Goal: Answer question/provide support: Share knowledge or assist other users

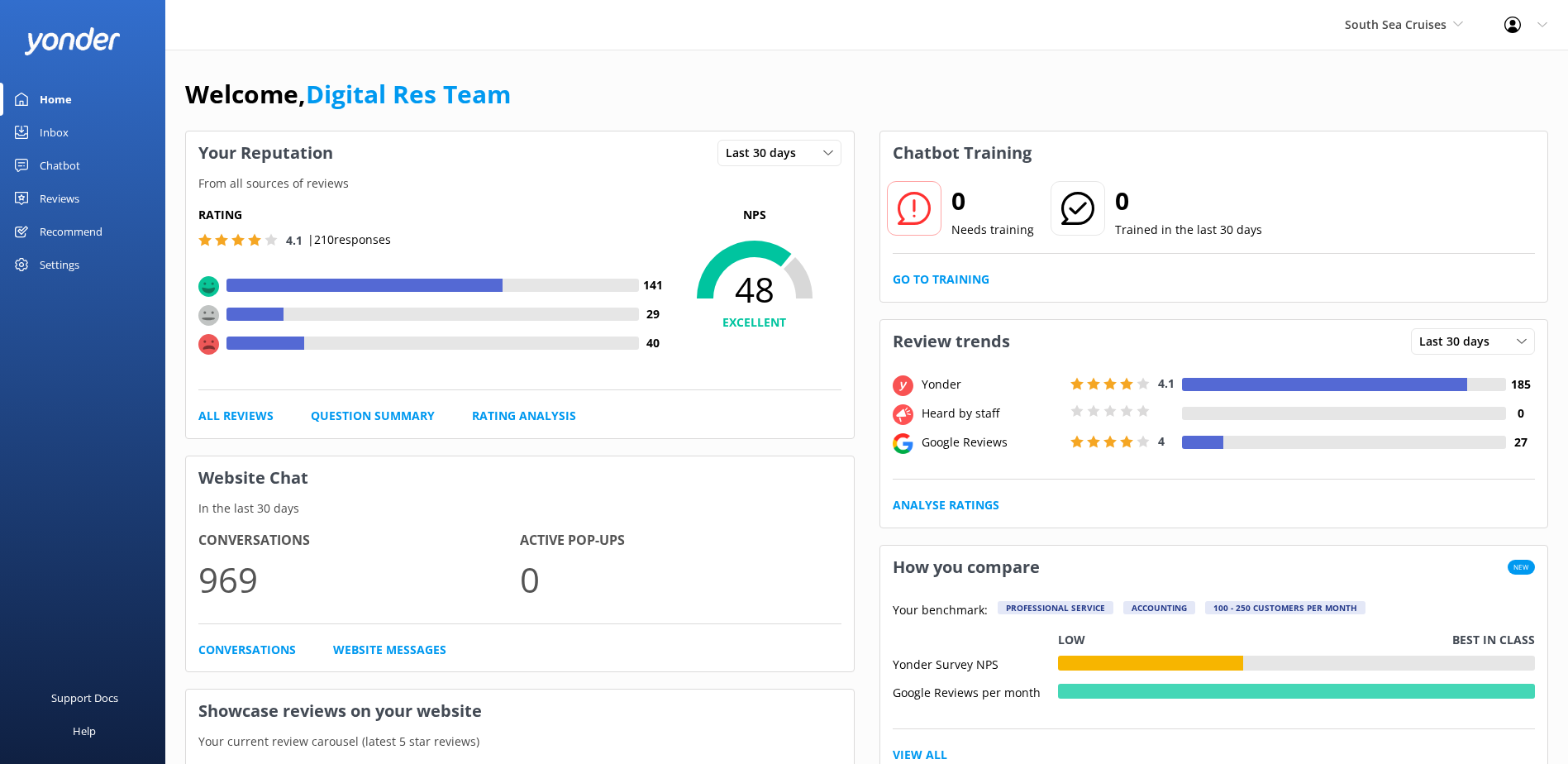
click at [50, 132] on div "Inbox" at bounding box center [53, 133] width 29 height 33
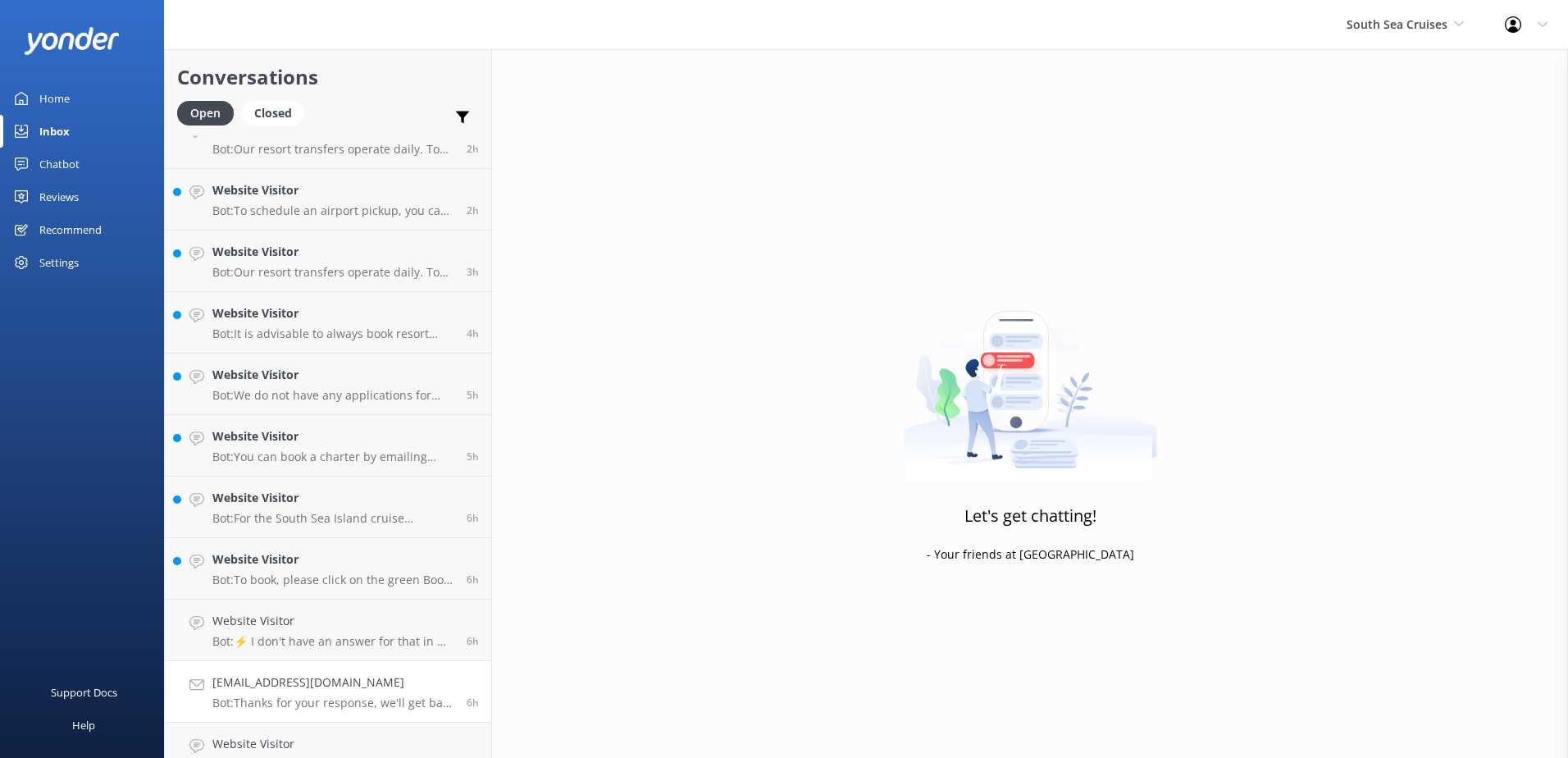
scroll to position [485, 0]
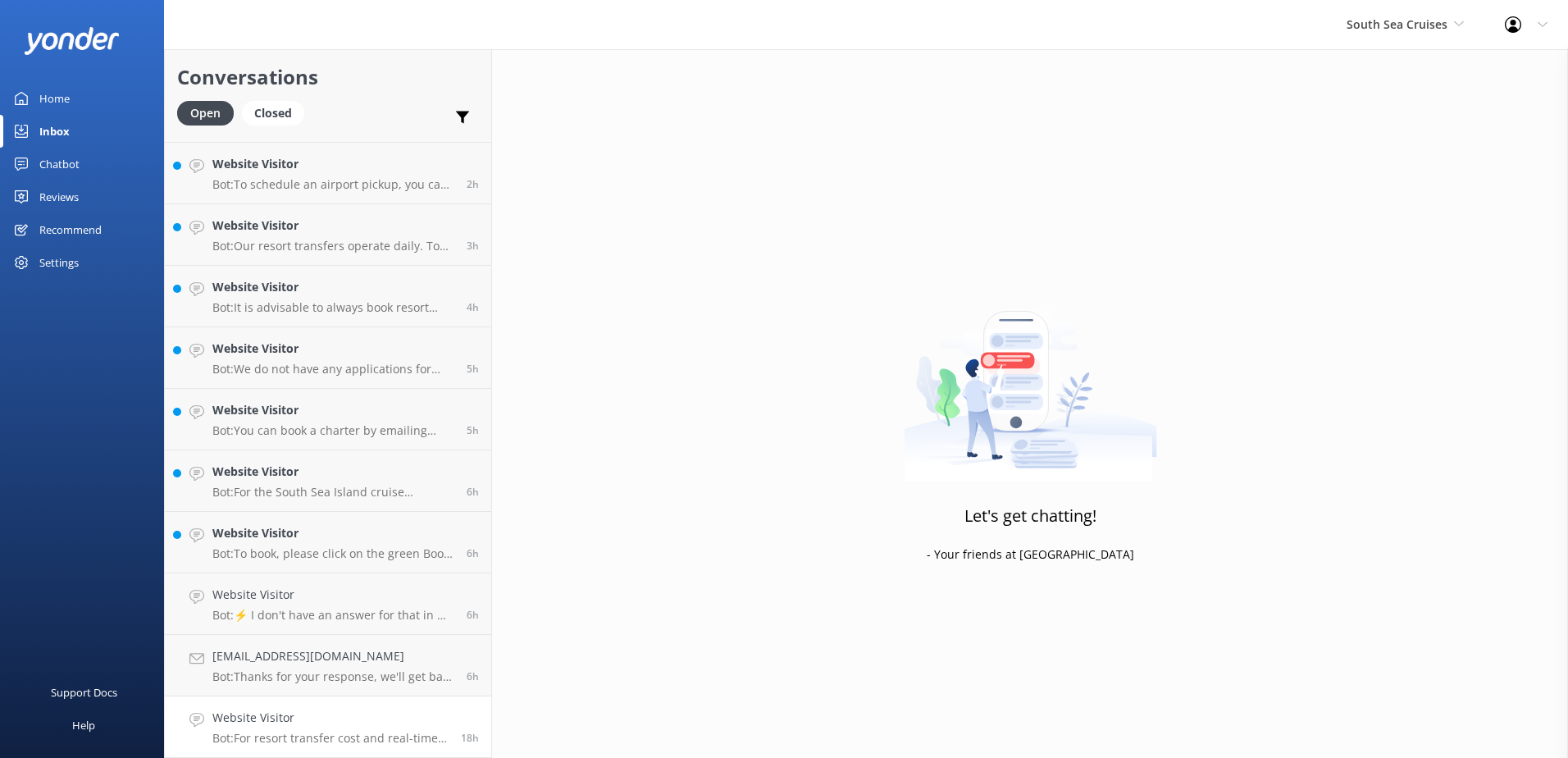
click at [375, 723] on h4 "Website Visitor" at bounding box center [330, 718] width 236 height 18
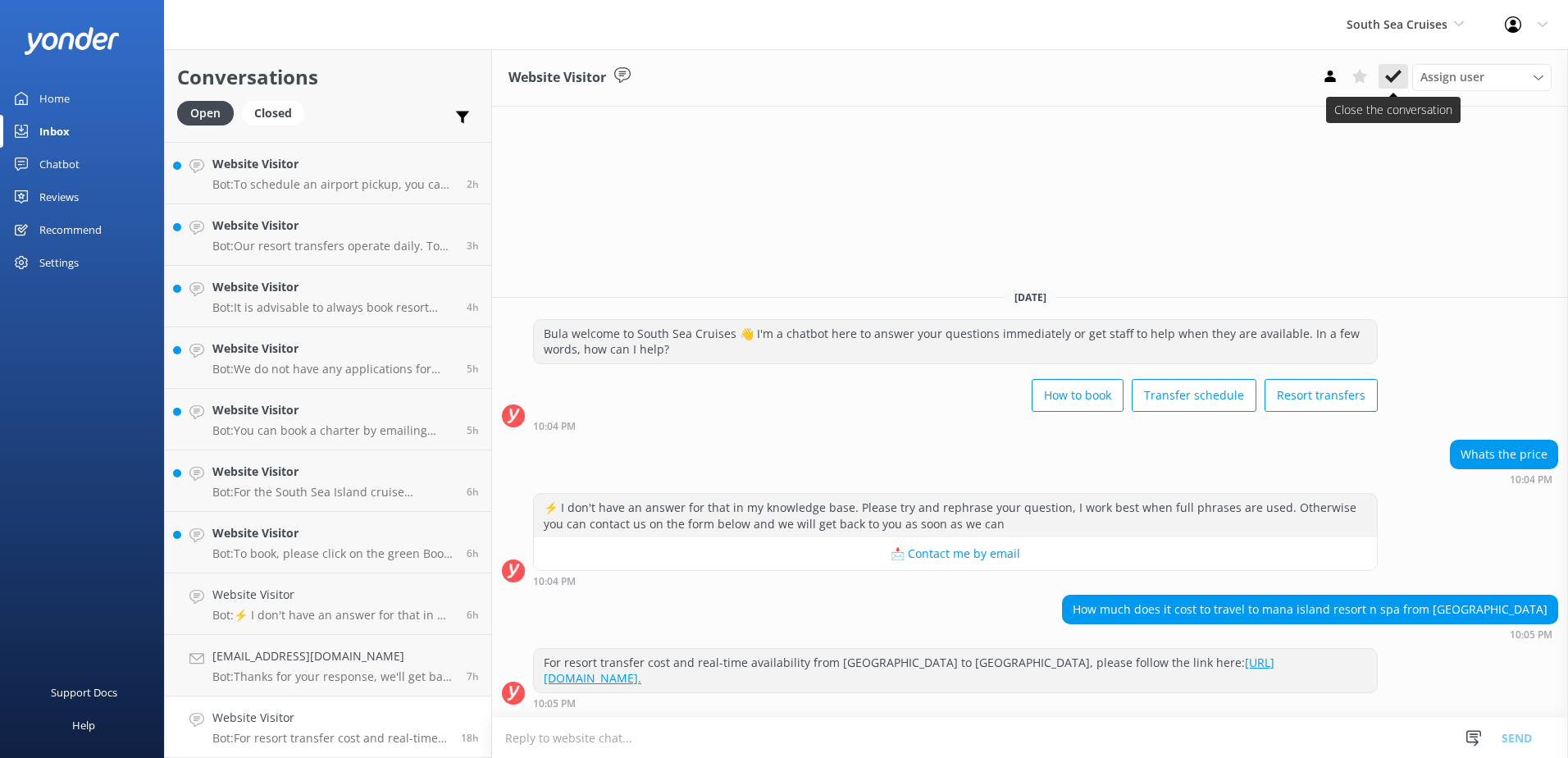
click at [1397, 71] on icon at bounding box center [1393, 76] width 16 height 16
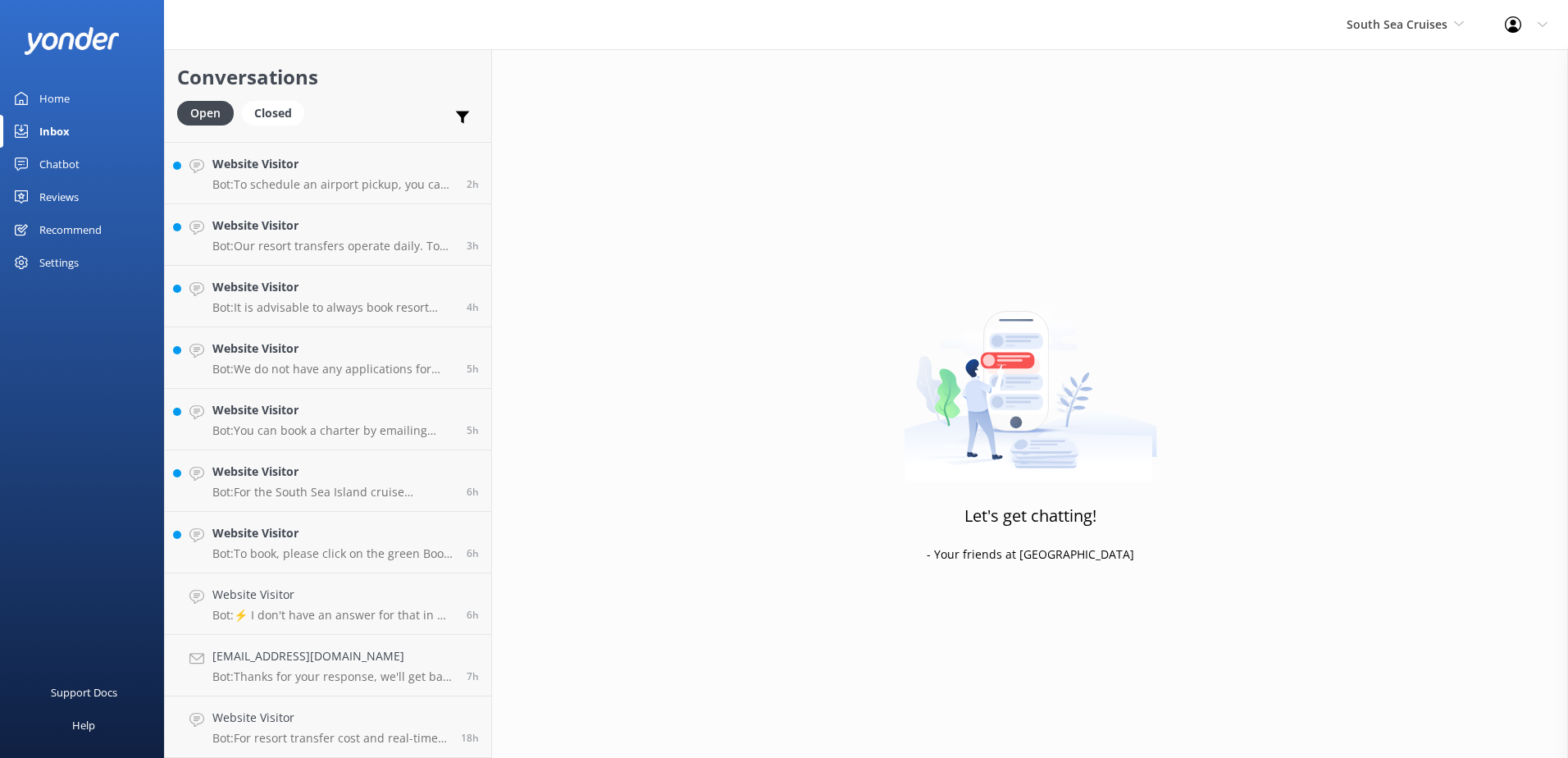
scroll to position [423, 0]
drag, startPoint x: 388, startPoint y: 717, endPoint x: 398, endPoint y: 710, distance: 12.2
click at [388, 716] on h4 "nehalata.nl13@gmail.com" at bounding box center [333, 718] width 242 height 18
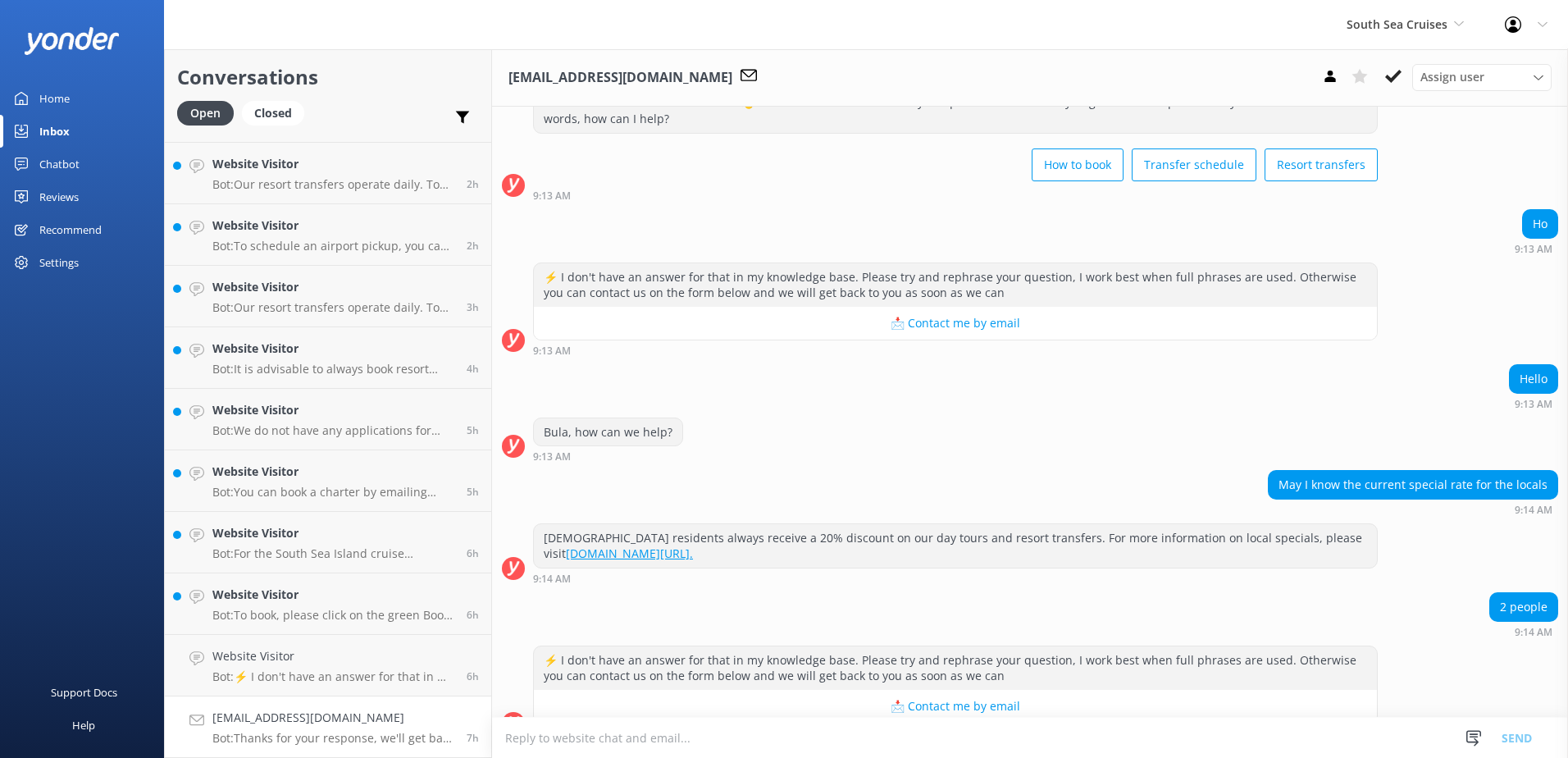
scroll to position [262, 0]
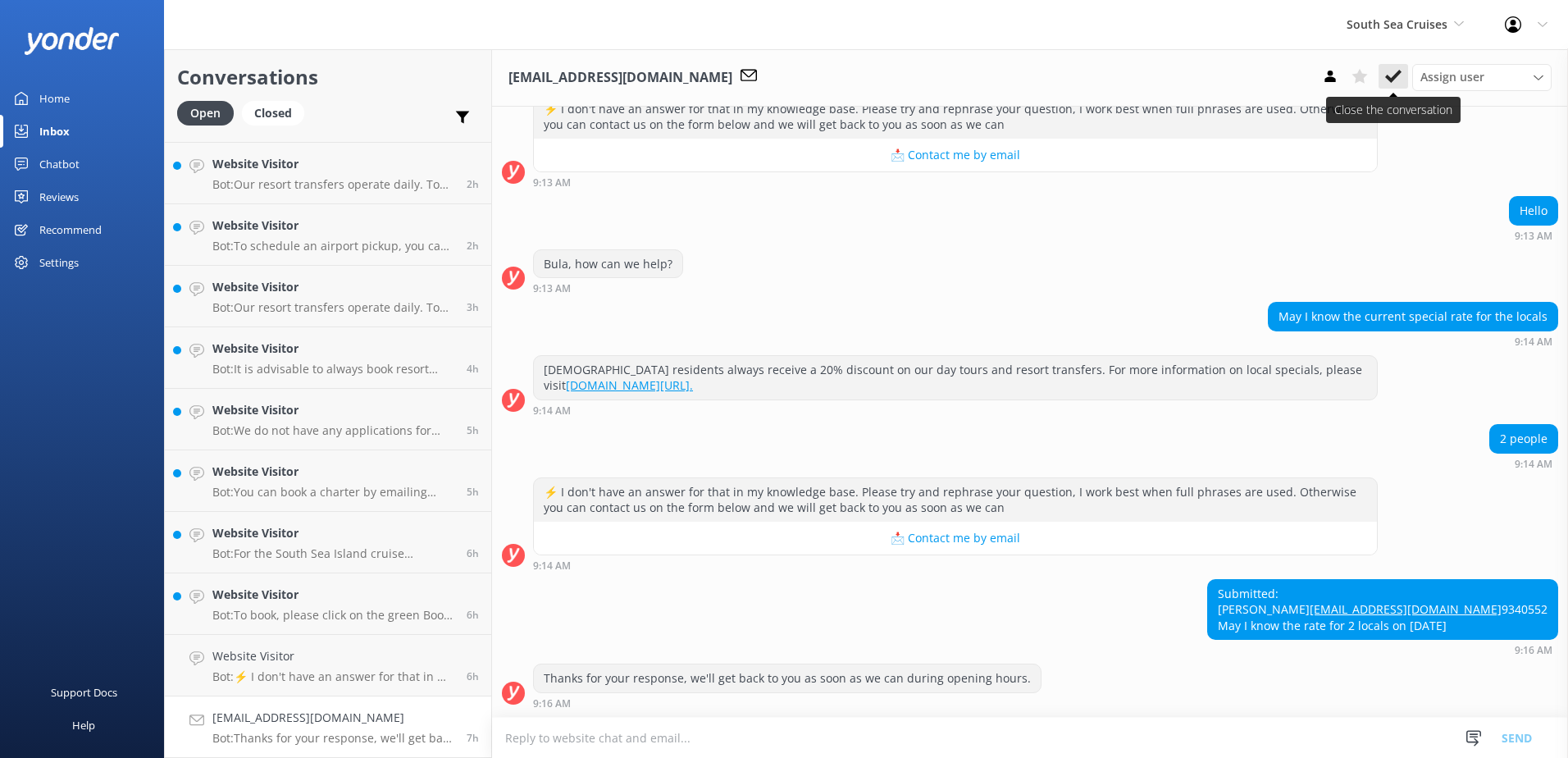
click at [1395, 72] on icon at bounding box center [1393, 76] width 16 height 16
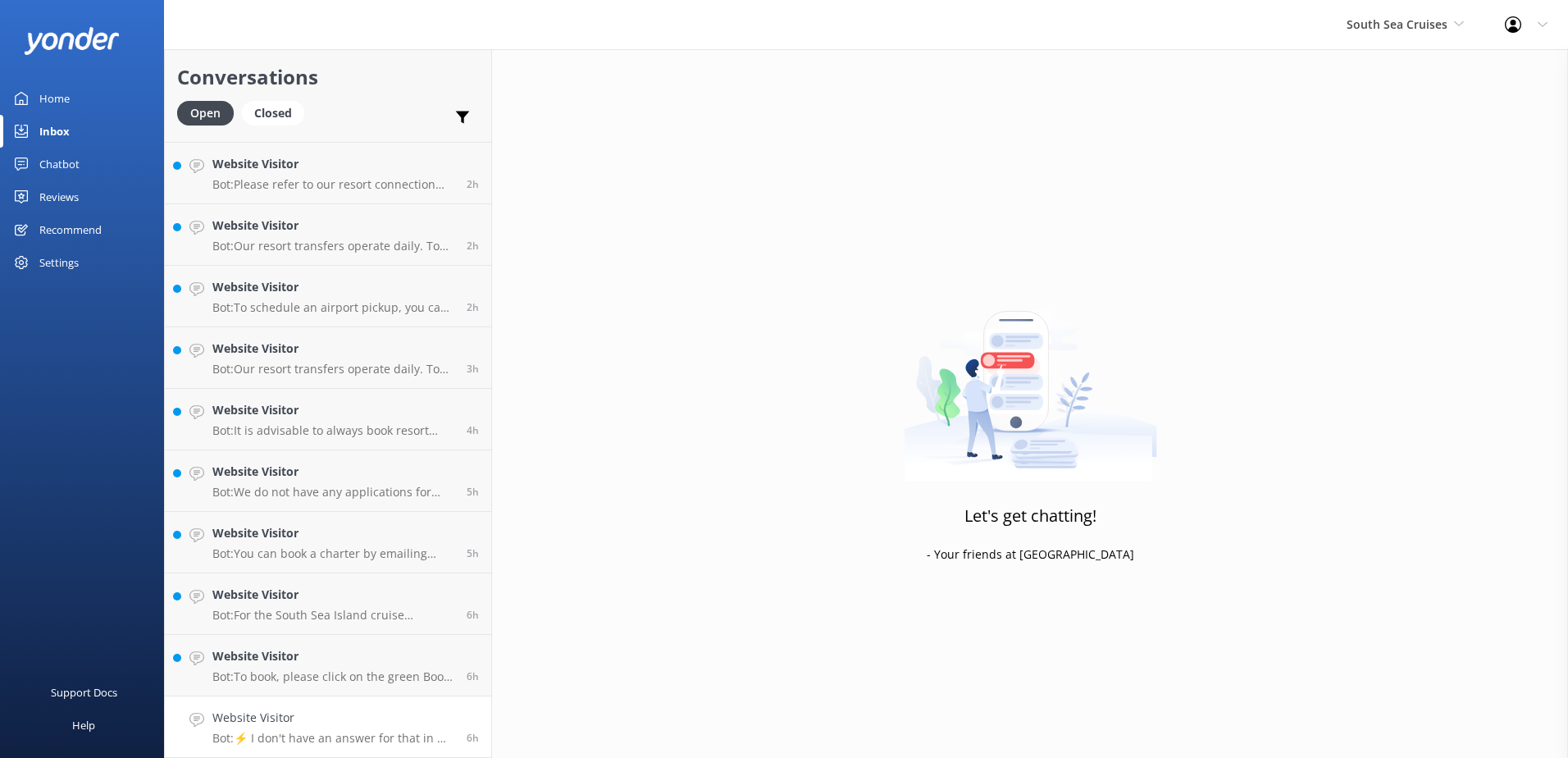
scroll to position [362, 0]
drag, startPoint x: 362, startPoint y: 711, endPoint x: 464, endPoint y: 668, distance: 110.7
click at [364, 711] on h4 "Website Visitor" at bounding box center [333, 718] width 242 height 18
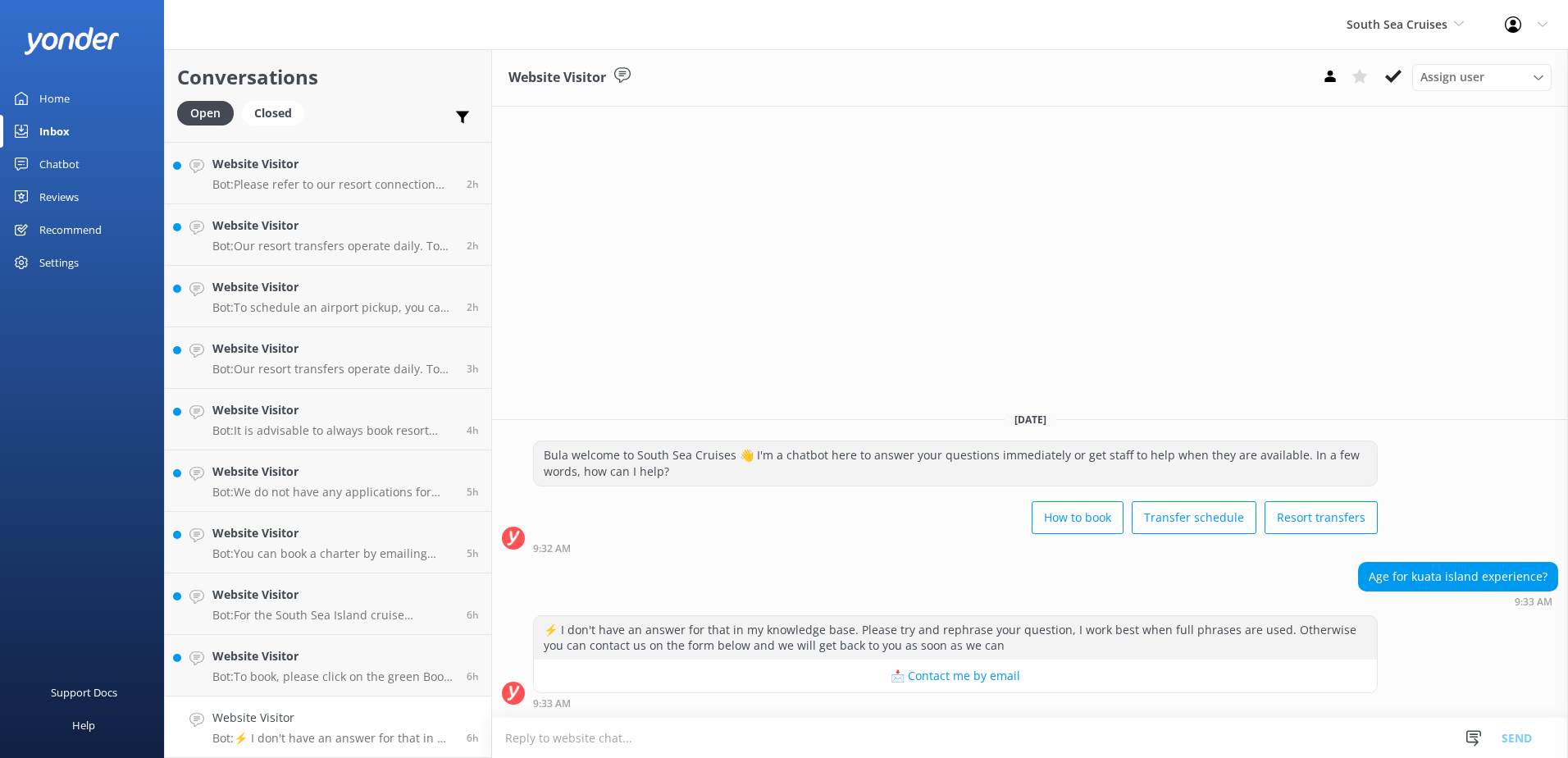
click at [1394, 79] on use at bounding box center [1393, 76] width 16 height 13
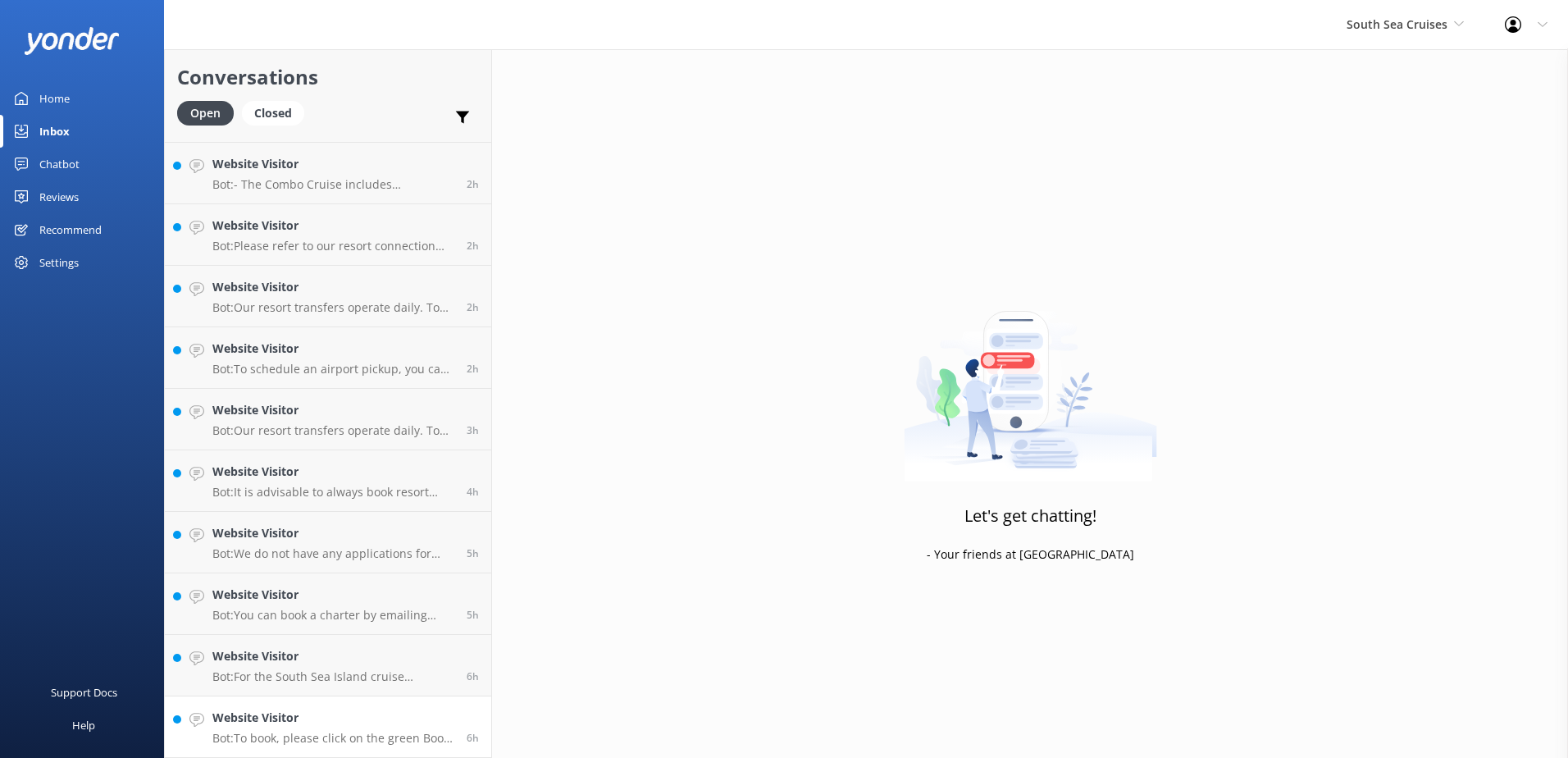
scroll to position [300, 0]
click at [396, 713] on h4 "Website Visitor" at bounding box center [333, 718] width 242 height 18
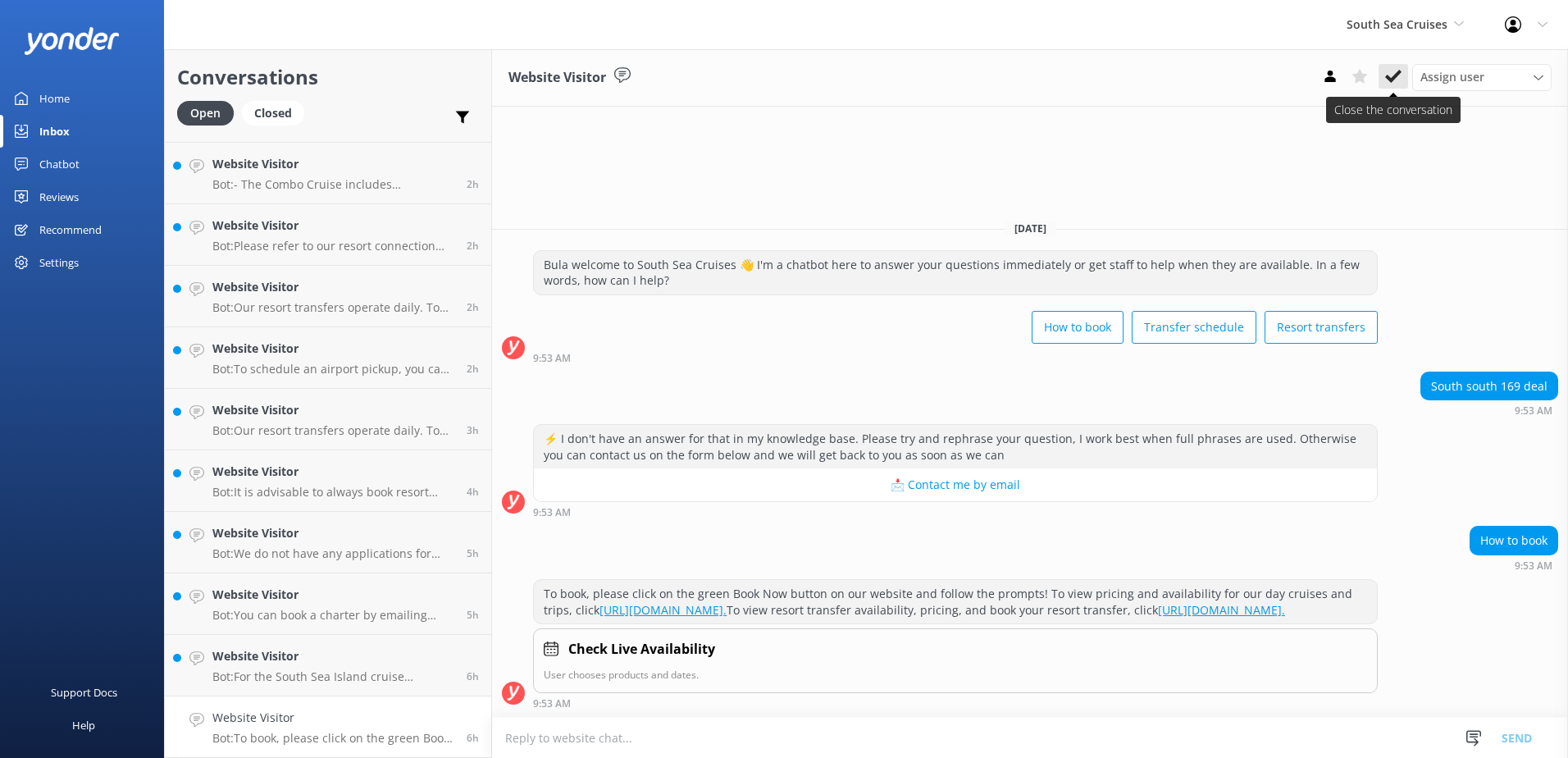
click at [1391, 77] on icon at bounding box center [1393, 76] width 16 height 16
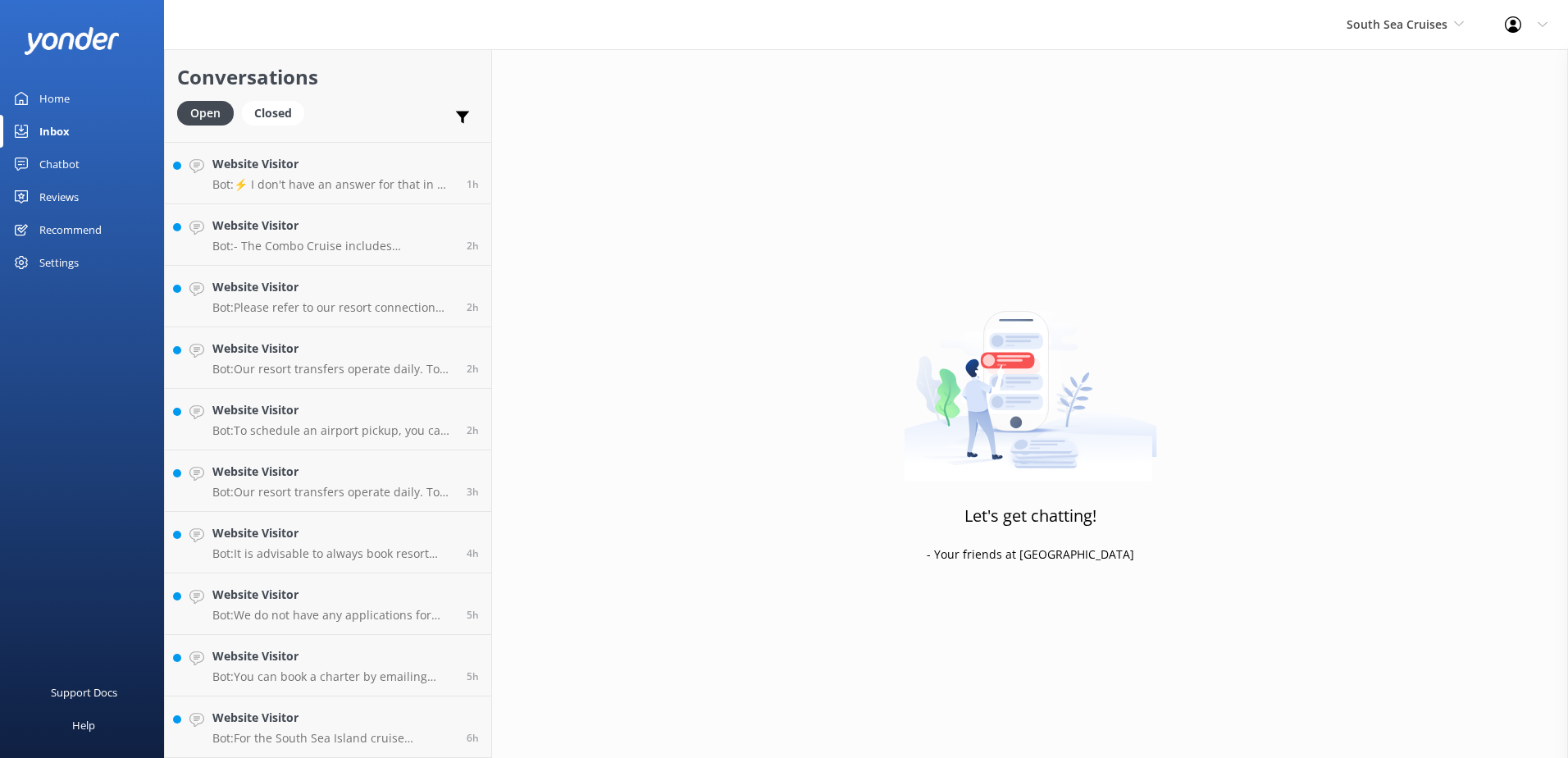
scroll to position [239, 0]
click at [413, 707] on link "Website Visitor Bot: For the South Sea Island cruise schedule, please visit our…" at bounding box center [327, 726] width 326 height 61
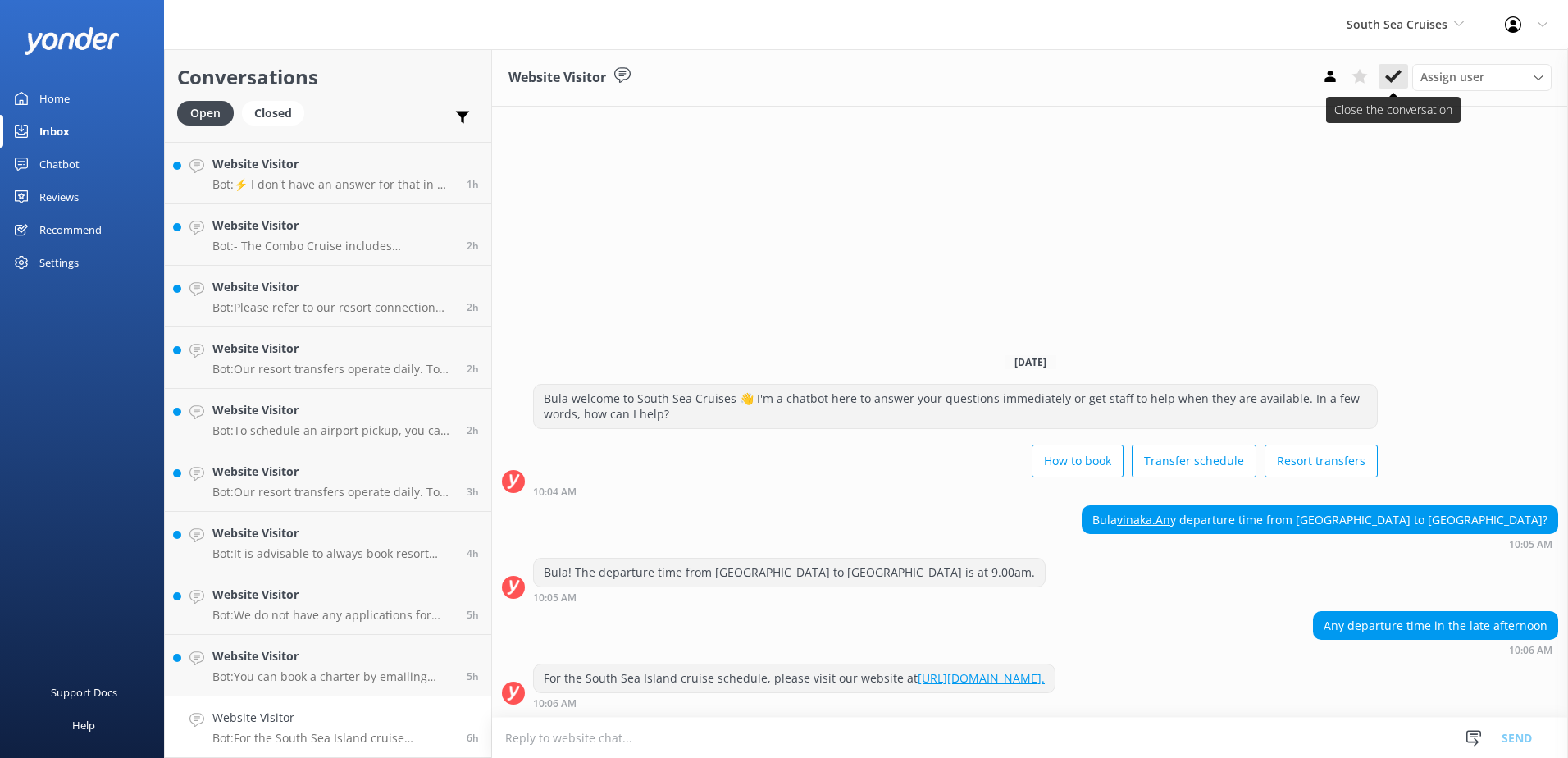
click at [1399, 70] on use at bounding box center [1393, 76] width 16 height 13
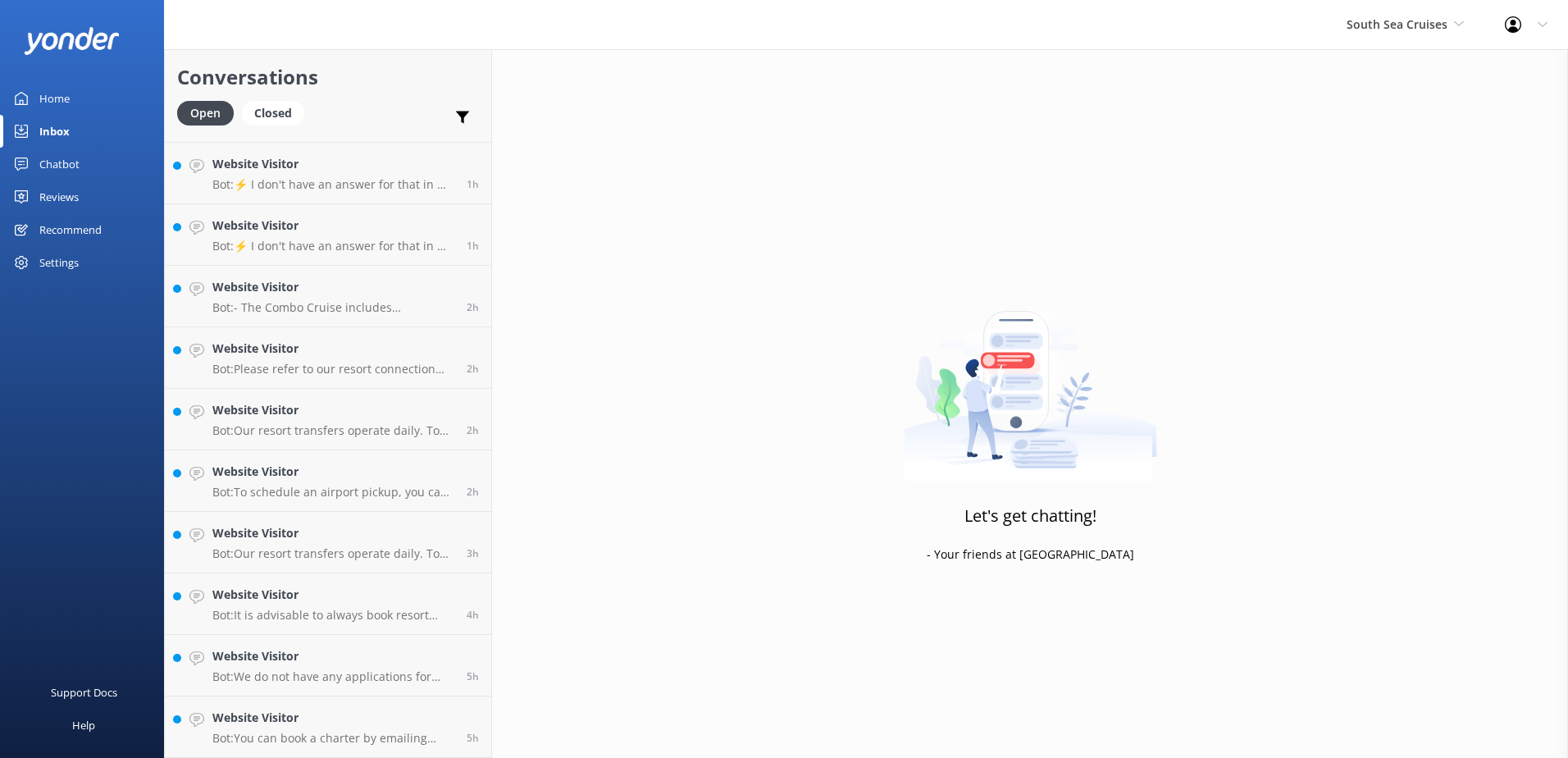
scroll to position [177, 0]
click at [319, 707] on link "Website Visitor Bot: You can book a charter by emailing your enquiry details, i…" at bounding box center [327, 726] width 326 height 61
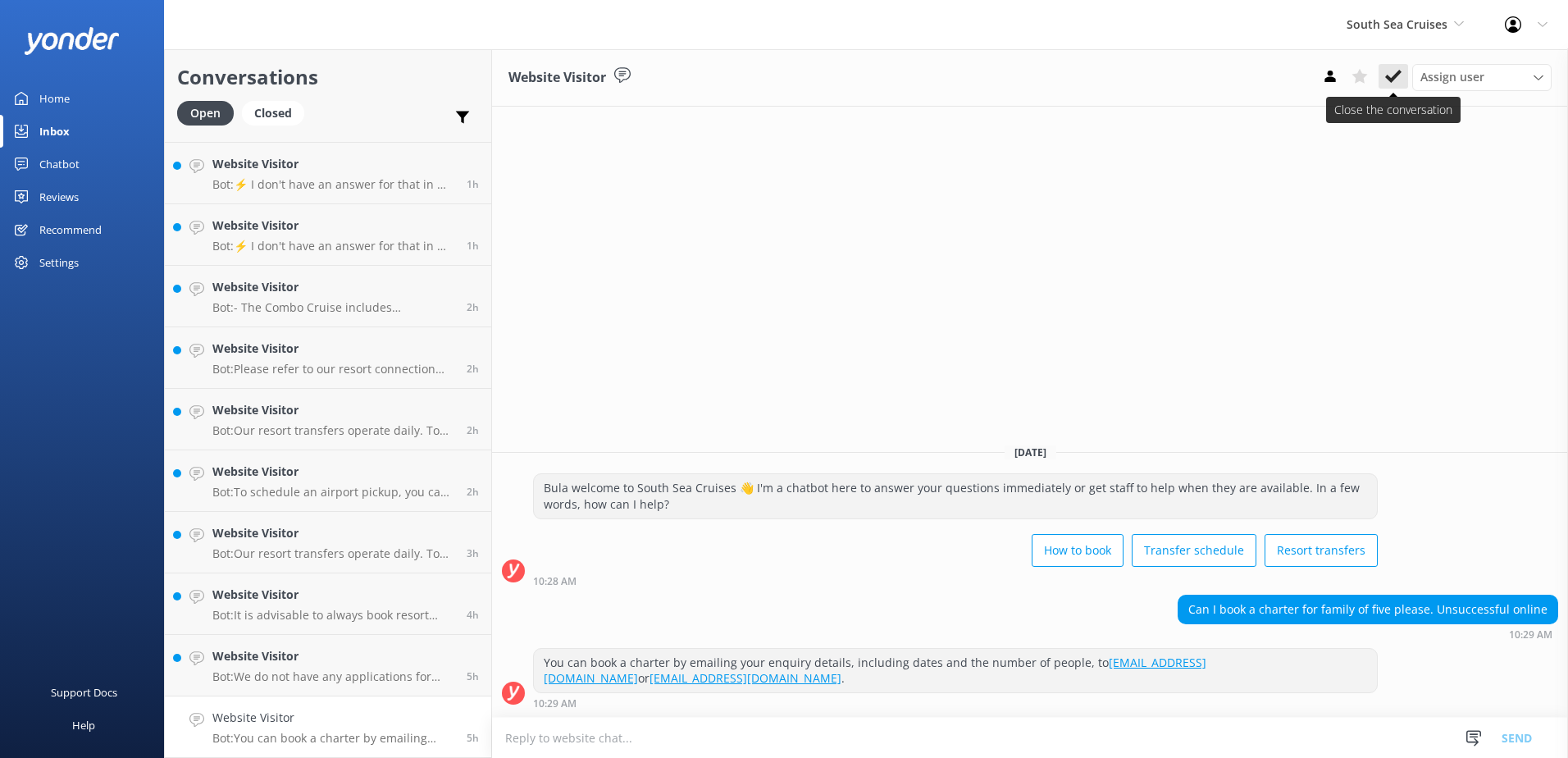
click at [1384, 74] on button at bounding box center [1393, 76] width 29 height 25
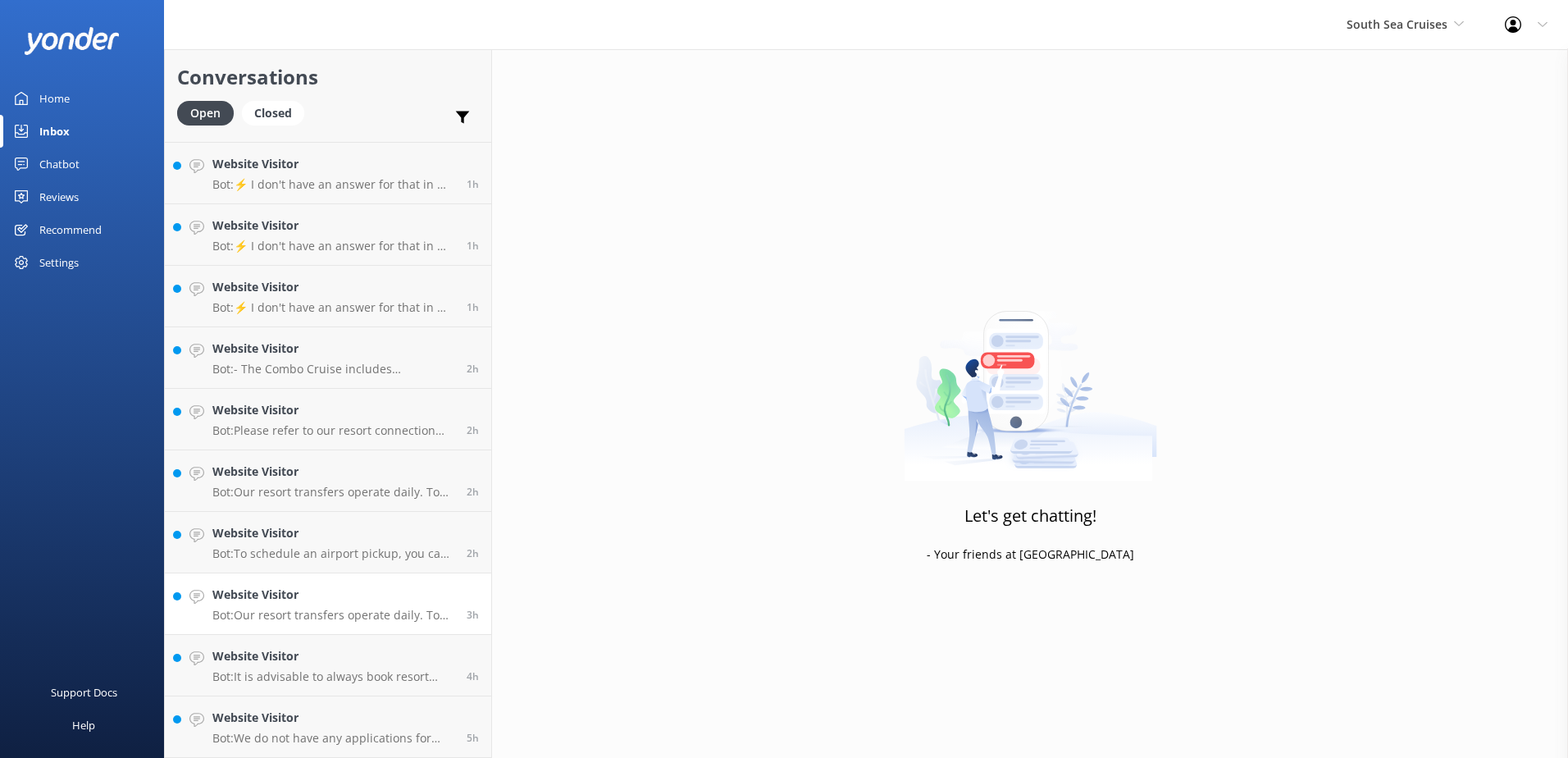
scroll to position [115, 0]
click at [388, 697] on link "Website Visitor Bot: We do not have any applications for promo codes at this ti…" at bounding box center [327, 726] width 326 height 61
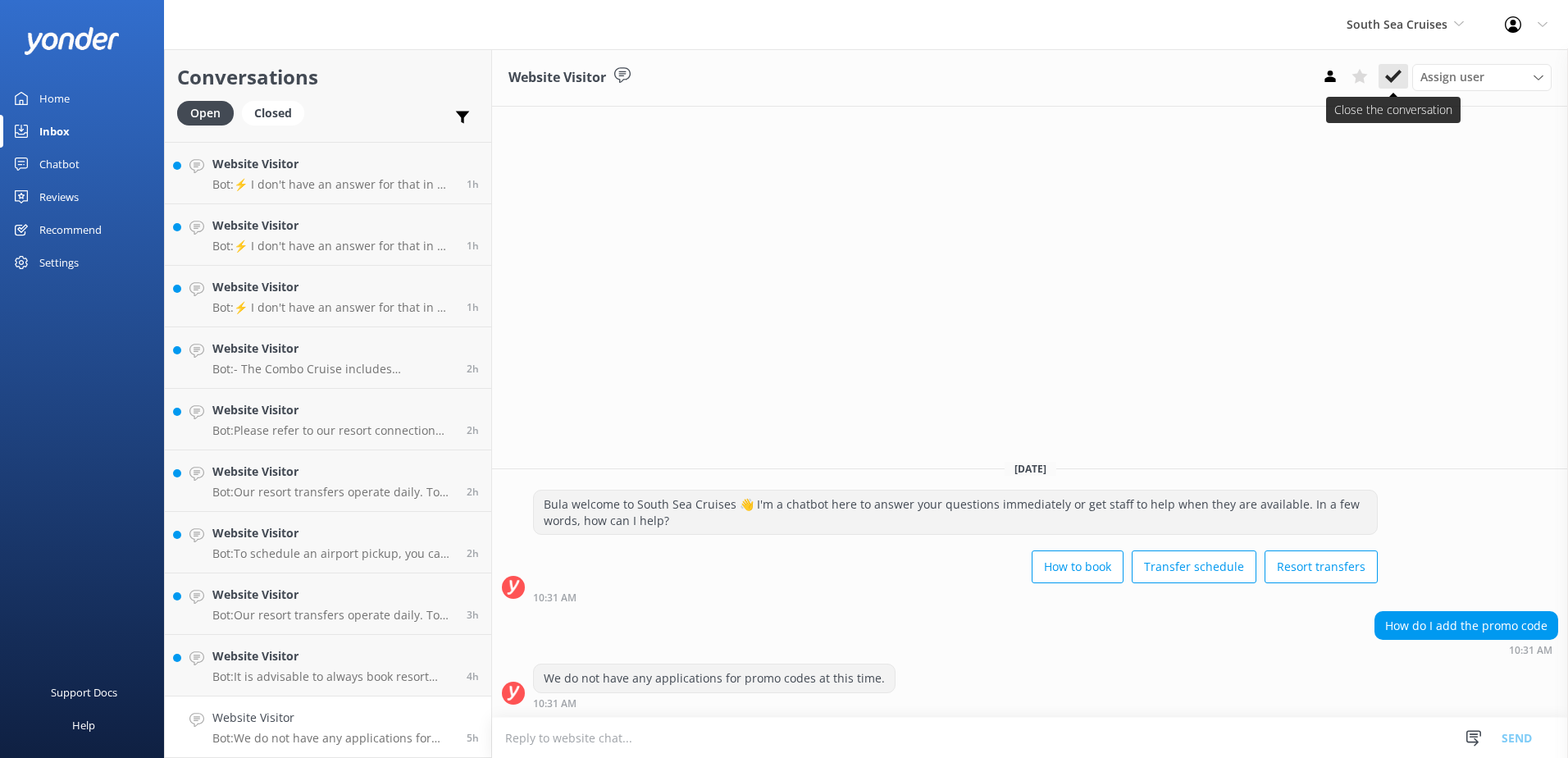
click at [1392, 80] on use at bounding box center [1393, 76] width 16 height 13
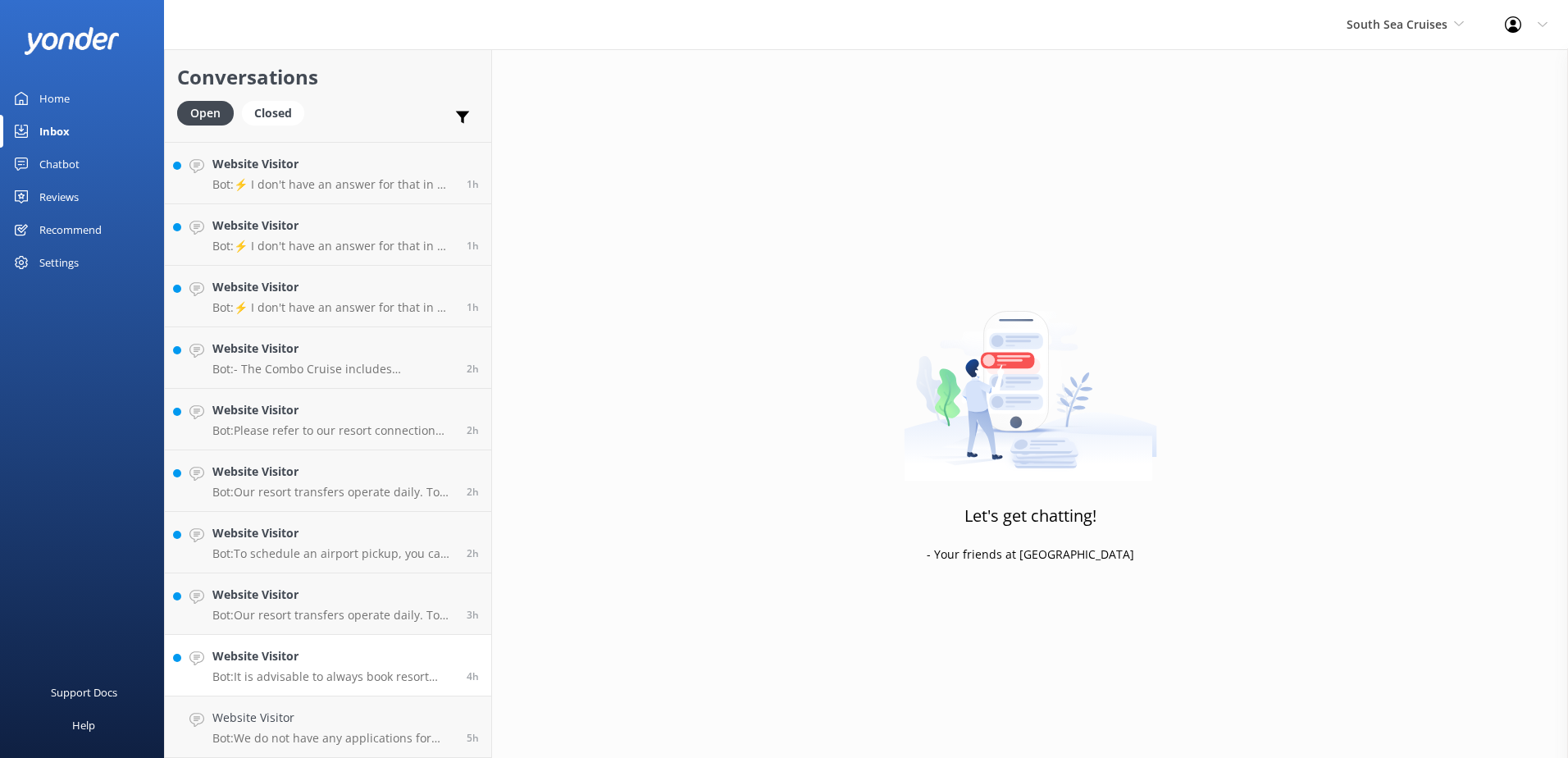
scroll to position [54, 0]
click at [433, 716] on h4 "Website Visitor" at bounding box center [333, 718] width 242 height 18
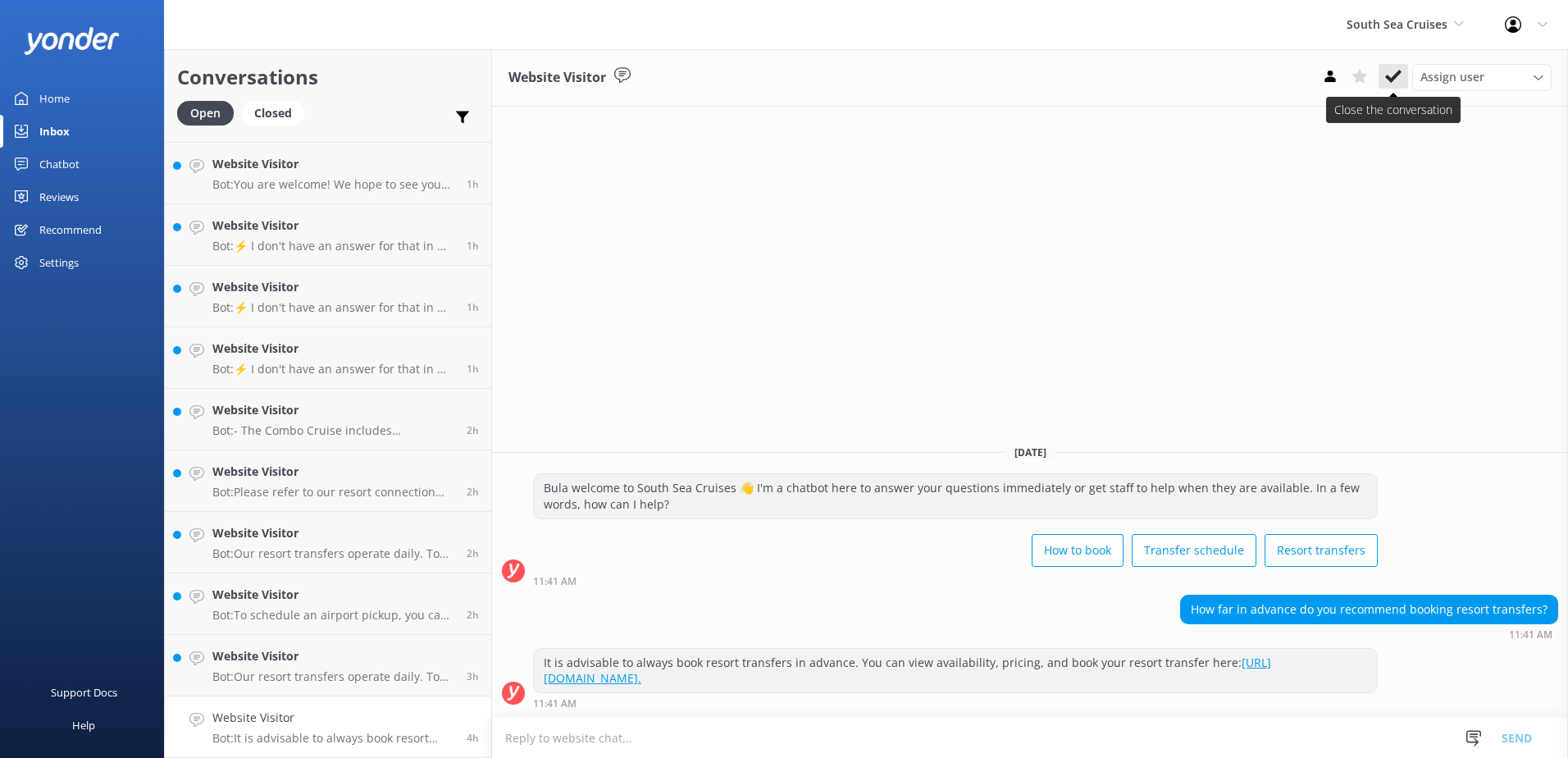
click at [1392, 80] on use at bounding box center [1393, 76] width 16 height 13
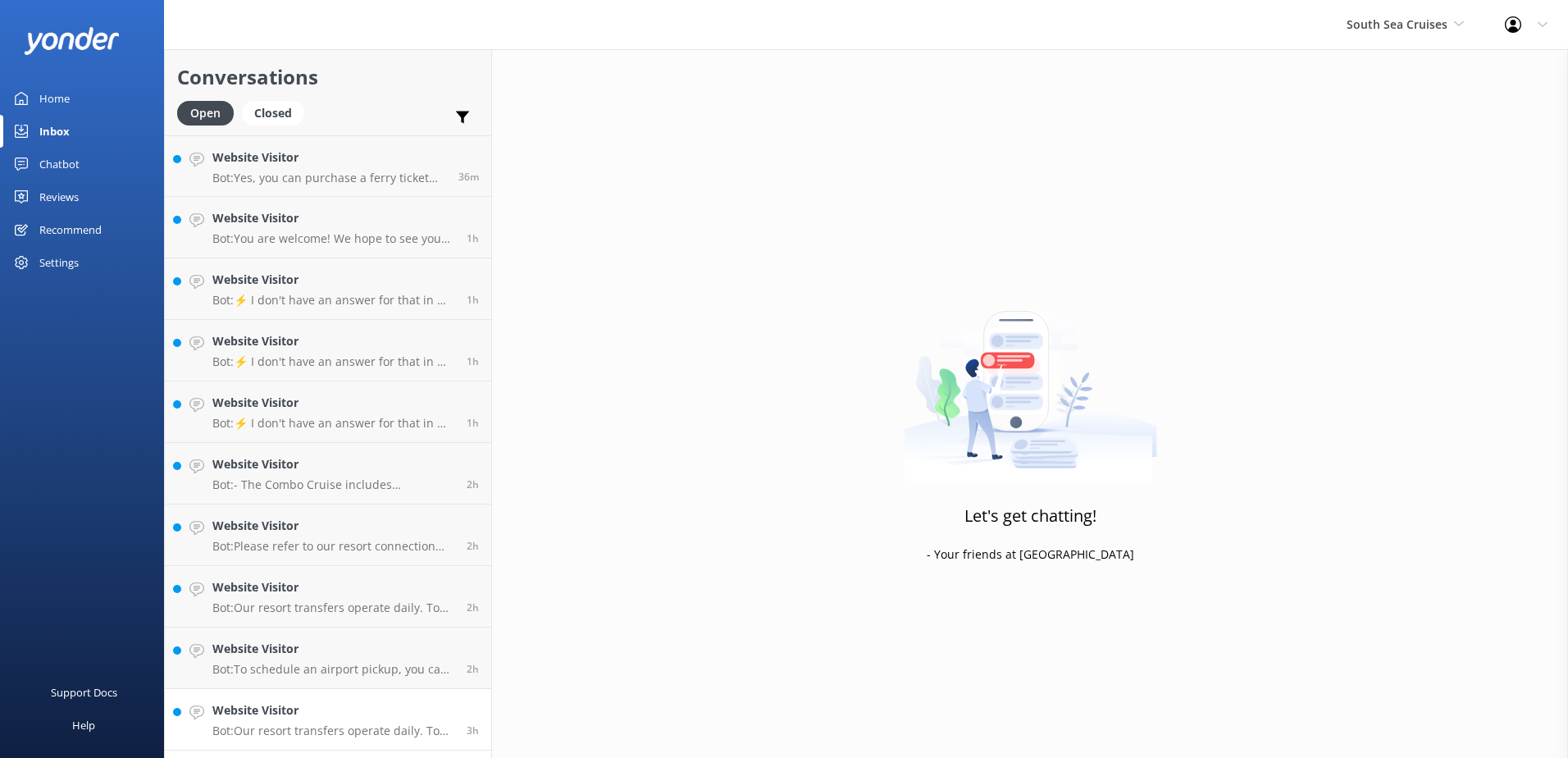
click at [441, 709] on h4 "Website Visitor" at bounding box center [333, 710] width 242 height 18
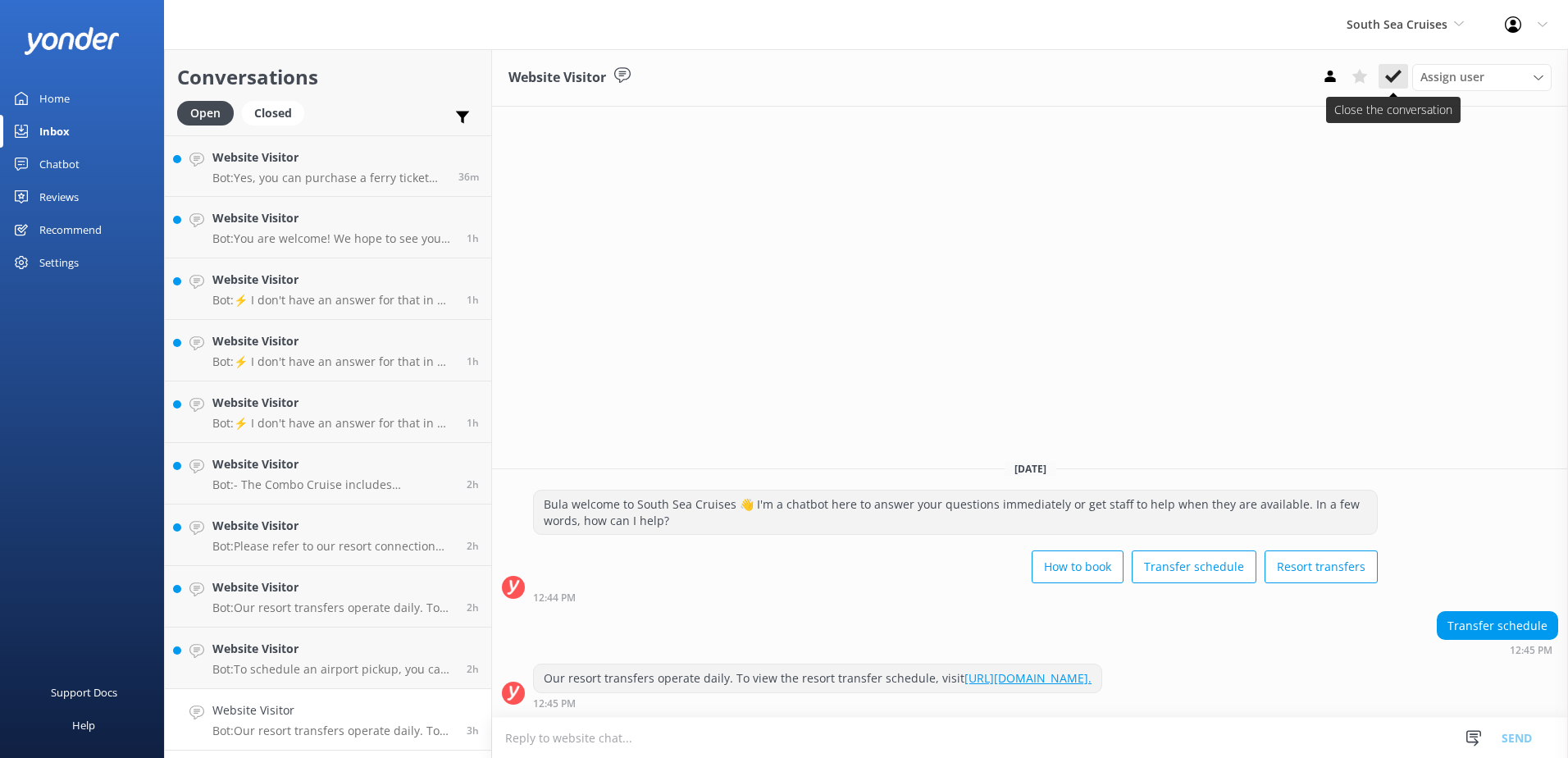
click at [1387, 76] on use at bounding box center [1393, 76] width 16 height 13
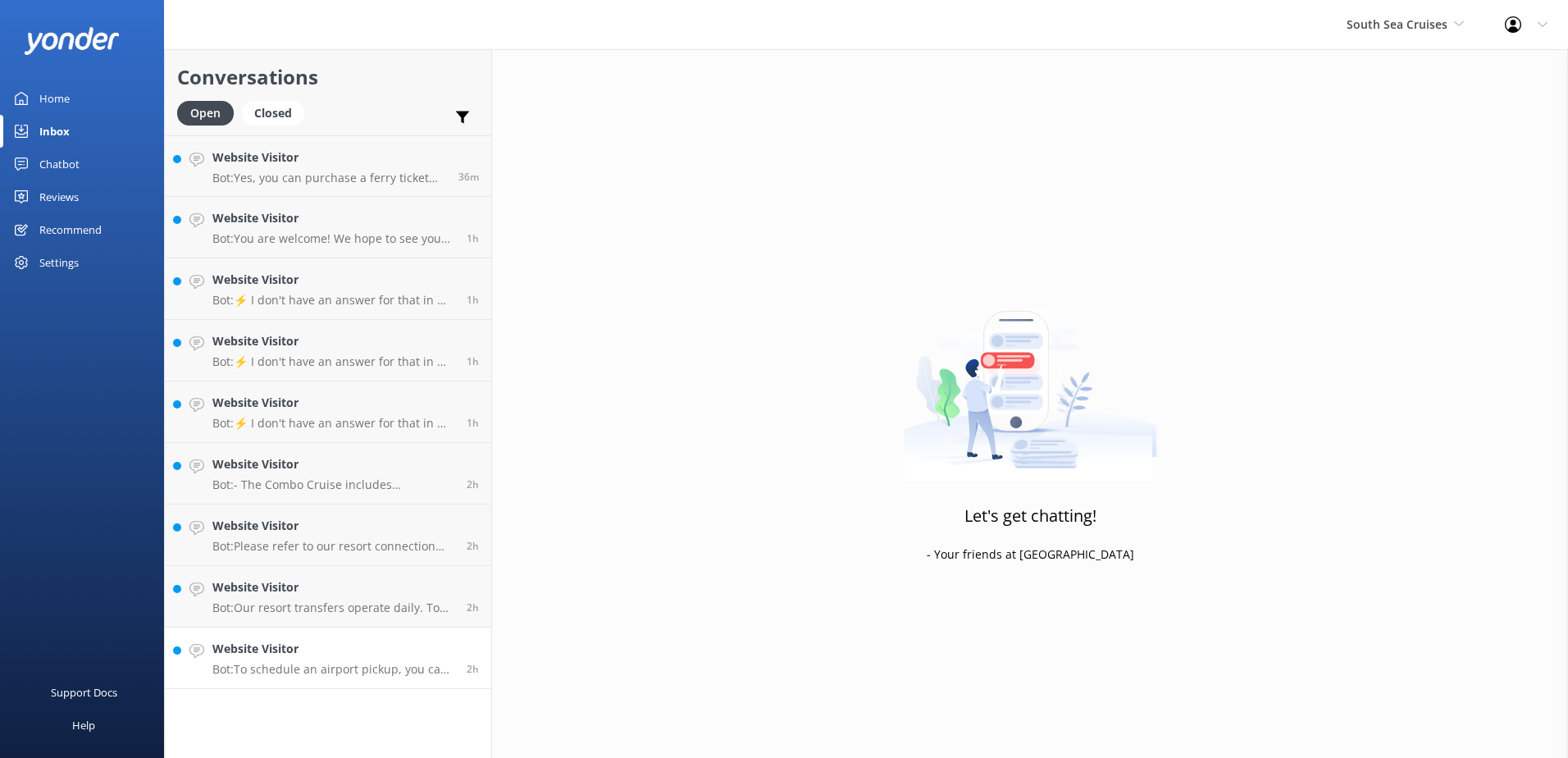
click at [424, 649] on h4 "Website Visitor" at bounding box center [333, 649] width 242 height 18
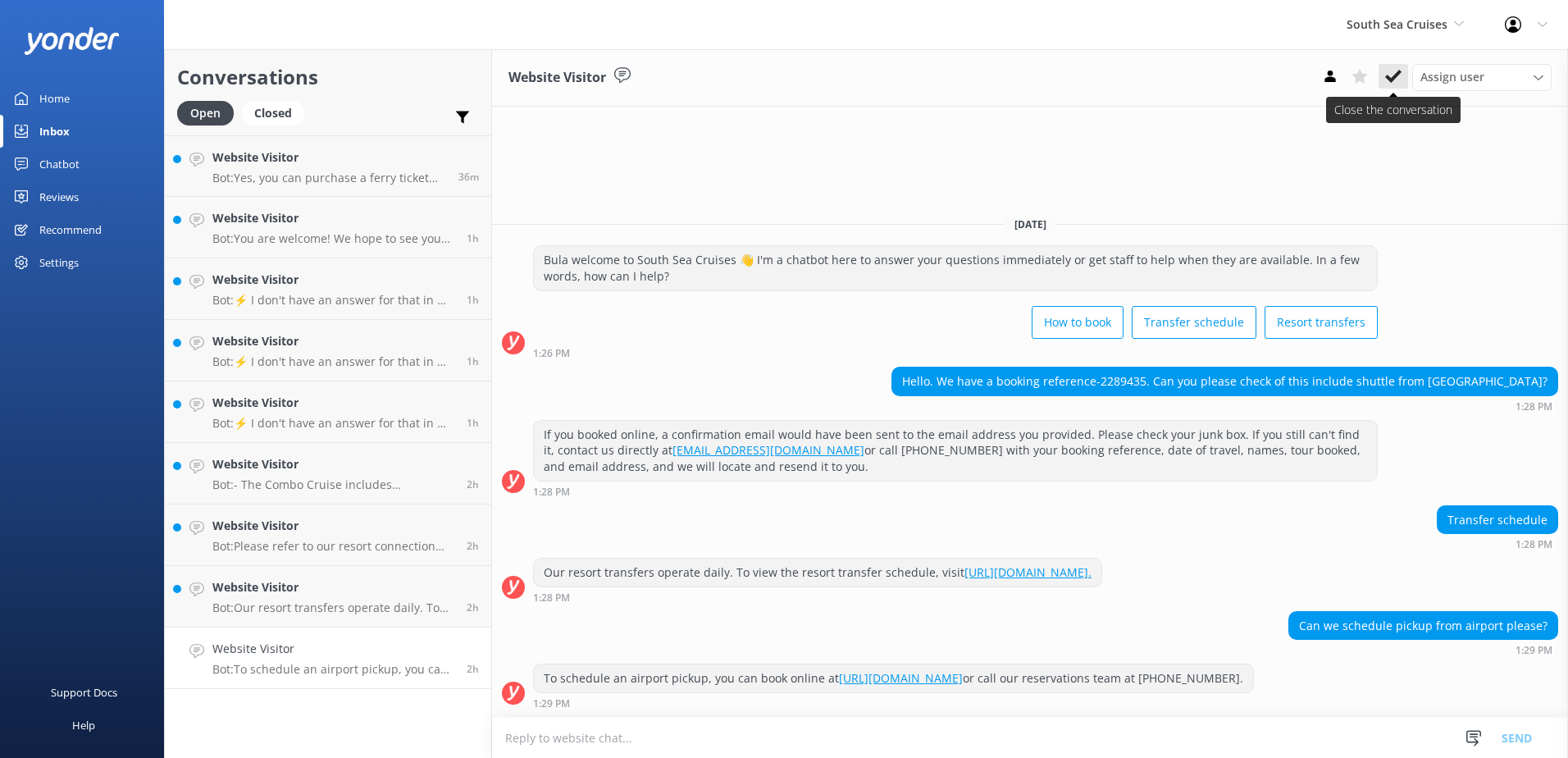
click at [1391, 73] on icon at bounding box center [1393, 76] width 16 height 16
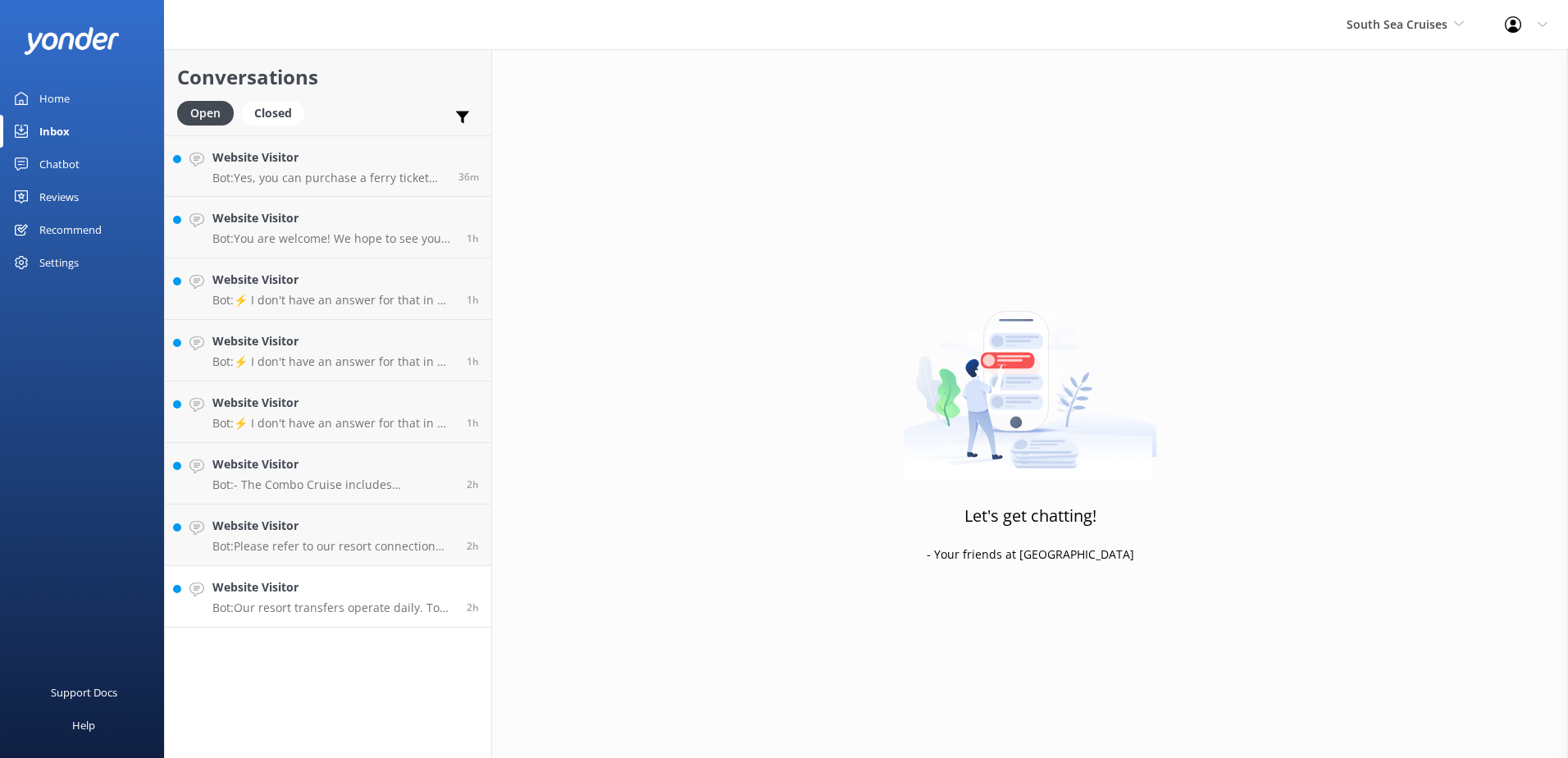
click at [425, 578] on h4 "Website Visitor" at bounding box center [333, 587] width 242 height 18
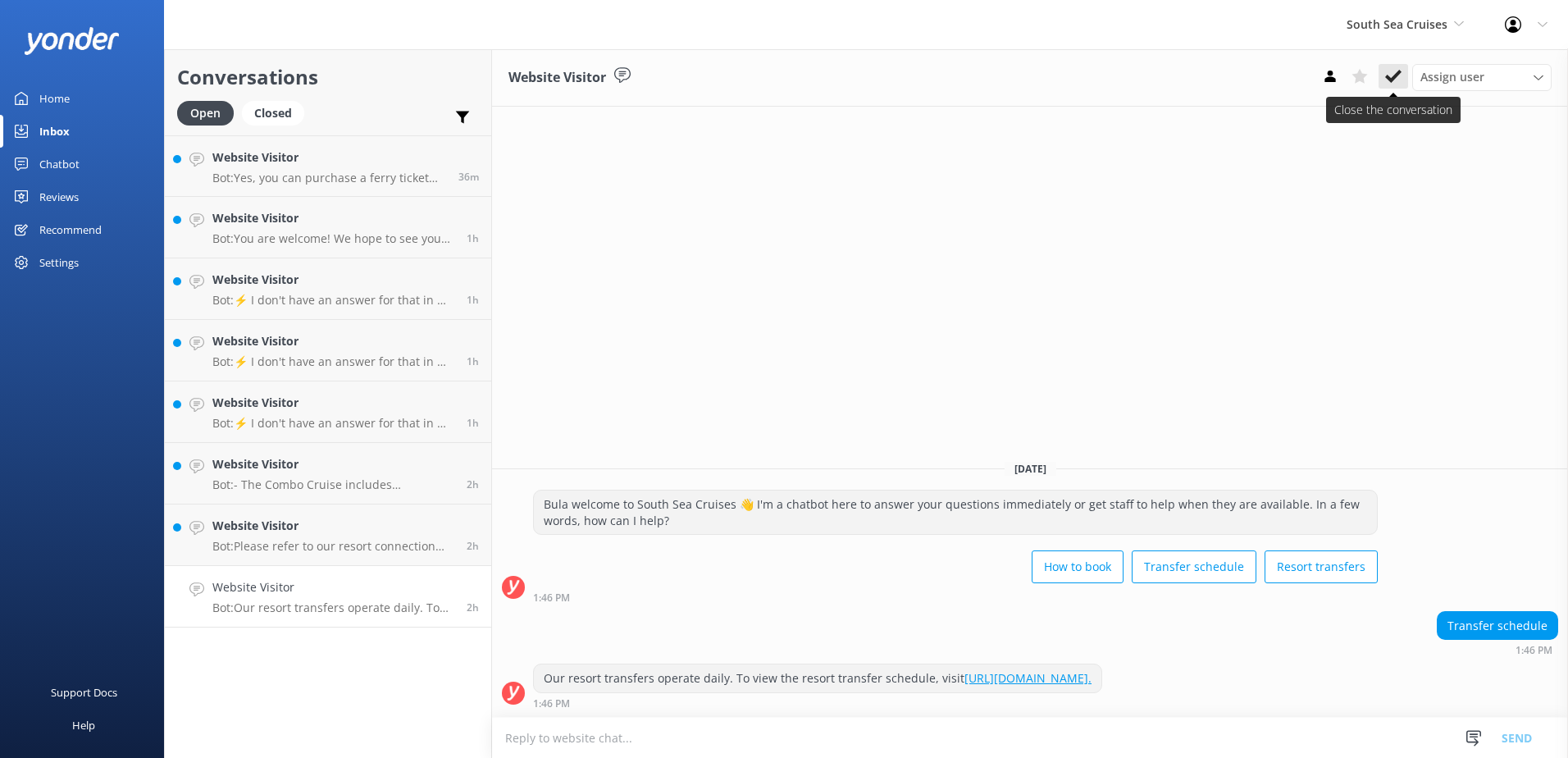
click at [1382, 77] on button at bounding box center [1393, 76] width 29 height 25
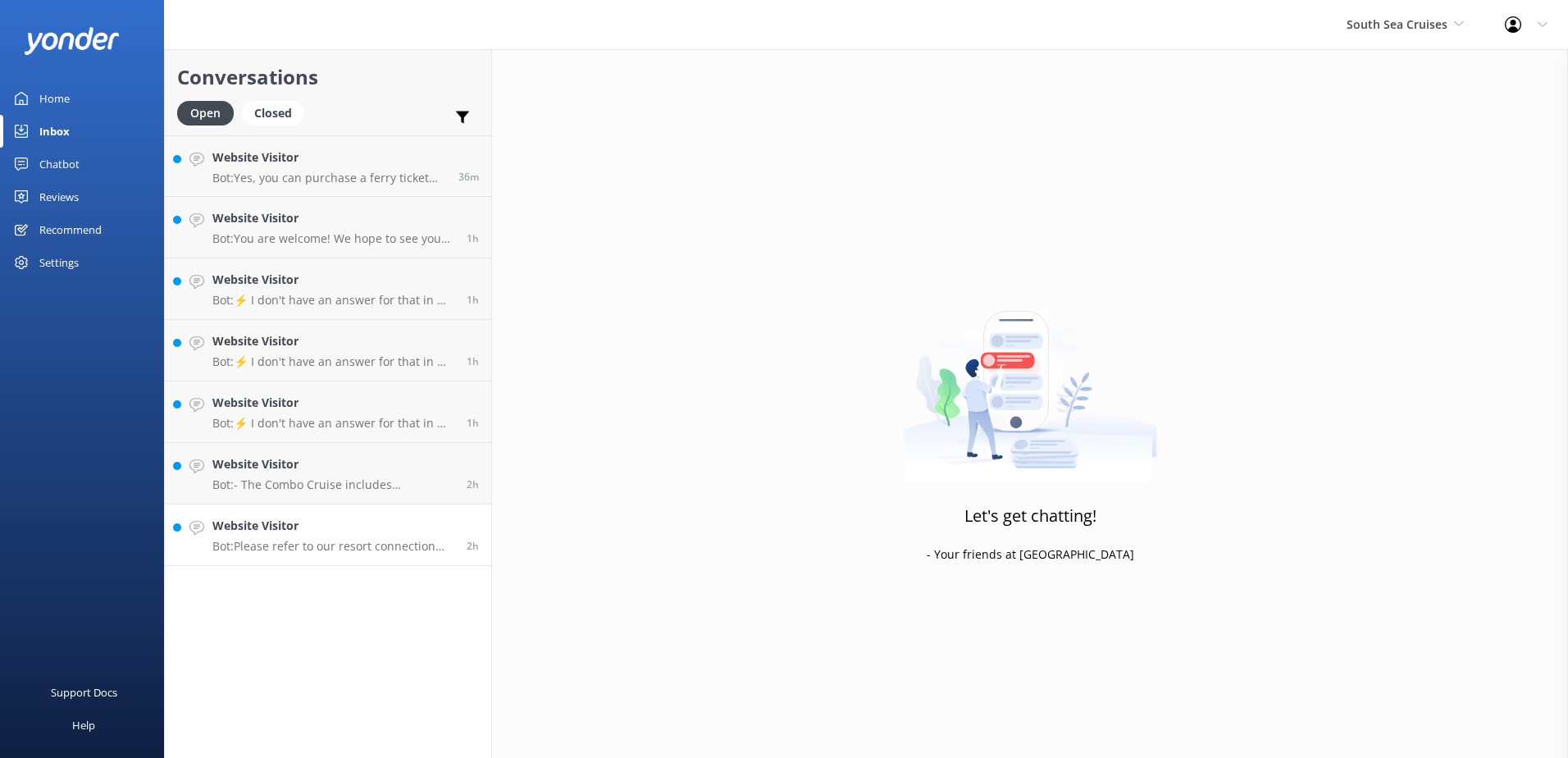
click at [439, 526] on h4 "Website Visitor" at bounding box center [333, 526] width 242 height 18
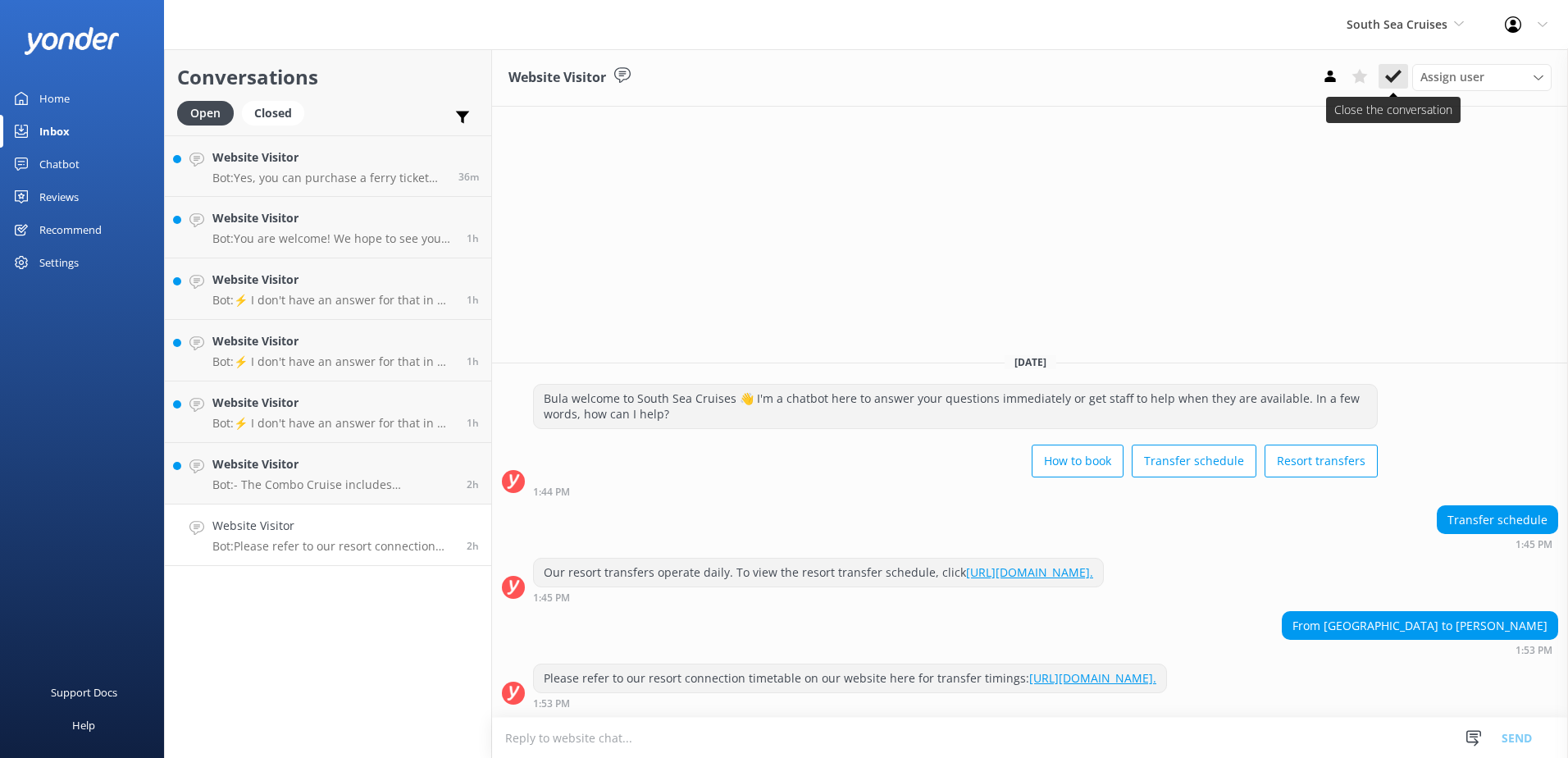
click at [1381, 80] on button at bounding box center [1393, 76] width 29 height 25
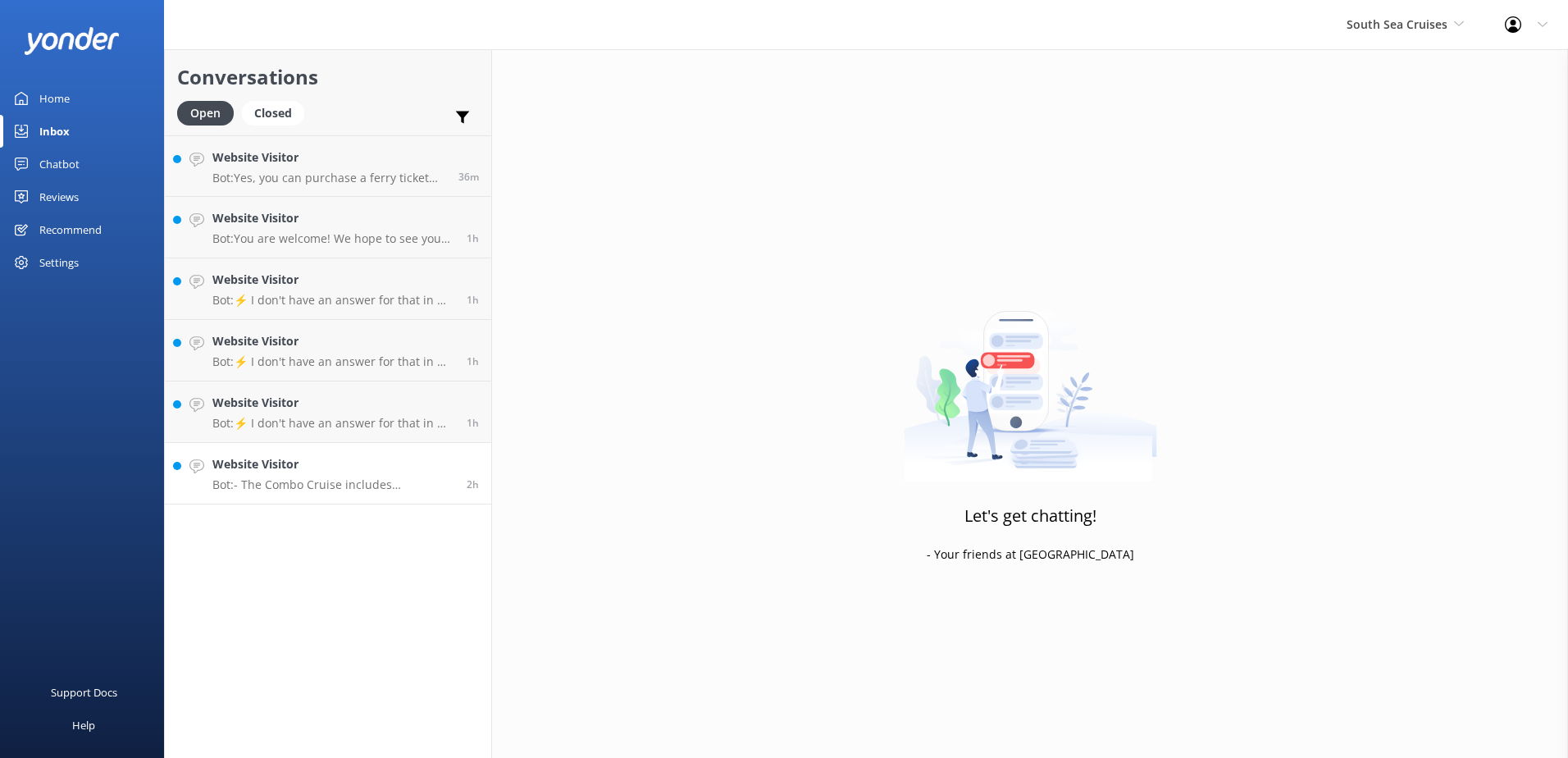
click at [431, 465] on h4 "Website Visitor" at bounding box center [333, 464] width 242 height 18
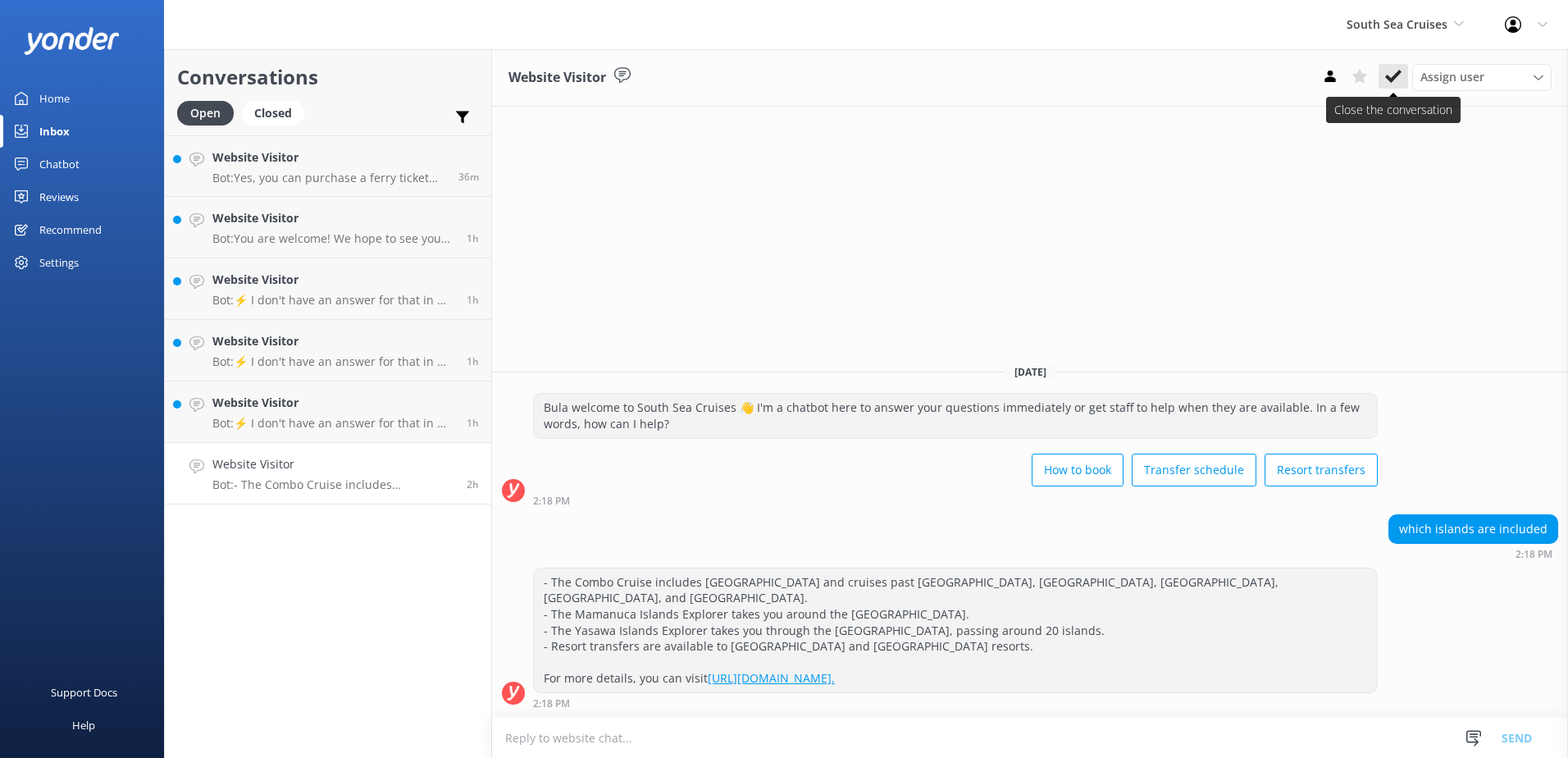
click at [1399, 81] on icon at bounding box center [1393, 76] width 16 height 16
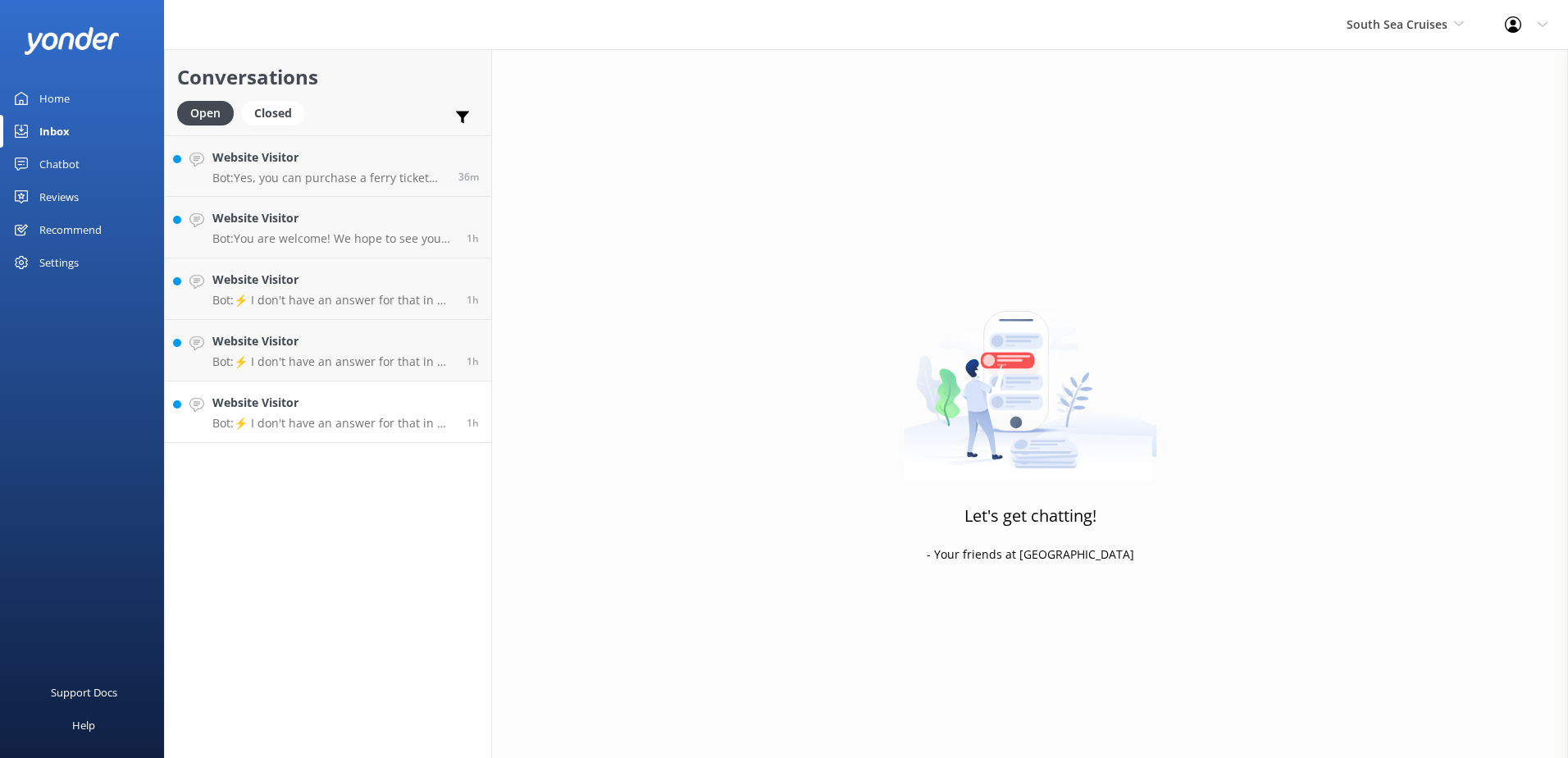
click at [386, 399] on h4 "Website Visitor" at bounding box center [333, 403] width 242 height 18
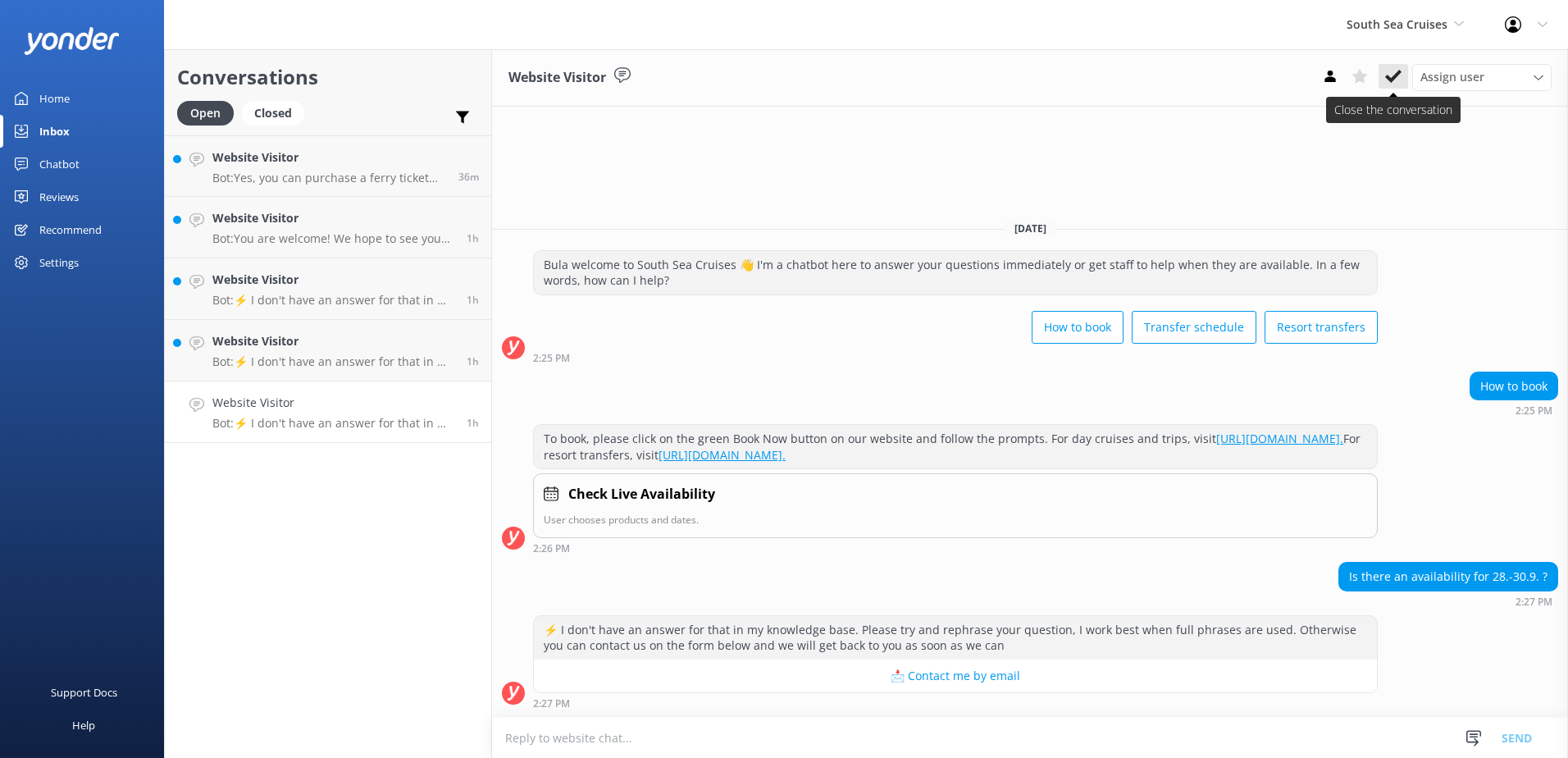
click at [1385, 75] on icon at bounding box center [1393, 76] width 16 height 16
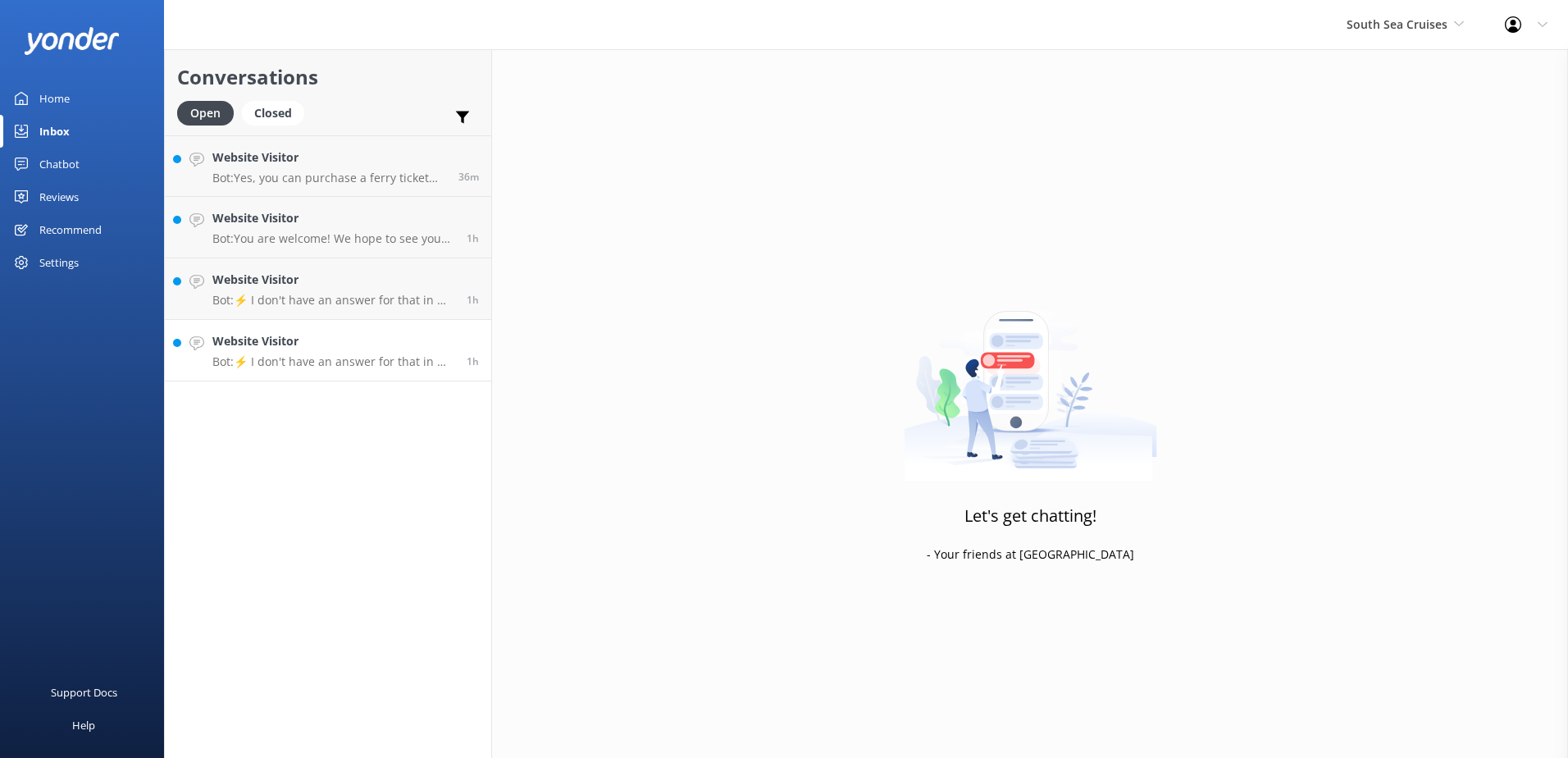
click at [394, 339] on h4 "Website Visitor" at bounding box center [333, 341] width 242 height 18
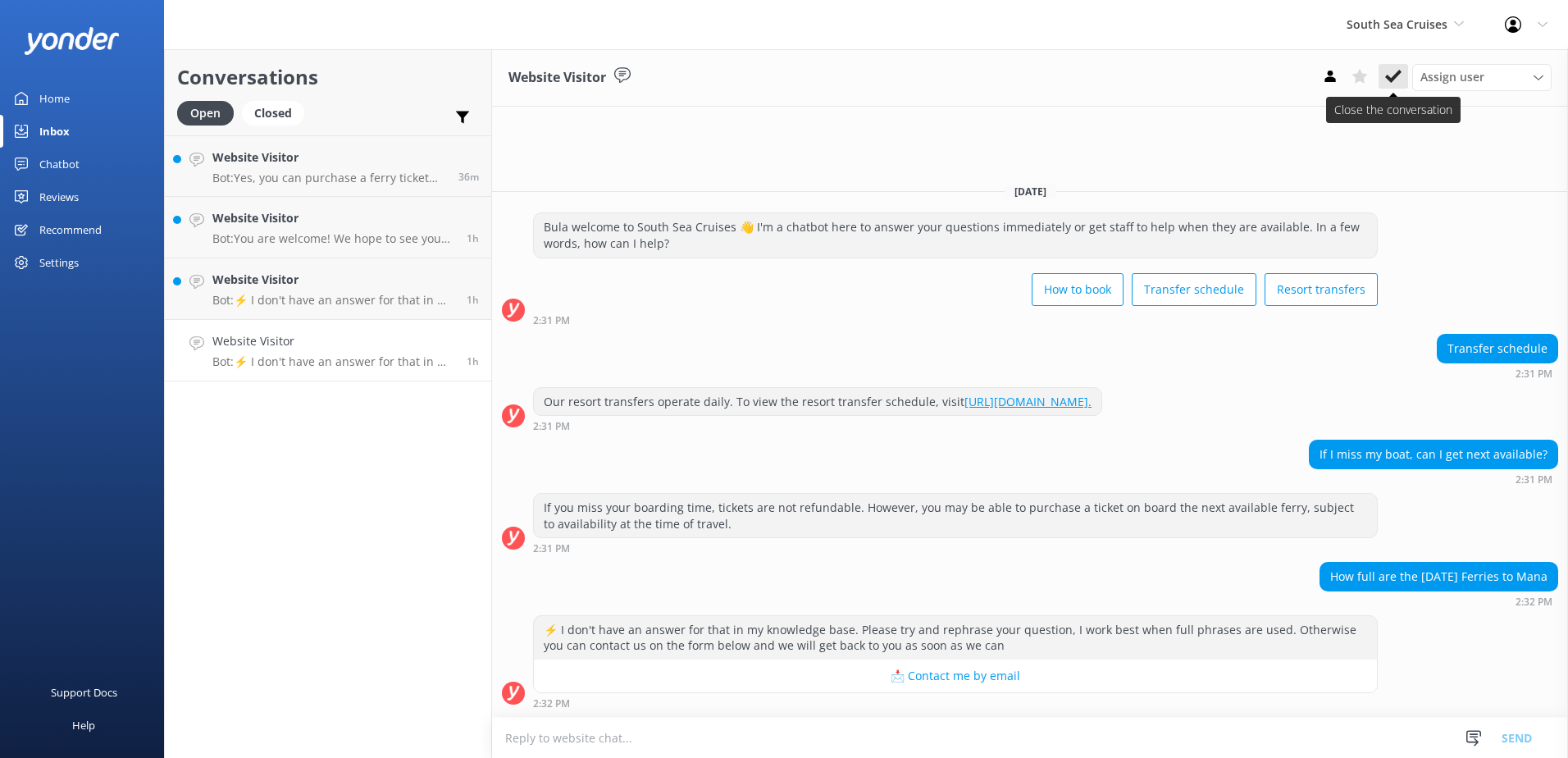
click at [1403, 76] on button at bounding box center [1393, 76] width 29 height 25
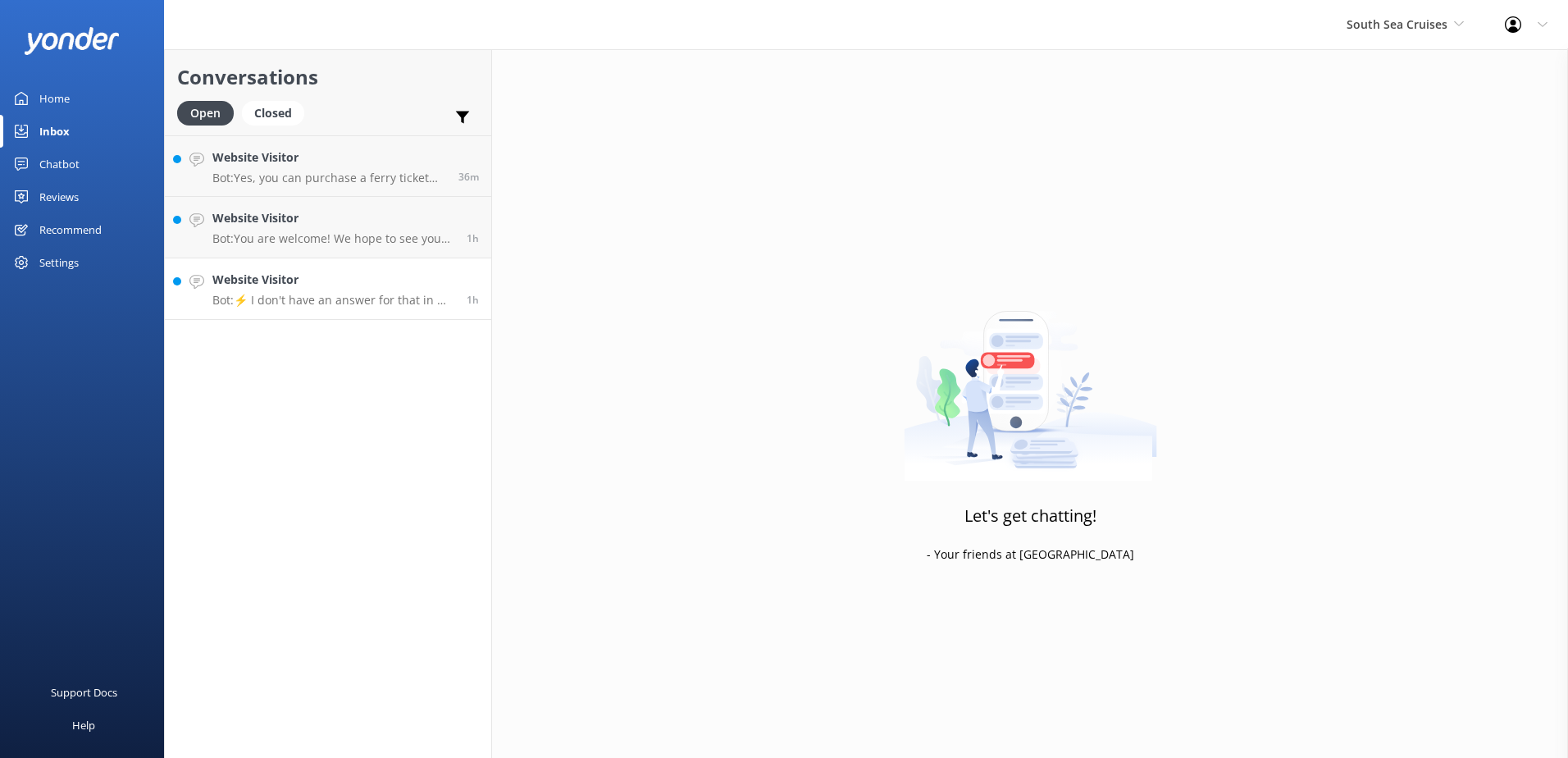
click at [406, 276] on h4 "Website Visitor" at bounding box center [333, 280] width 242 height 18
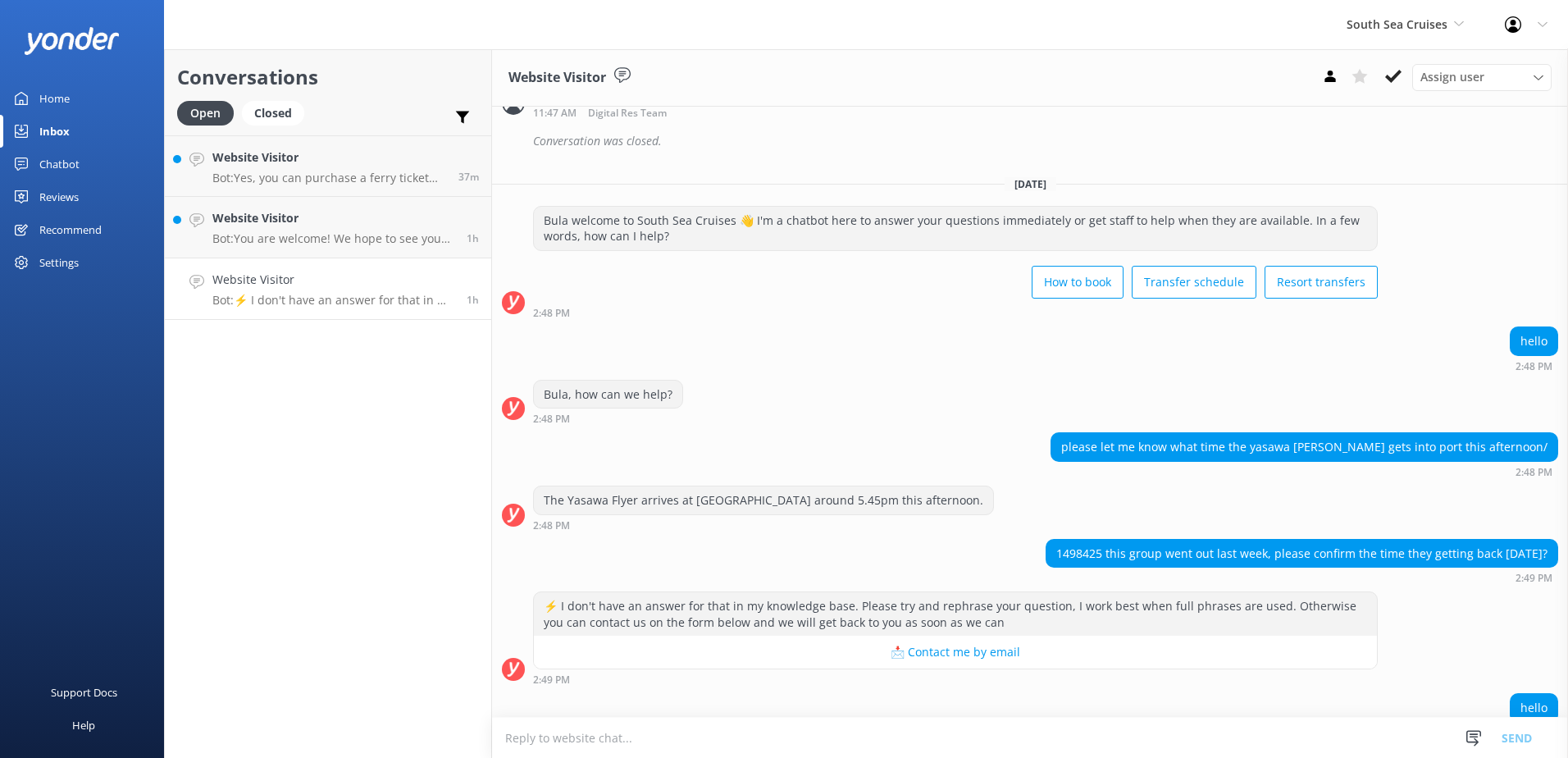
scroll to position [1148, 0]
click at [1090, 556] on div "1498425 this group went out last week, please confirm the time they getting bac…" at bounding box center [1301, 552] width 511 height 27
copy div "1498425"
click at [1061, 481] on div "please let me know what time the yasawa fler gets into port this afternoon/ 2:4…" at bounding box center [1029, 458] width 1076 height 53
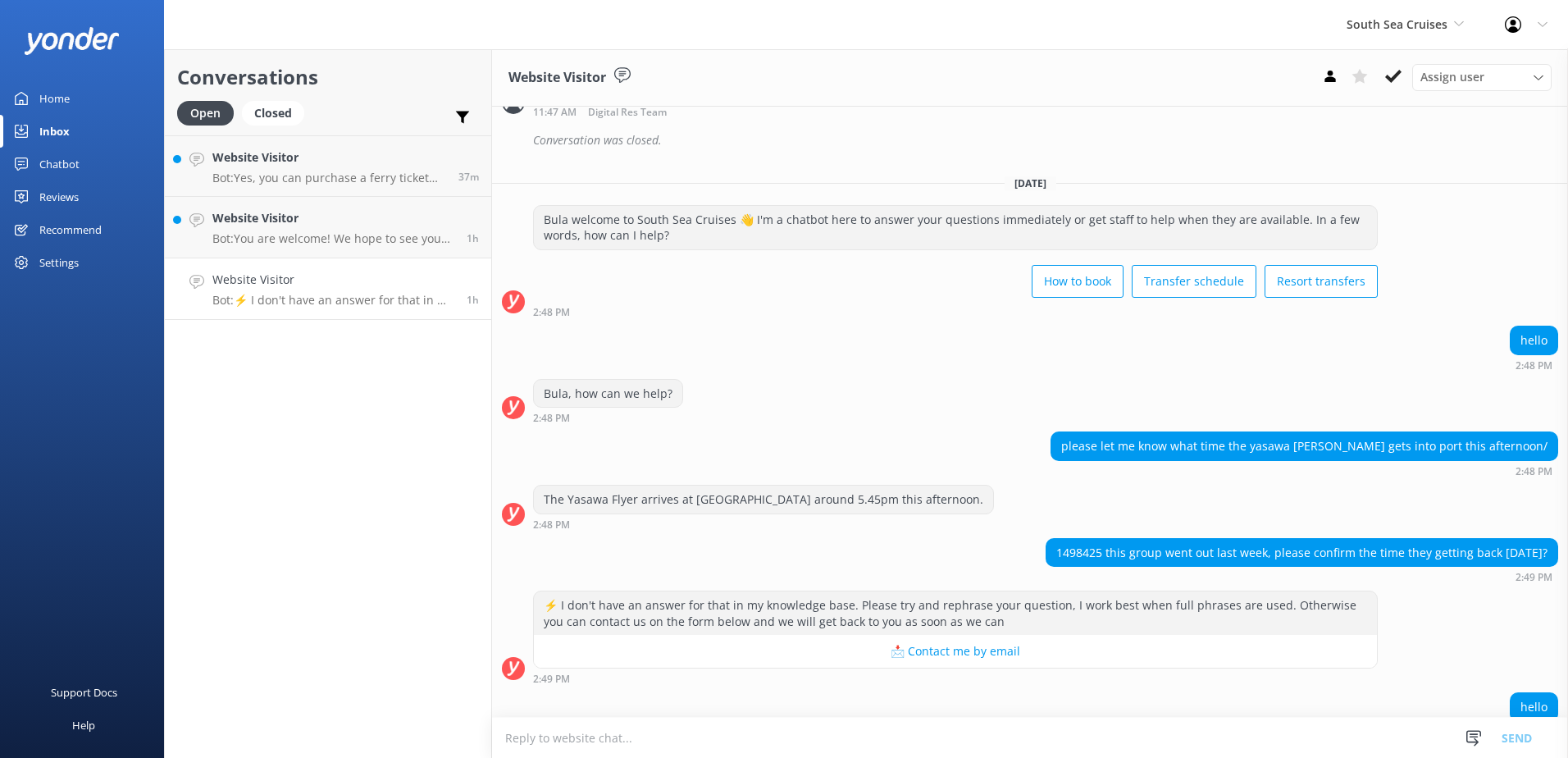
click at [1081, 555] on div "1498425 this group went out last week, please confirm the time they getting bac…" at bounding box center [1301, 552] width 511 height 27
copy div "1498425"
click at [855, 547] on div "1498425 this group went out last week, please confirm the time they getting bac…" at bounding box center [1029, 560] width 1076 height 45
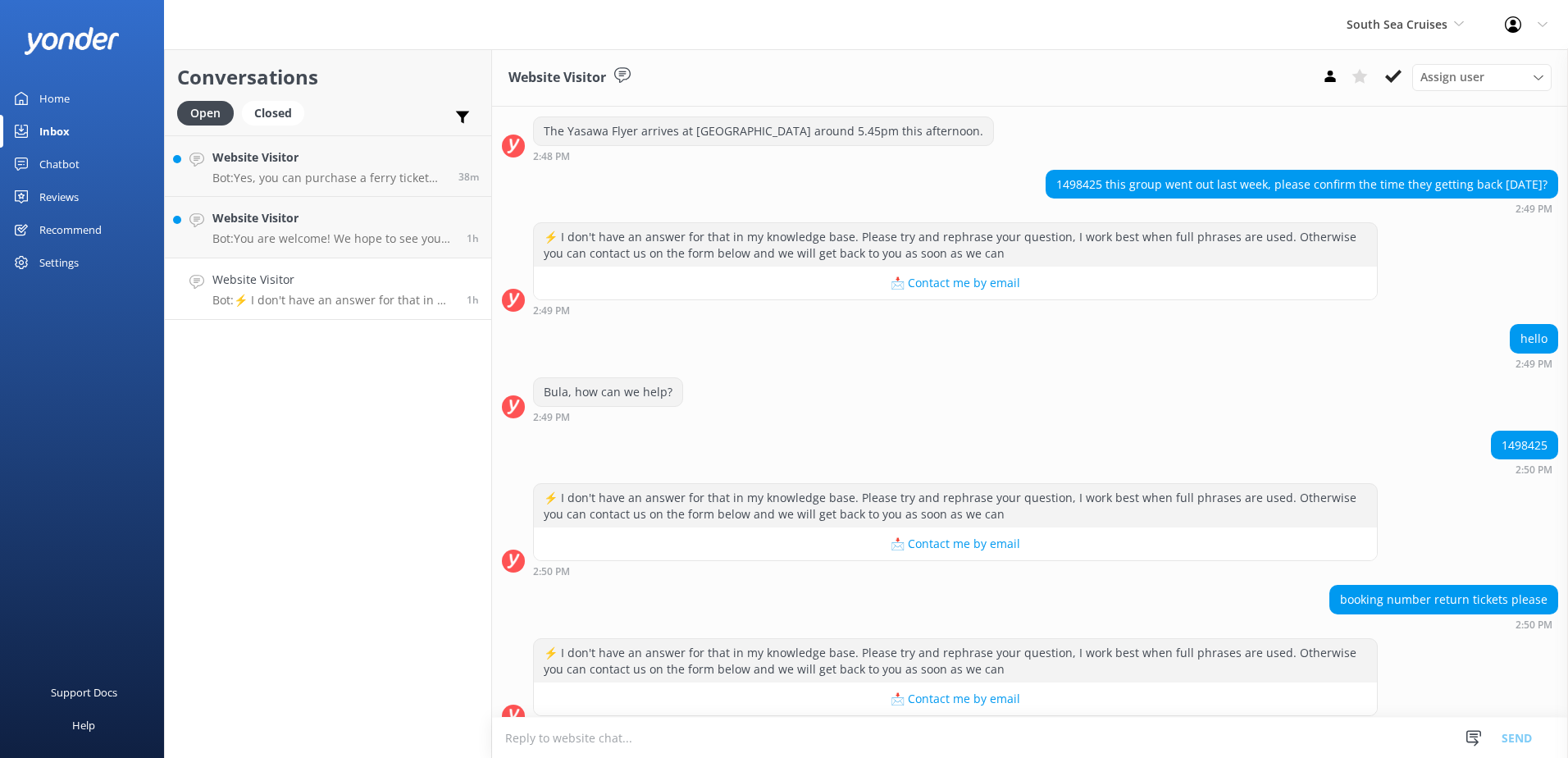
scroll to position [1539, 0]
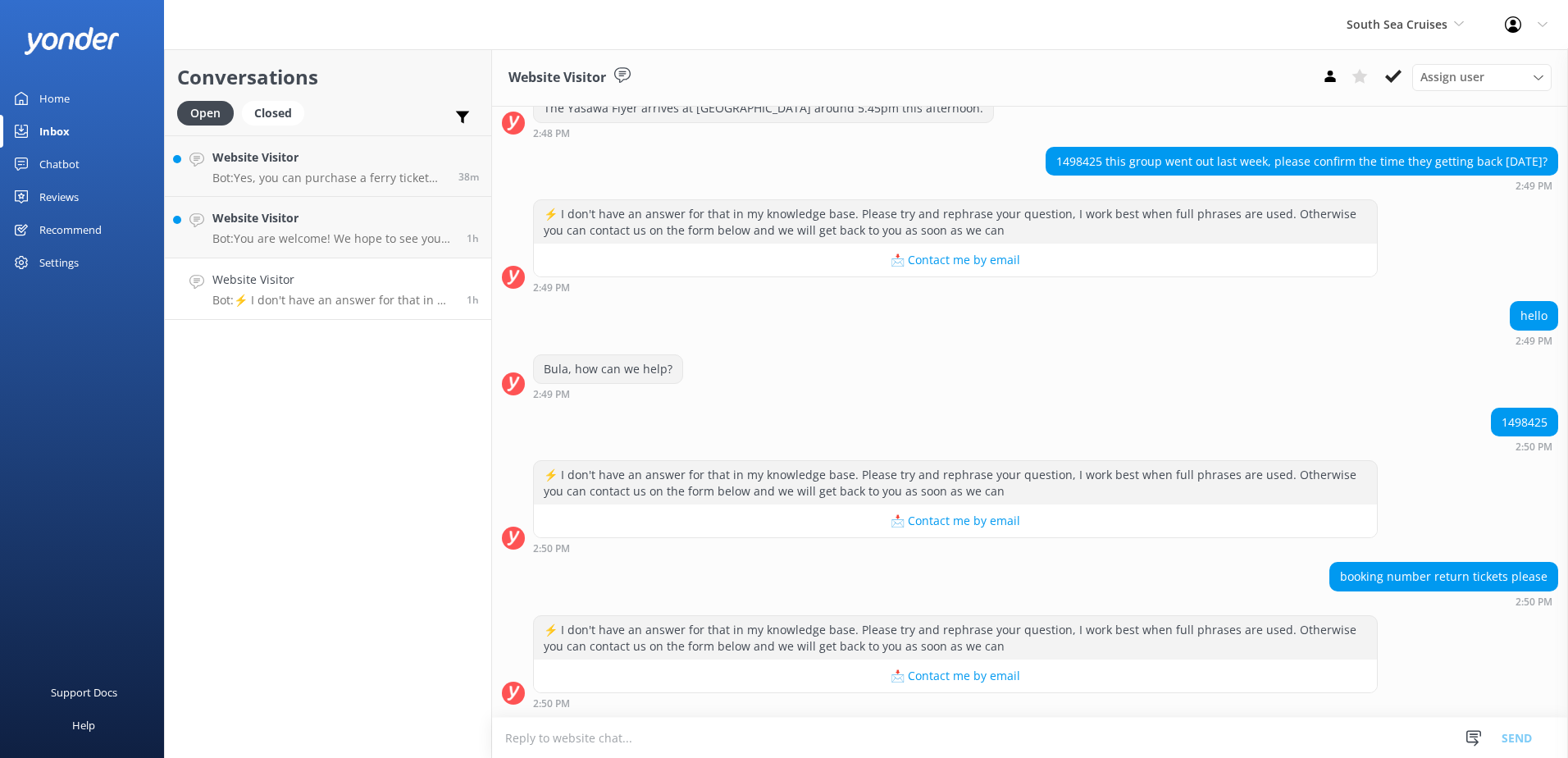
click at [584, 739] on textarea at bounding box center [1029, 738] width 1076 height 40
click at [645, 731] on textarea at bounding box center [1029, 738] width 1076 height 40
type textarea "t"
drag, startPoint x: 595, startPoint y: 742, endPoint x: 584, endPoint y: 740, distance: 11.2
click at [593, 742] on textarea at bounding box center [1029, 738] width 1076 height 40
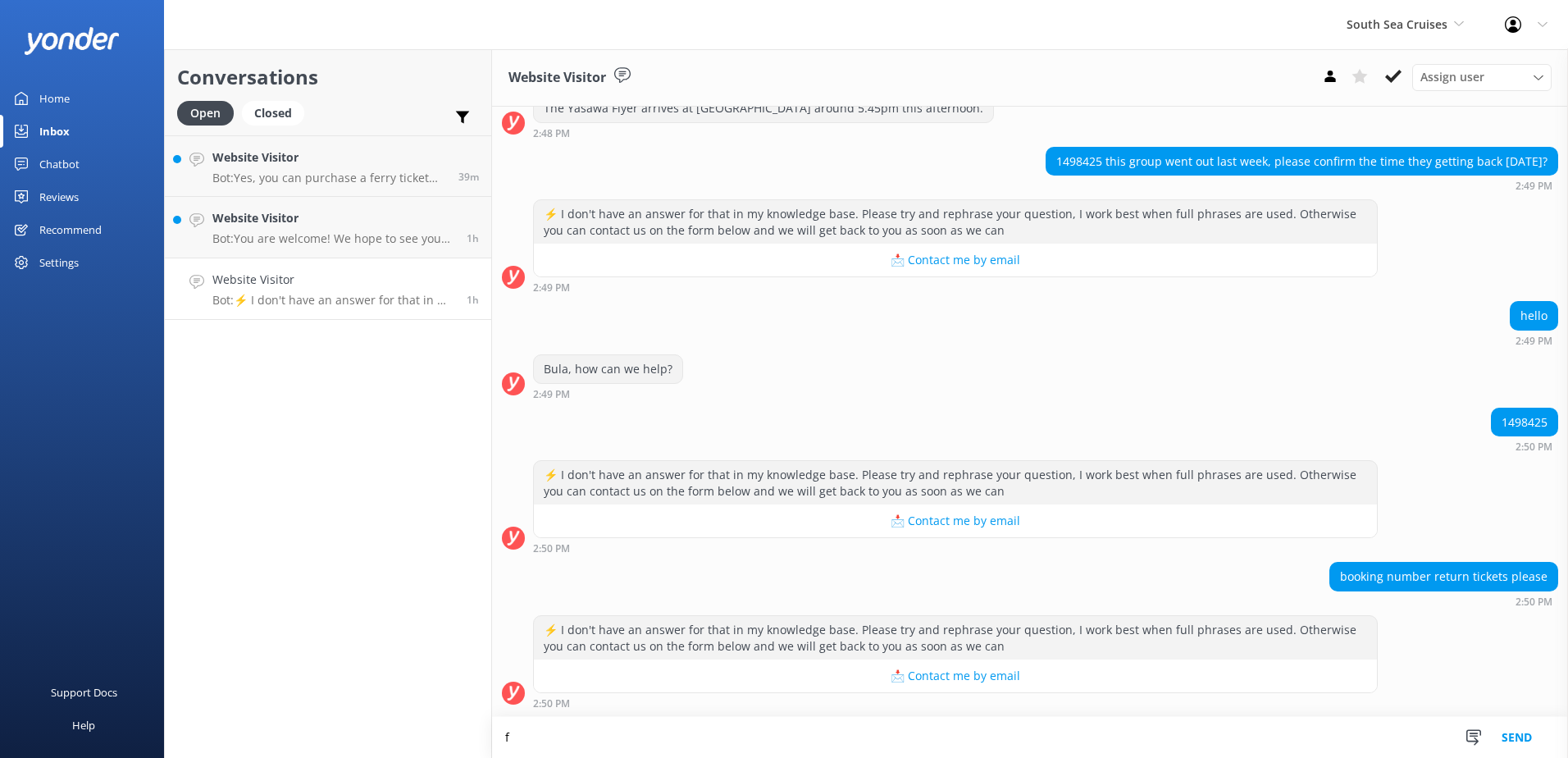
scroll to position [1540, 0]
type textarea "f"
type textarea "F"
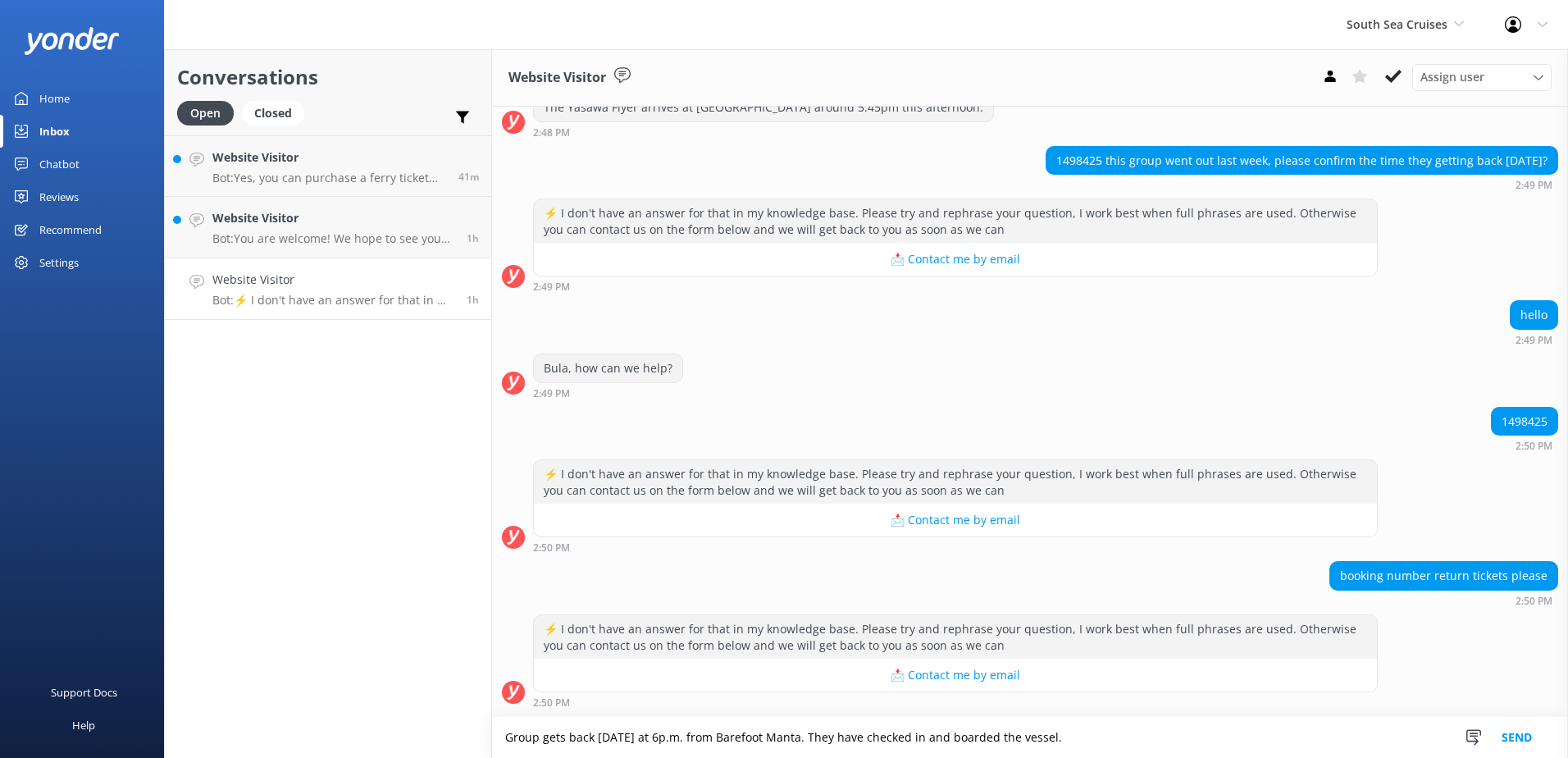
type textarea "Group gets back today at 6p.m. from Barefoot Manta. They have checked in and bo…"
click at [1528, 730] on button "Send" at bounding box center [1516, 737] width 61 height 41
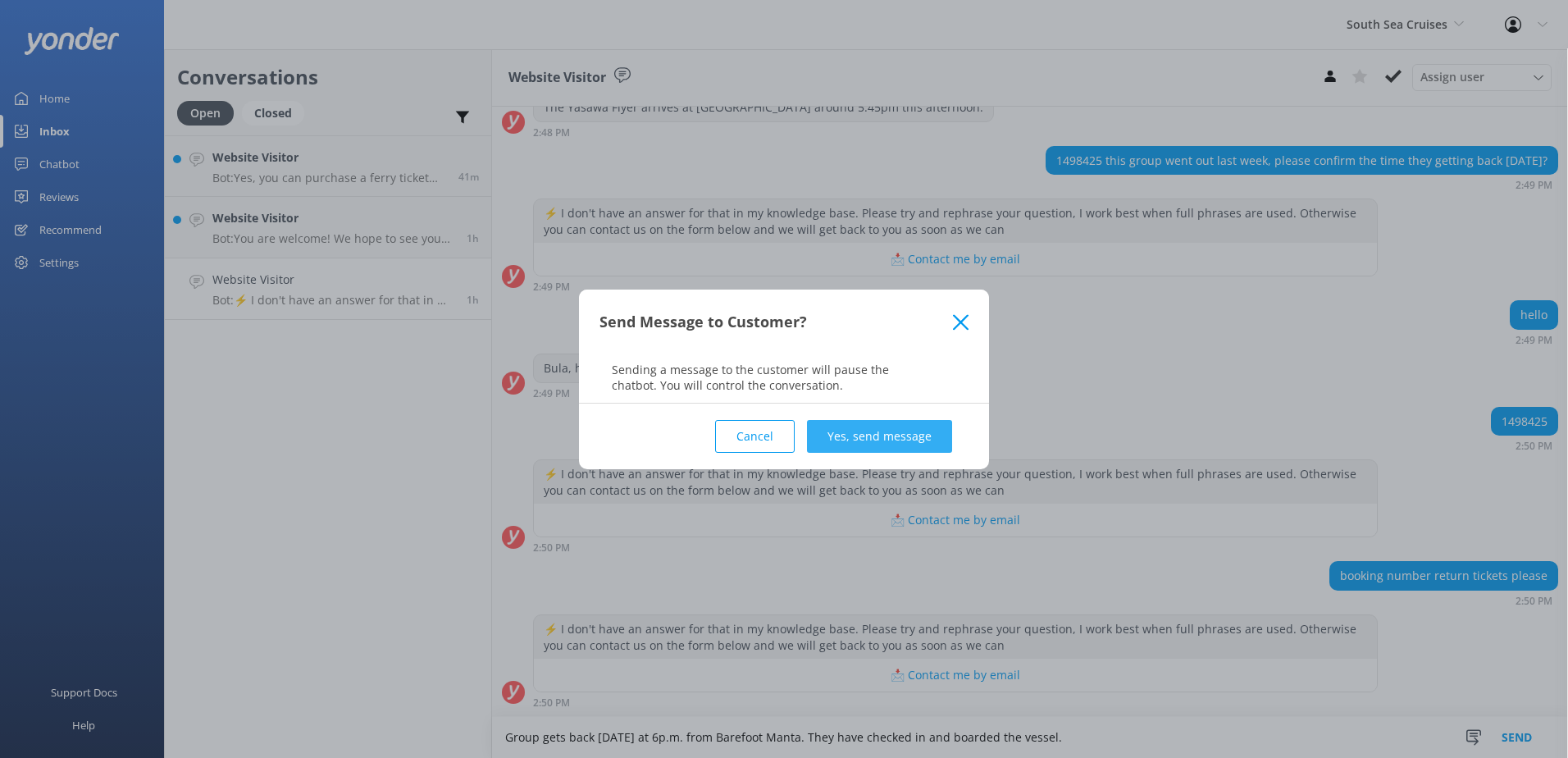
click at [846, 426] on button "Yes, send message" at bounding box center [880, 436] width 145 height 33
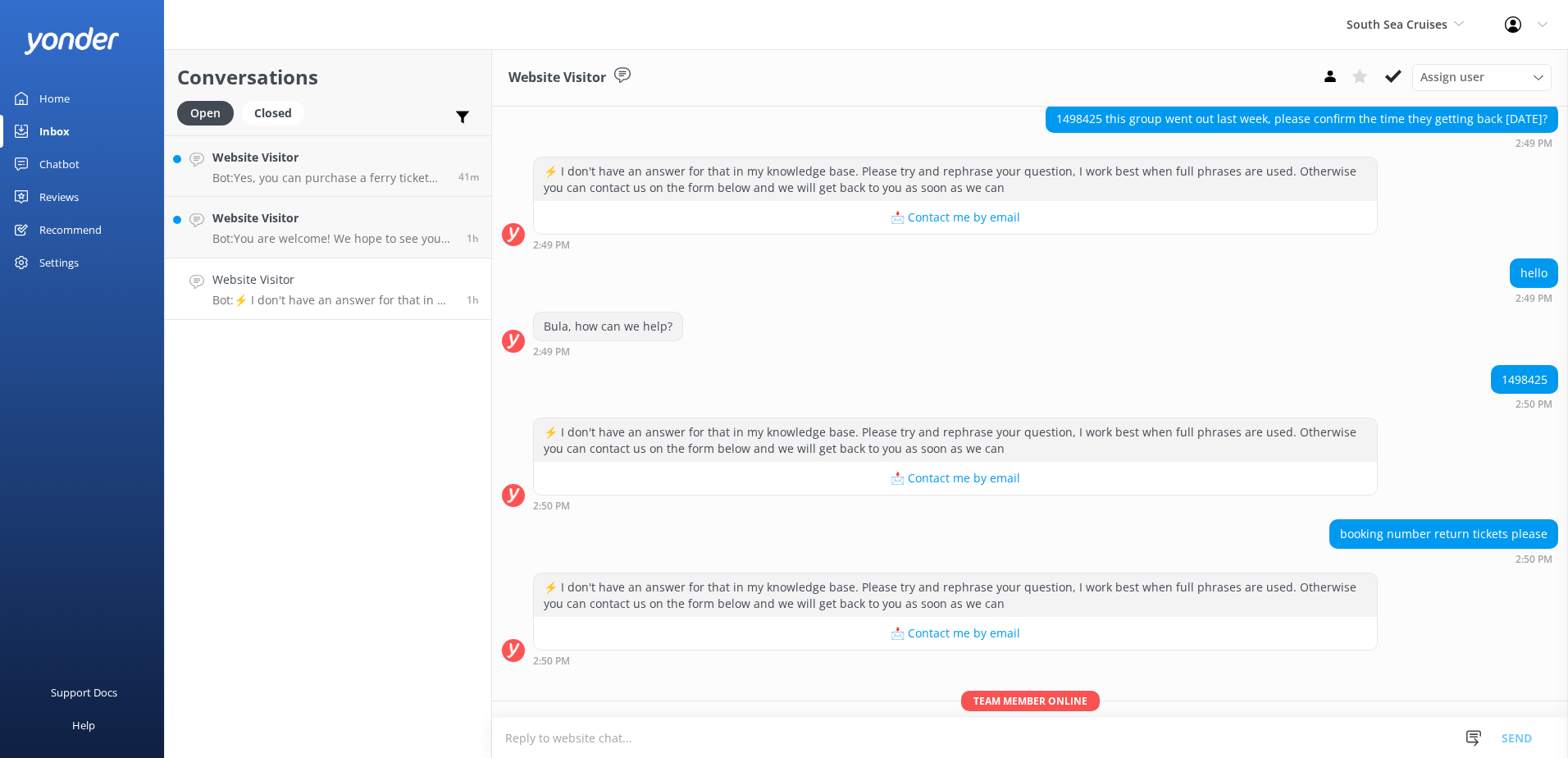
scroll to position [1646, 0]
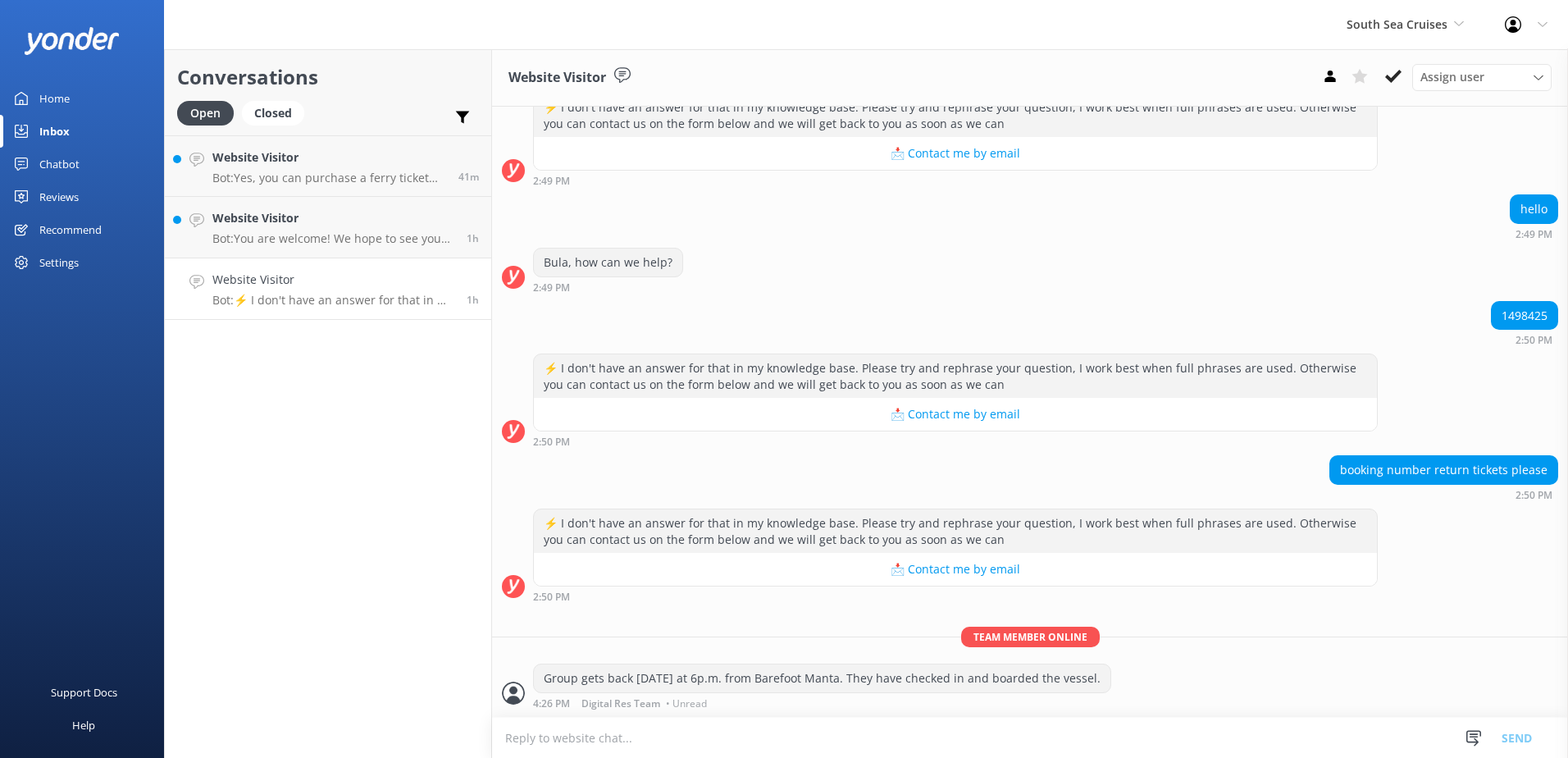
click at [560, 736] on textarea at bounding box center [1029, 738] width 1076 height 40
paste textarea "1431288"
click at [506, 734] on textarea "1431288" at bounding box center [1029, 737] width 1076 height 41
type textarea "Booking Number 1431288"
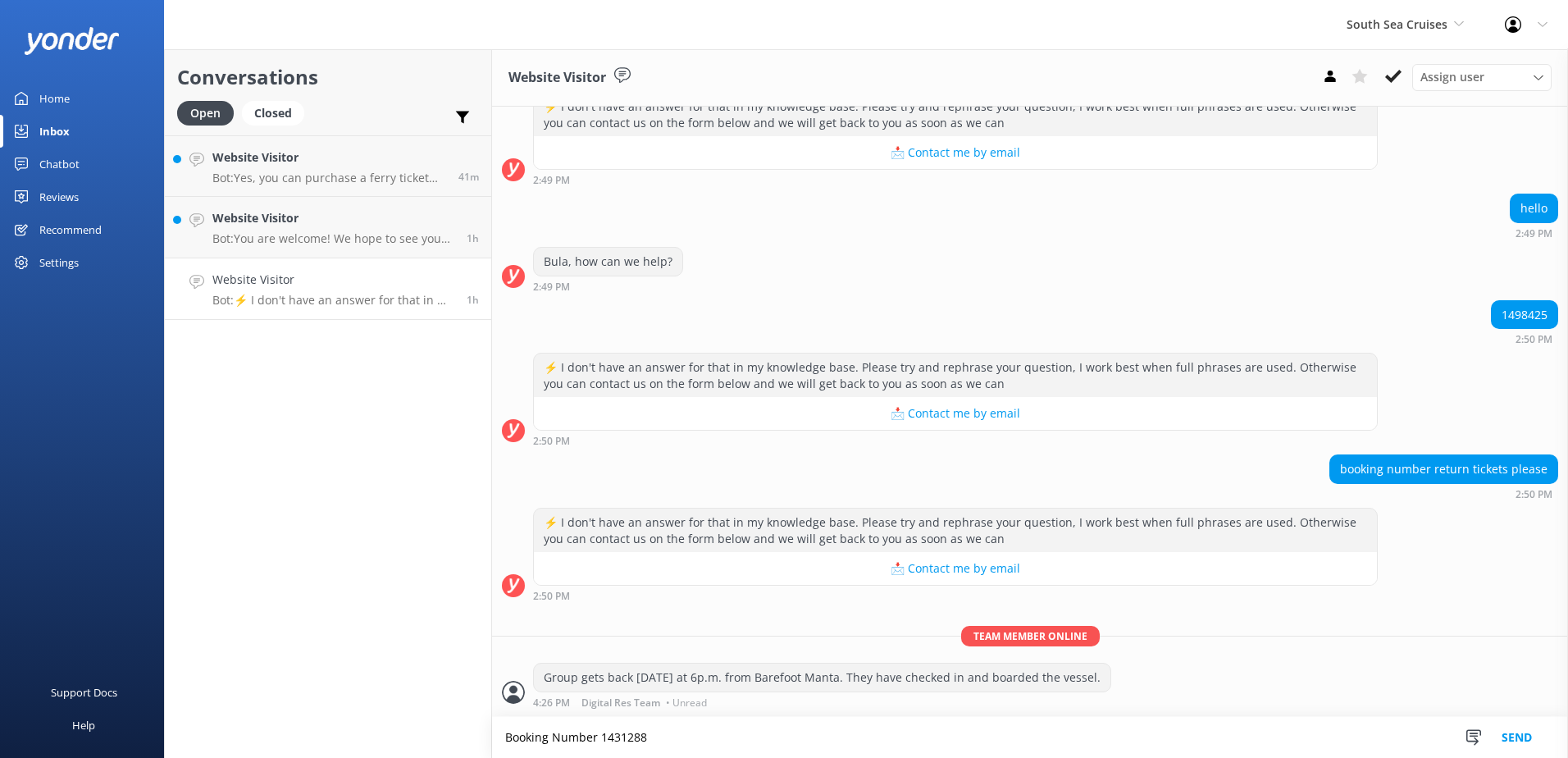
click at [1519, 738] on button "Send" at bounding box center [1516, 737] width 61 height 41
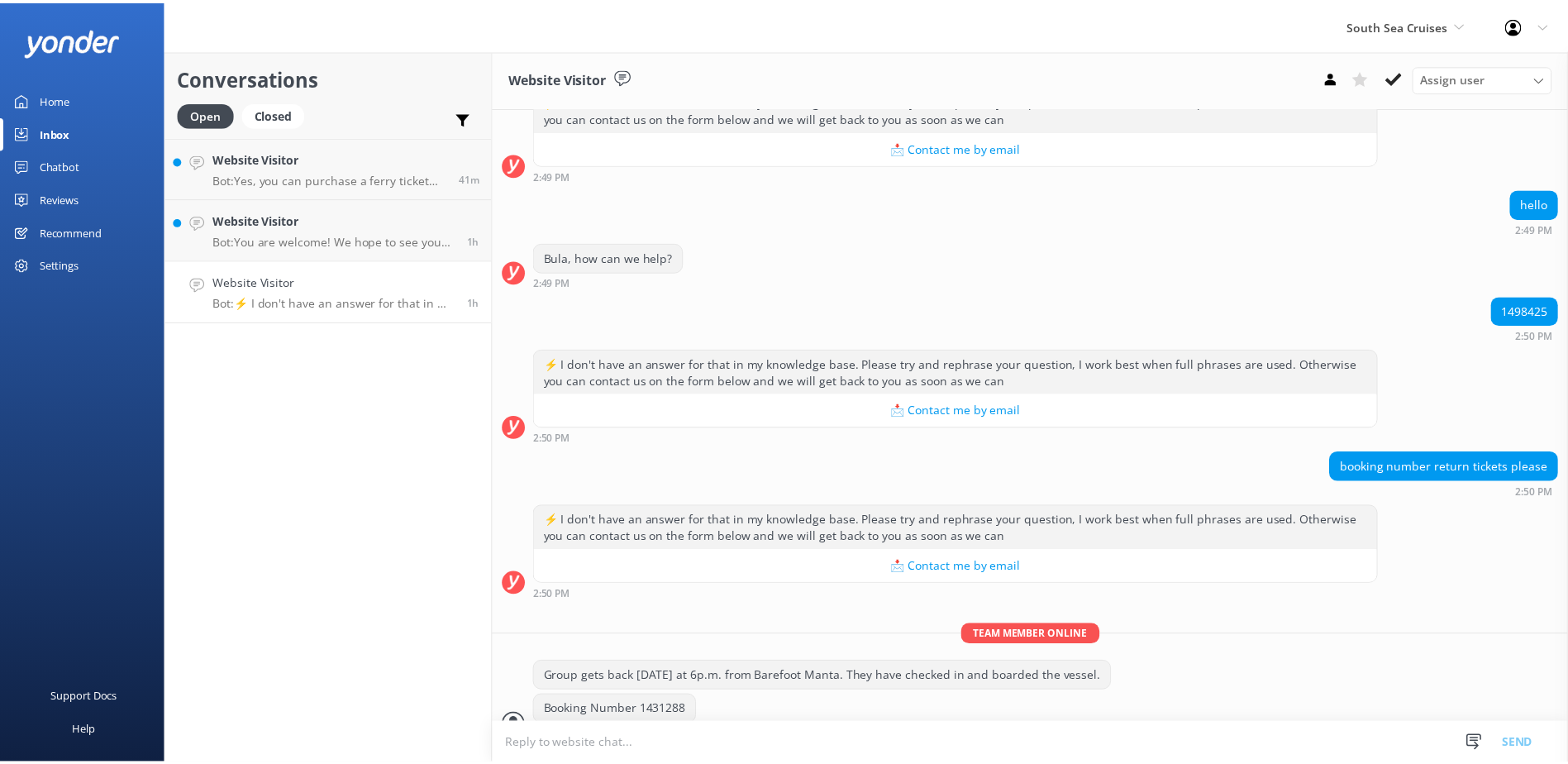
scroll to position [1693, 0]
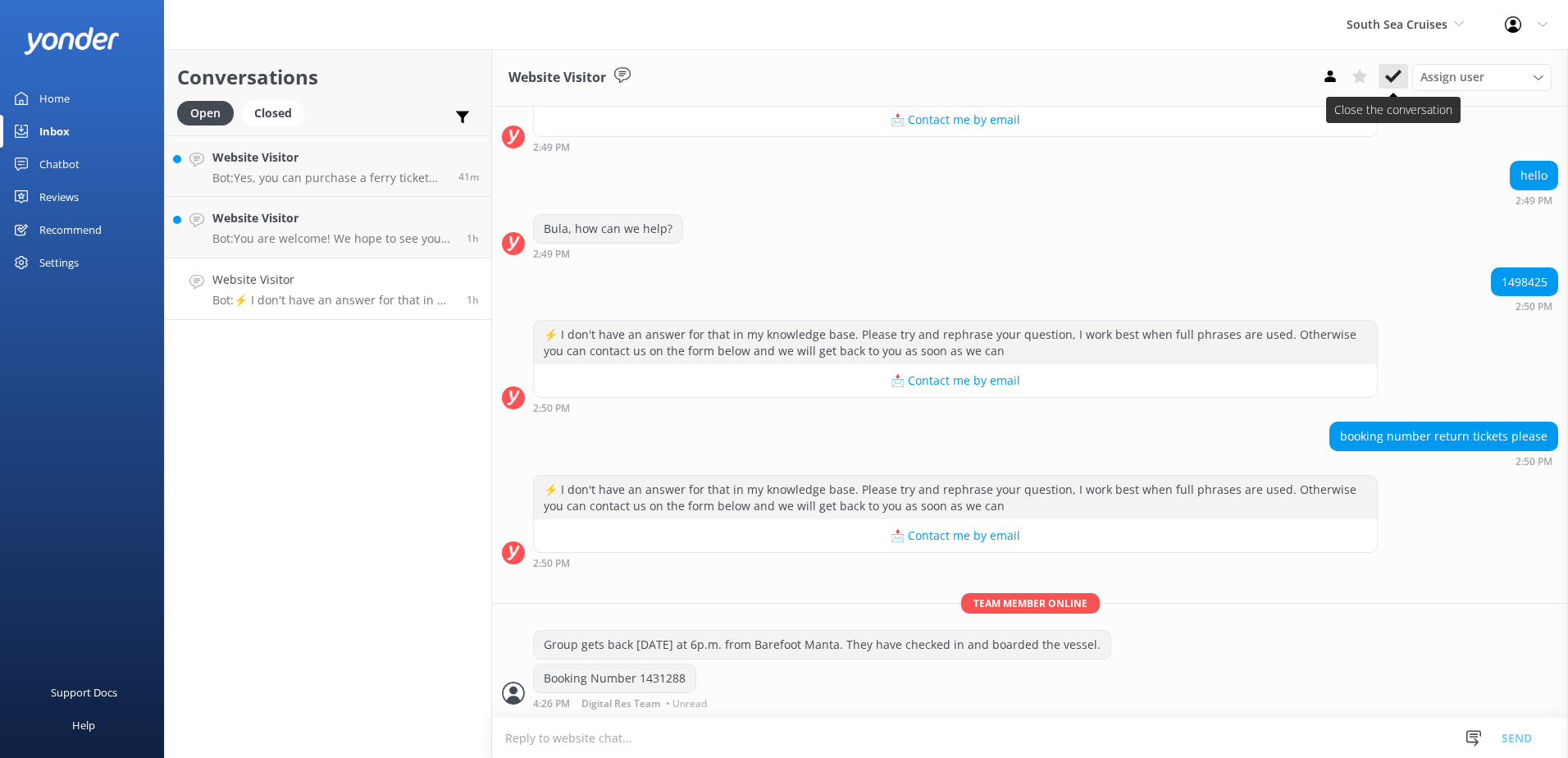
click at [1401, 68] on icon at bounding box center [1393, 76] width 16 height 16
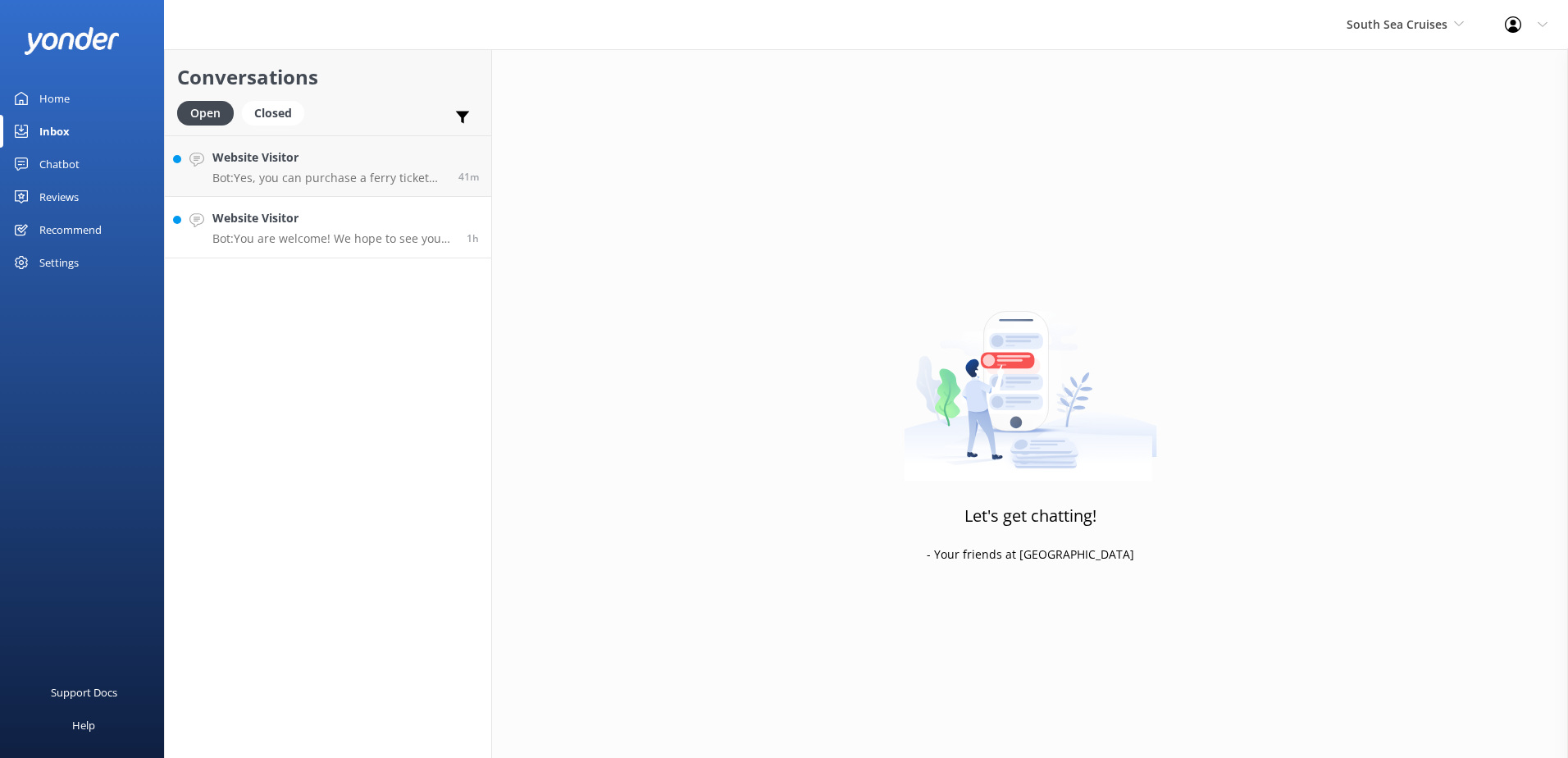
click at [409, 219] on h4 "Website Visitor" at bounding box center [333, 219] width 242 height 18
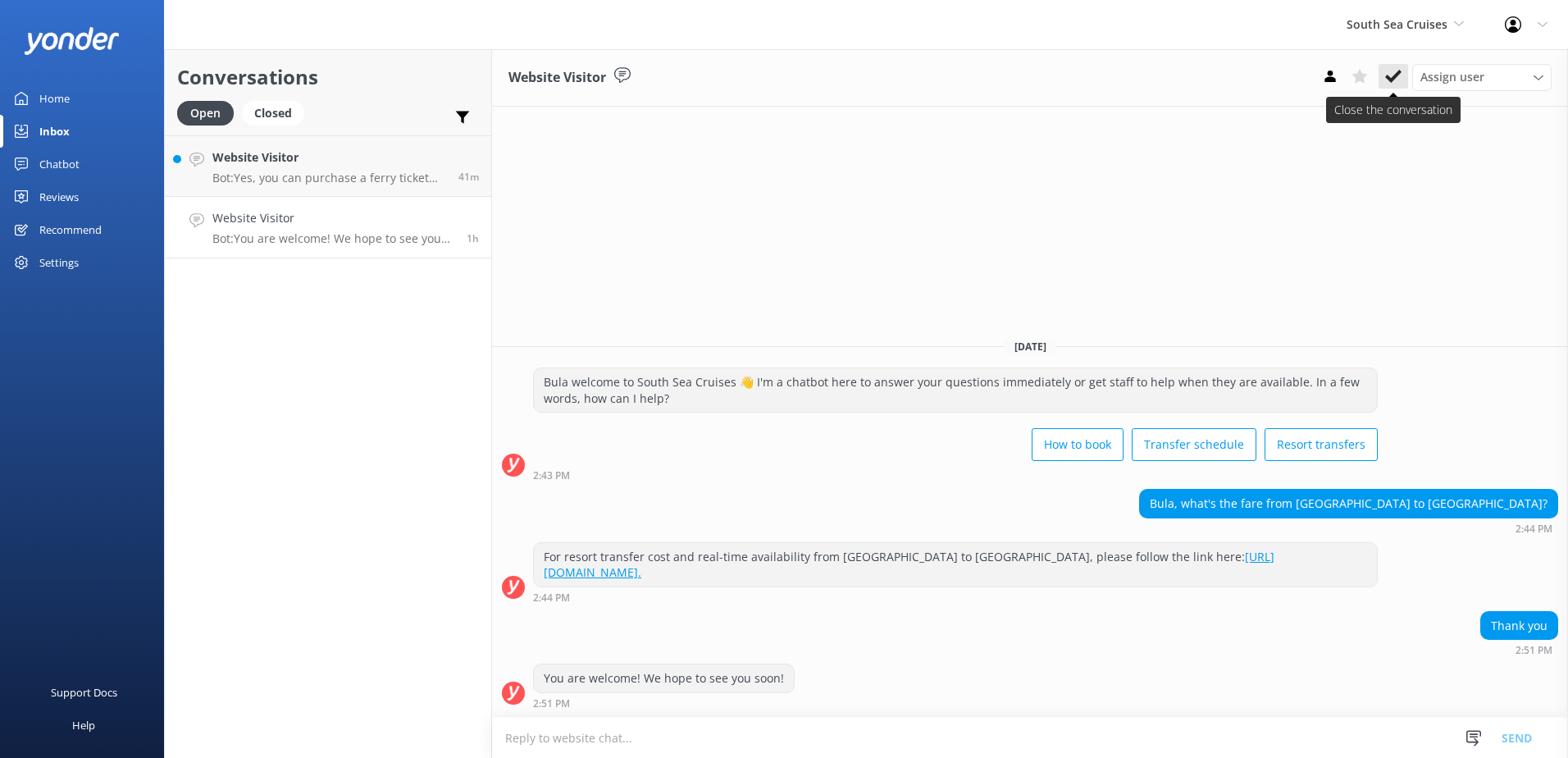
click at [1394, 70] on icon at bounding box center [1393, 76] width 16 height 16
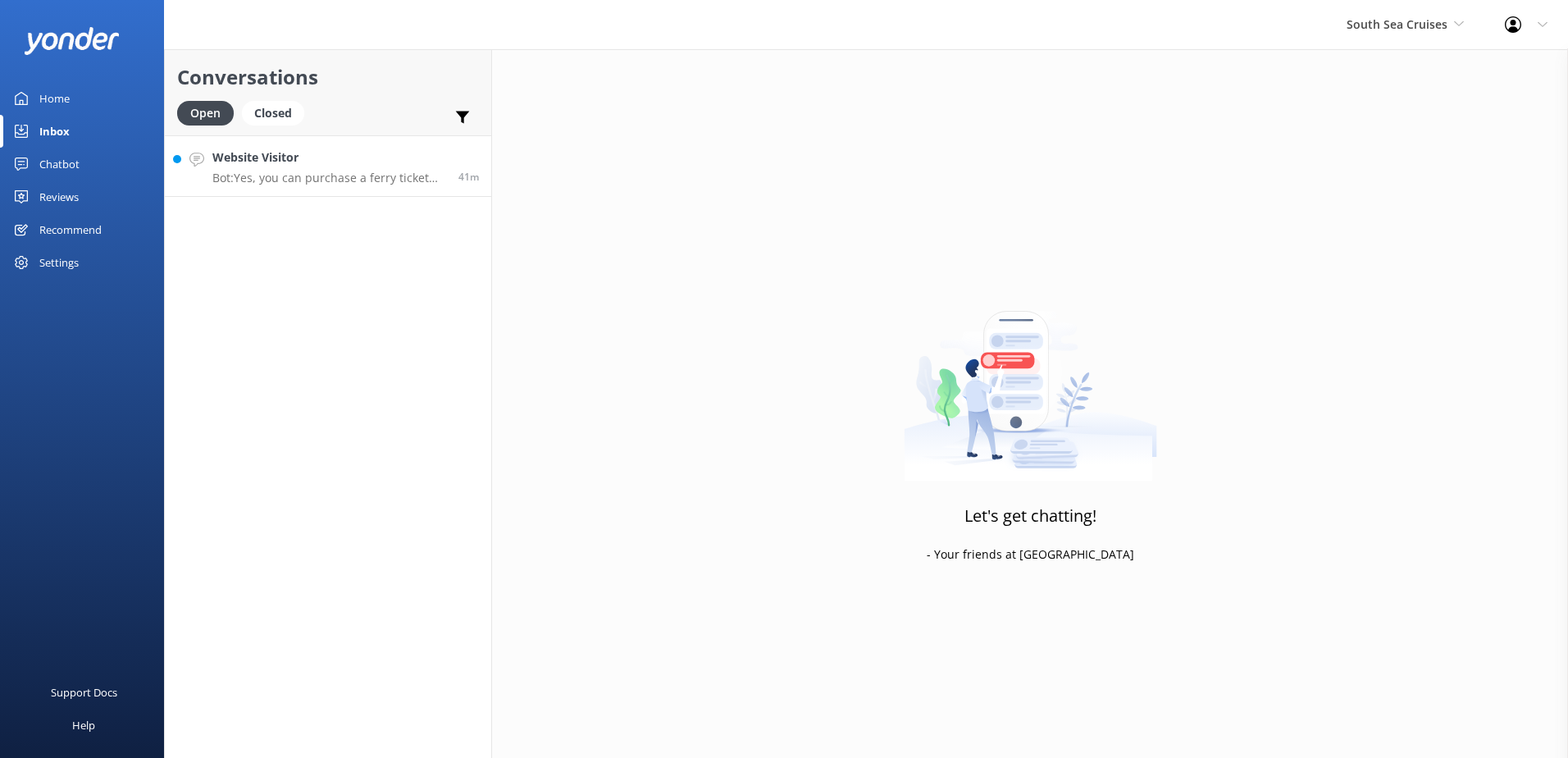
click at [453, 163] on div "41m" at bounding box center [463, 165] width 33 height 36
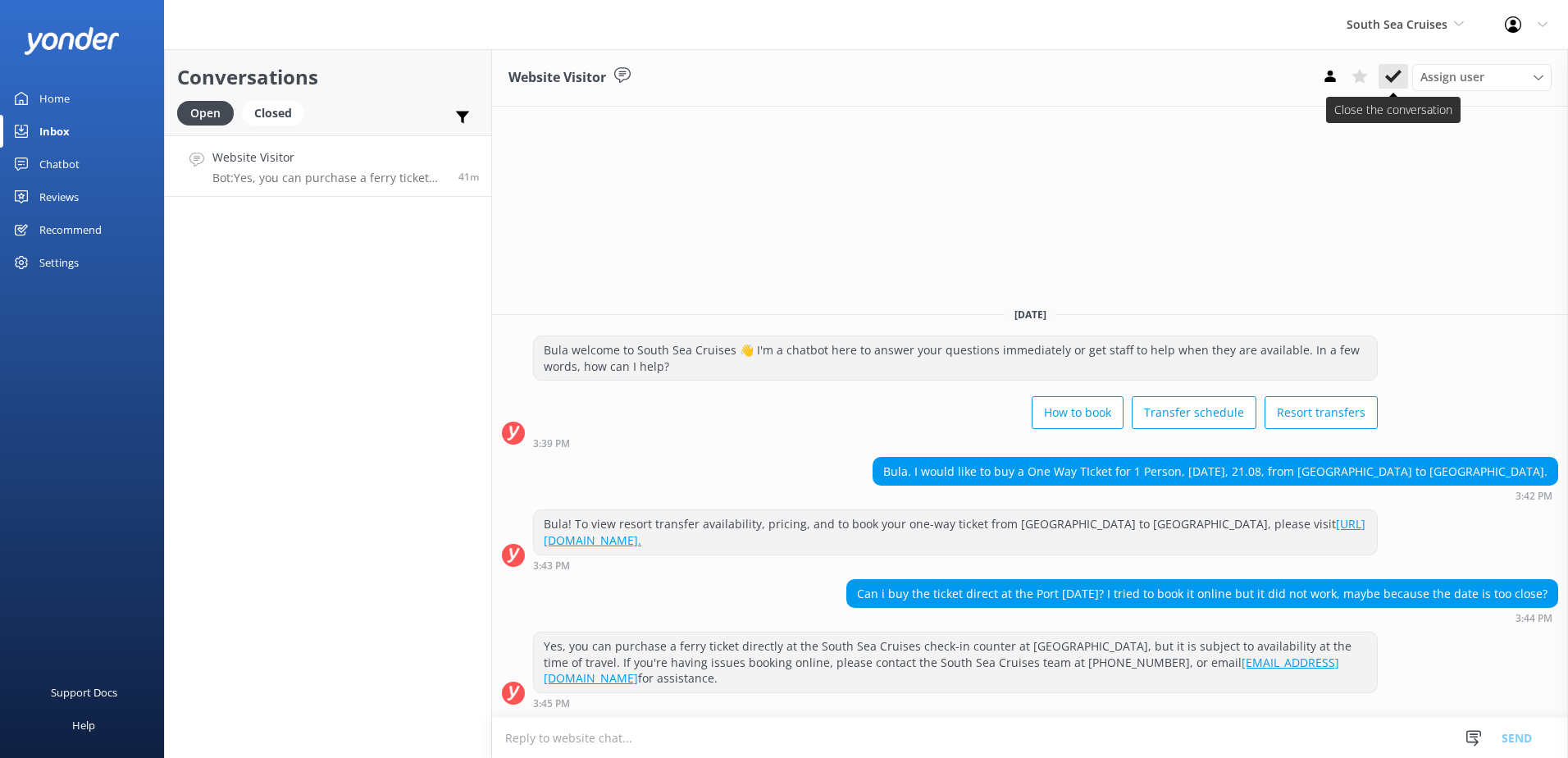
click at [1391, 75] on icon at bounding box center [1393, 76] width 16 height 16
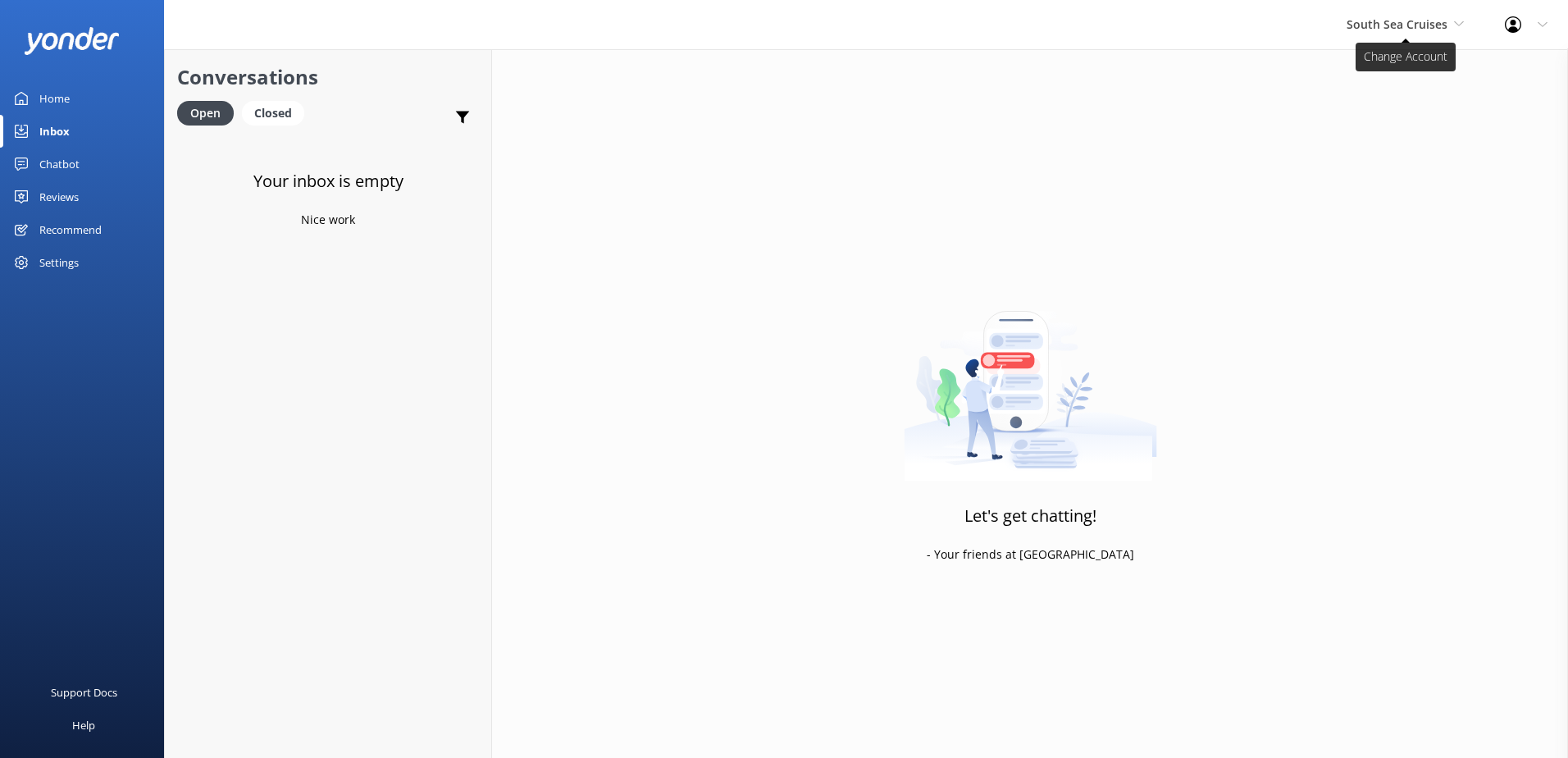
click at [1417, 16] on span "South Sea Cruises" at bounding box center [1397, 24] width 101 height 16
click at [1395, 137] on link "Malamala Beach Club" at bounding box center [1407, 147] width 164 height 39
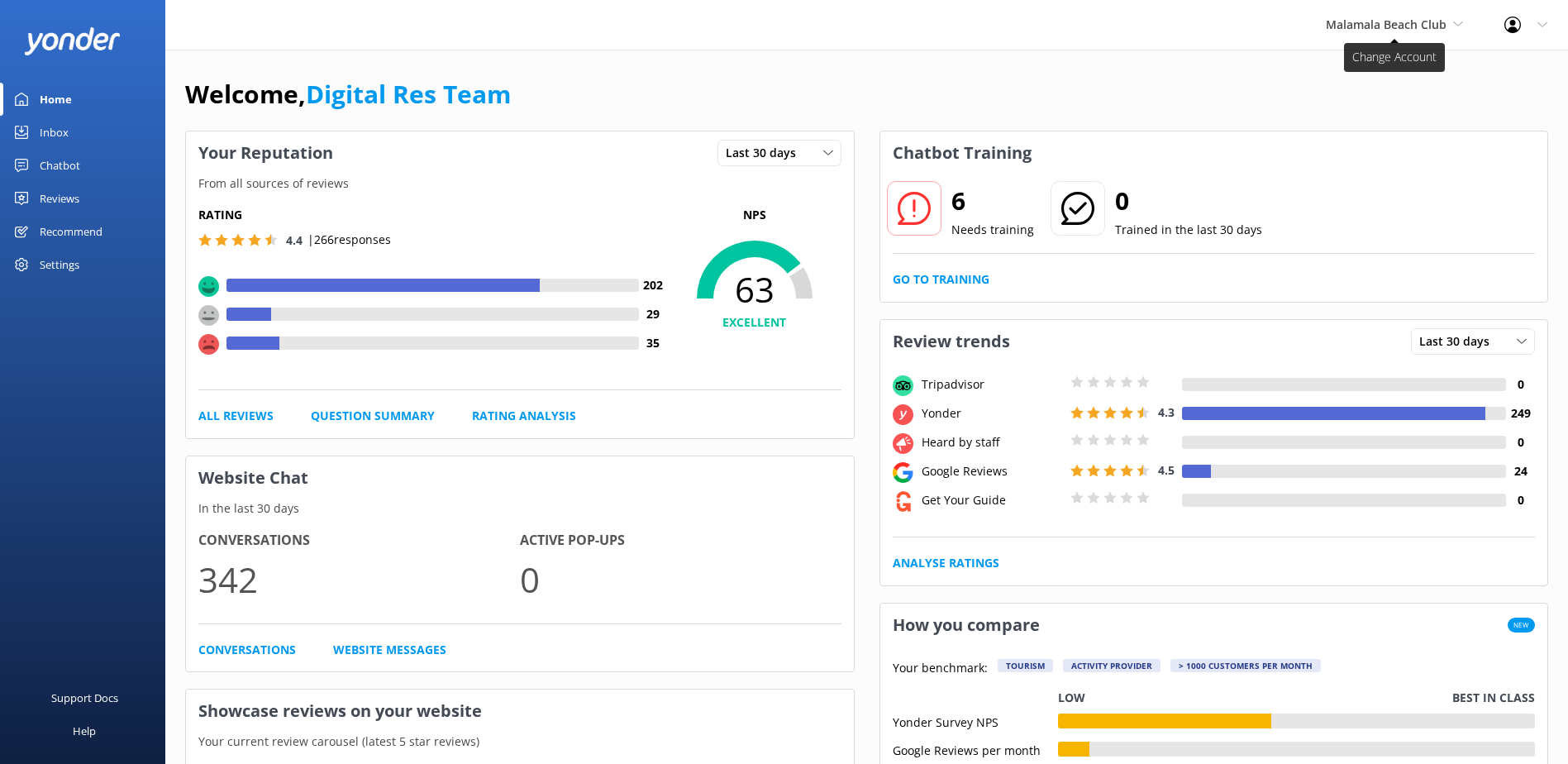
click at [1408, 28] on span "Malamala Beach Club" at bounding box center [1386, 24] width 121 height 16
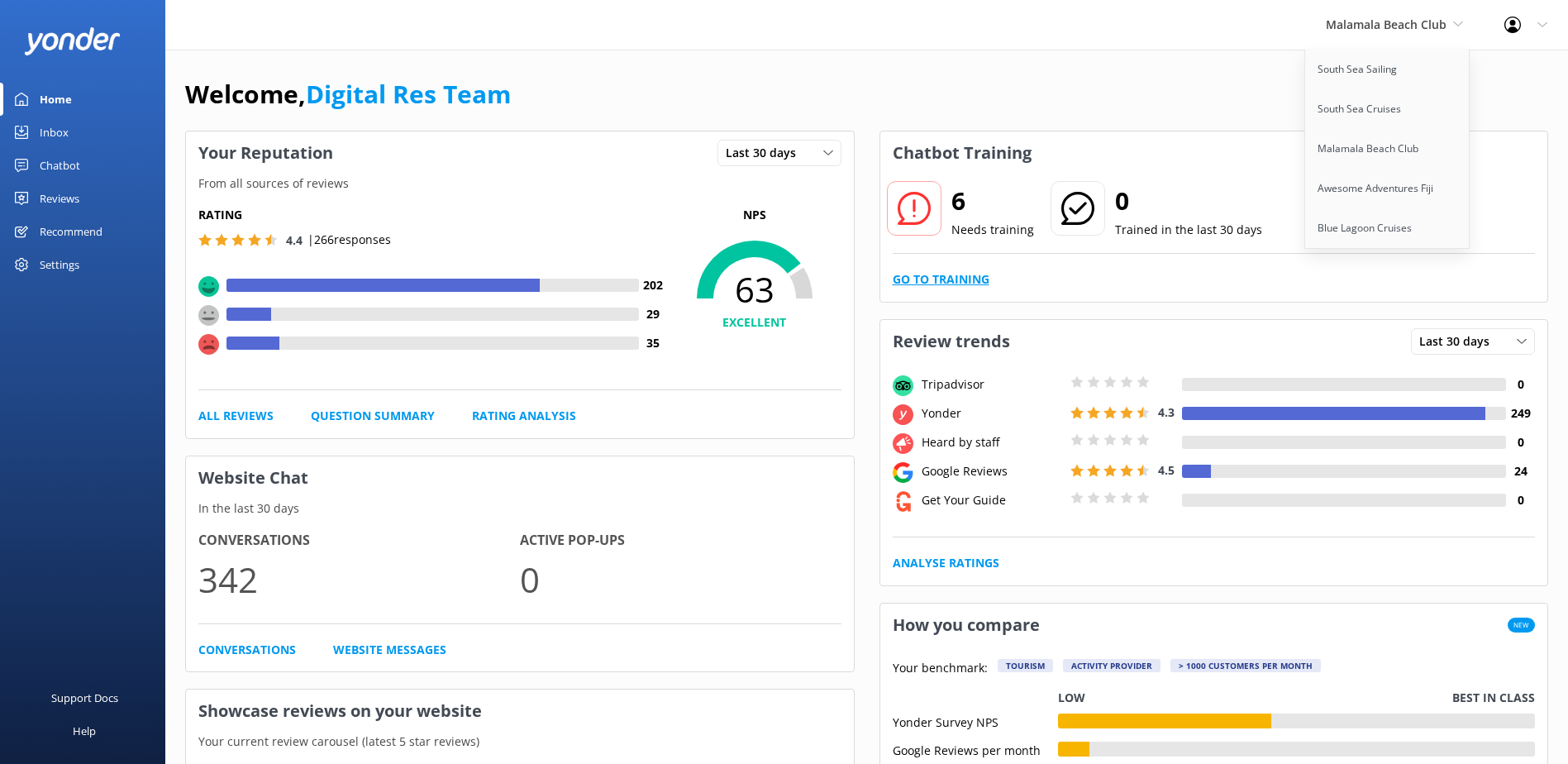
click at [956, 280] on link "Go to Training" at bounding box center [941, 279] width 97 height 18
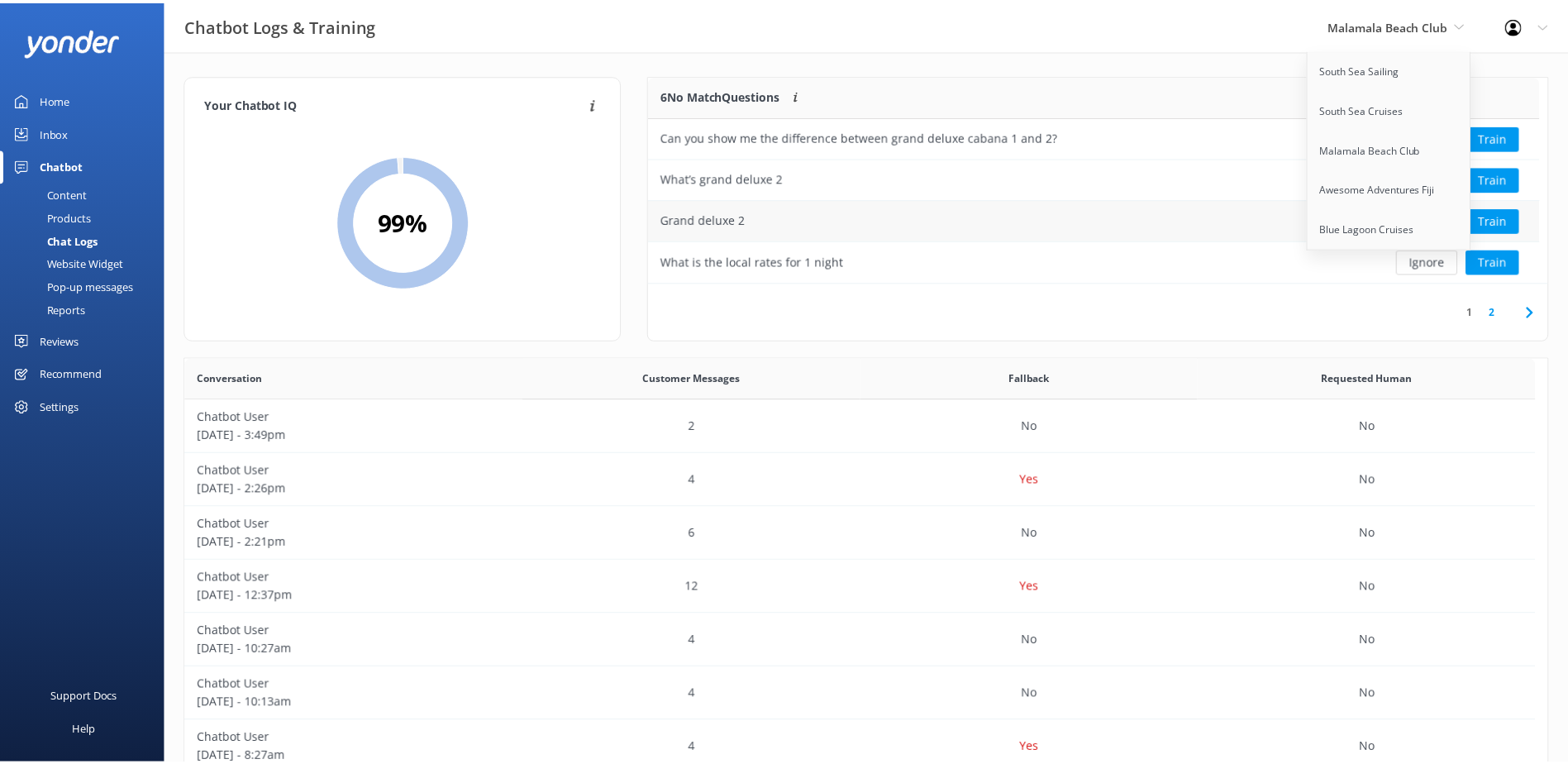
scroll to position [195, 886]
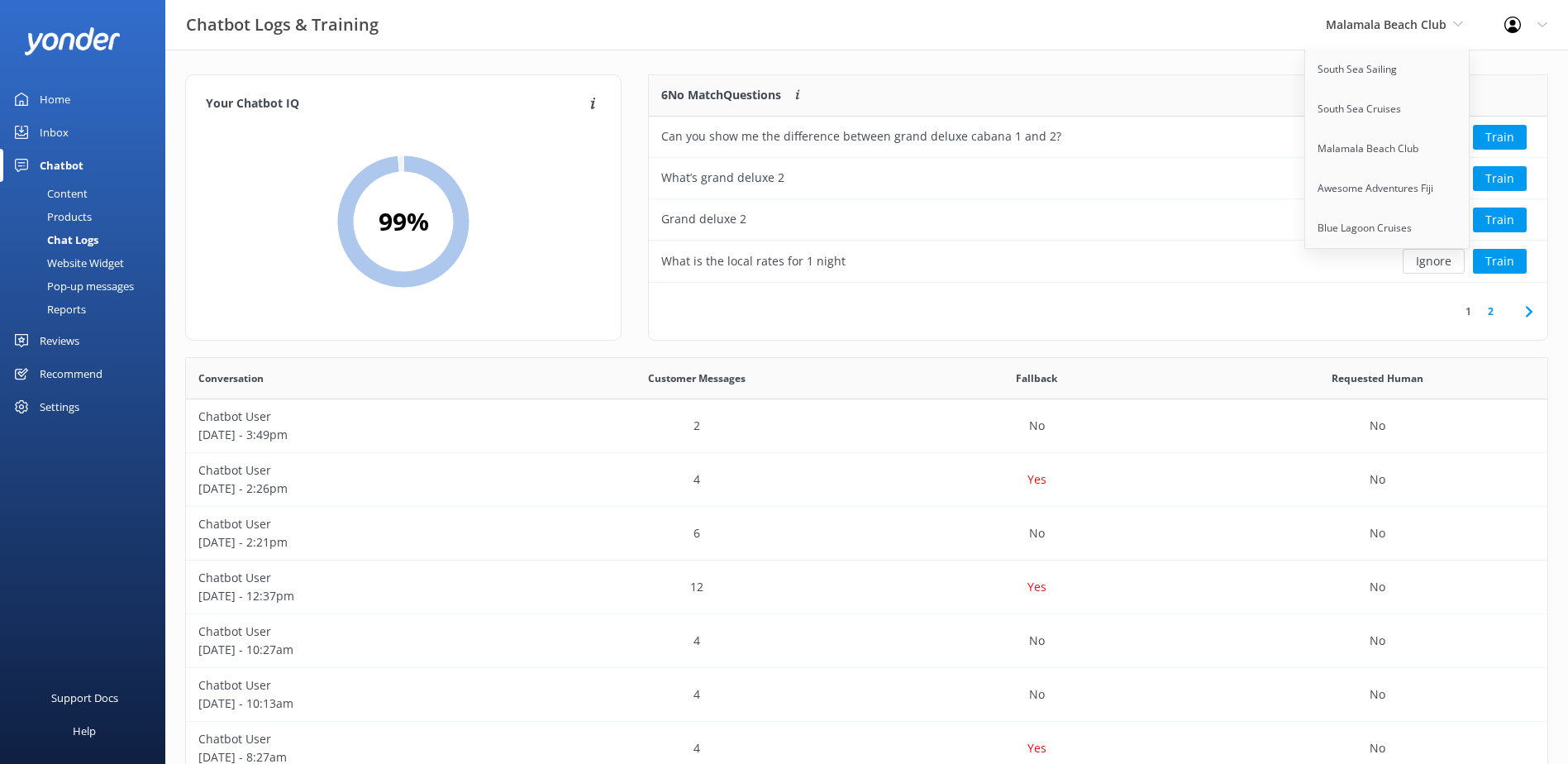
click at [1558, 151] on div "6 No Match Questions Customers sometimes ask questions that don't fully match a…" at bounding box center [1098, 216] width 926 height 283
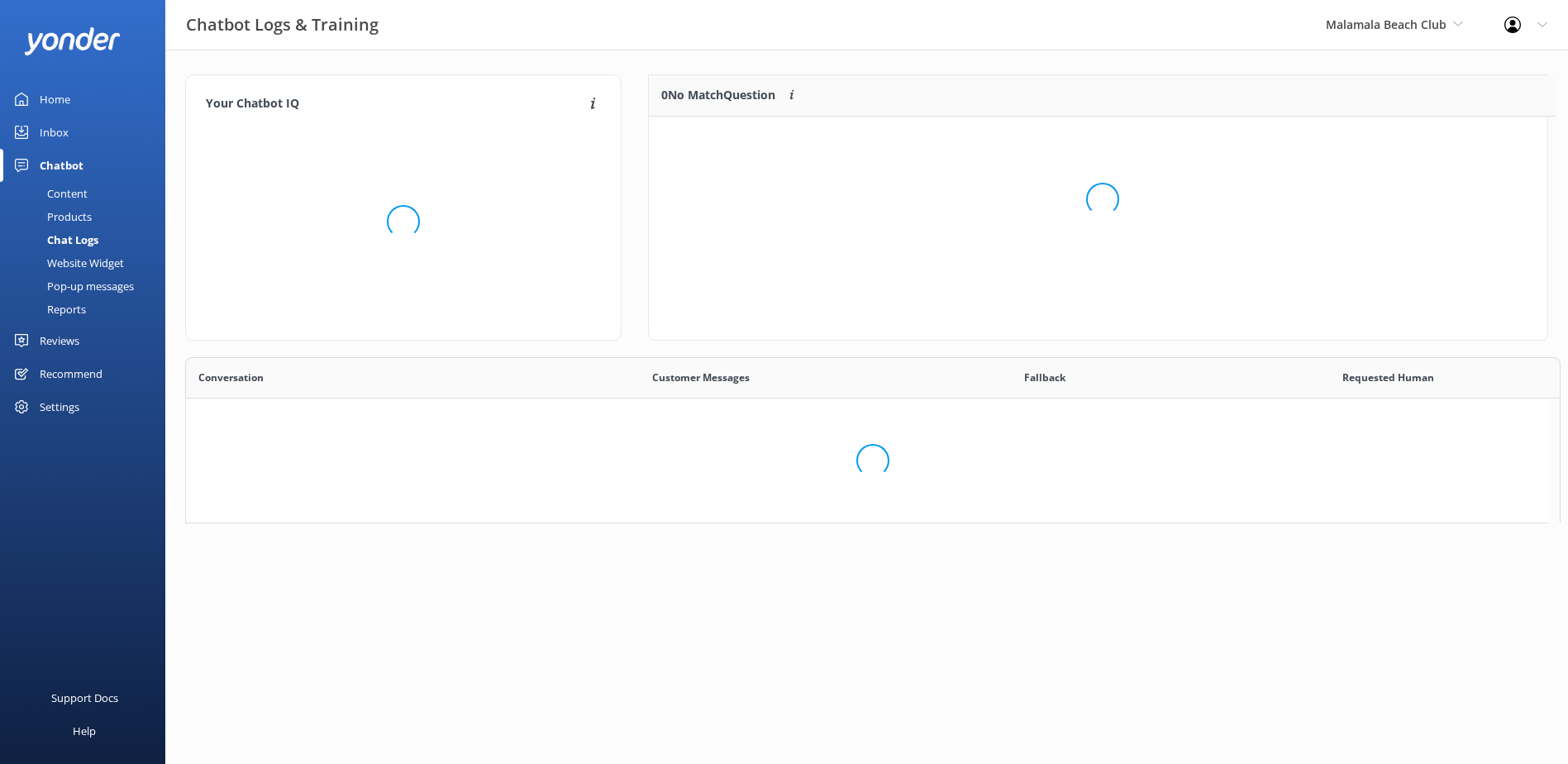
scroll to position [13, 13]
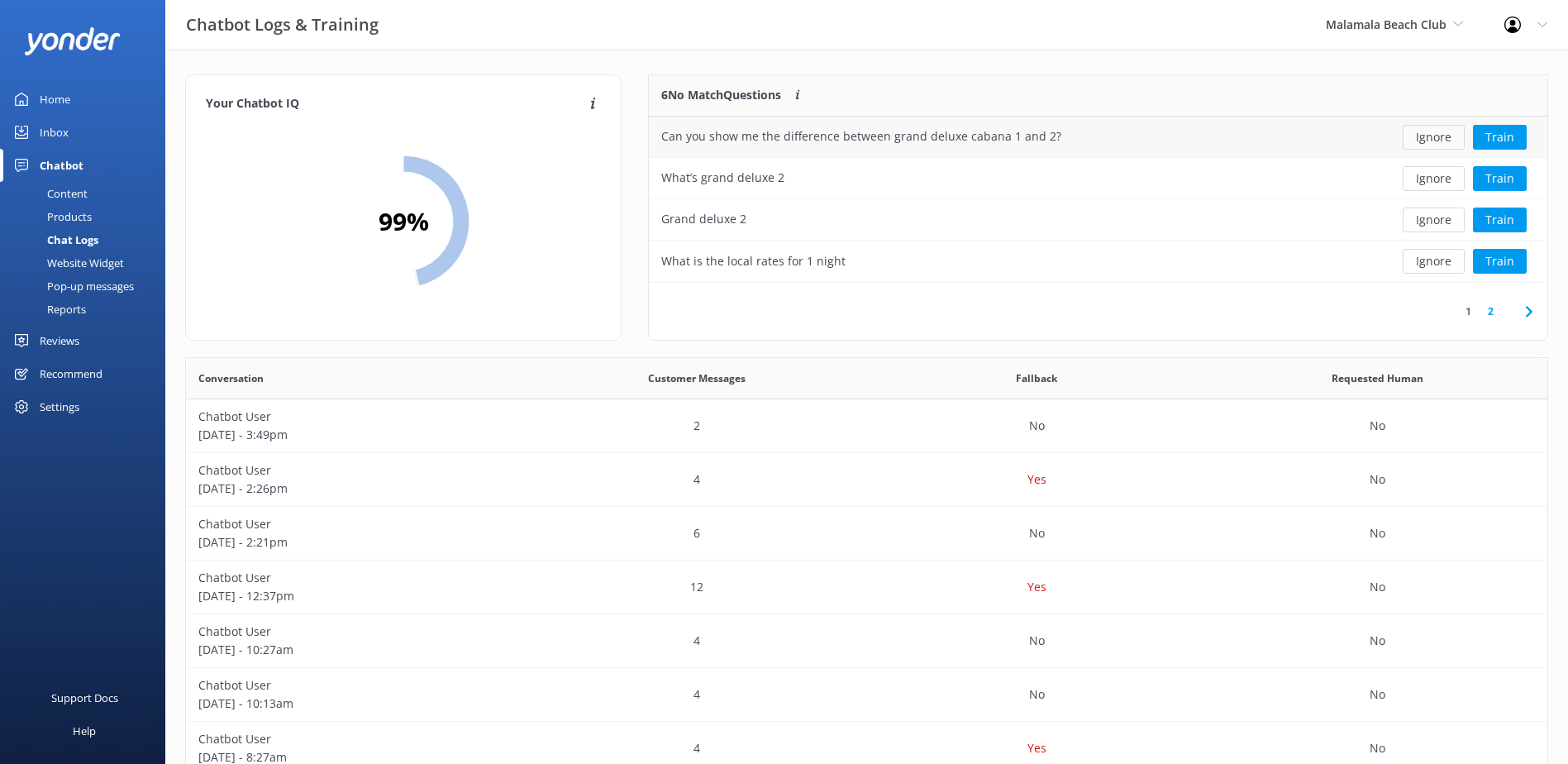
click at [1432, 139] on button "Ignore" at bounding box center [1433, 136] width 62 height 25
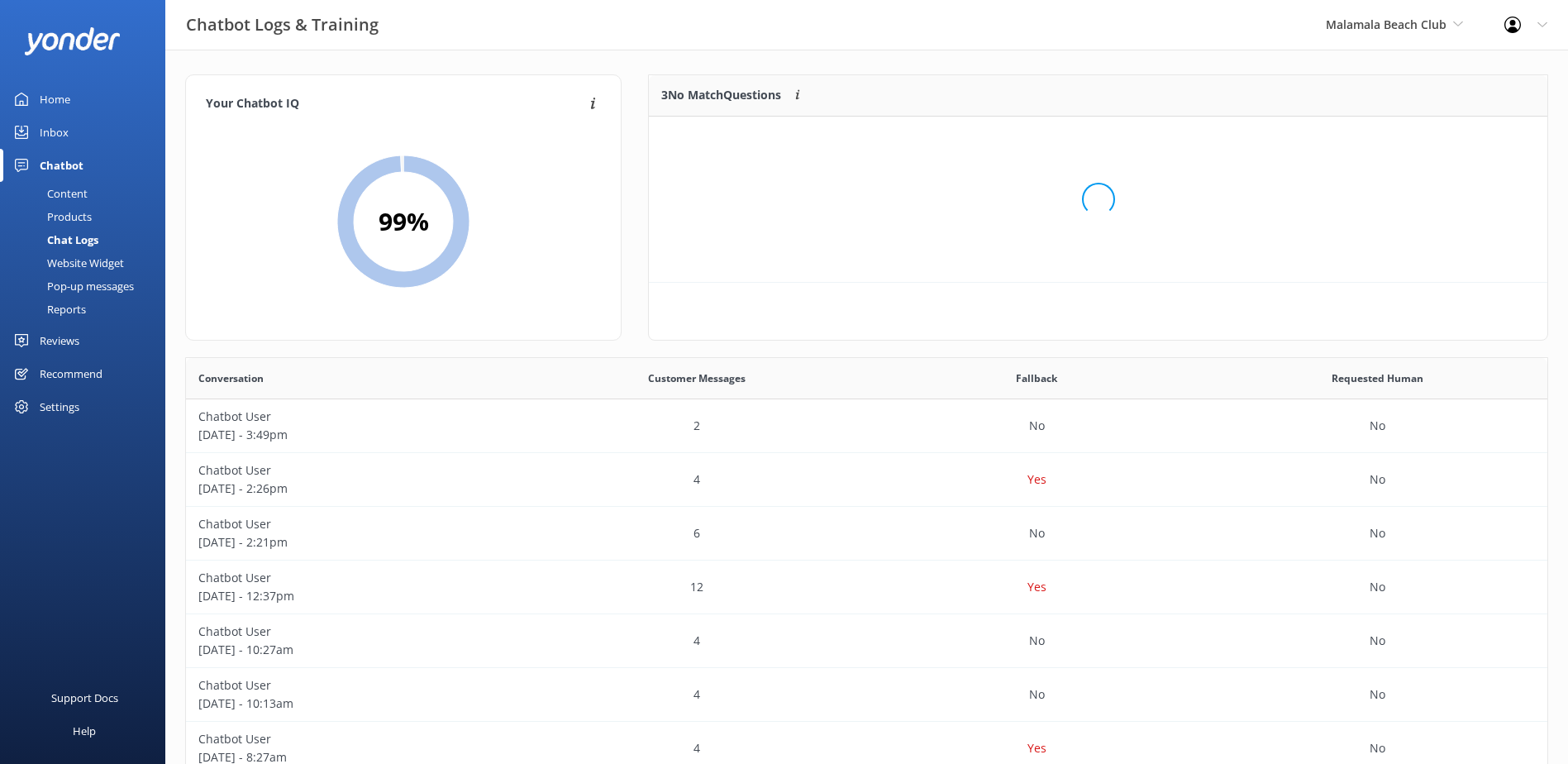
scroll to position [154, 886]
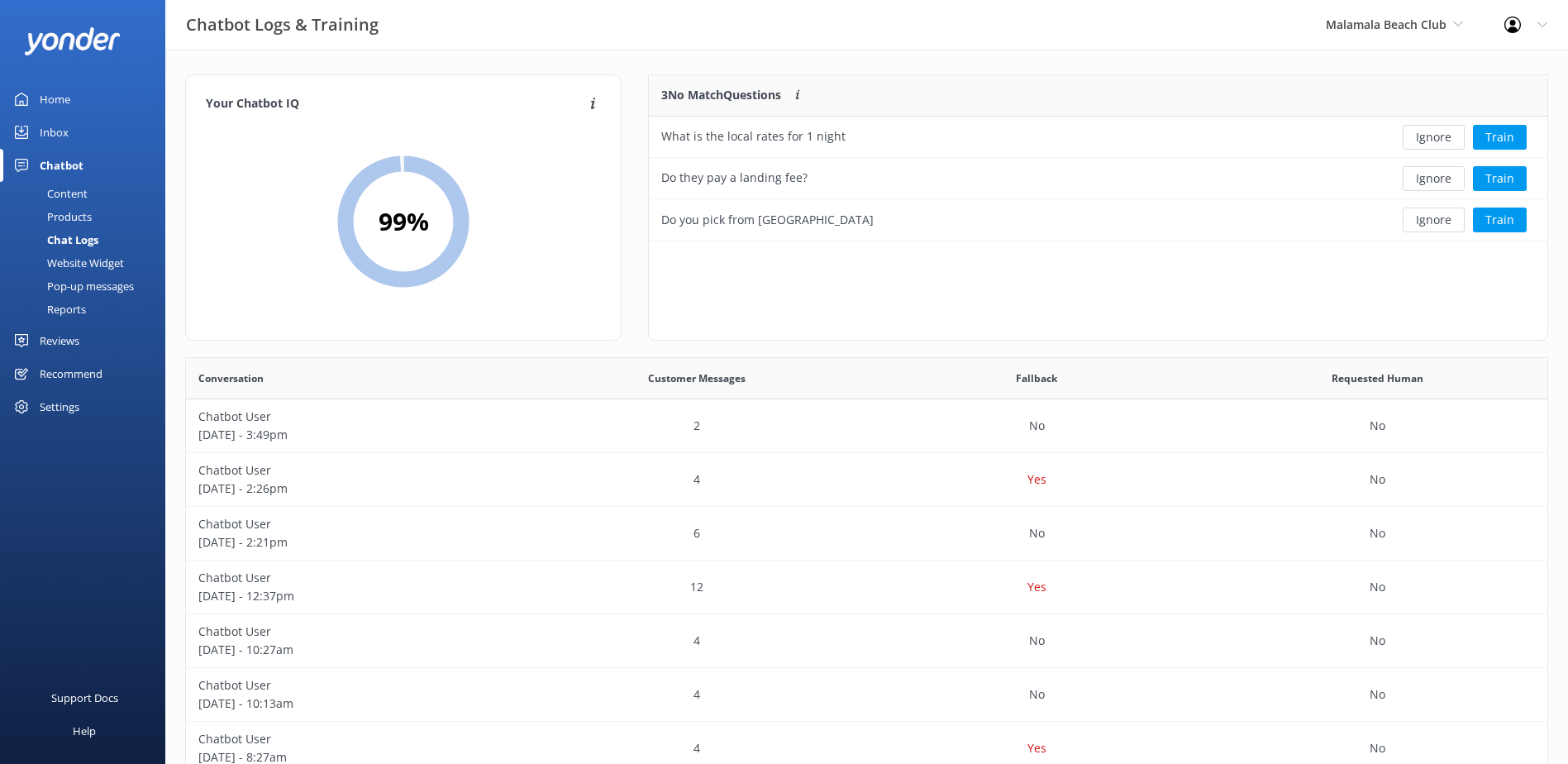
click at [1432, 139] on button "Ignore" at bounding box center [1433, 136] width 62 height 25
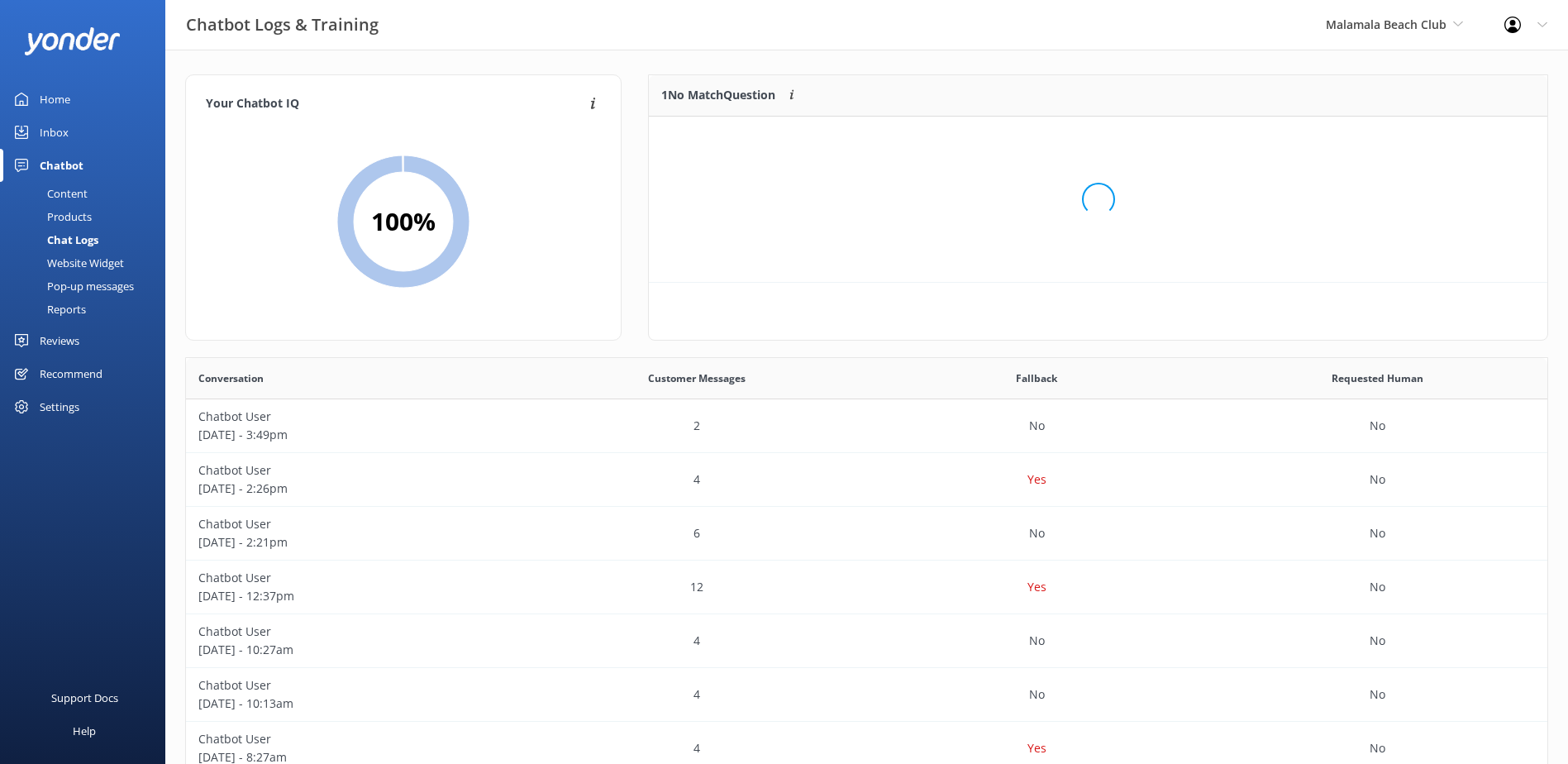
scroll to position [71, 886]
click at [1432, 139] on button "Ignore" at bounding box center [1433, 136] width 62 height 25
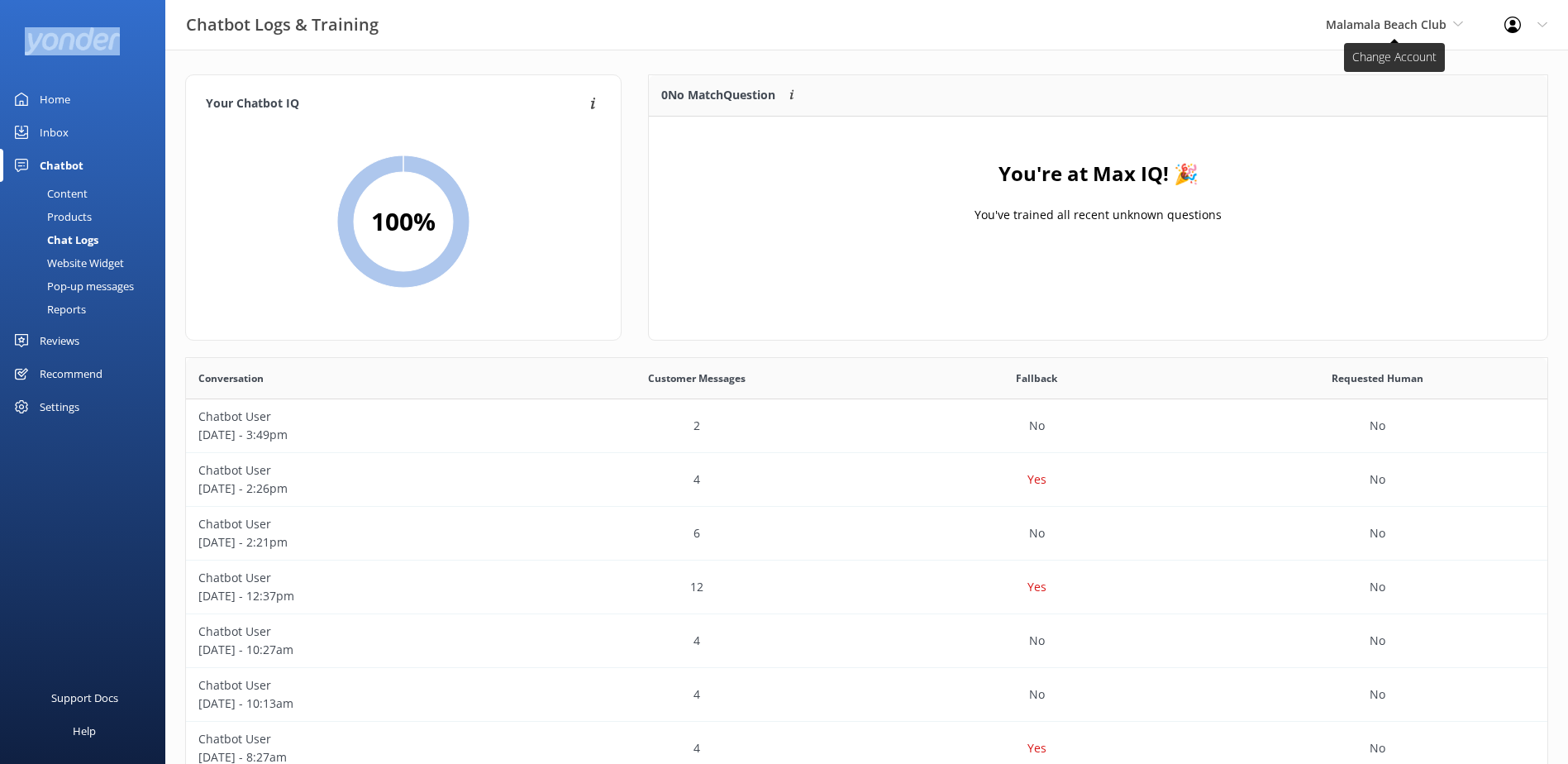
click at [1457, 24] on icon at bounding box center [1458, 24] width 10 height 10
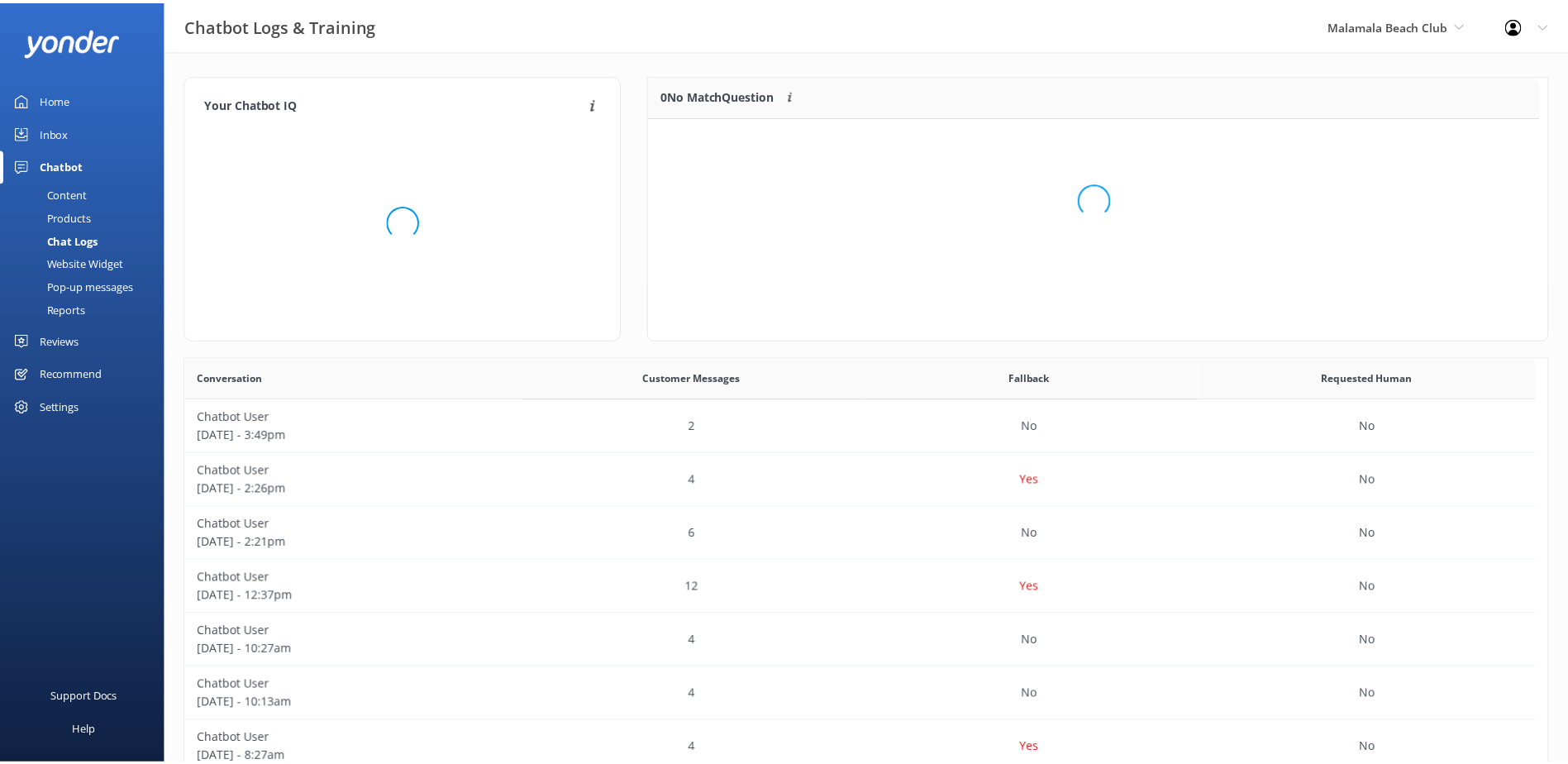
scroll to position [567, 1350]
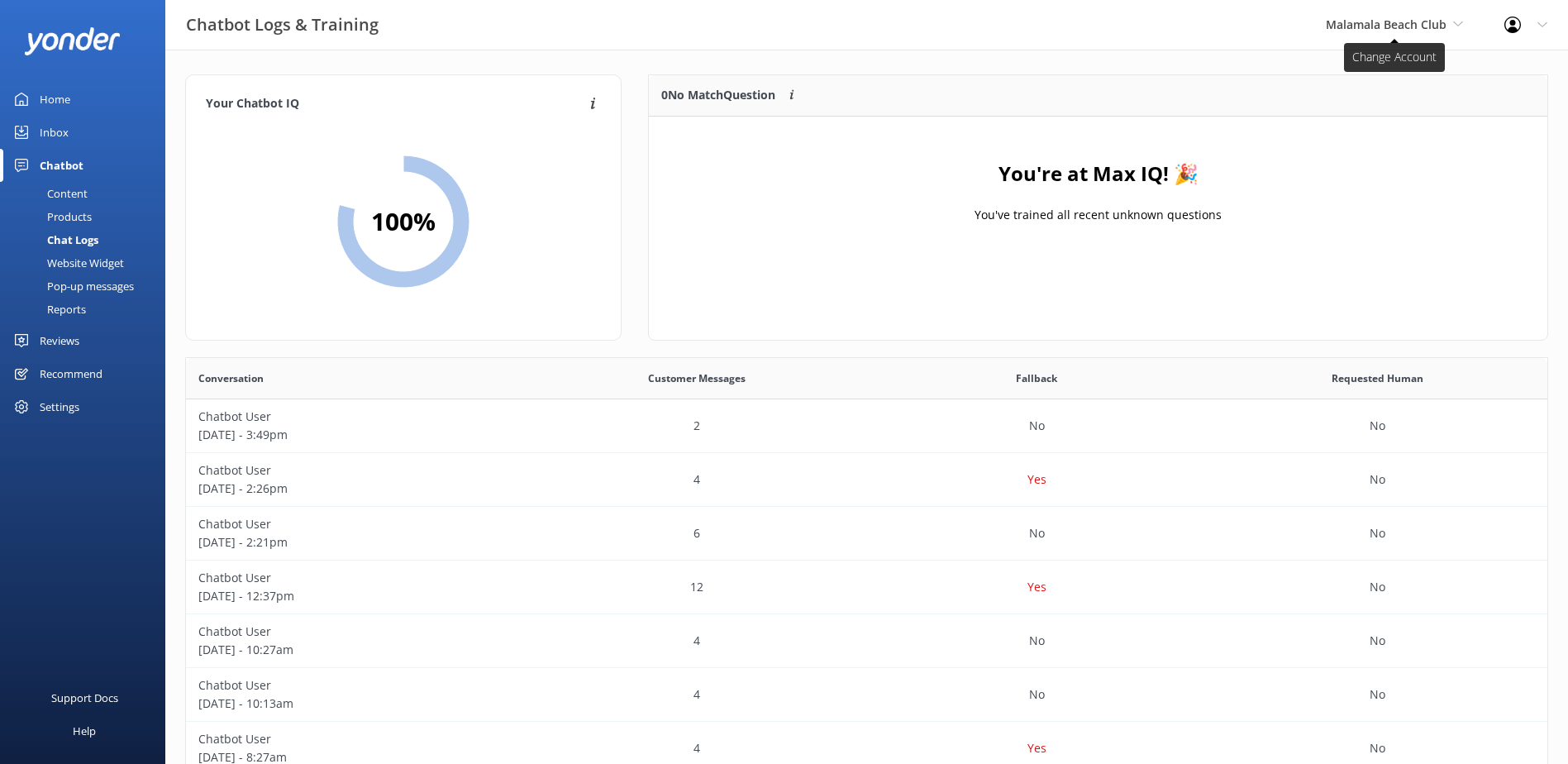
click at [1446, 24] on span "Malamala Beach Club" at bounding box center [1386, 24] width 121 height 16
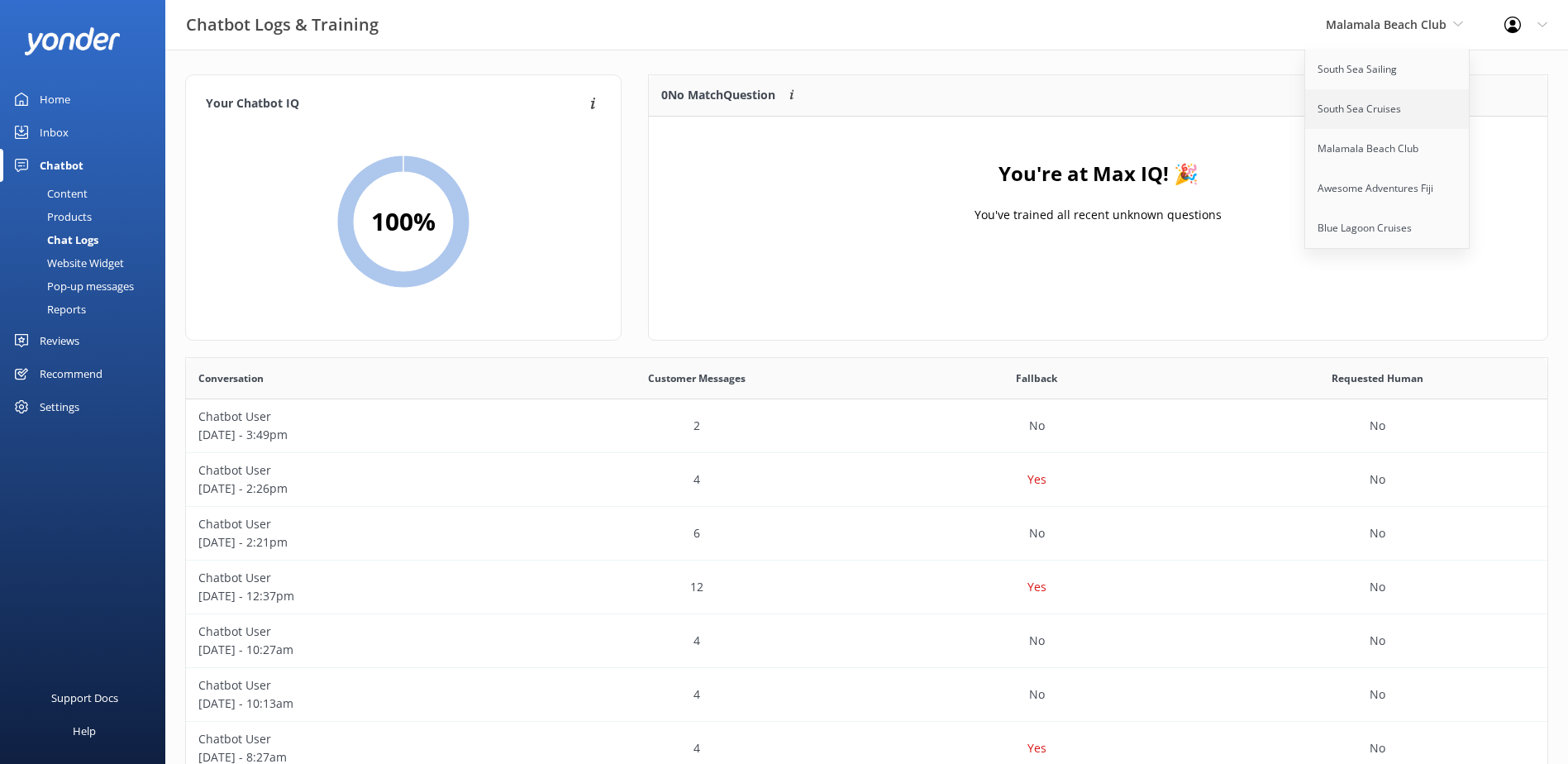
click at [1336, 117] on link "South Sea Cruises" at bounding box center [1387, 109] width 165 height 40
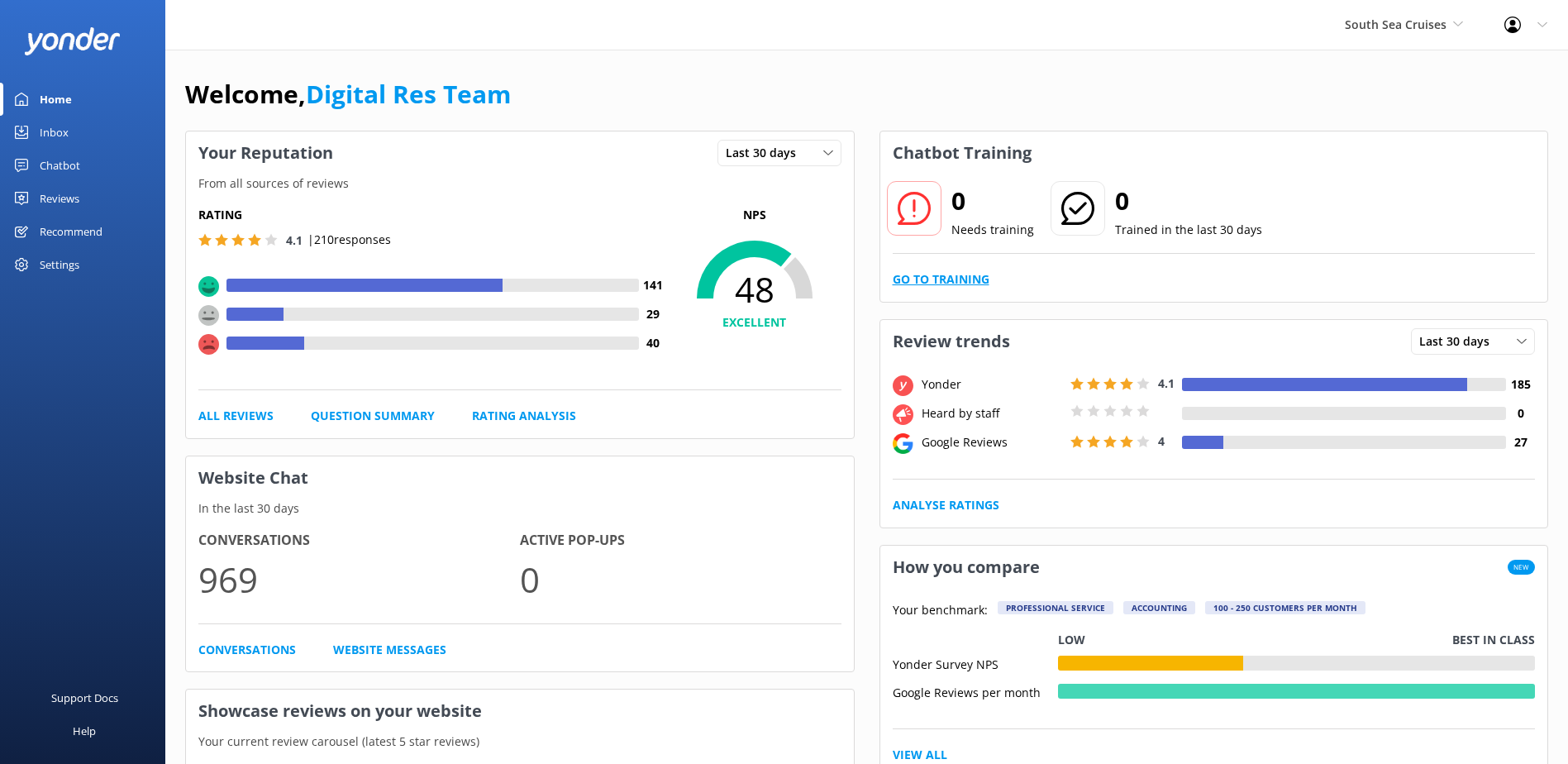
click at [932, 276] on link "Go to Training" at bounding box center [941, 279] width 97 height 18
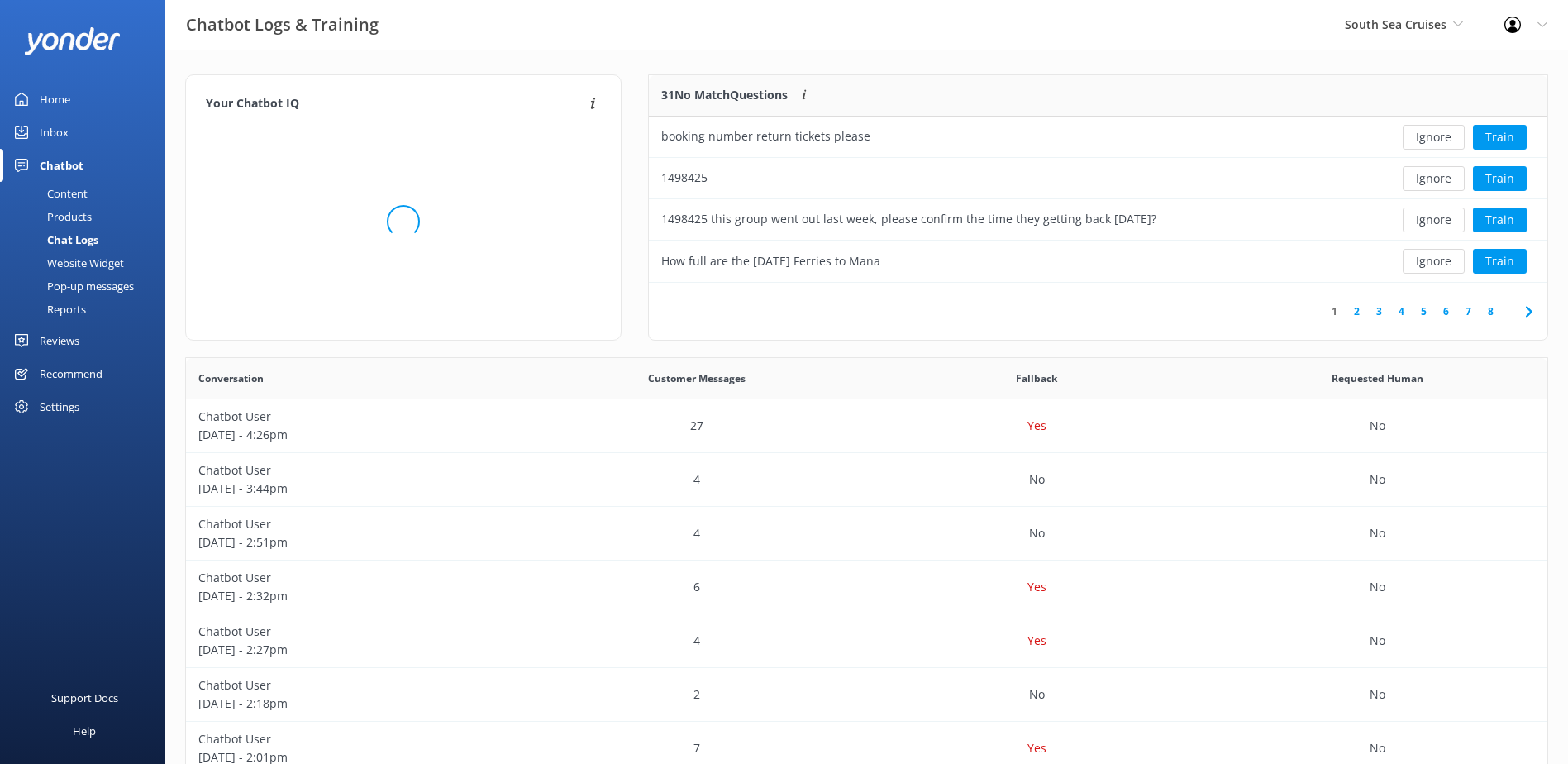
scroll to position [195, 886]
click at [1437, 132] on button "Ignore" at bounding box center [1433, 136] width 62 height 25
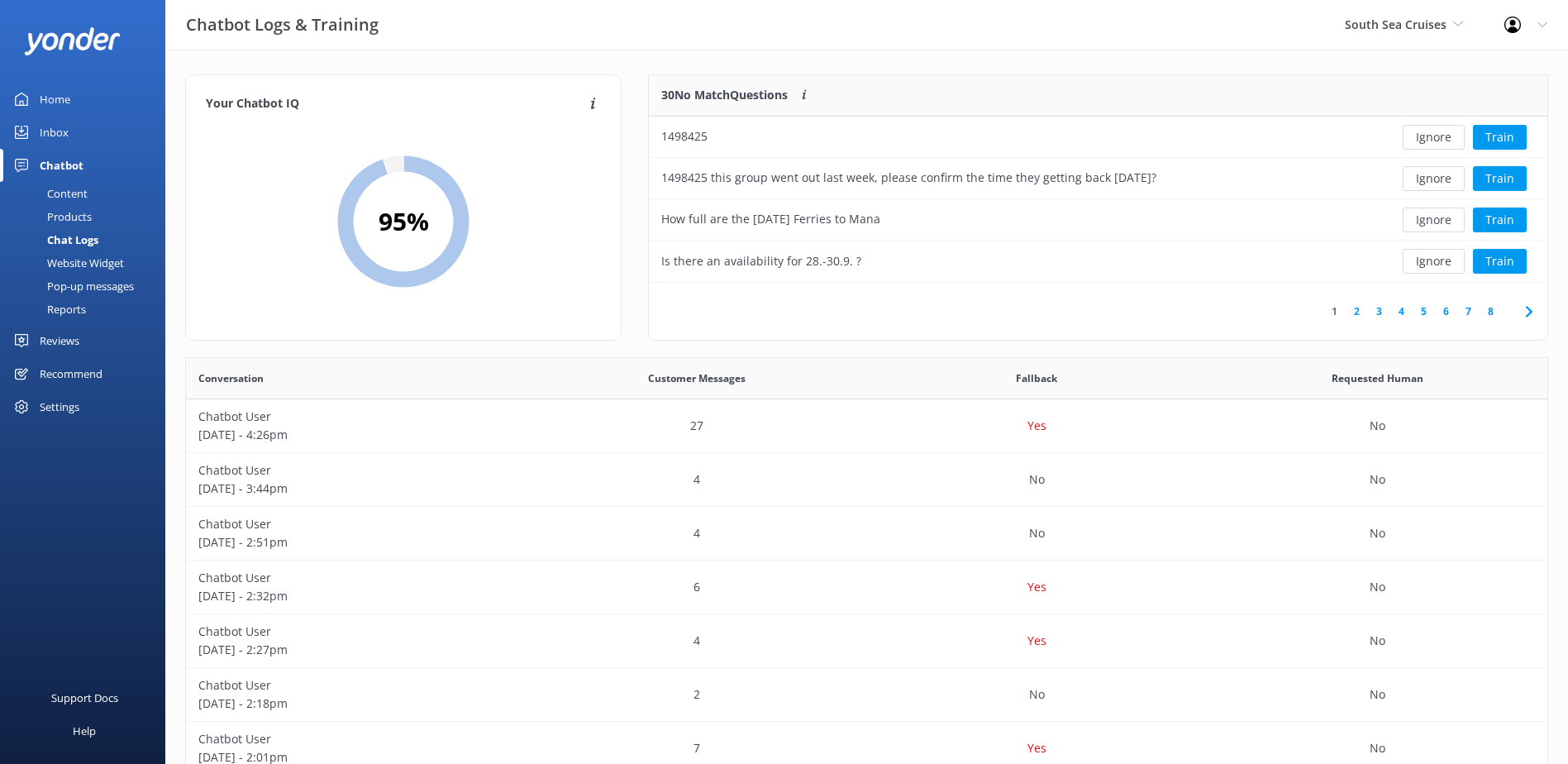
click at [1437, 132] on button "Ignore" at bounding box center [1433, 136] width 62 height 25
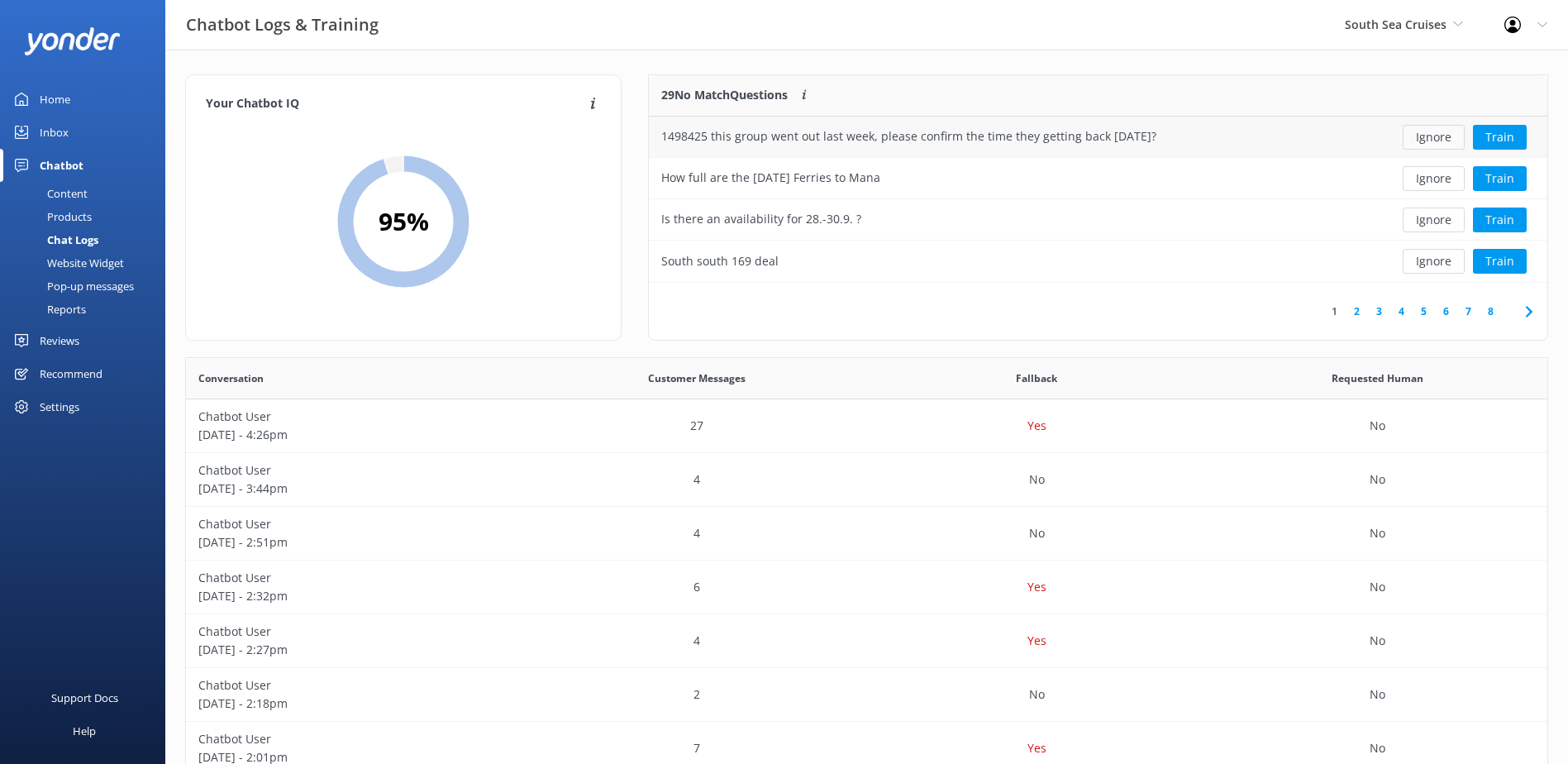
click at [1435, 141] on button "Ignore" at bounding box center [1433, 136] width 62 height 25
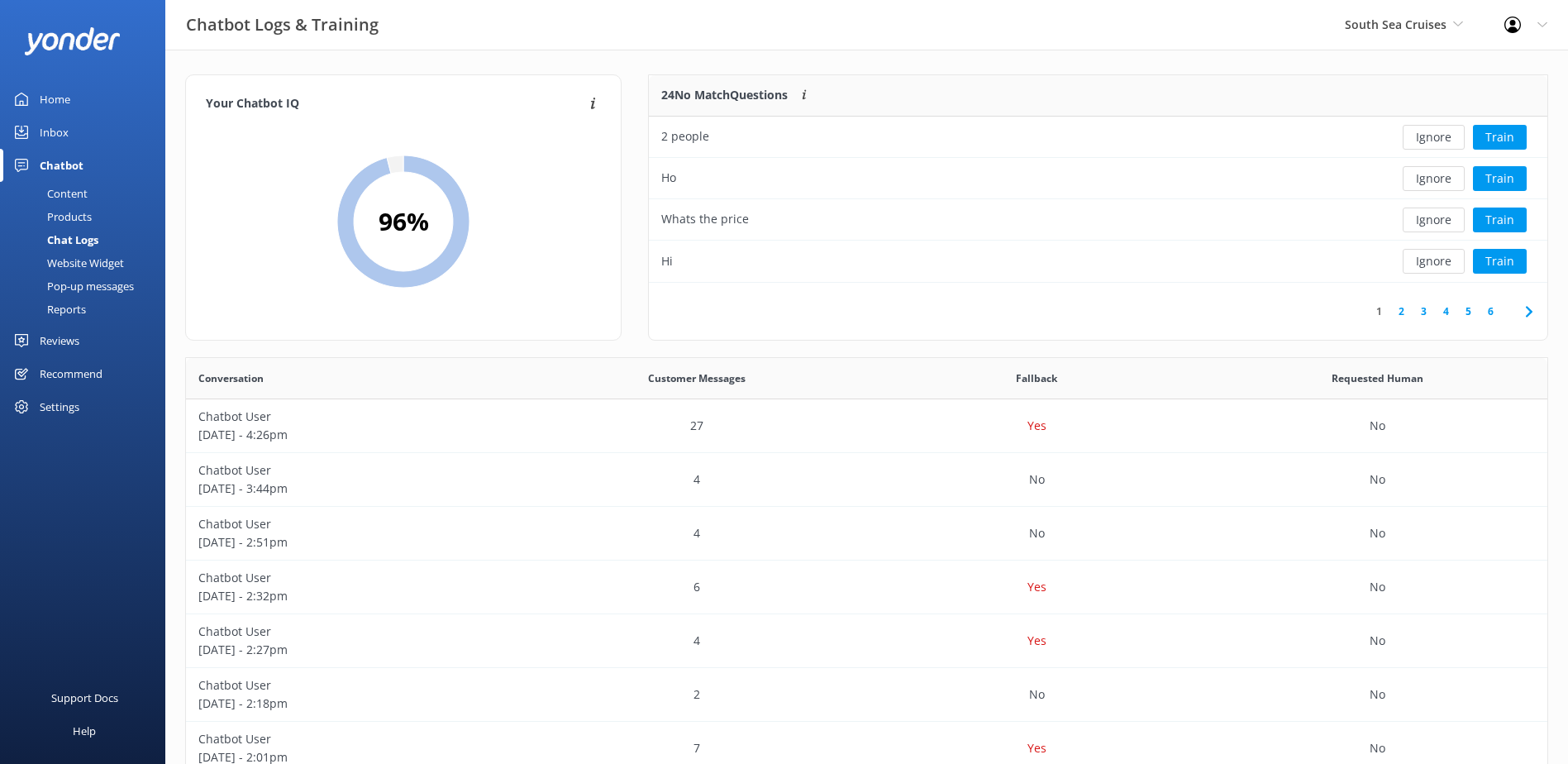
click at [1435, 141] on button "Ignore" at bounding box center [1433, 136] width 62 height 25
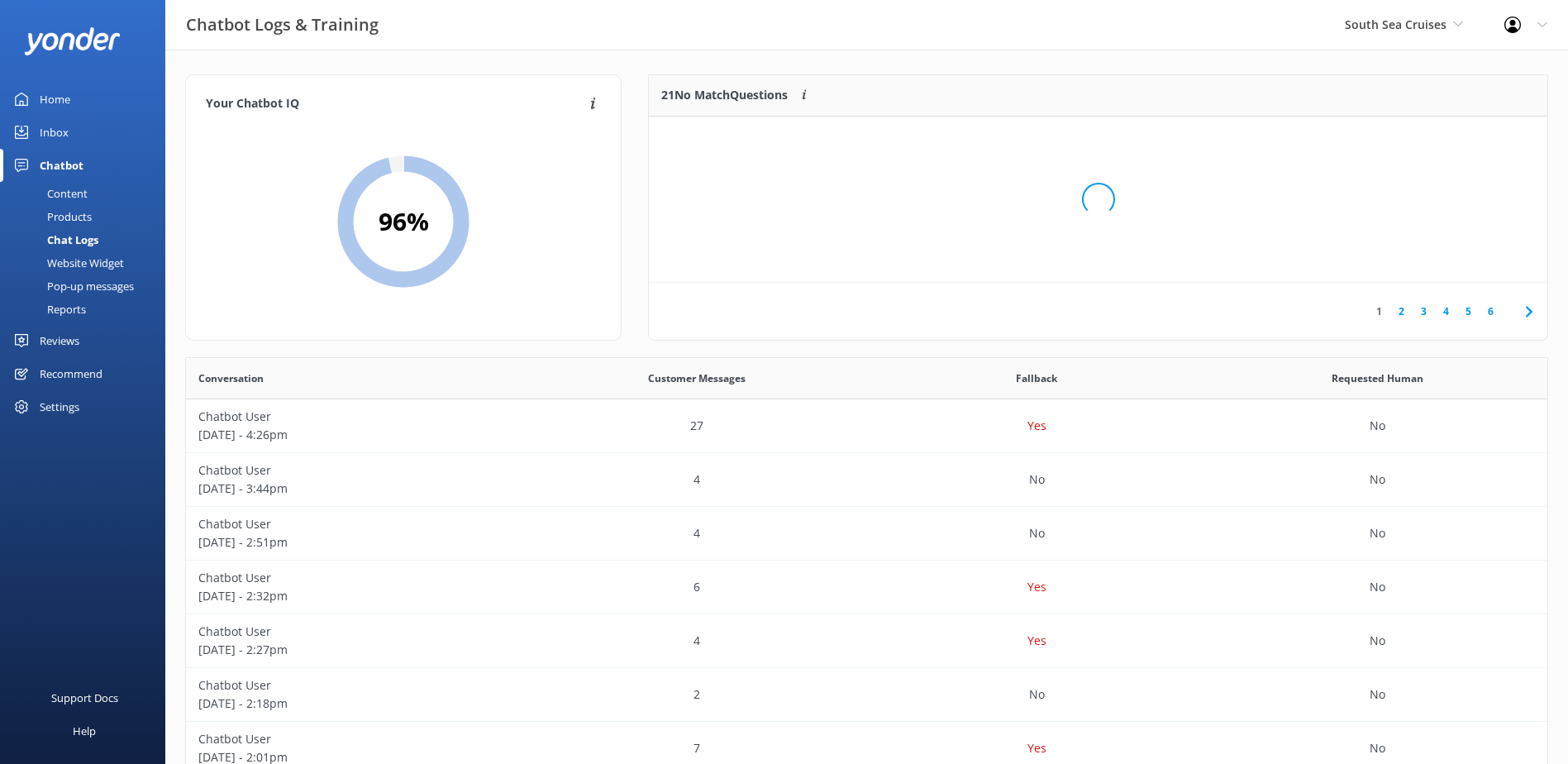
click at [1435, 141] on div "Loading.." at bounding box center [1098, 199] width 866 height 764
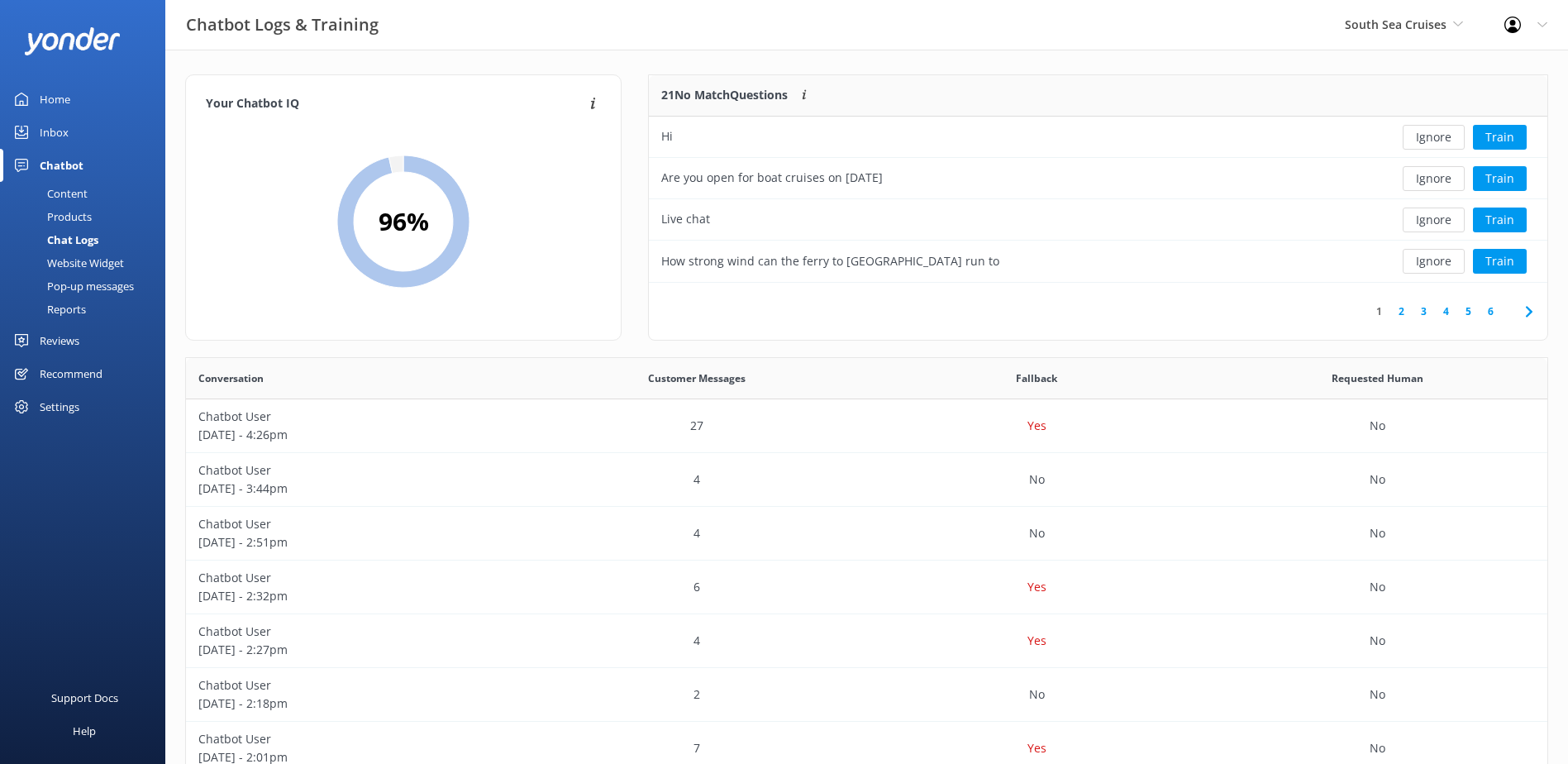
click at [1435, 141] on button "Ignore" at bounding box center [1433, 136] width 62 height 25
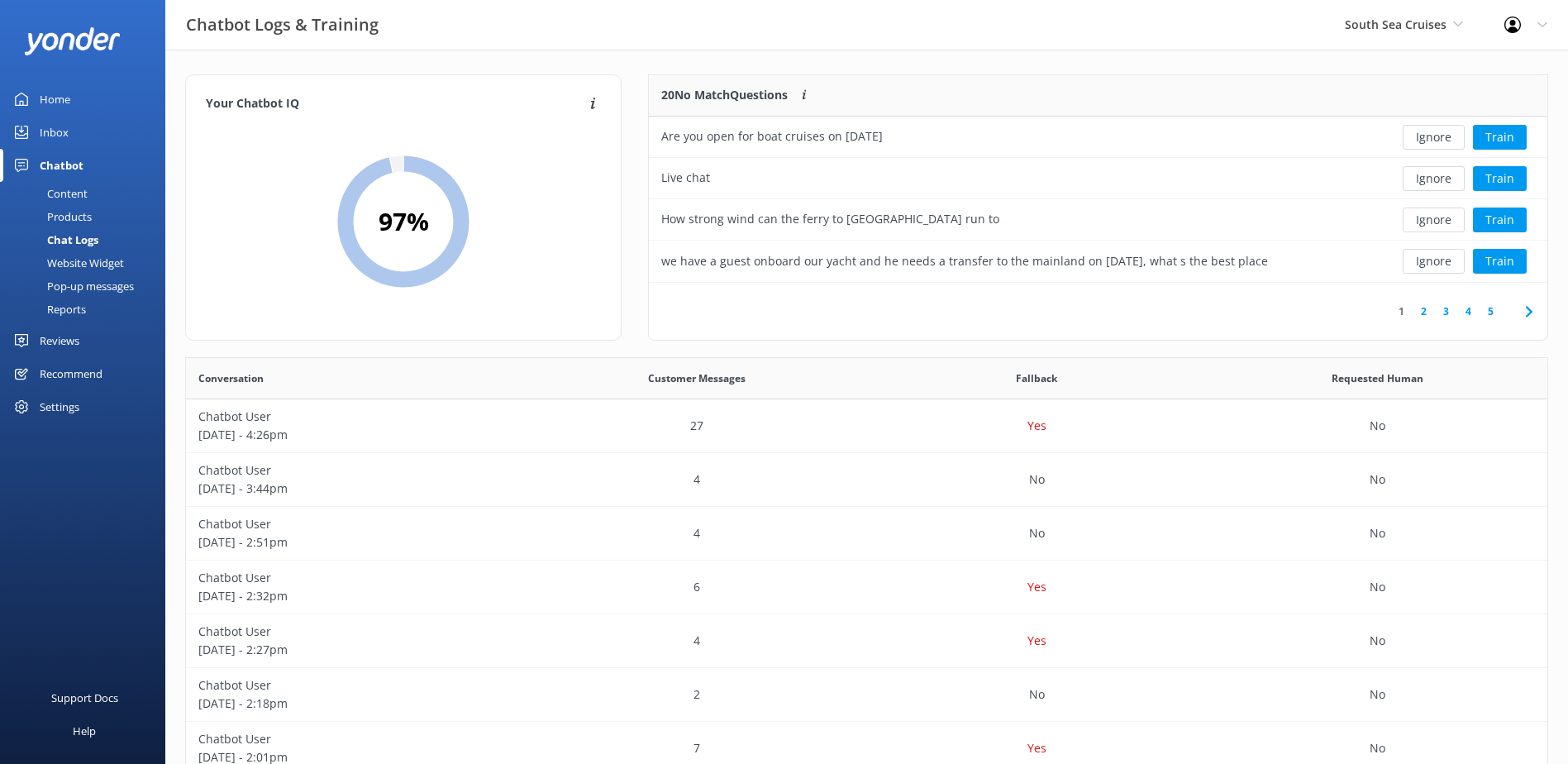
click at [1435, 141] on button "Ignore" at bounding box center [1433, 136] width 62 height 25
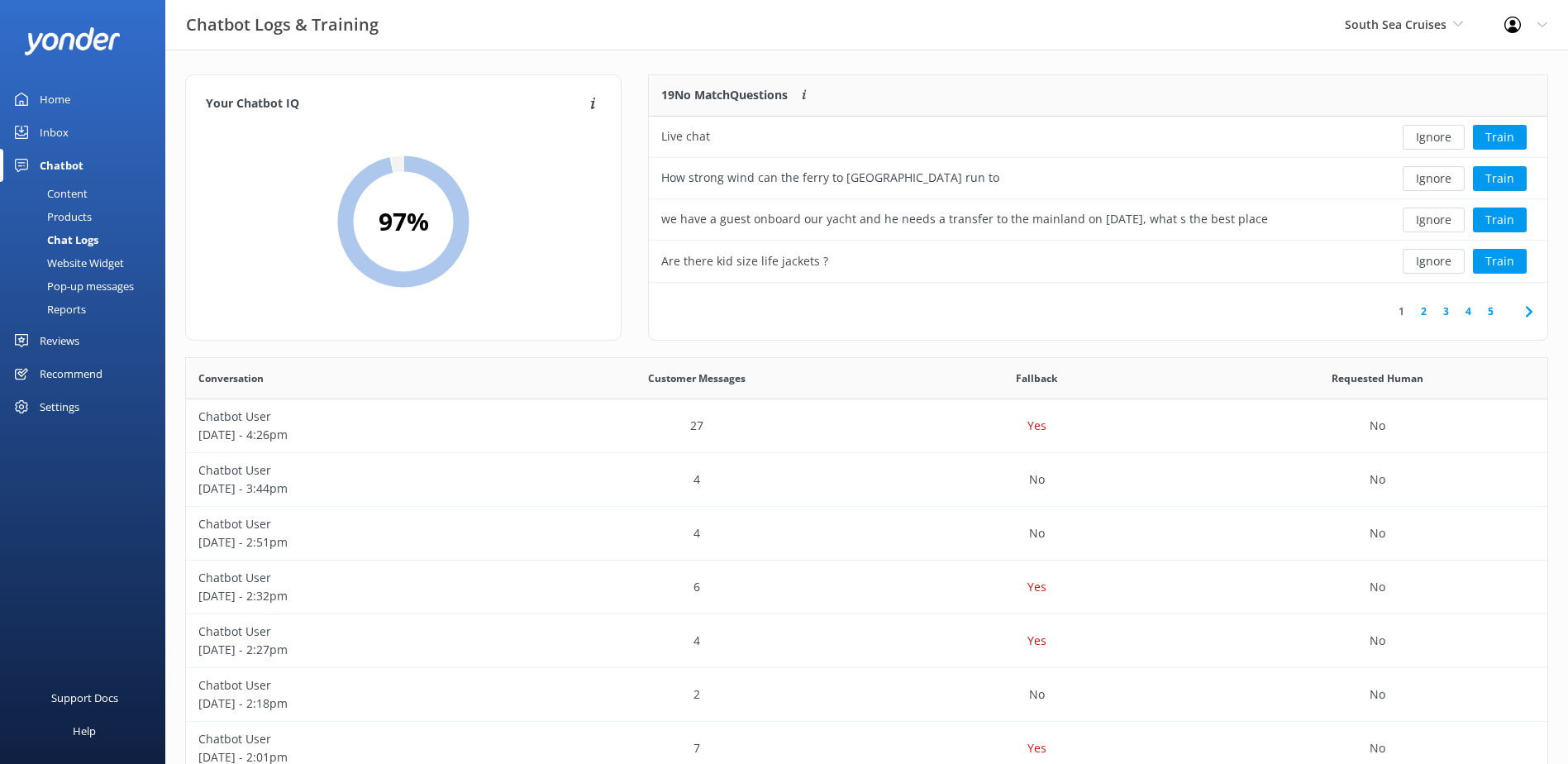
click at [1435, 141] on button "Ignore" at bounding box center [1433, 136] width 62 height 25
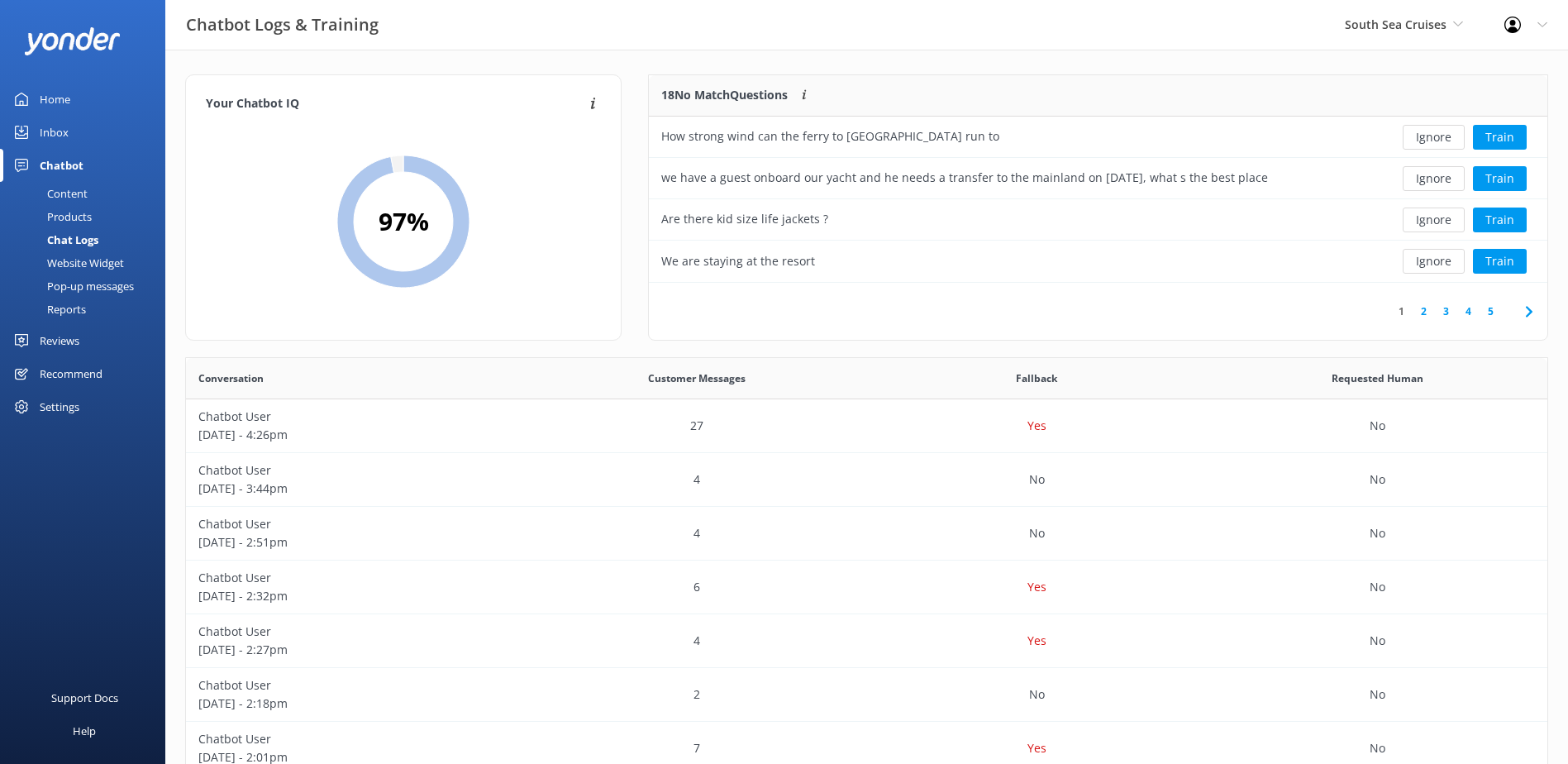
click at [1435, 141] on button "Ignore" at bounding box center [1433, 136] width 62 height 25
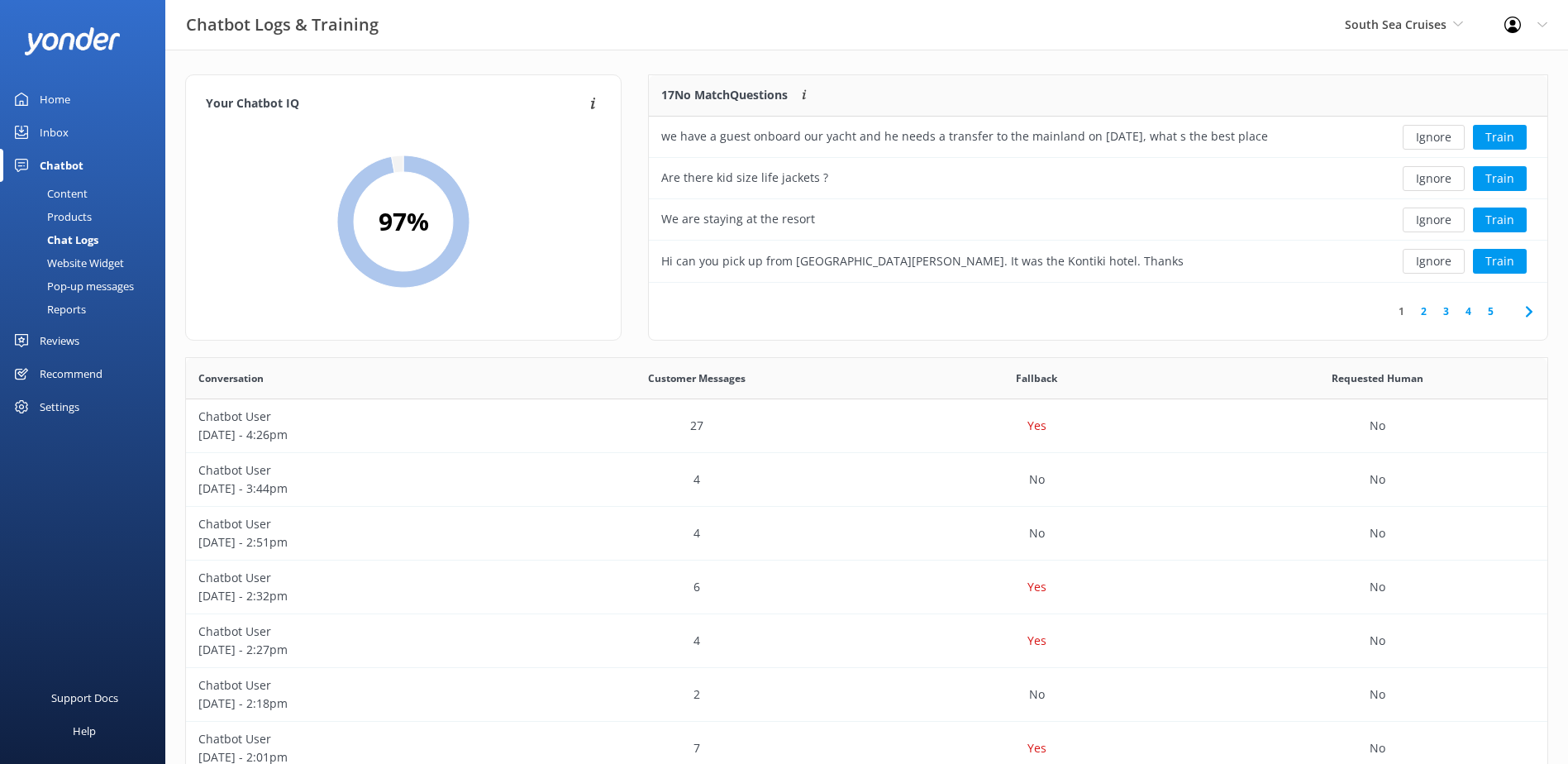
click at [1435, 141] on button "Ignore" at bounding box center [1433, 136] width 62 height 25
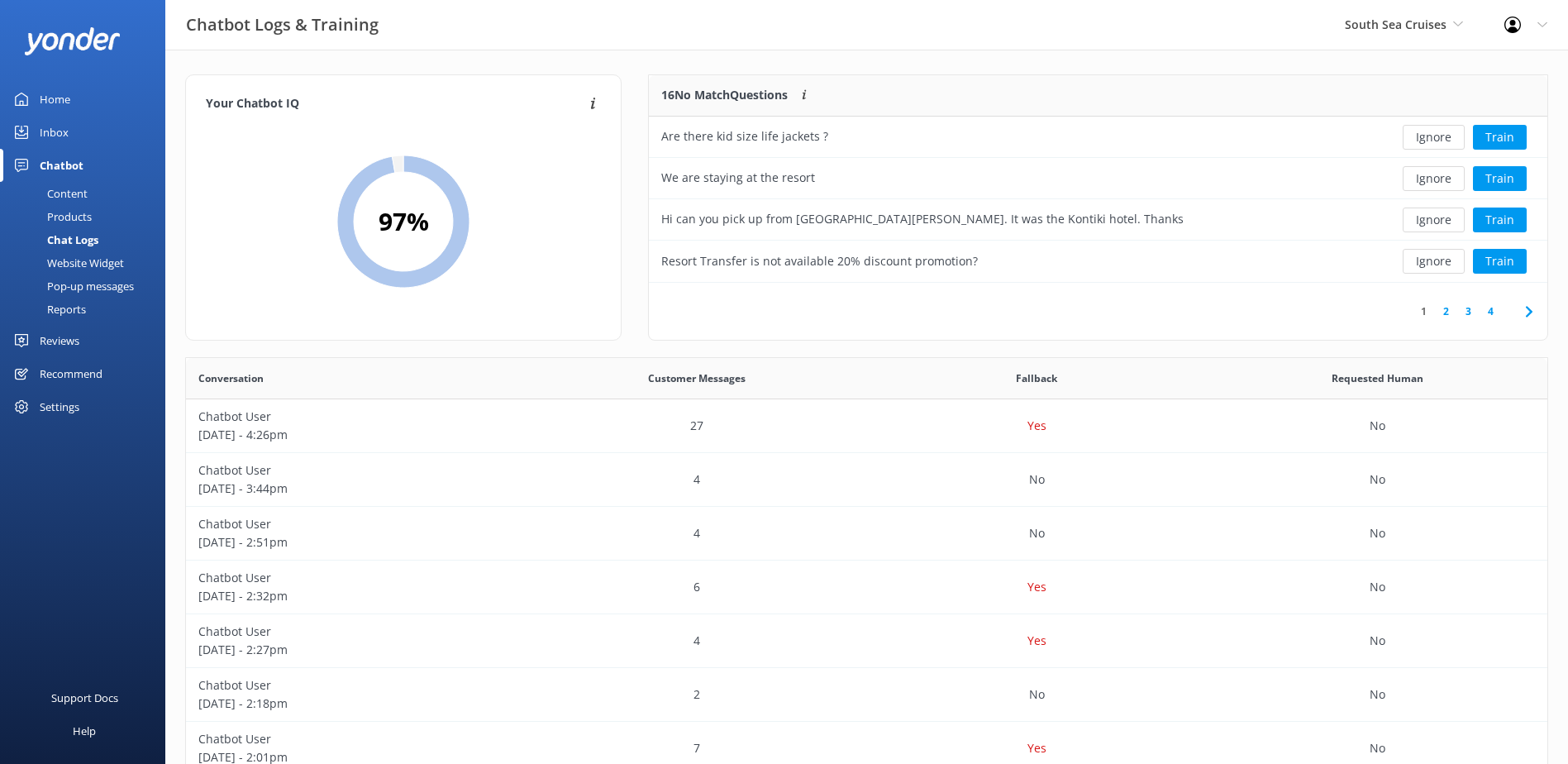
click at [1435, 141] on button "Ignore" at bounding box center [1433, 136] width 62 height 25
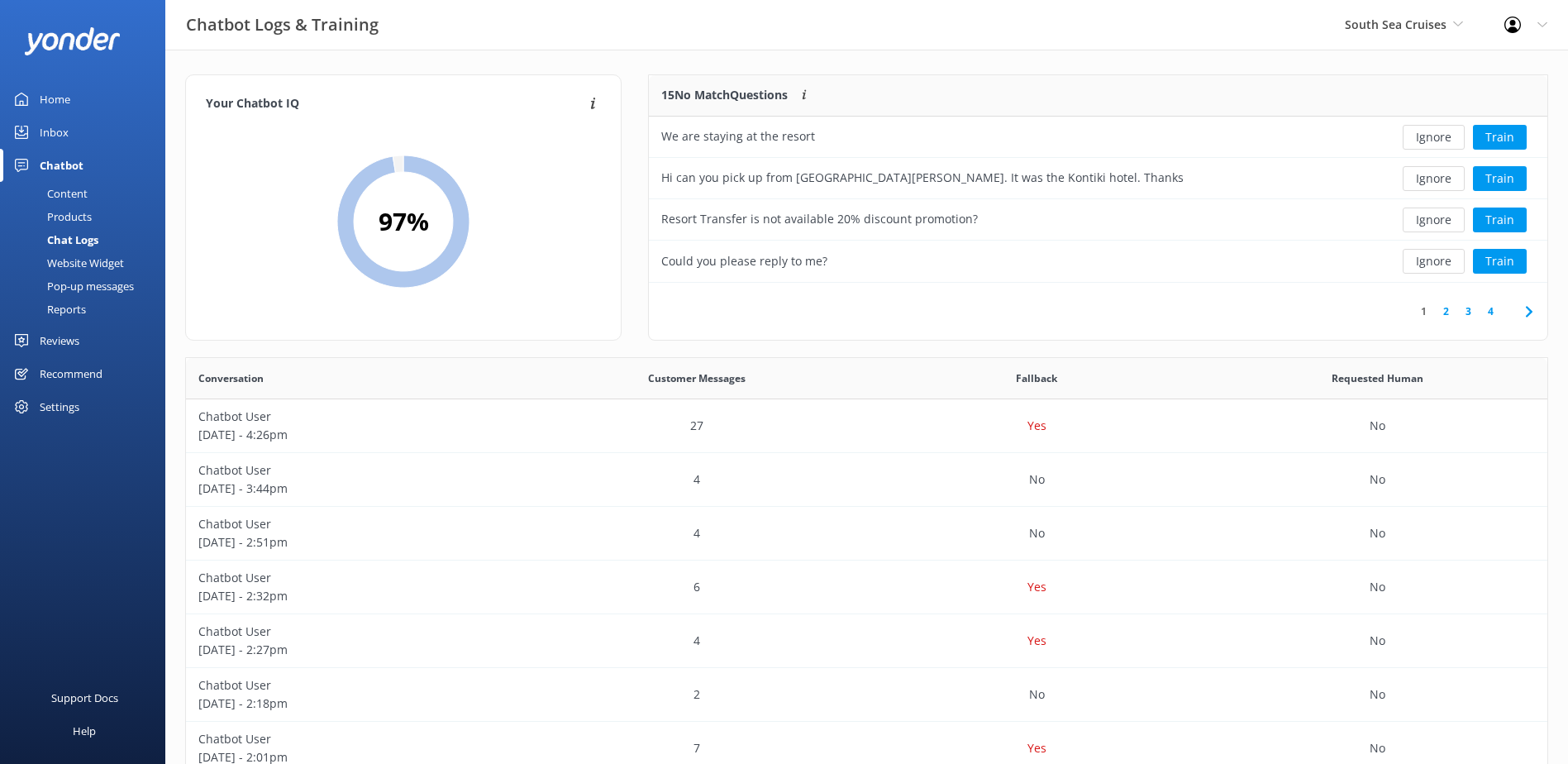
click at [1435, 141] on button "Ignore" at bounding box center [1433, 136] width 62 height 25
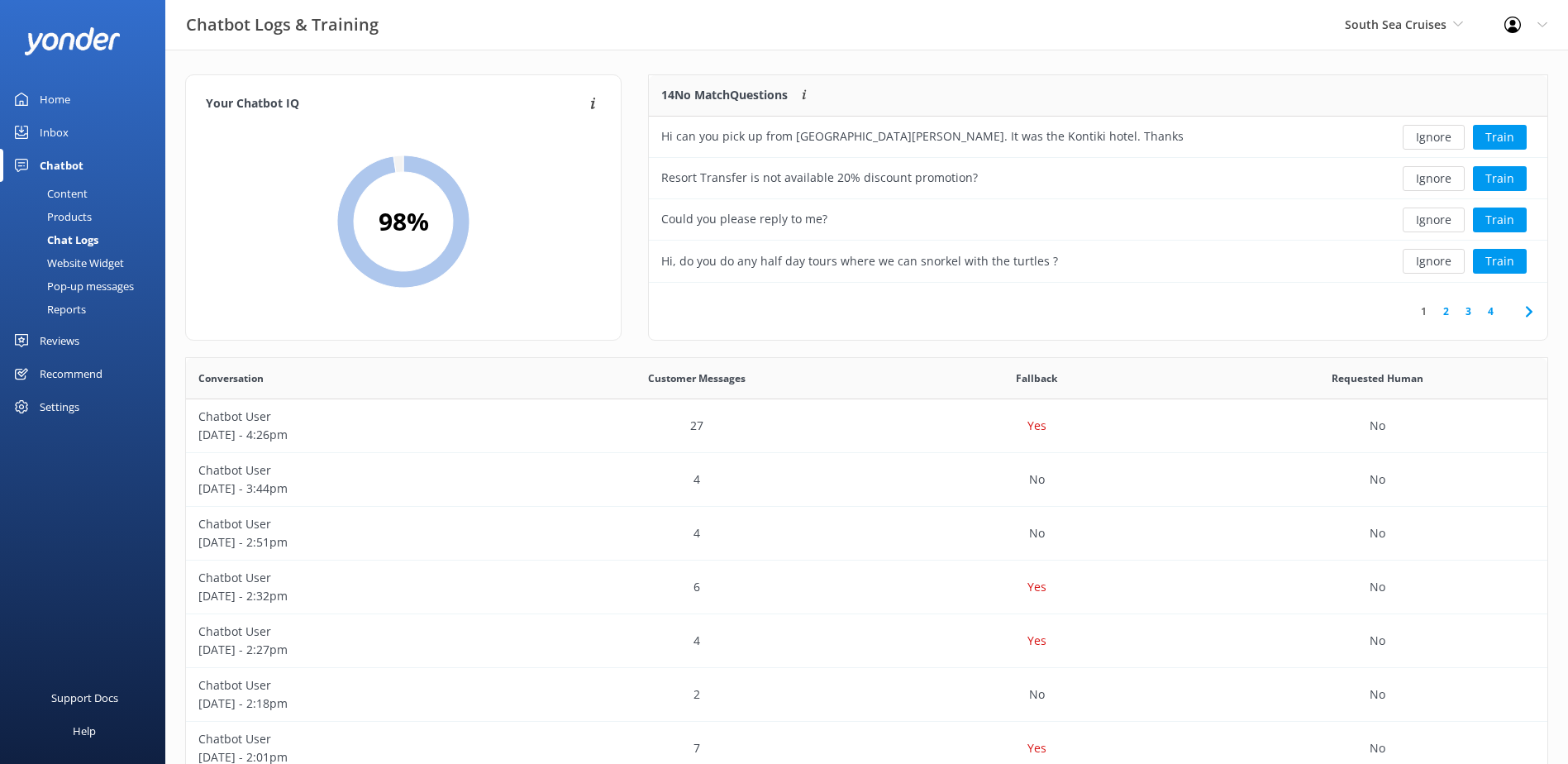
click at [1435, 141] on button "Ignore" at bounding box center [1433, 136] width 62 height 25
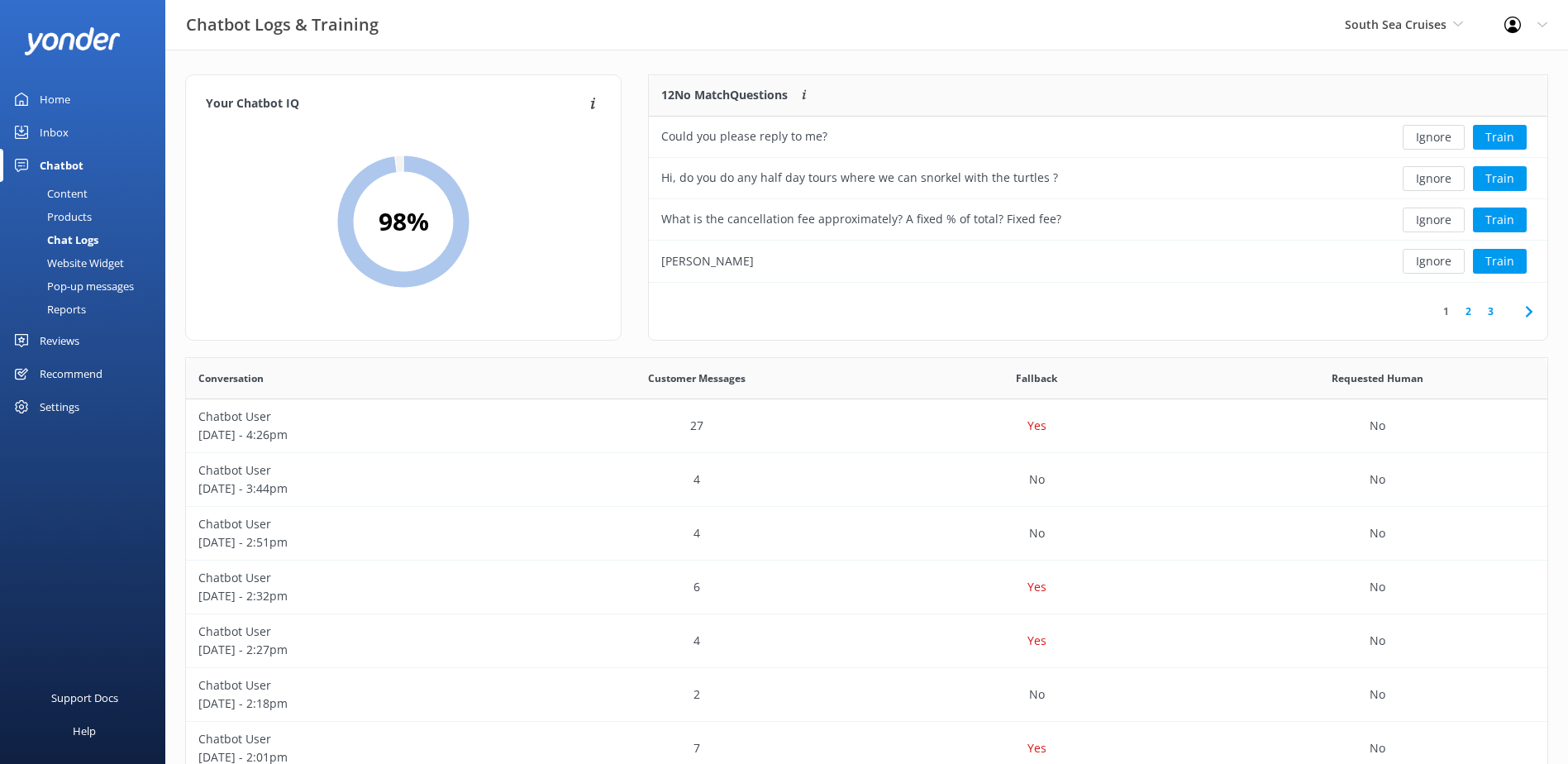
click at [1435, 141] on button "Ignore" at bounding box center [1433, 136] width 62 height 25
click at [1434, 141] on button "Ignore" at bounding box center [1433, 136] width 62 height 25
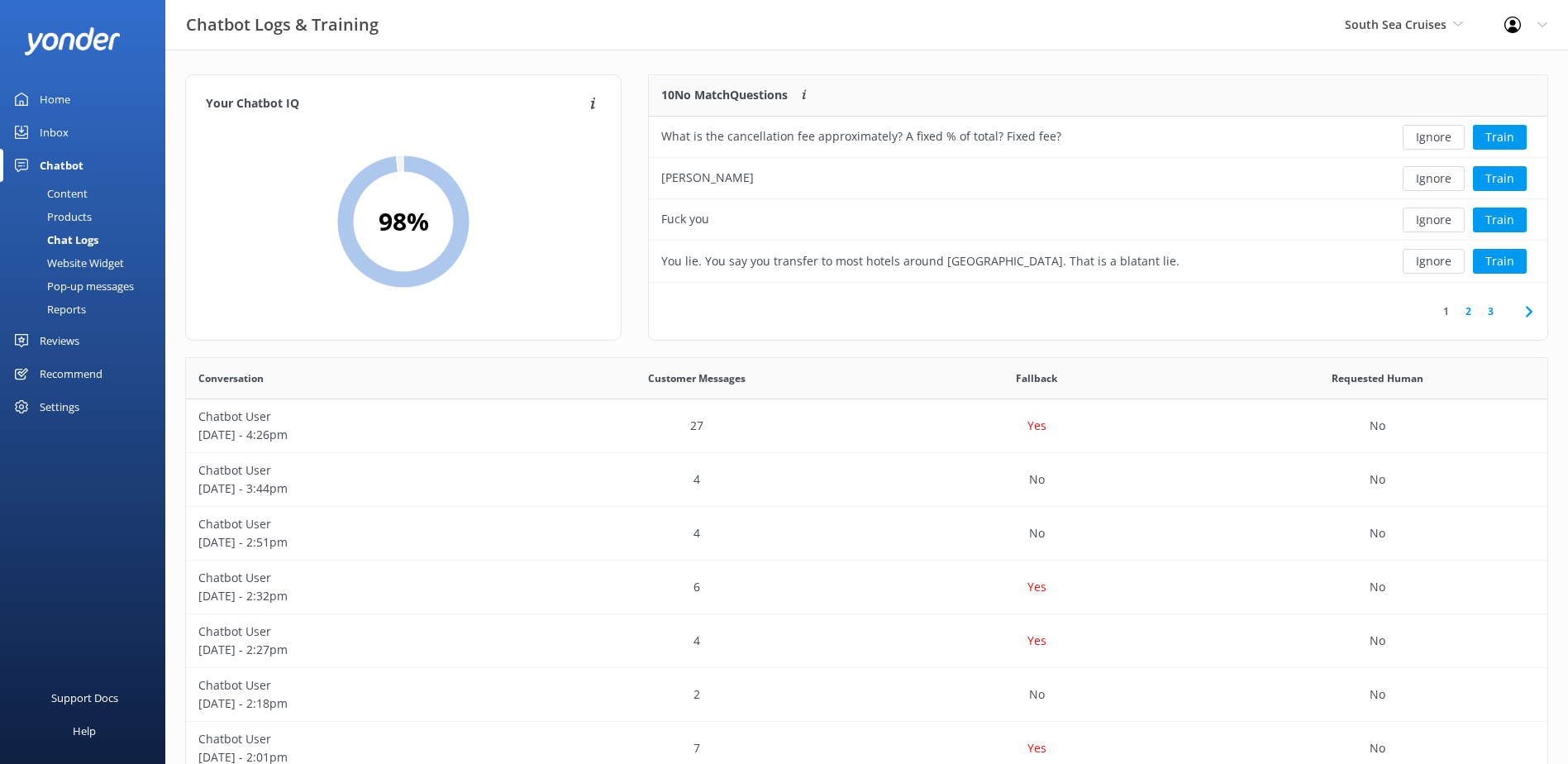
click at [1434, 141] on button "Ignore" at bounding box center [1433, 136] width 62 height 25
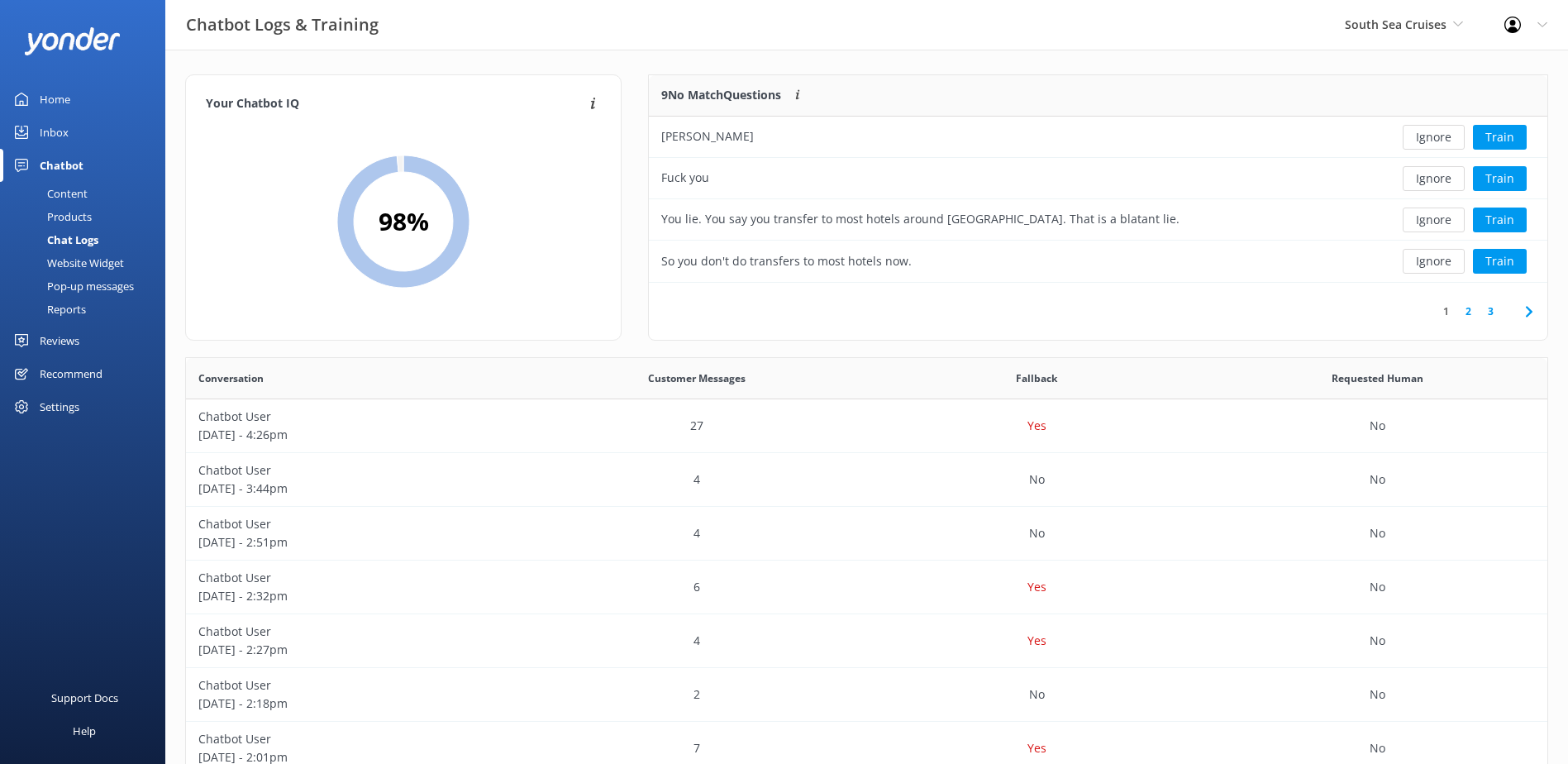
click at [1434, 141] on button "Ignore" at bounding box center [1433, 136] width 62 height 25
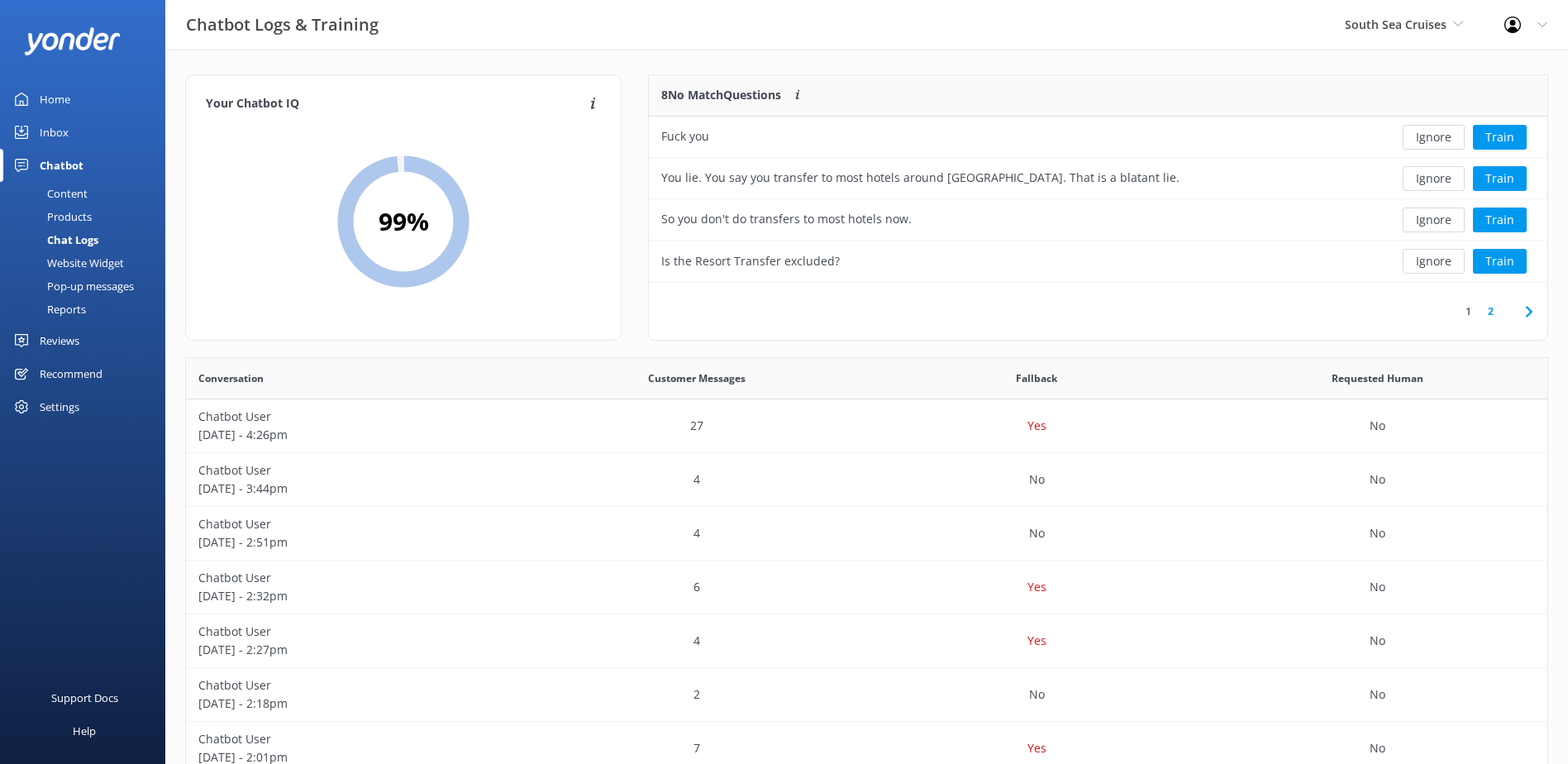
click at [1434, 141] on button "Ignore" at bounding box center [1433, 136] width 62 height 25
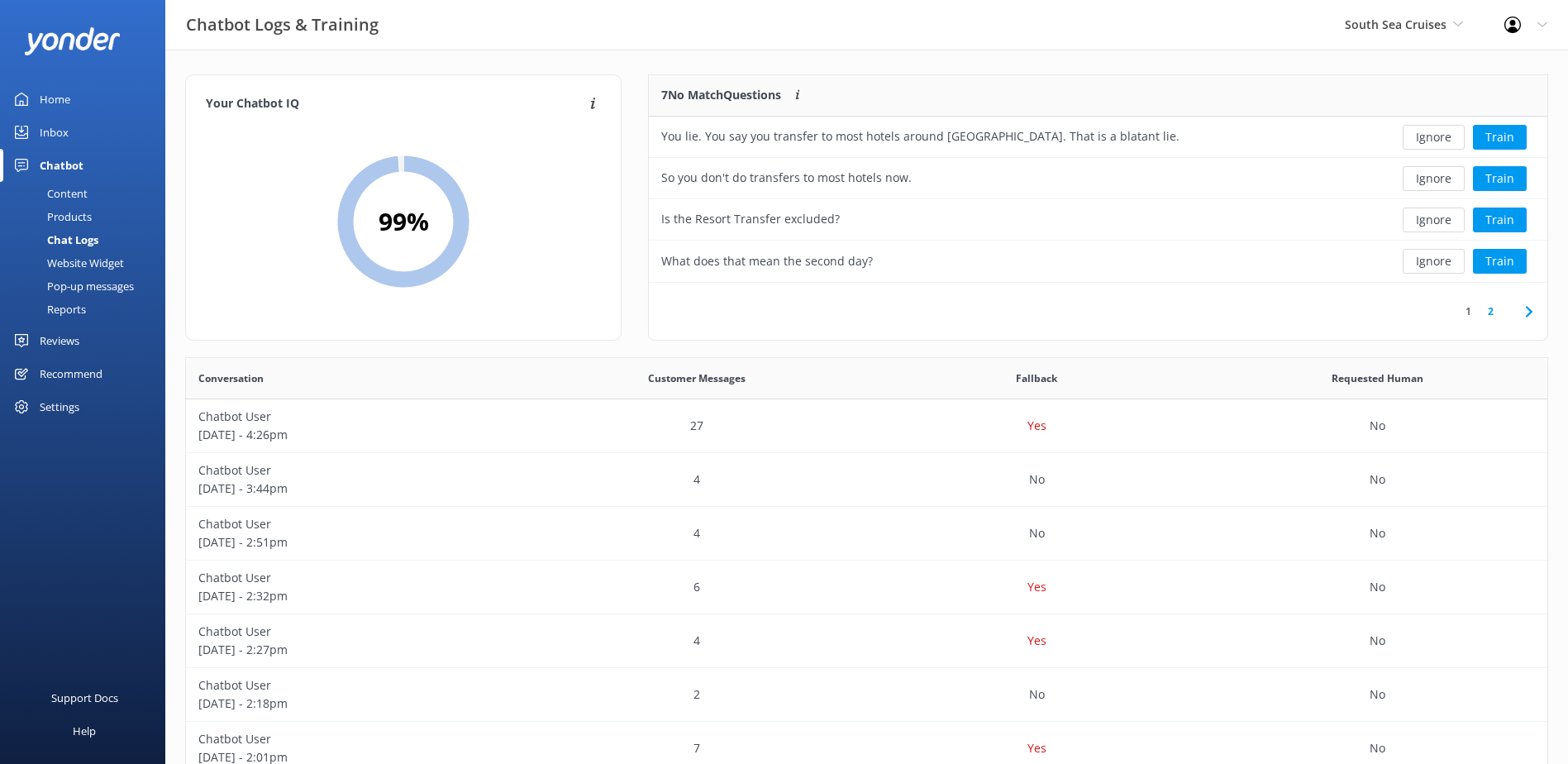
click at [1434, 141] on button "Ignore" at bounding box center [1433, 136] width 62 height 25
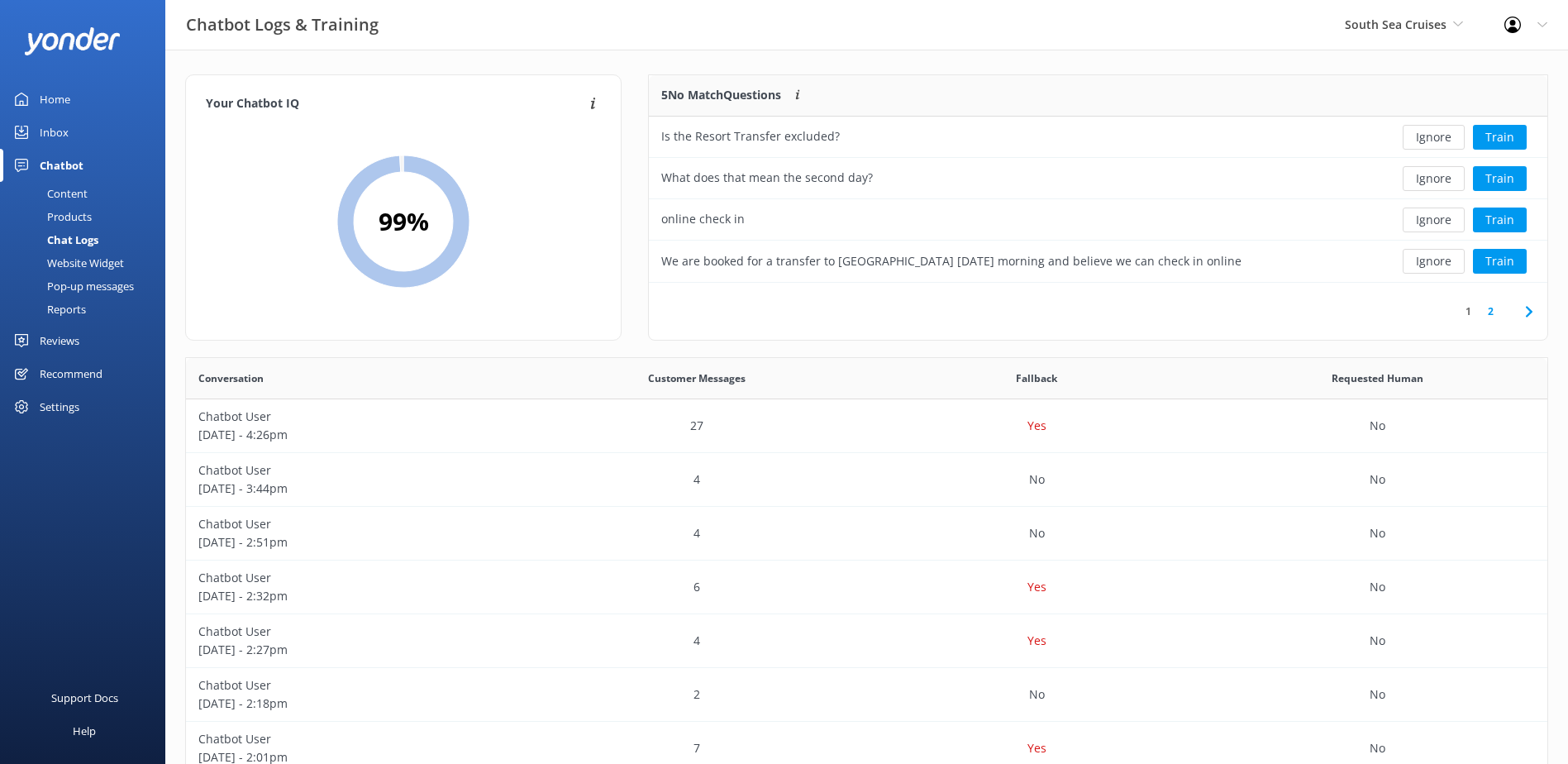
click at [1434, 141] on button "Ignore" at bounding box center [1433, 136] width 62 height 25
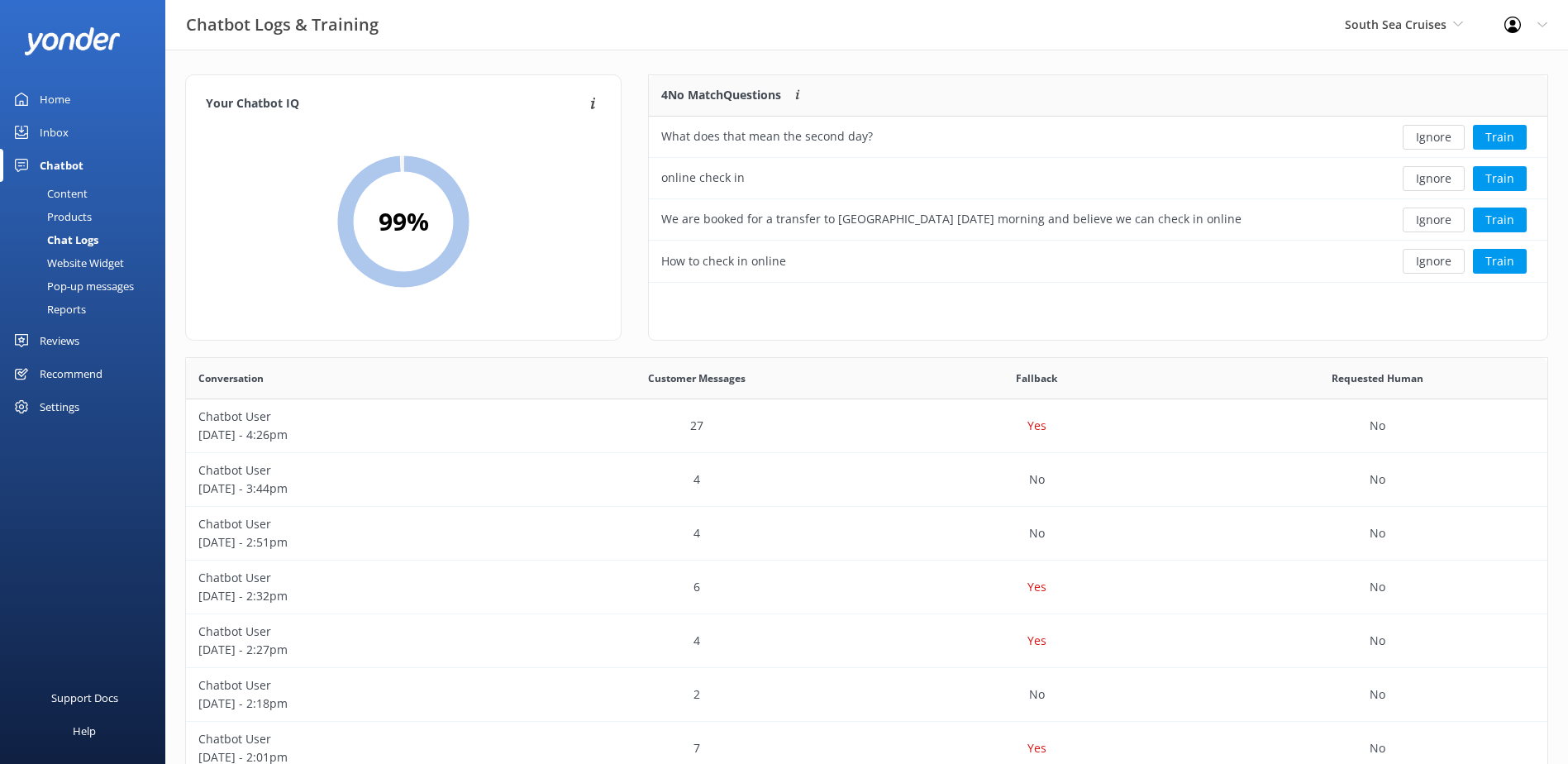
click at [1434, 141] on button "Ignore" at bounding box center [1433, 136] width 62 height 25
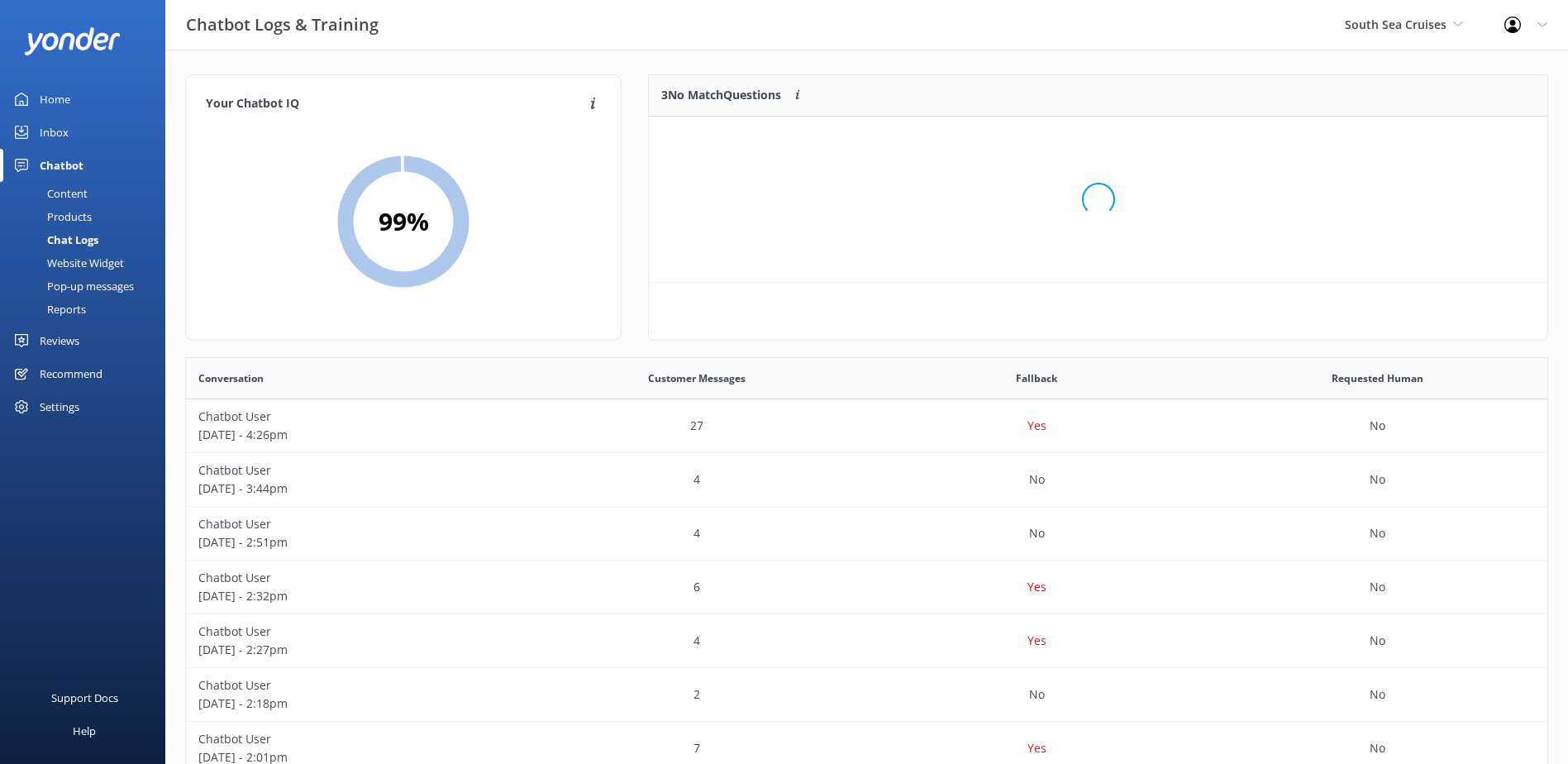
scroll to position [154, 886]
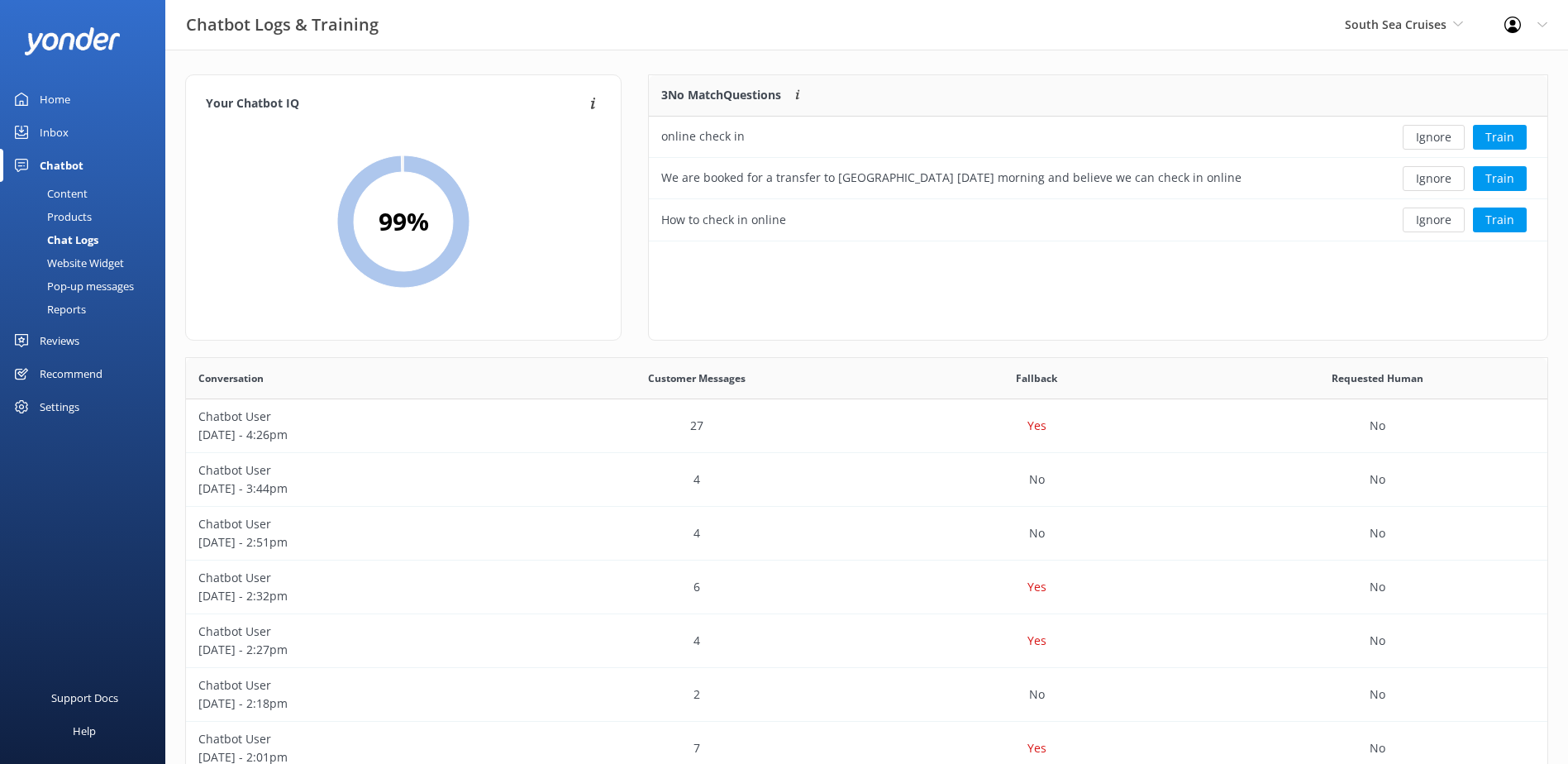
click at [1434, 141] on button "Ignore" at bounding box center [1433, 136] width 62 height 25
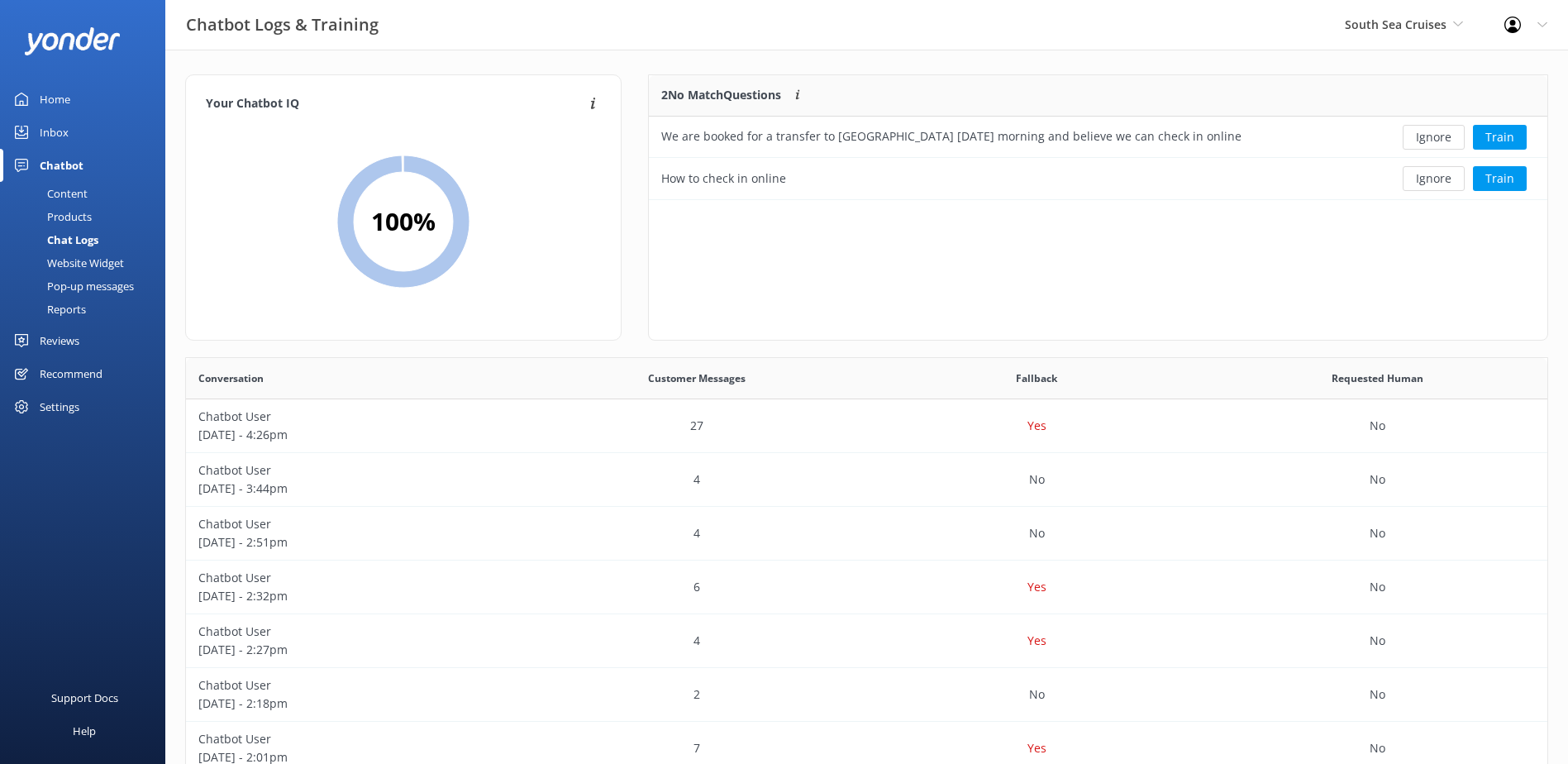
scroll to position [112, 886]
click at [1434, 141] on button "Ignore" at bounding box center [1433, 136] width 62 height 25
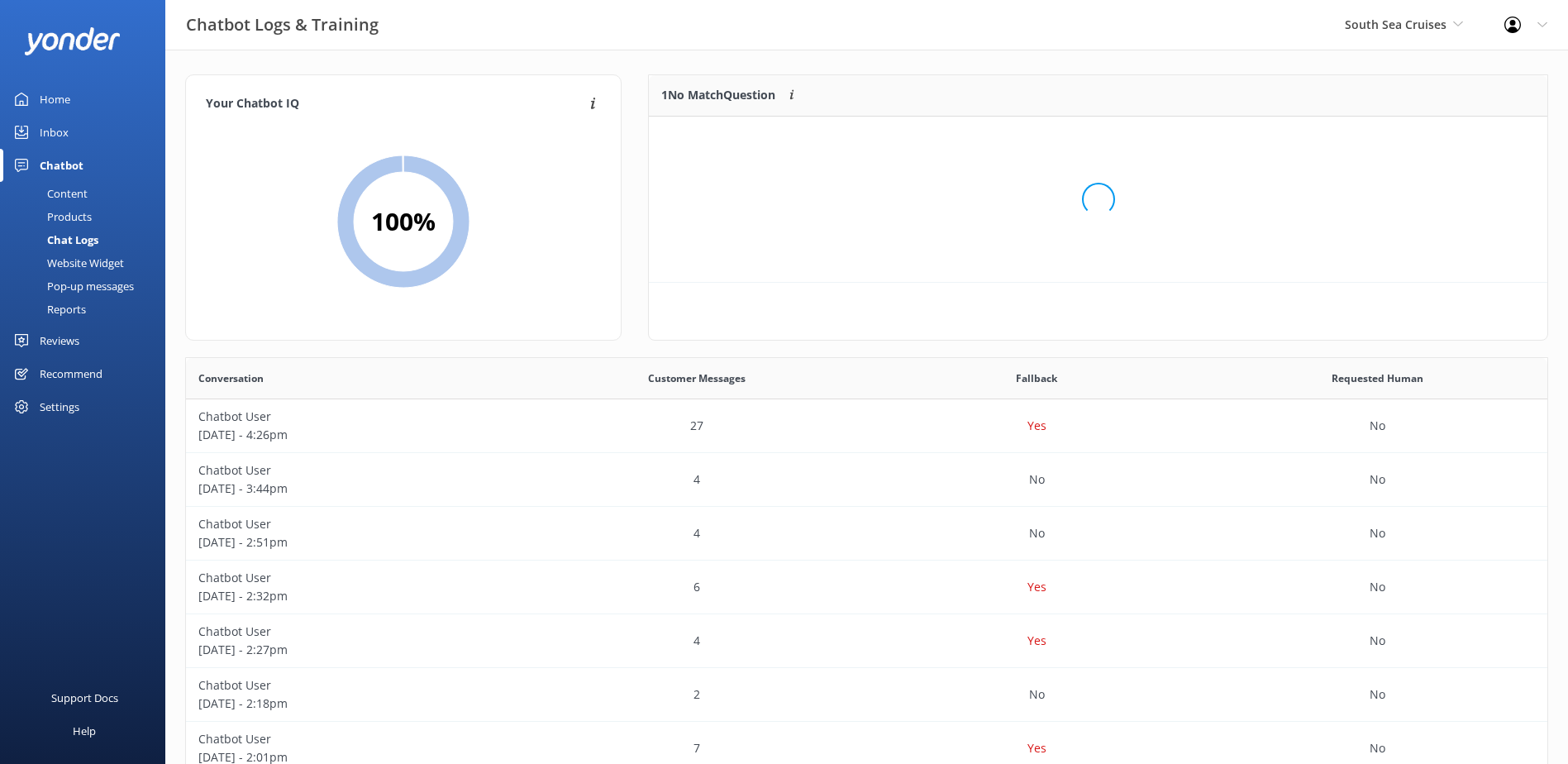
scroll to position [71, 886]
click at [1434, 141] on button "Ignore" at bounding box center [1433, 136] width 62 height 25
click at [1259, 196] on div "You're at Max IQ! 🎉 You've trained all recent unknown questions" at bounding box center [1098, 198] width 899 height 165
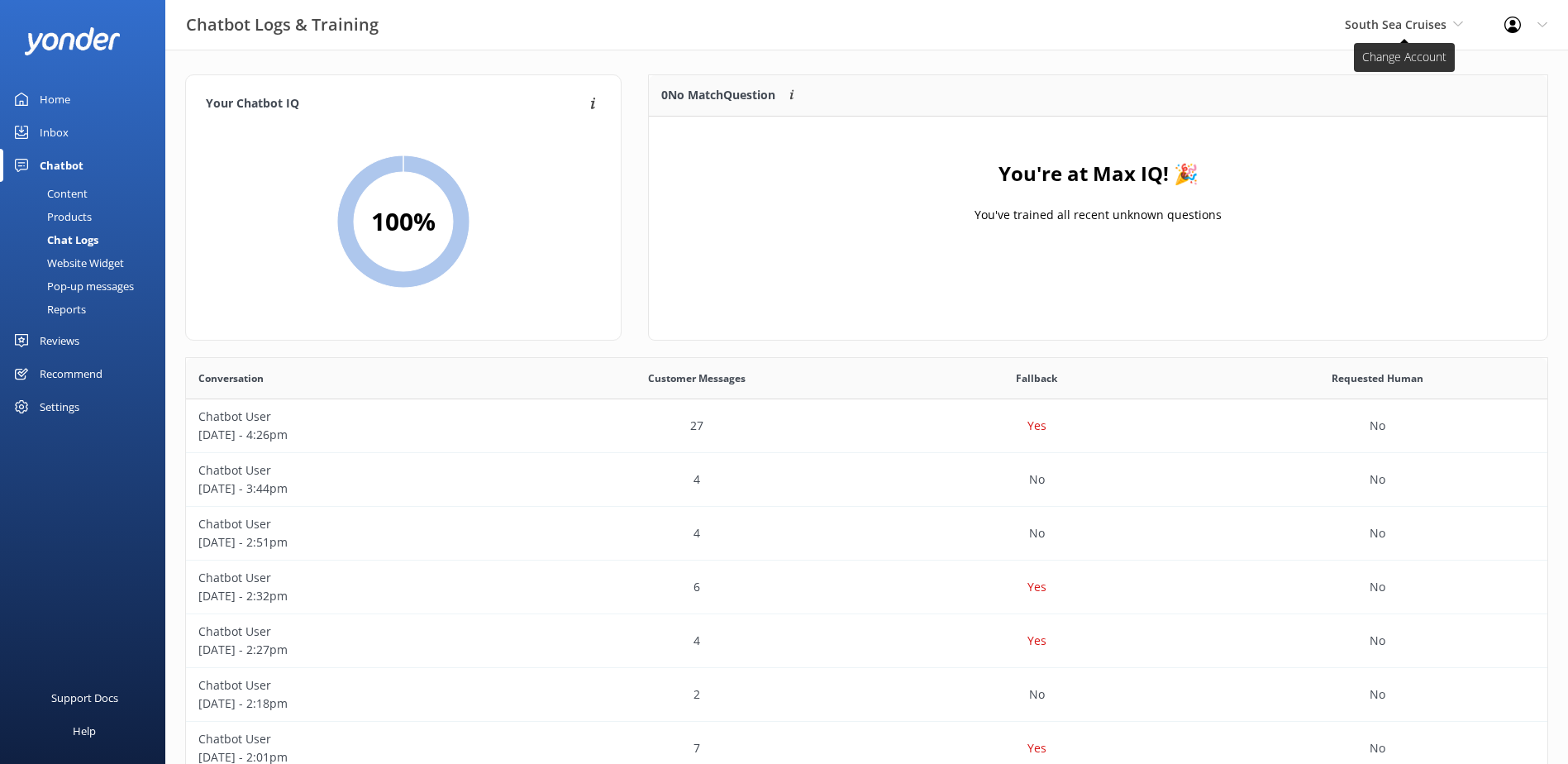
click at [1410, 26] on span "South Sea Cruises" at bounding box center [1396, 24] width 101 height 16
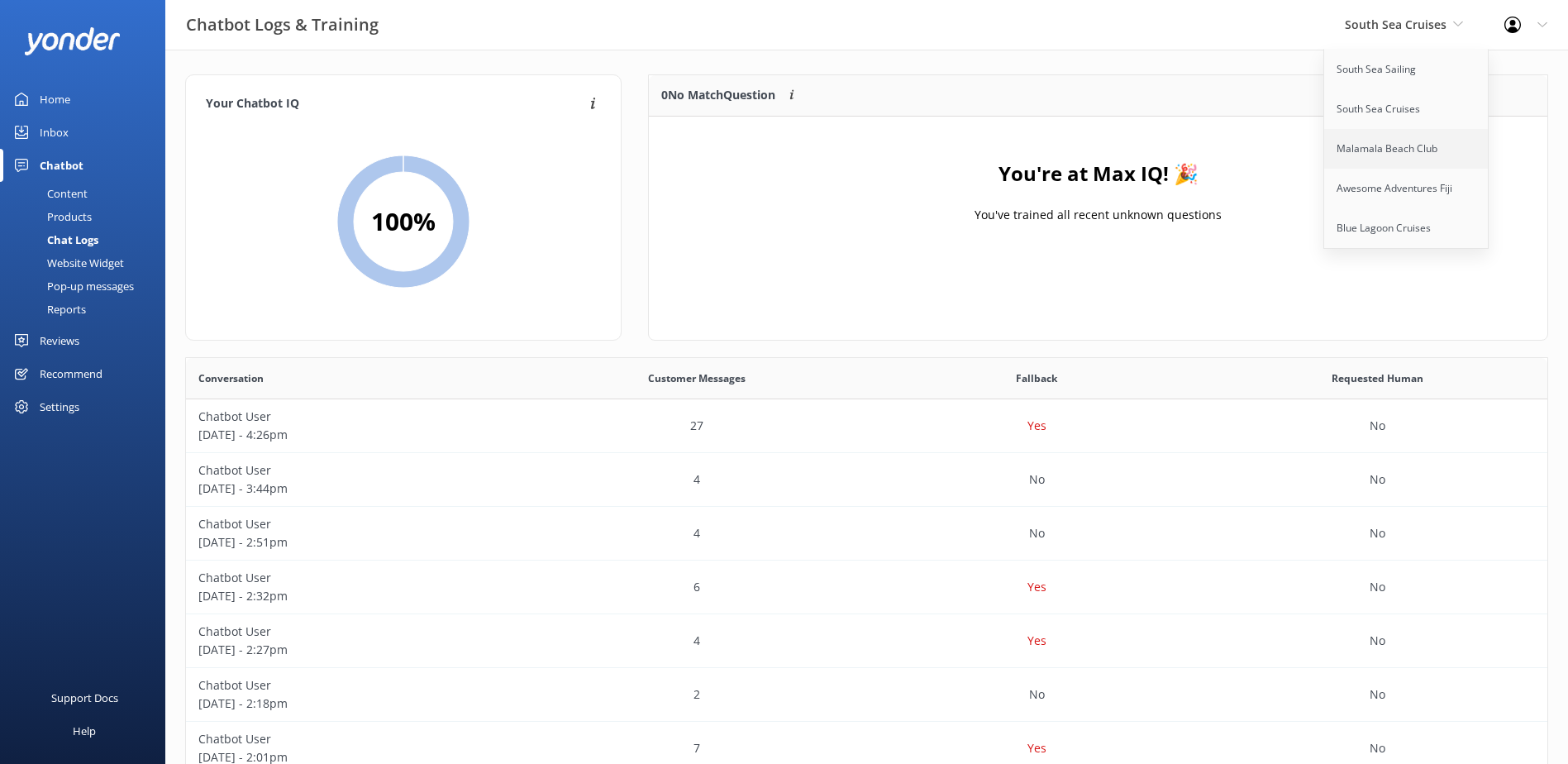
click at [1377, 165] on link "Malamala Beach Club" at bounding box center [1407, 148] width 165 height 40
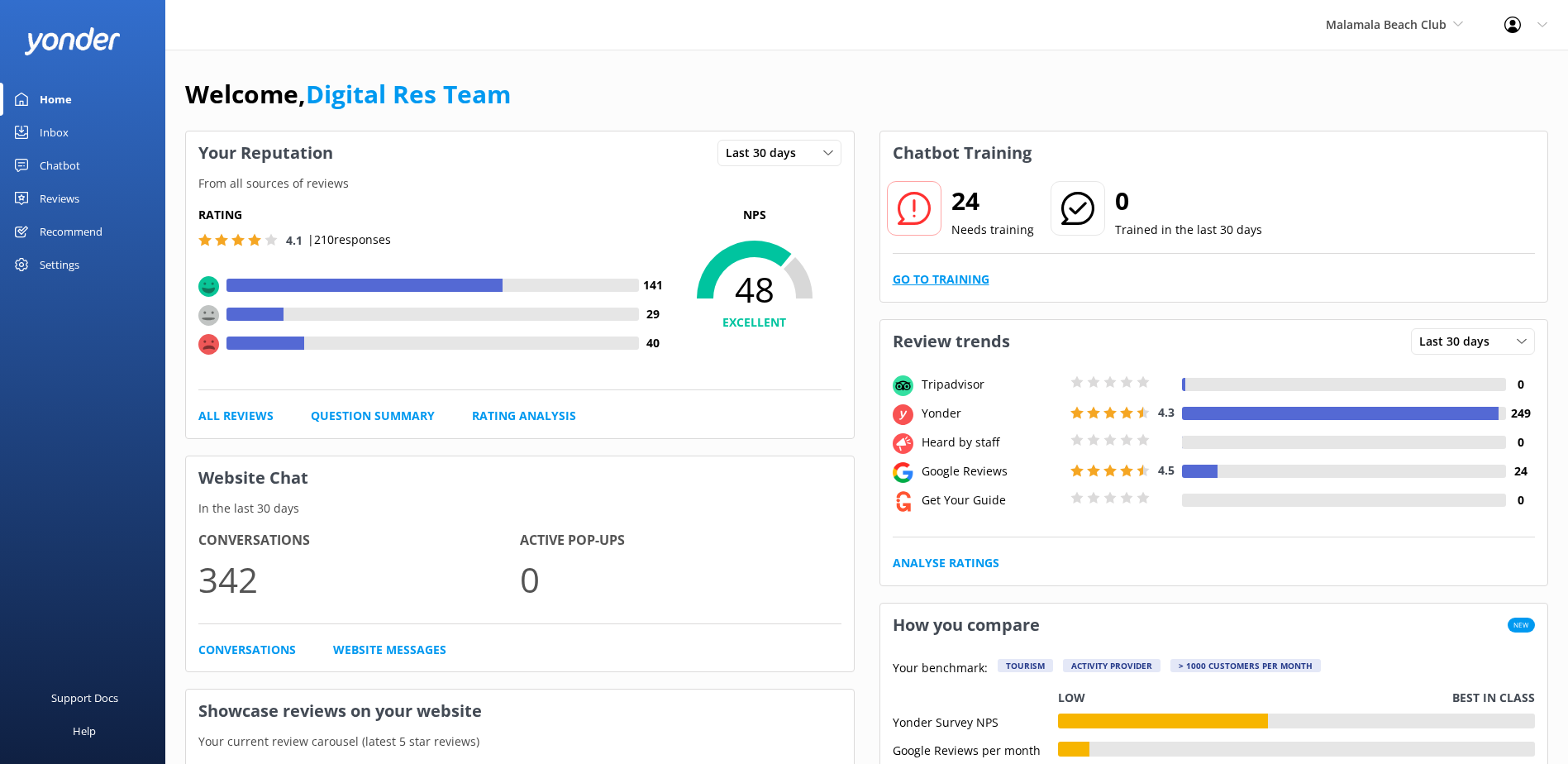
click at [902, 278] on link "Go to Training" at bounding box center [941, 279] width 97 height 18
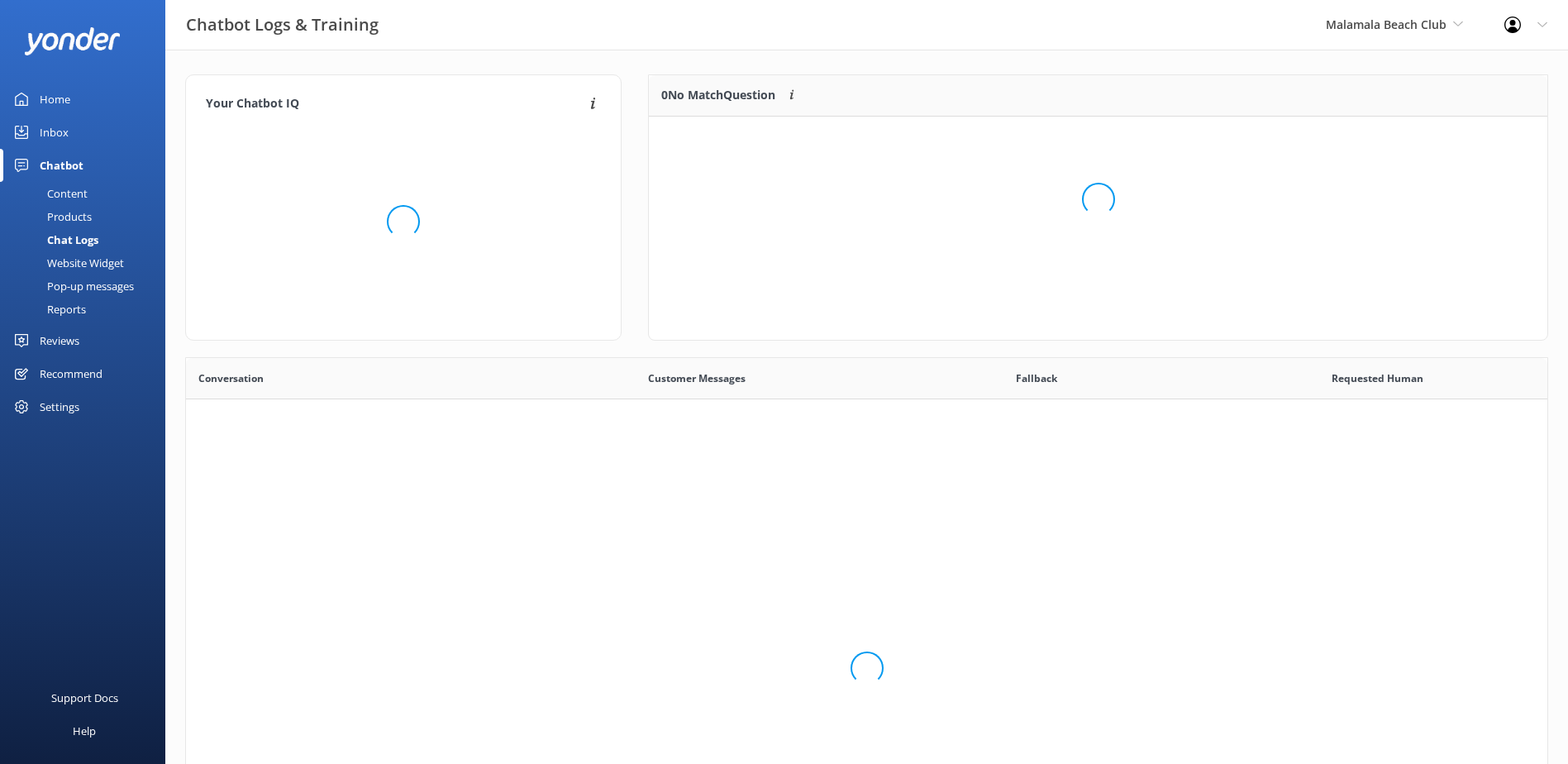
scroll to position [567, 1350]
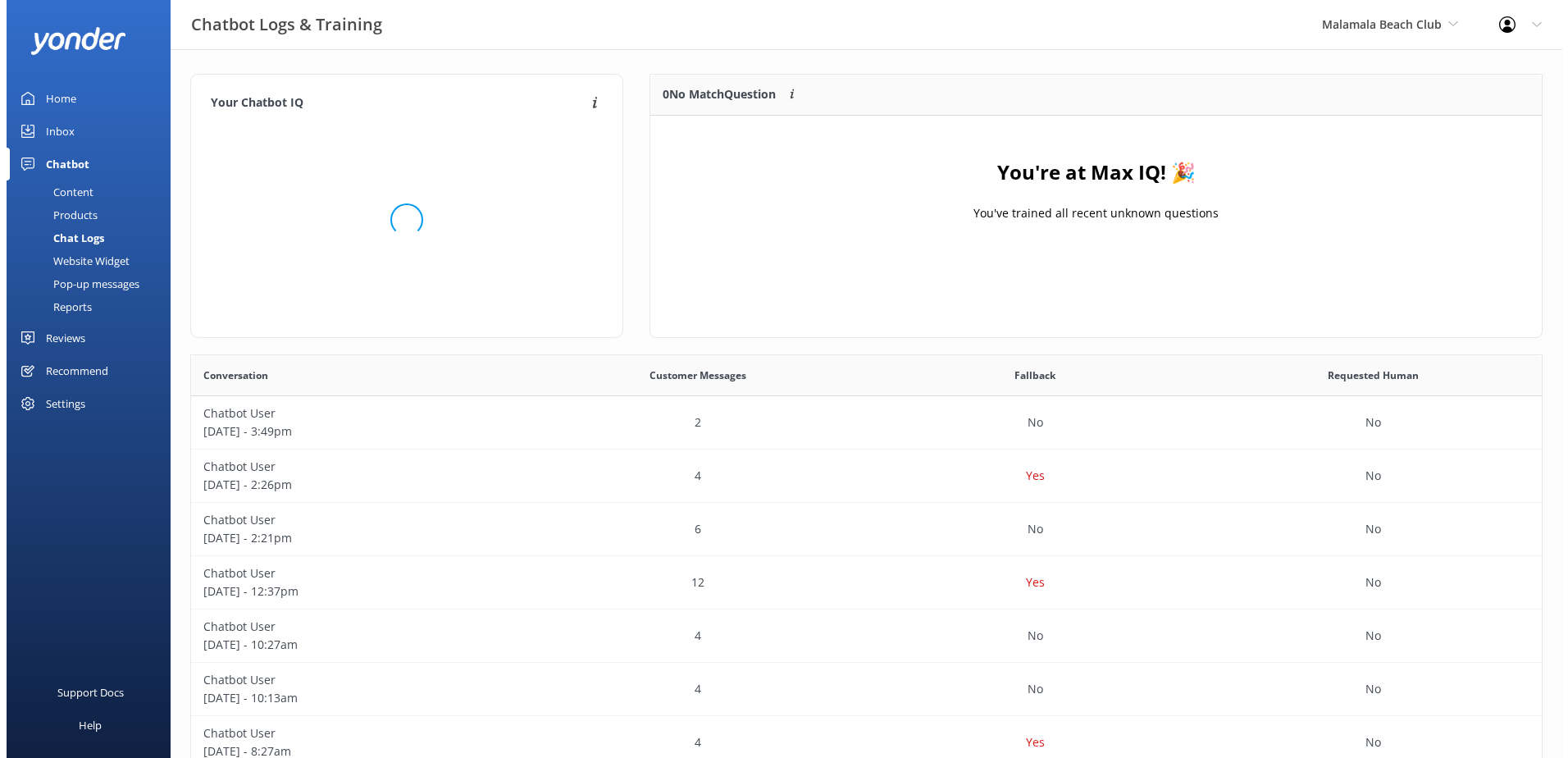
scroll to position [193, 879]
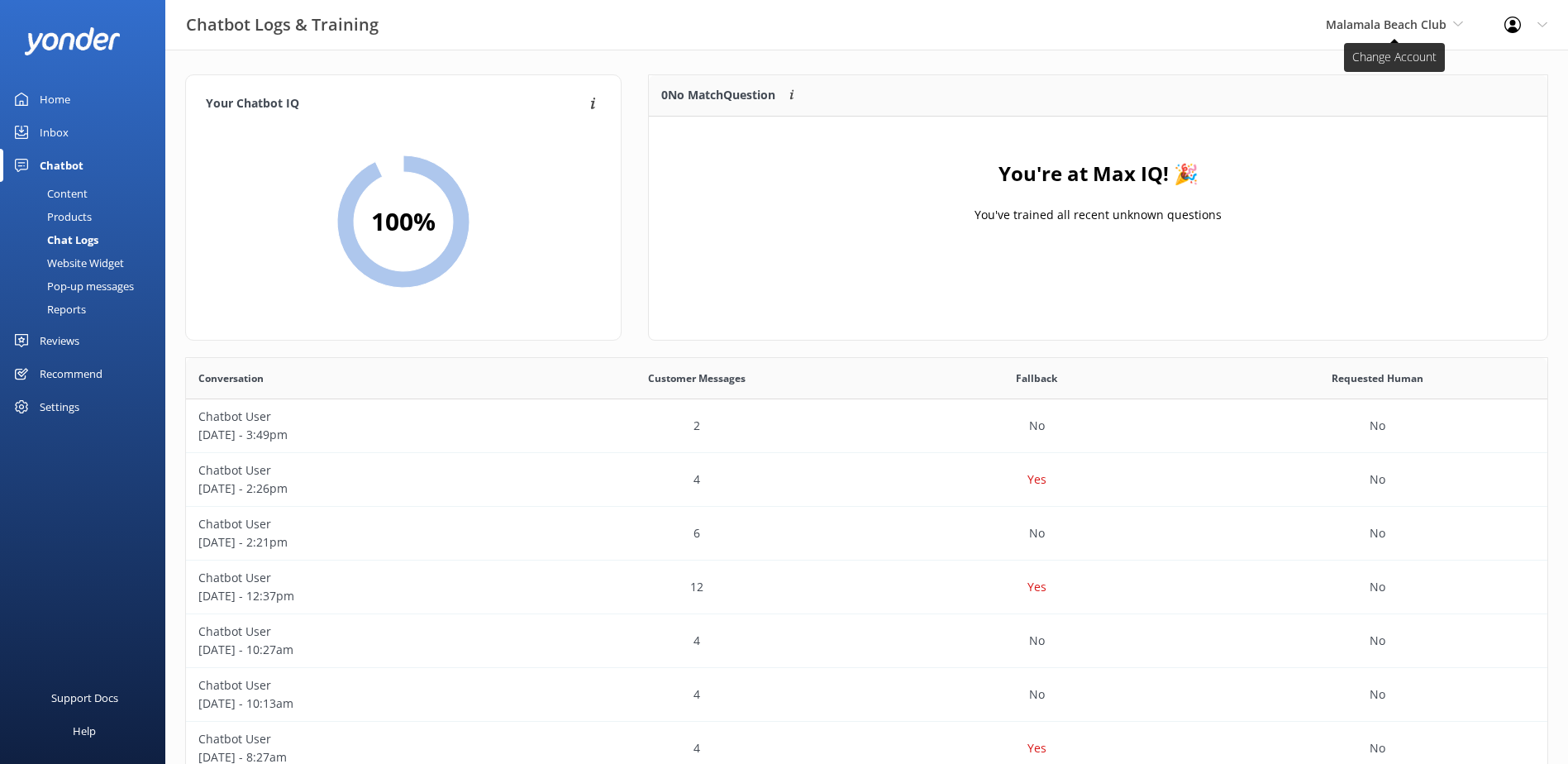
click at [1443, 21] on span "Malamala Beach Club" at bounding box center [1386, 24] width 121 height 16
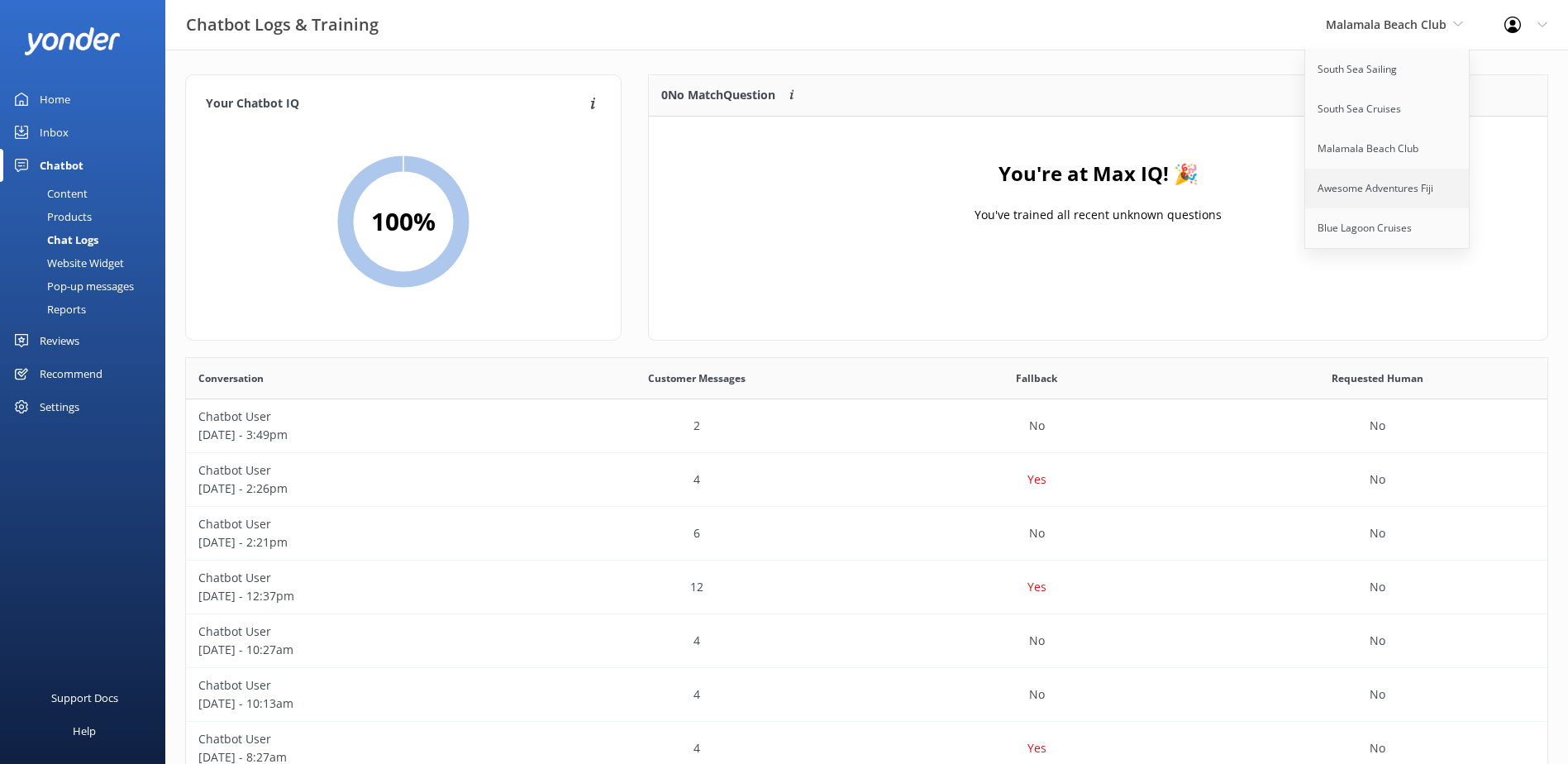
click at [1404, 185] on link "Awesome Adventures Fiji" at bounding box center [1387, 188] width 165 height 40
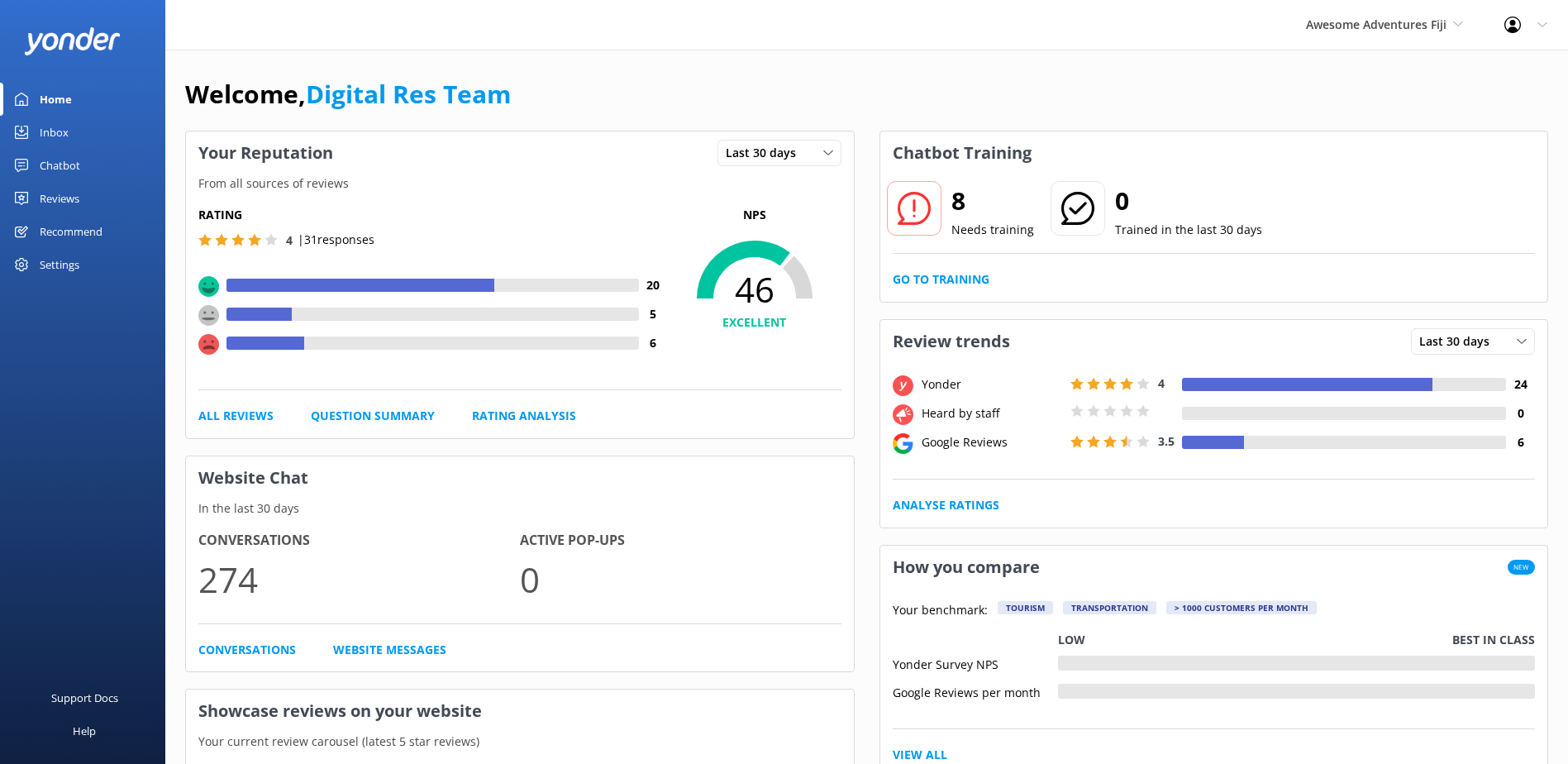
click at [45, 128] on div "Inbox" at bounding box center [53, 133] width 29 height 33
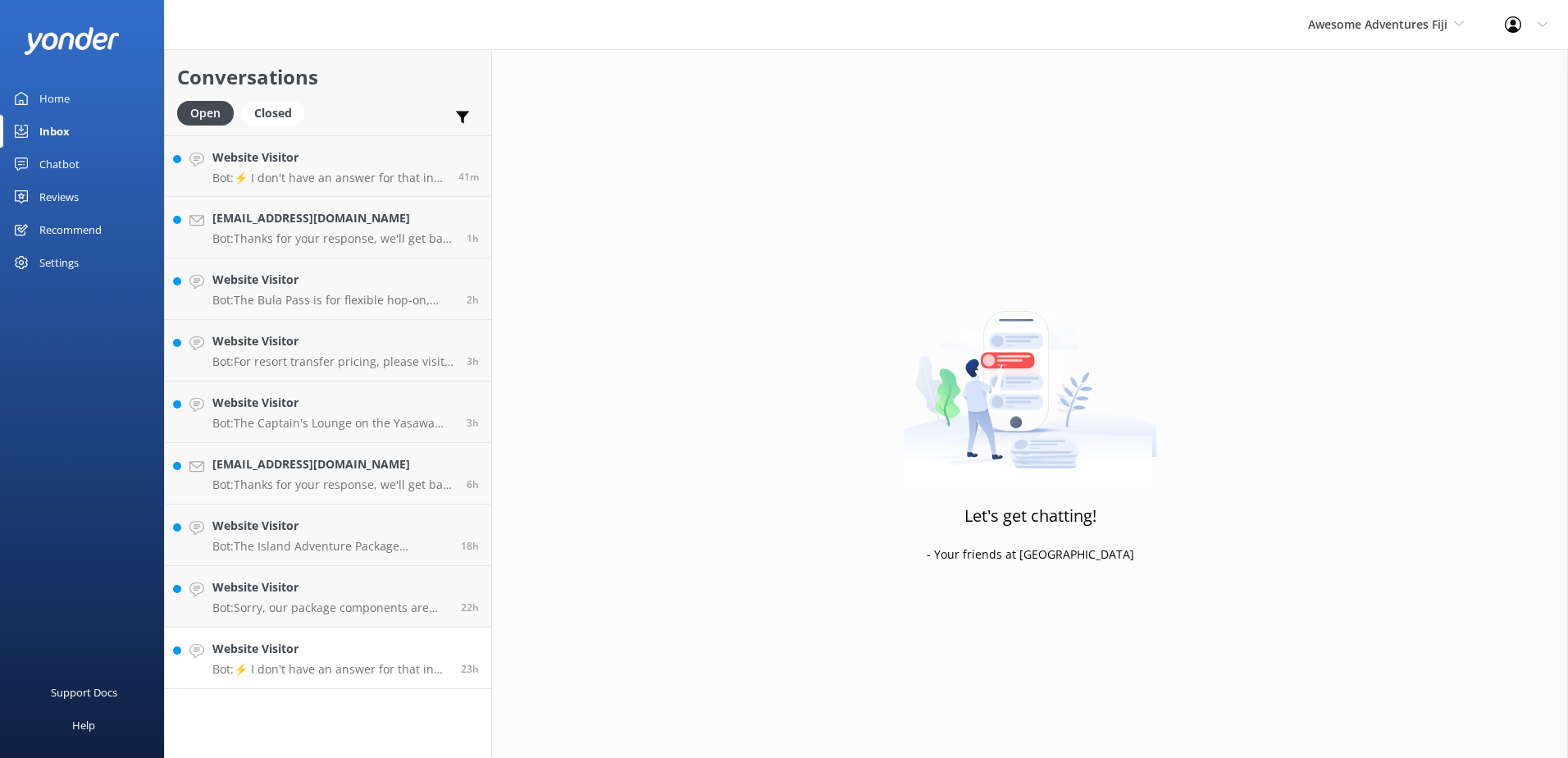
click at [430, 630] on link "Website Visitor Bot: ⚡ I don't have an answer for that in my knowledge base. Pl…" at bounding box center [327, 657] width 326 height 61
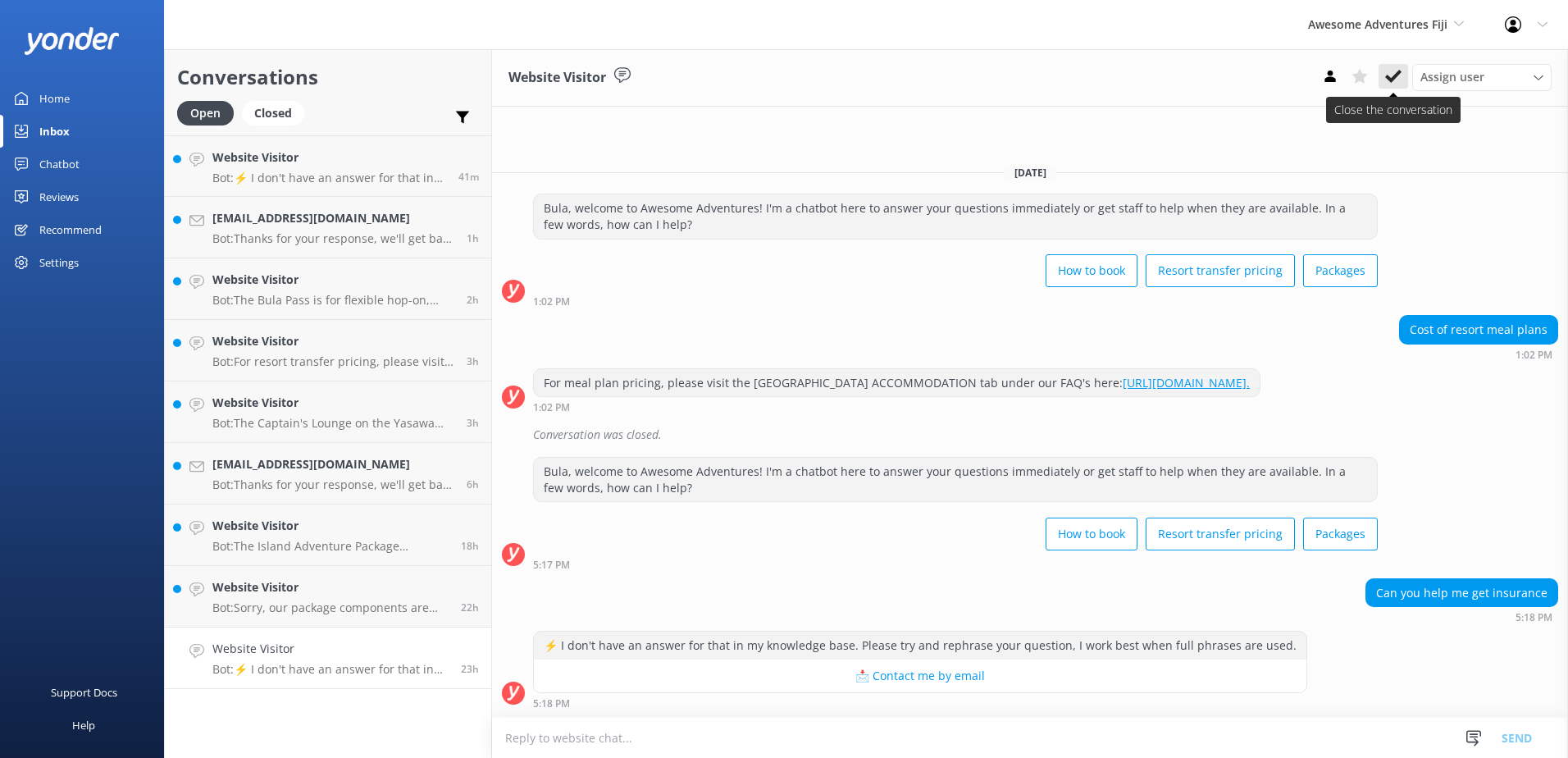
click at [1392, 73] on icon at bounding box center [1393, 76] width 16 height 16
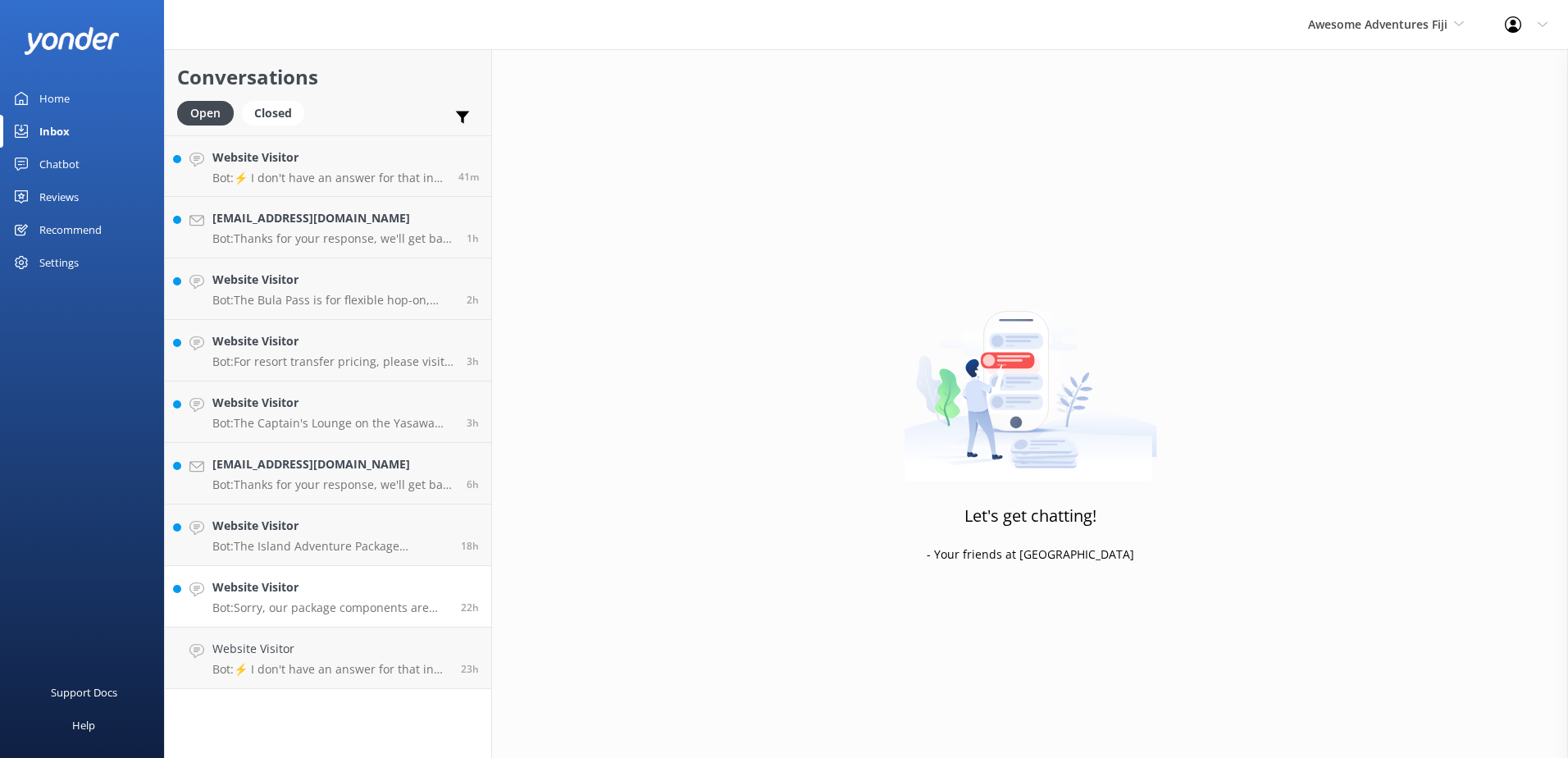
click at [453, 582] on div "22h" at bounding box center [464, 595] width 30 height 36
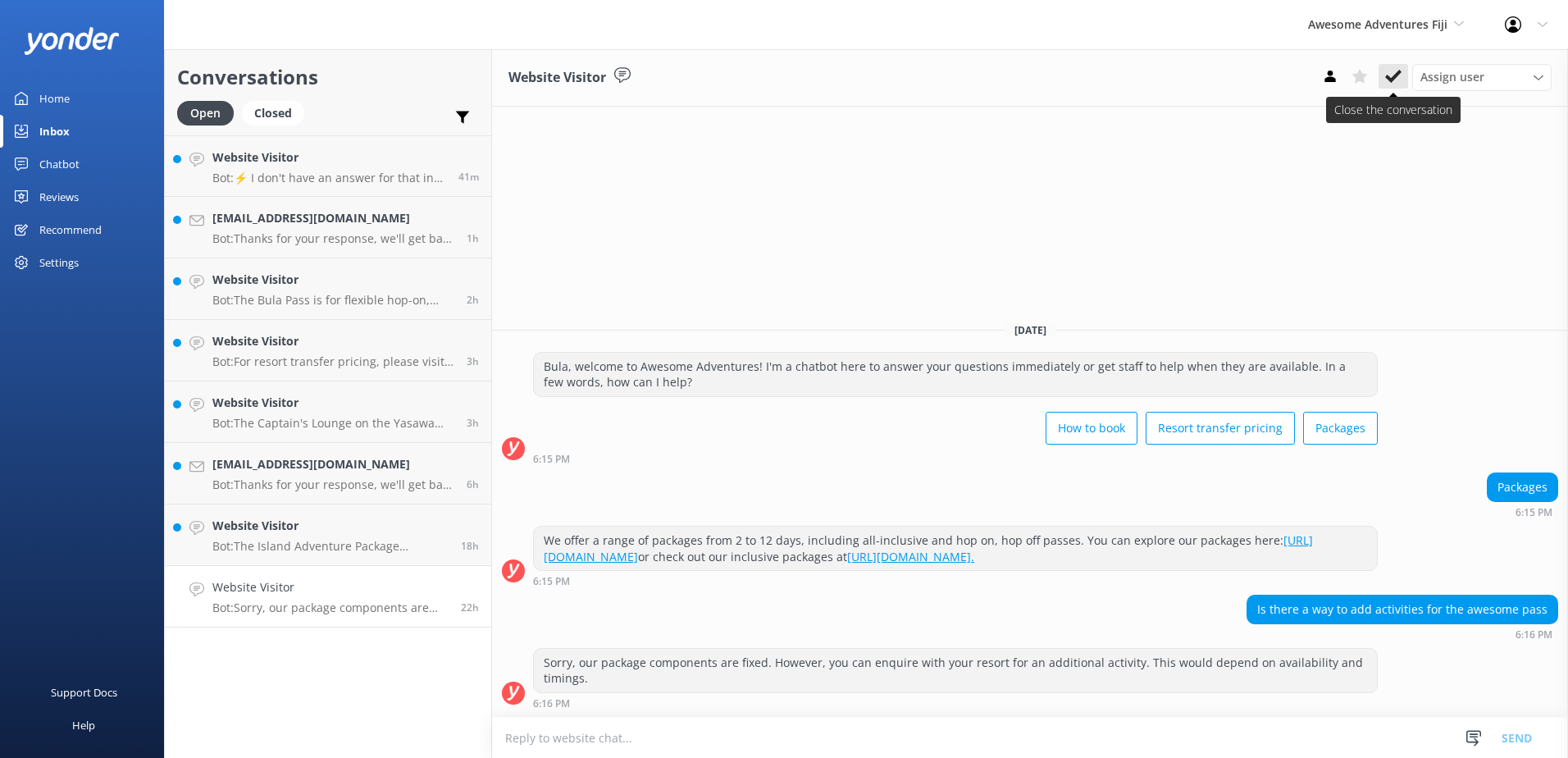
click at [1403, 76] on button at bounding box center [1393, 76] width 29 height 25
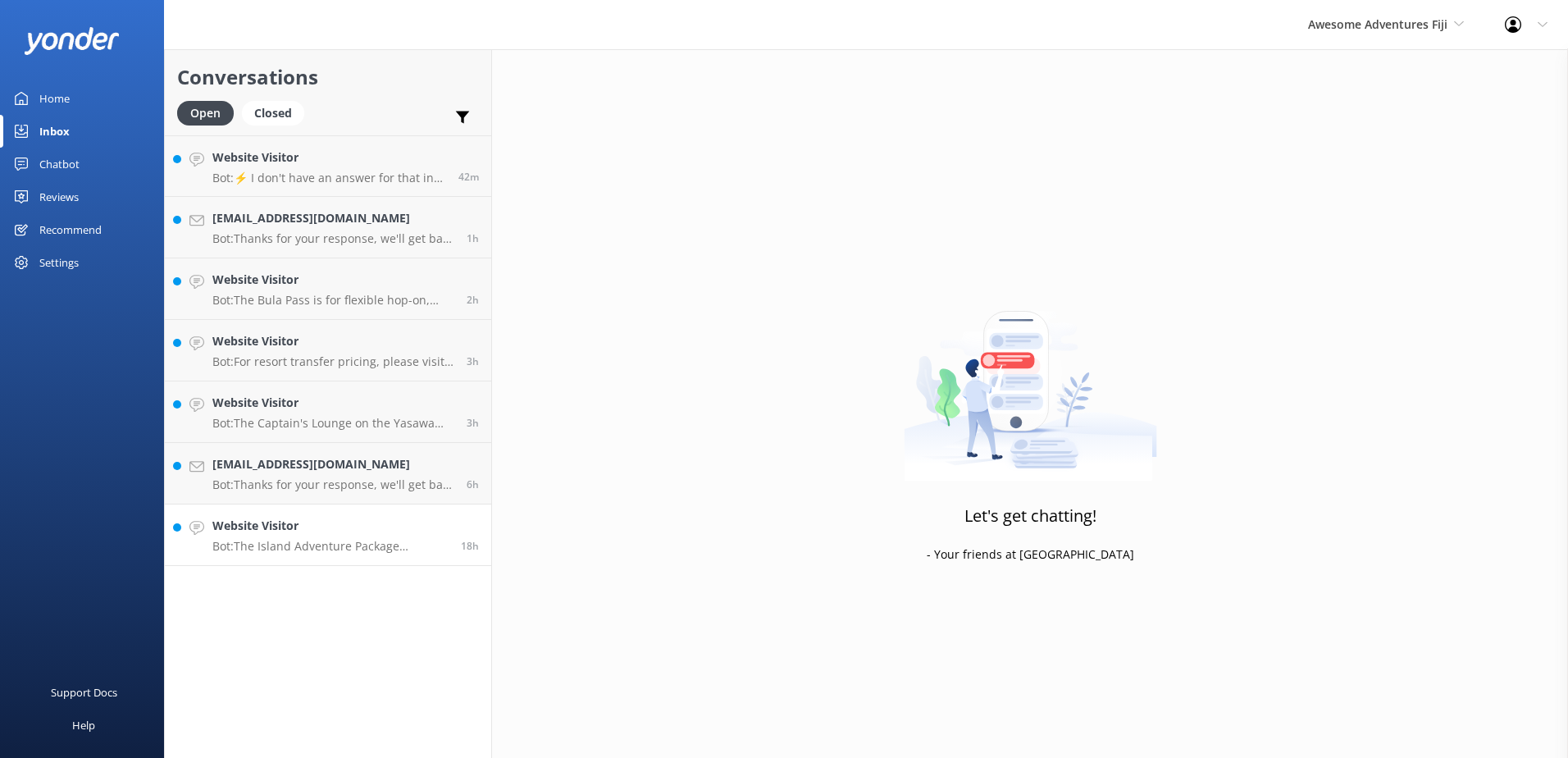
click at [437, 519] on h4 "Website Visitor" at bounding box center [330, 526] width 236 height 18
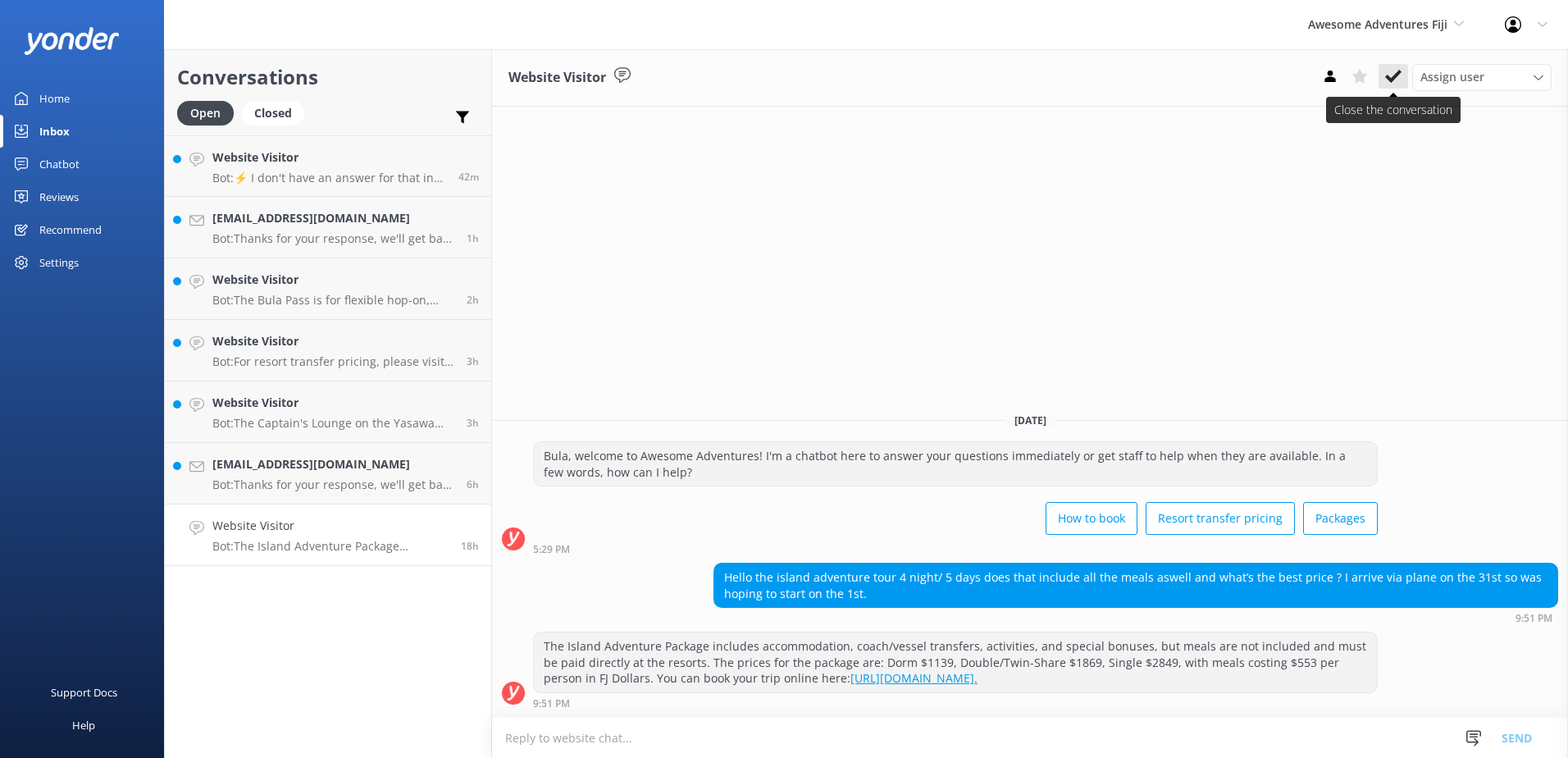
click at [1402, 65] on button at bounding box center [1393, 76] width 29 height 25
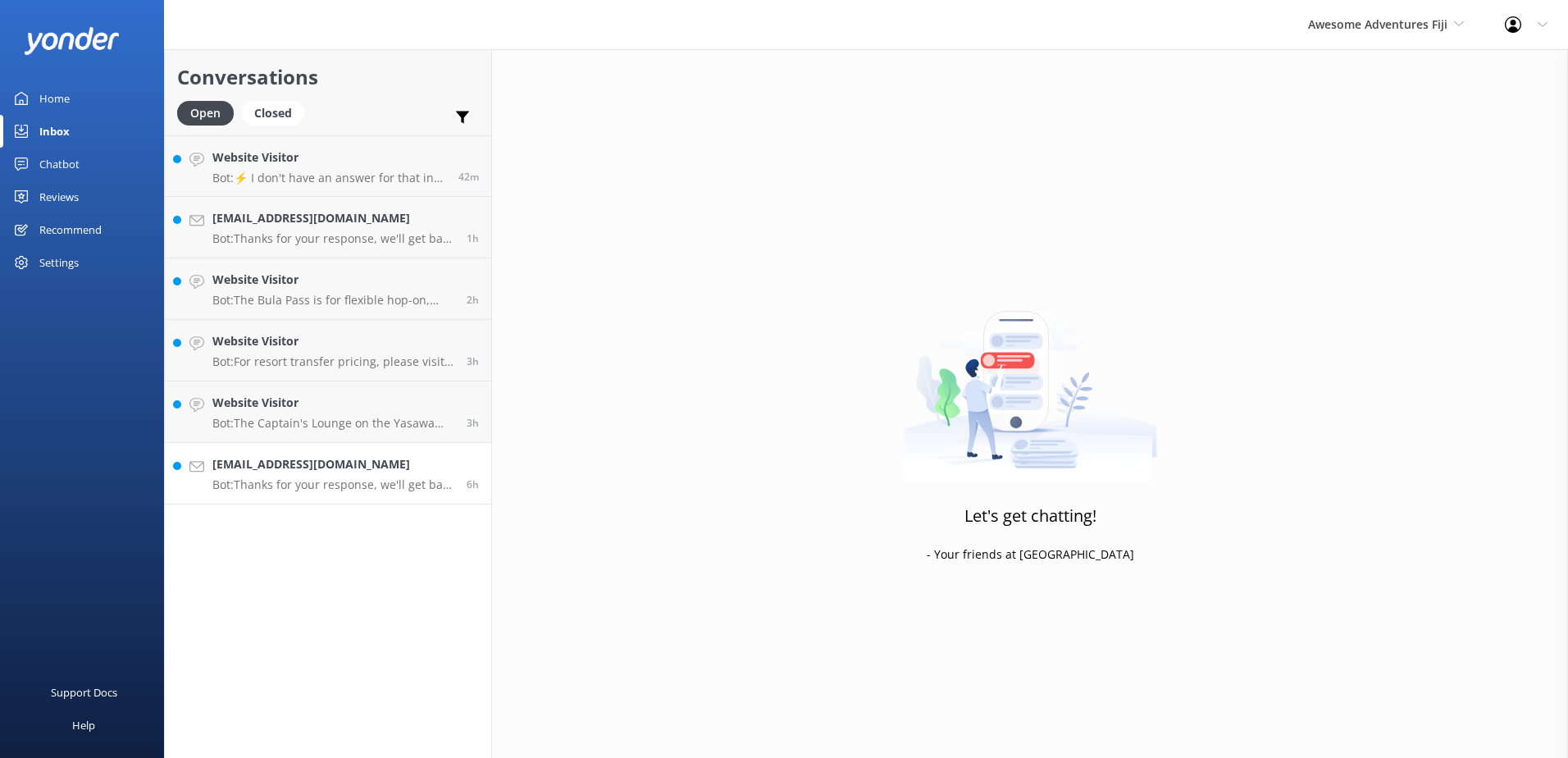
click at [383, 458] on h4 "[EMAIL_ADDRESS][DOMAIN_NAME]" at bounding box center [333, 464] width 242 height 18
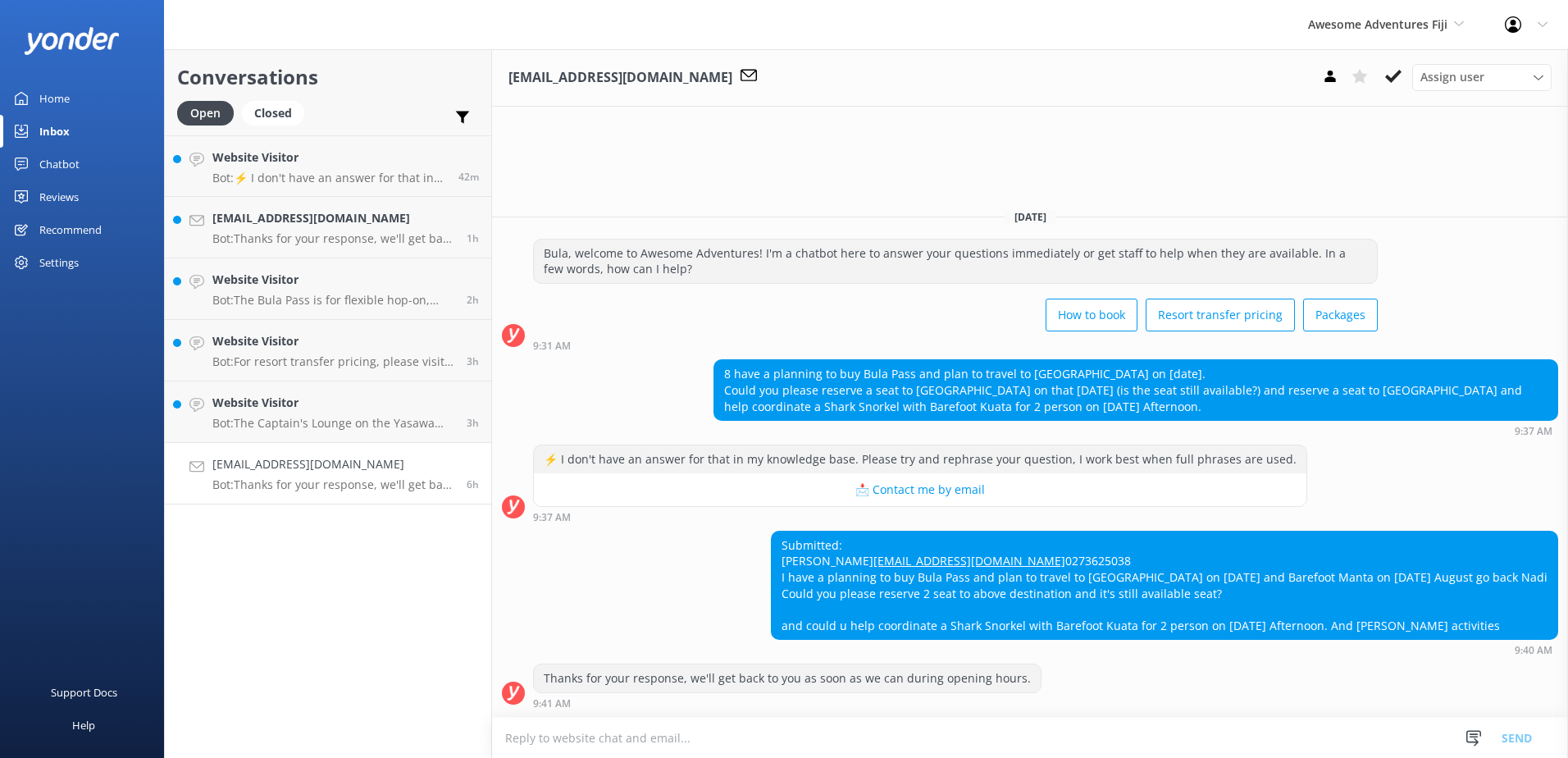
click at [759, 740] on textarea at bounding box center [1029, 738] width 1076 height 40
paste textarea "Please contact & liaise directly with our Awesome Adventures Fiji Reservations …"
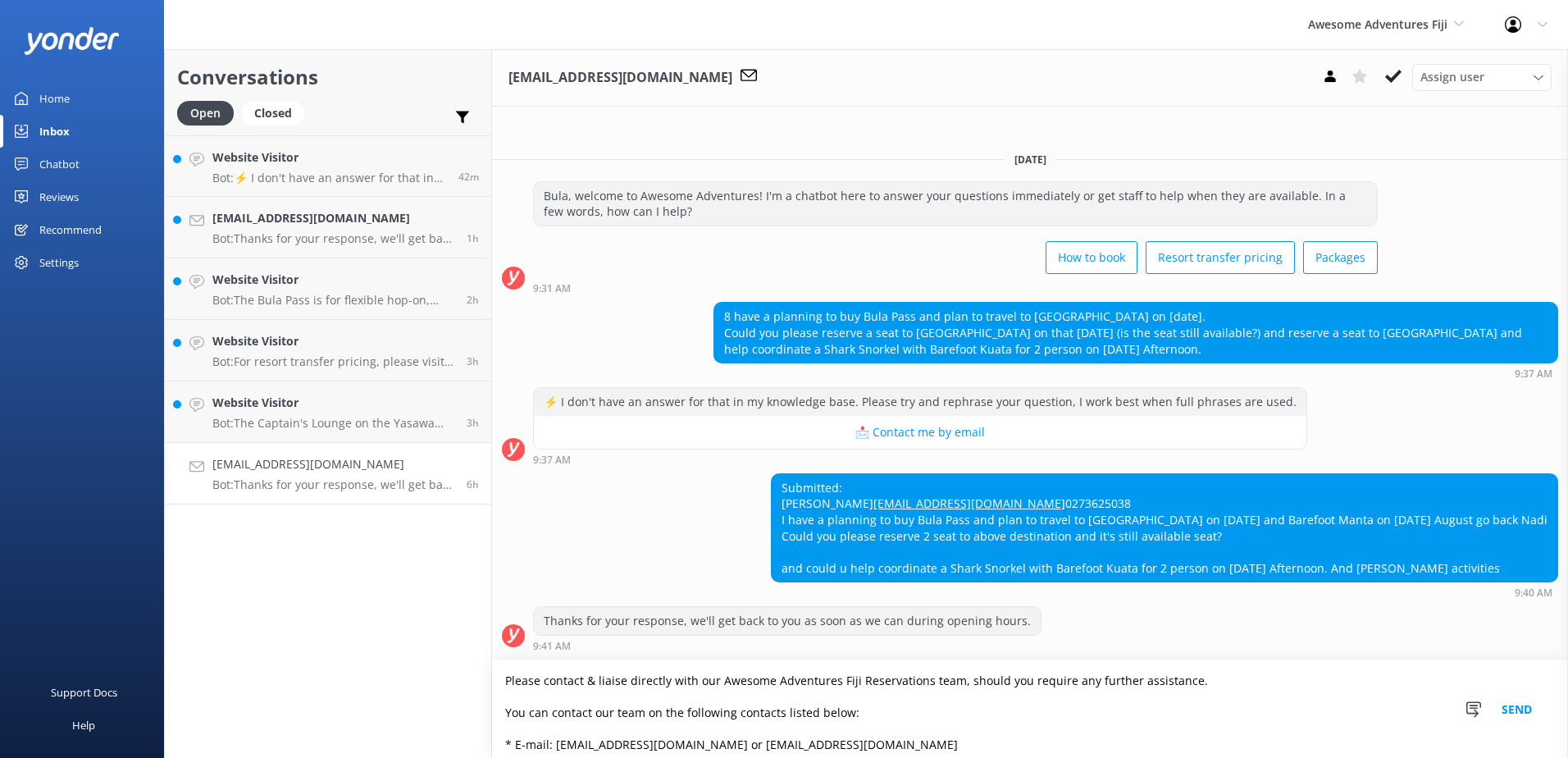
scroll to position [1, 0]
type textarea "Please contact & liaise directly with our Awesome Adventures Fiji Reservations …"
click at [1528, 710] on button "Send" at bounding box center [1516, 709] width 61 height 98
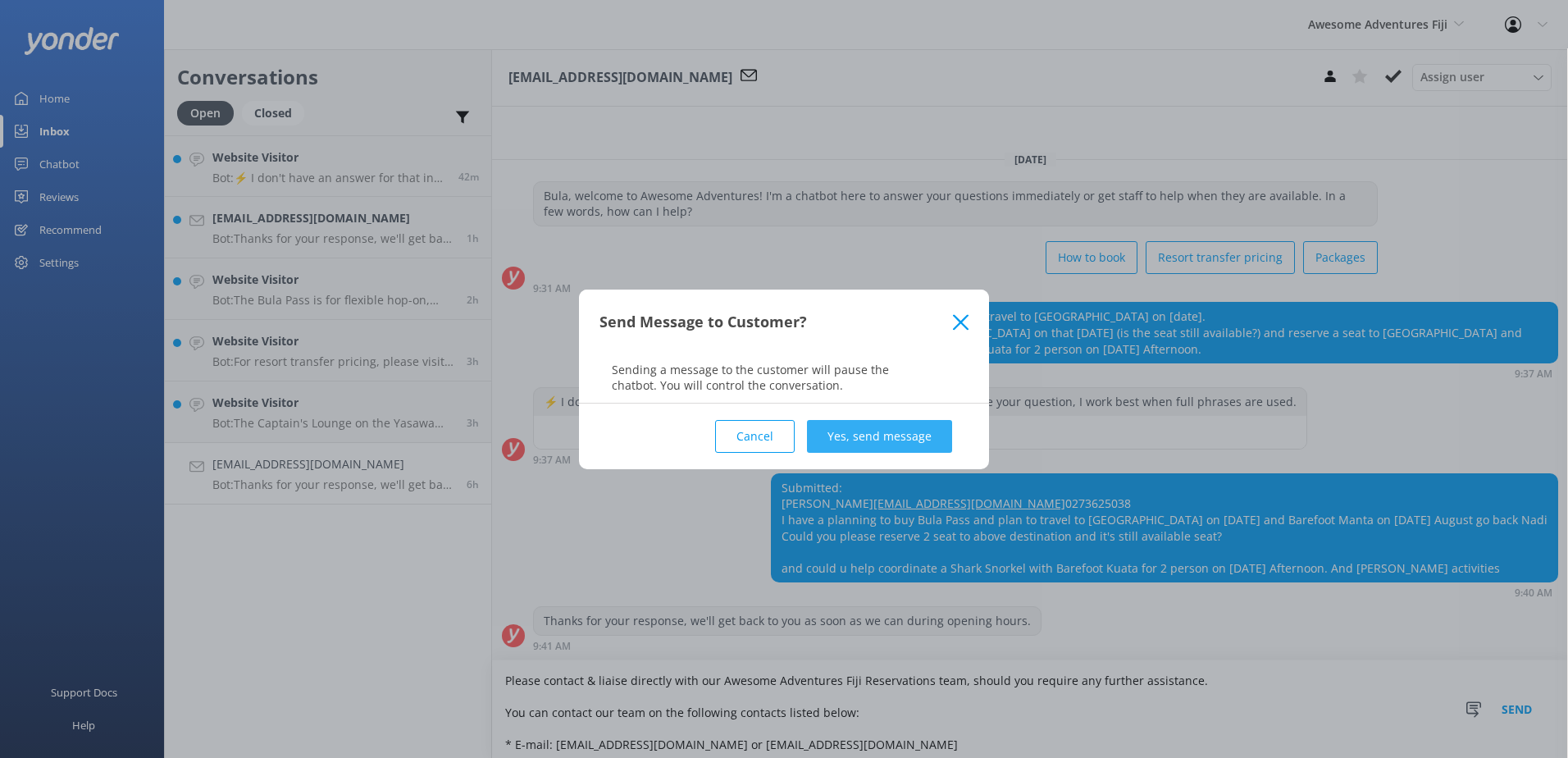
click at [869, 426] on button "Yes, send message" at bounding box center [880, 436] width 145 height 33
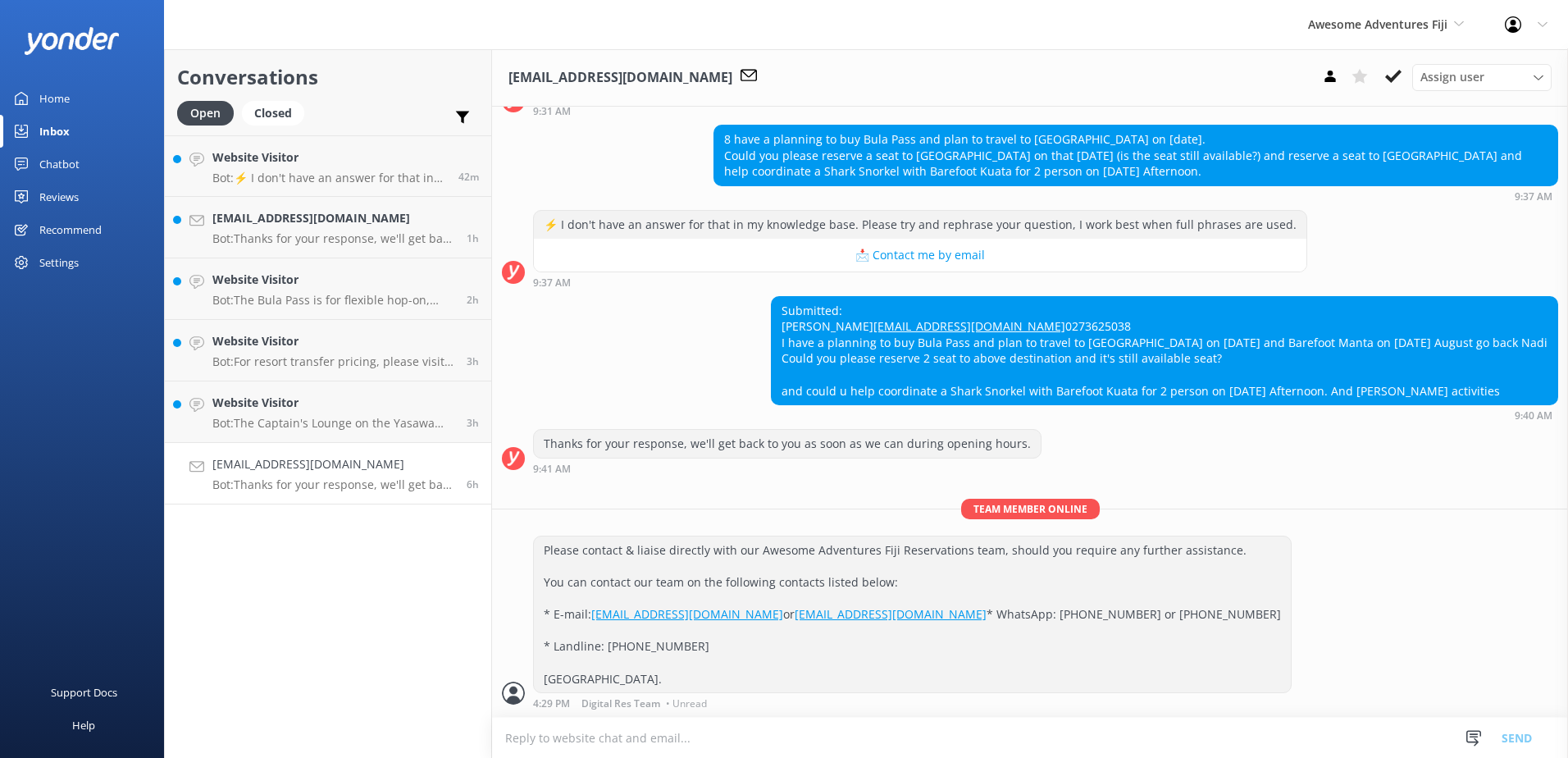
scroll to position [211, 0]
click at [1401, 70] on icon at bounding box center [1393, 76] width 16 height 16
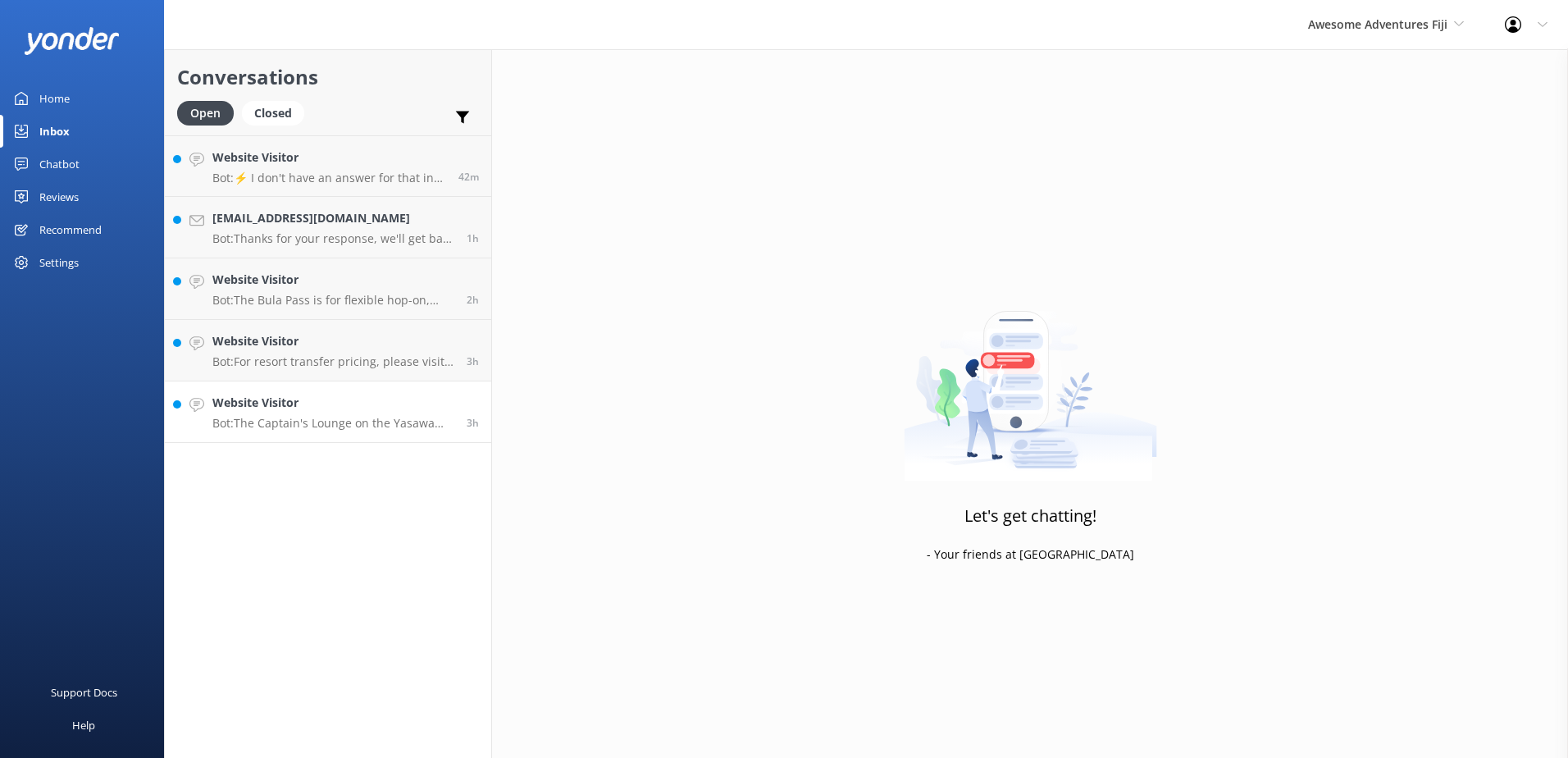
drag, startPoint x: 362, startPoint y: 406, endPoint x: 375, endPoint y: 406, distance: 13.0
click at [362, 406] on h4 "Website Visitor" at bounding box center [333, 403] width 242 height 18
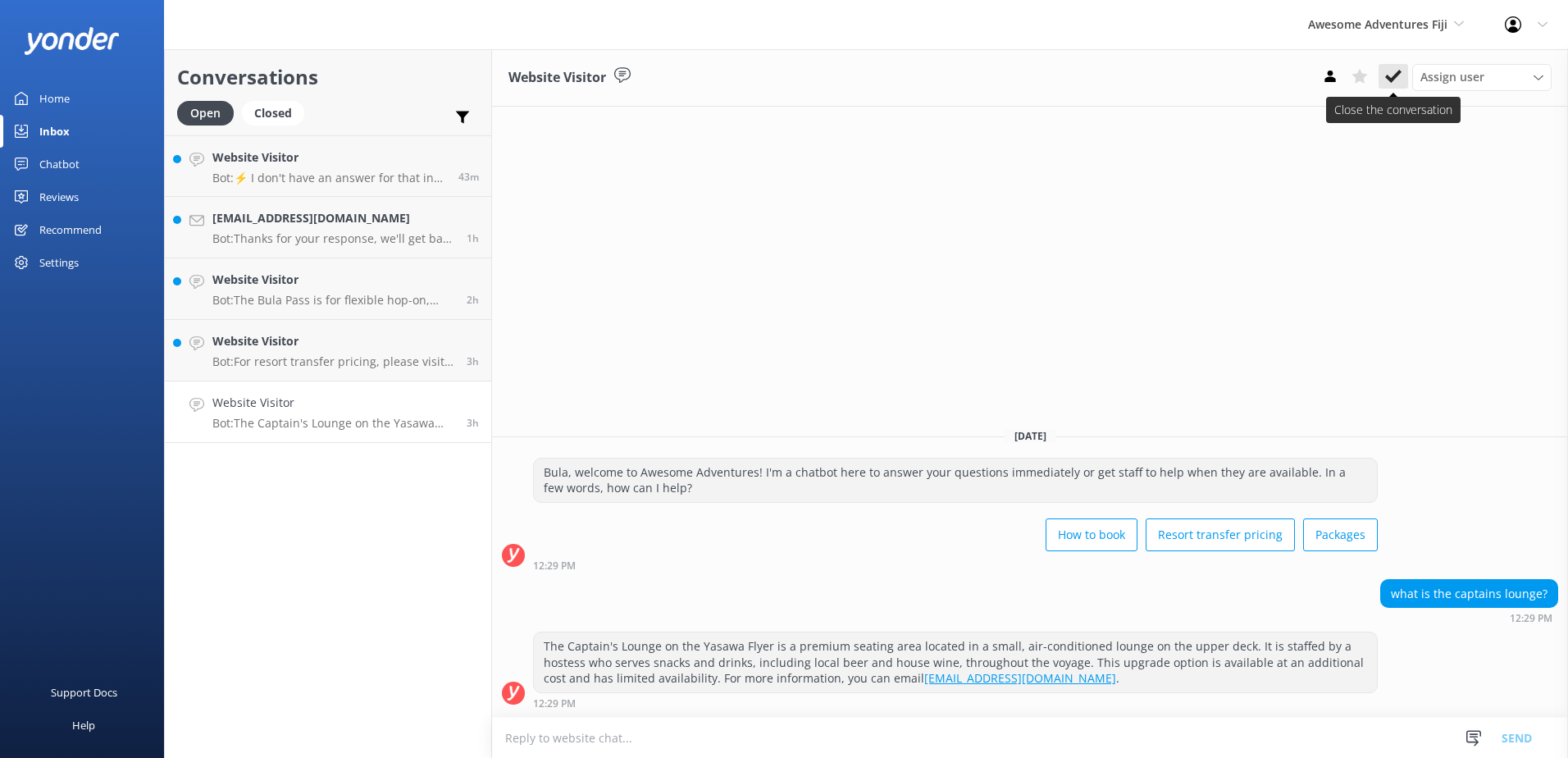
click at [1393, 80] on use at bounding box center [1393, 76] width 16 height 13
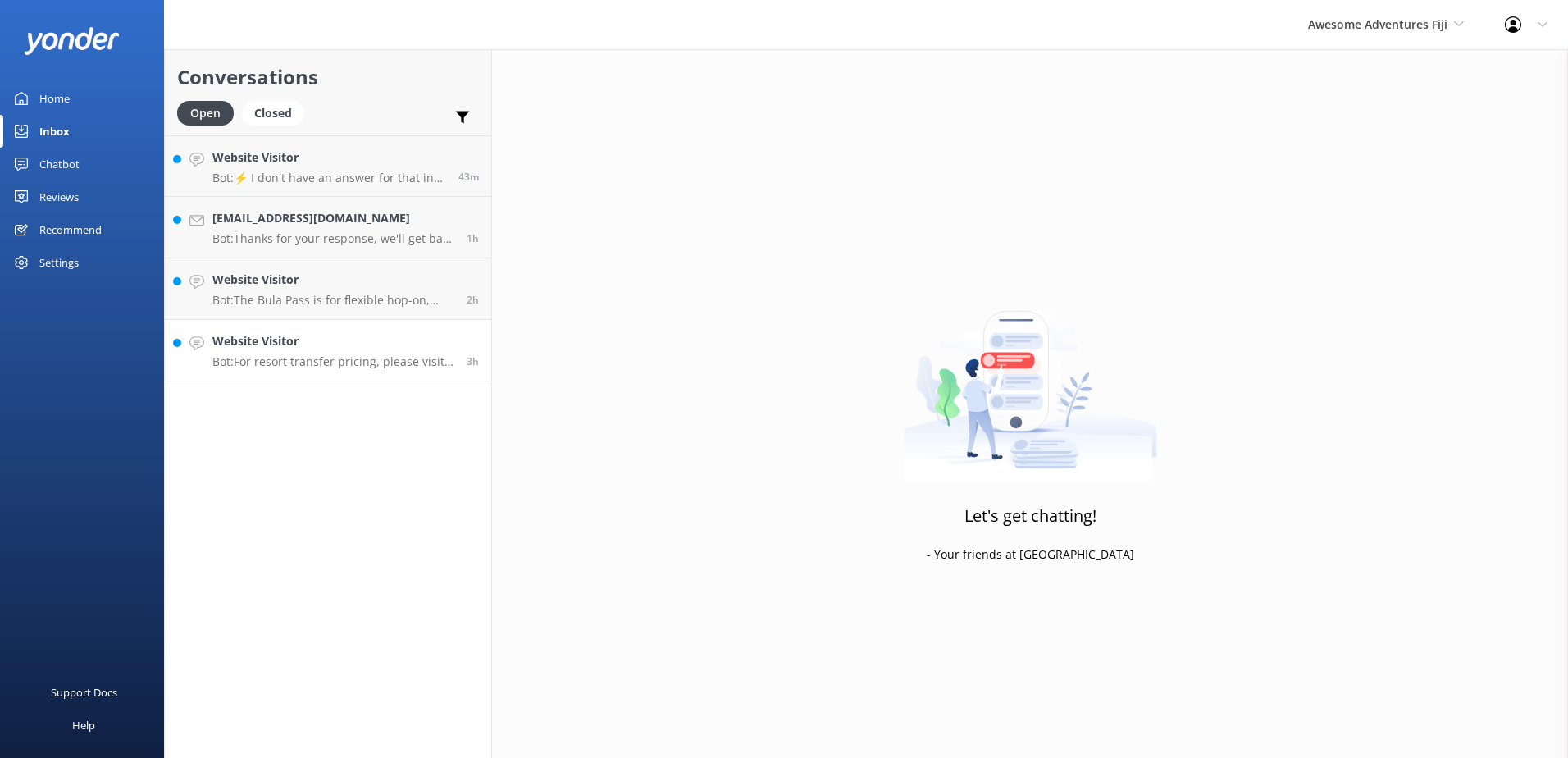
click at [346, 328] on link "Website Visitor Bot: For resort transfer pricing, please visit https://www.awes…" at bounding box center [327, 350] width 326 height 61
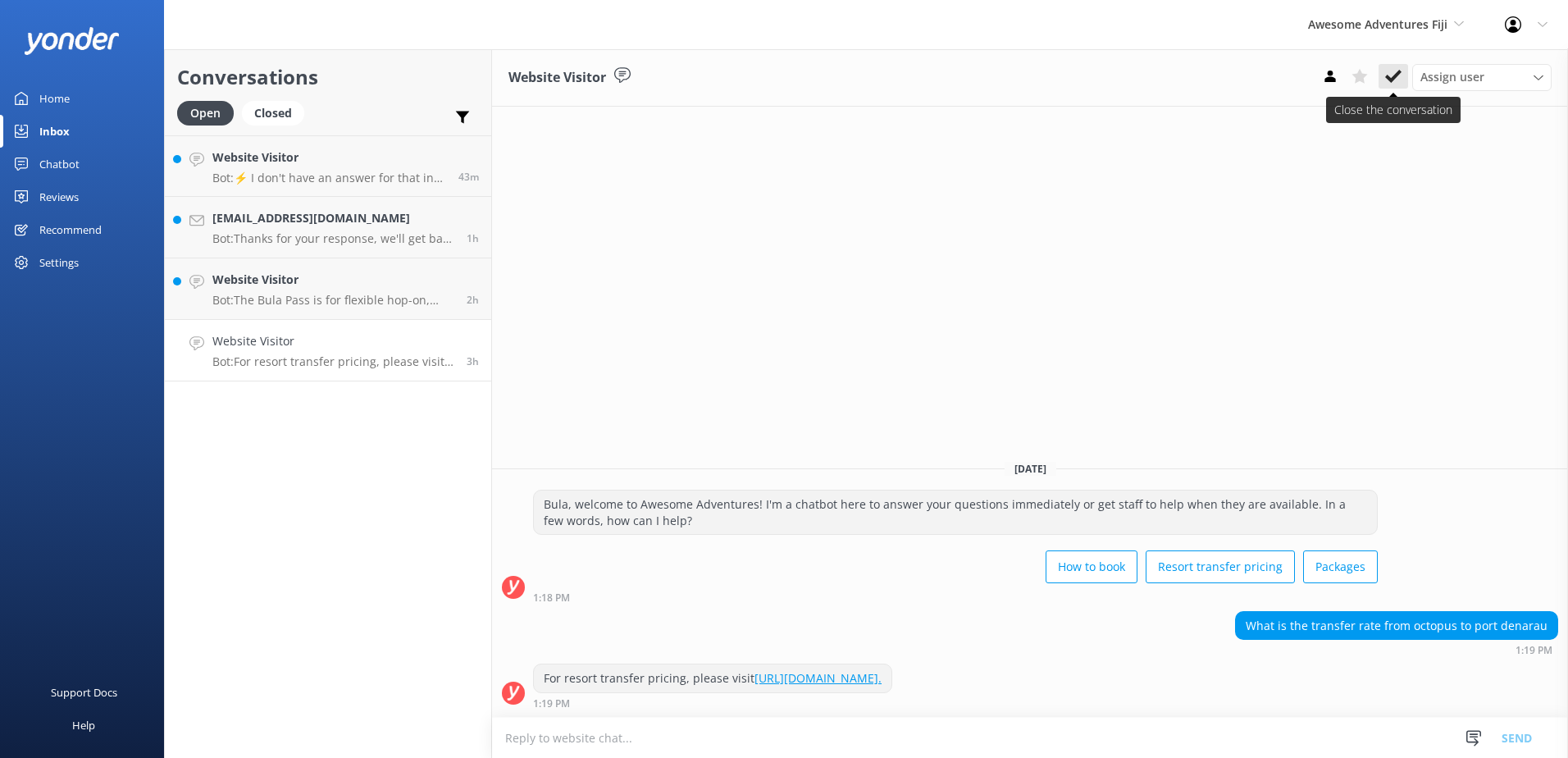
click at [1388, 77] on use at bounding box center [1393, 76] width 16 height 13
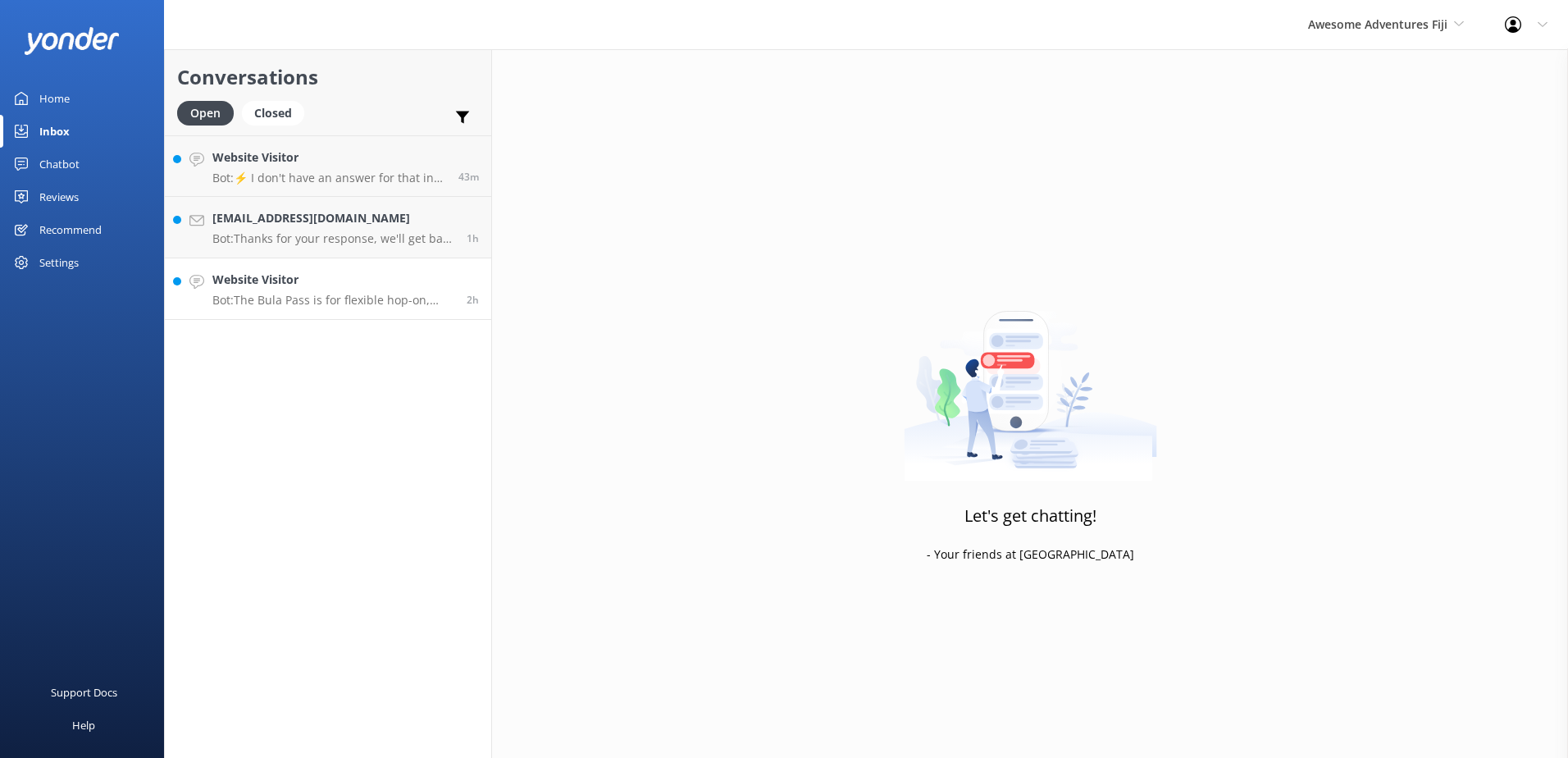
click at [316, 272] on h4 "Website Visitor" at bounding box center [333, 280] width 242 height 18
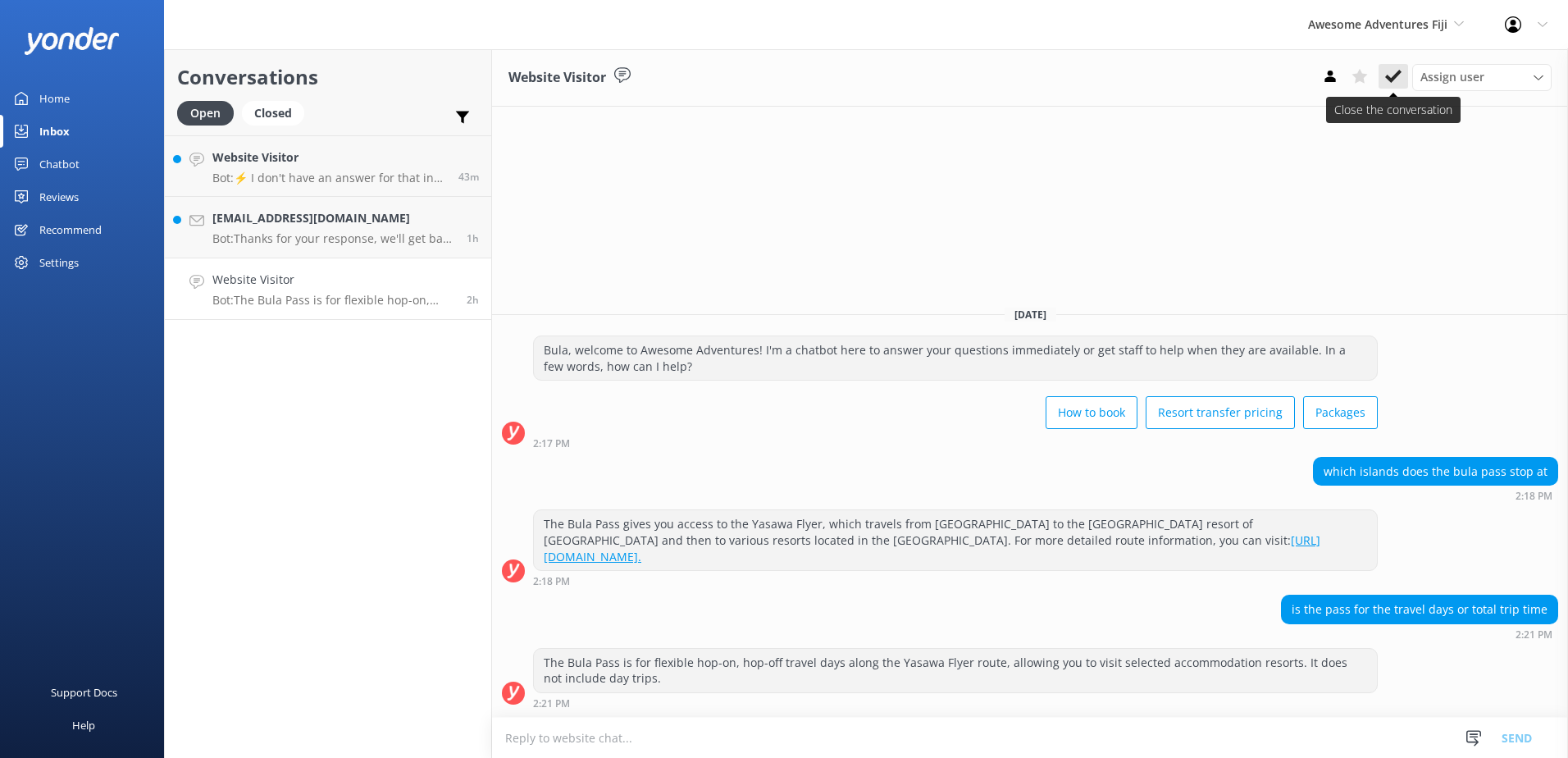
click at [1397, 69] on icon at bounding box center [1393, 76] width 16 height 16
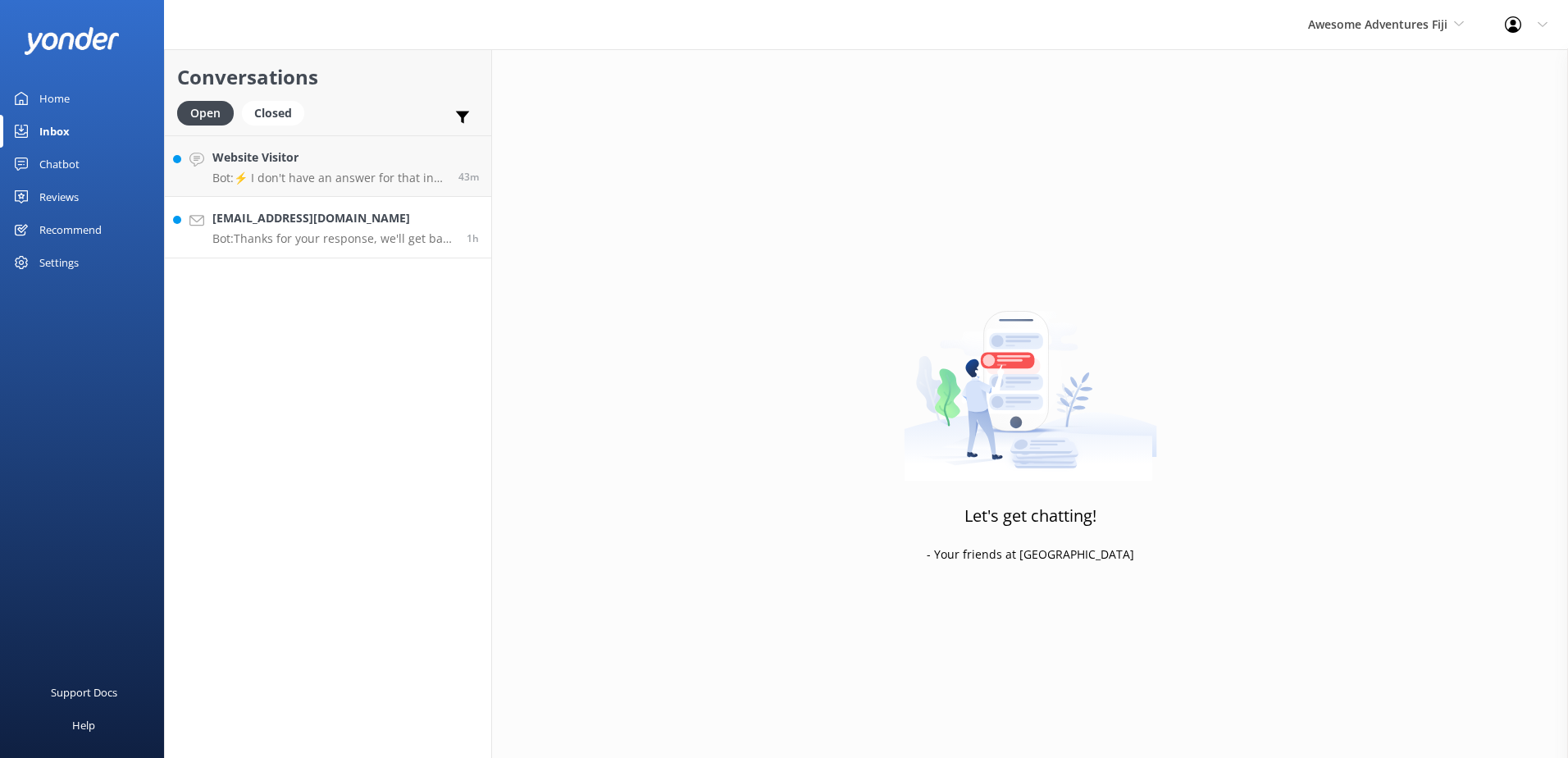
click at [410, 210] on h4 "vittpa@yahoo.it" at bounding box center [333, 219] width 242 height 18
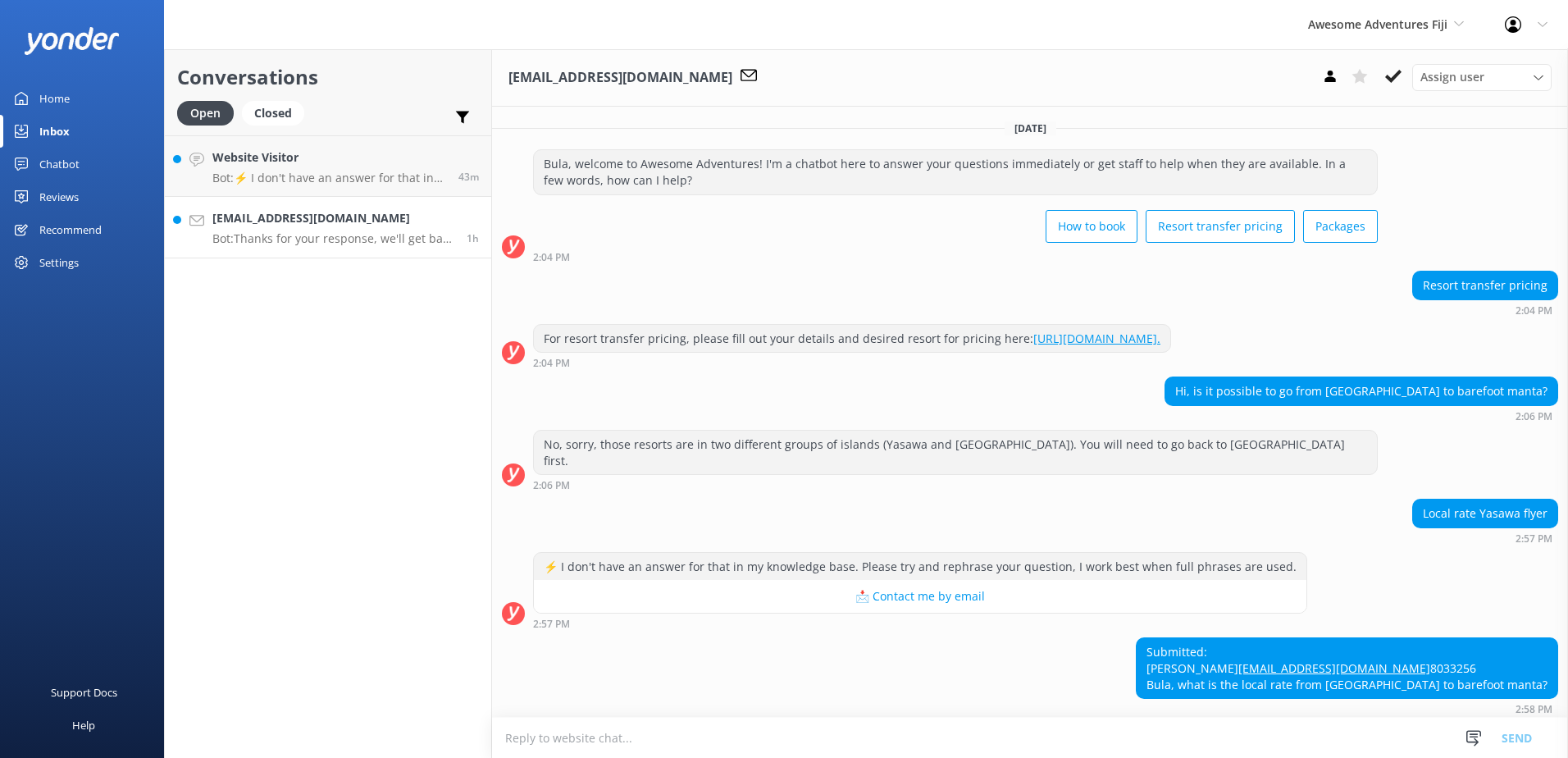
scroll to position [91, 0]
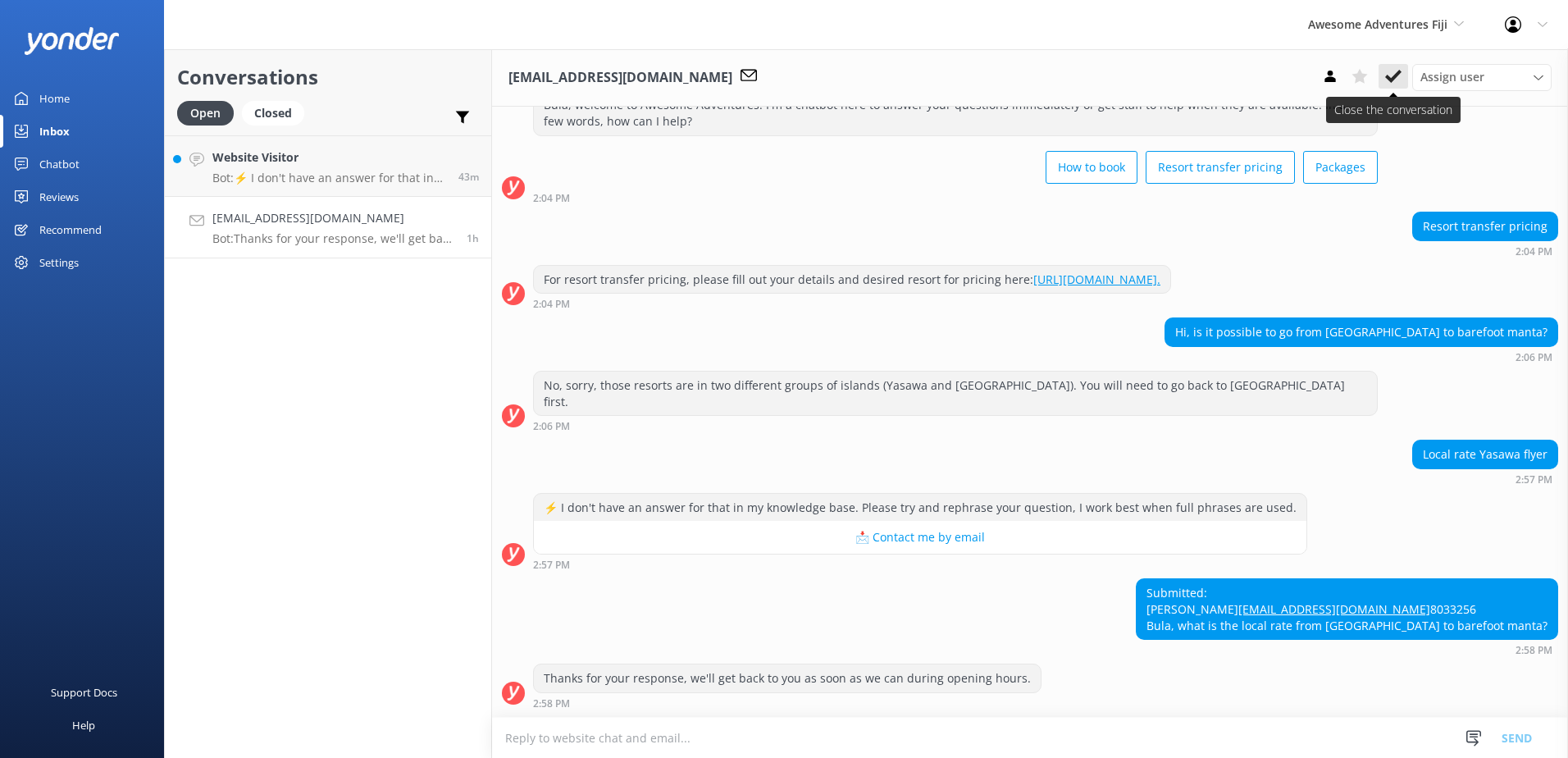
click at [1398, 73] on use at bounding box center [1393, 76] width 16 height 13
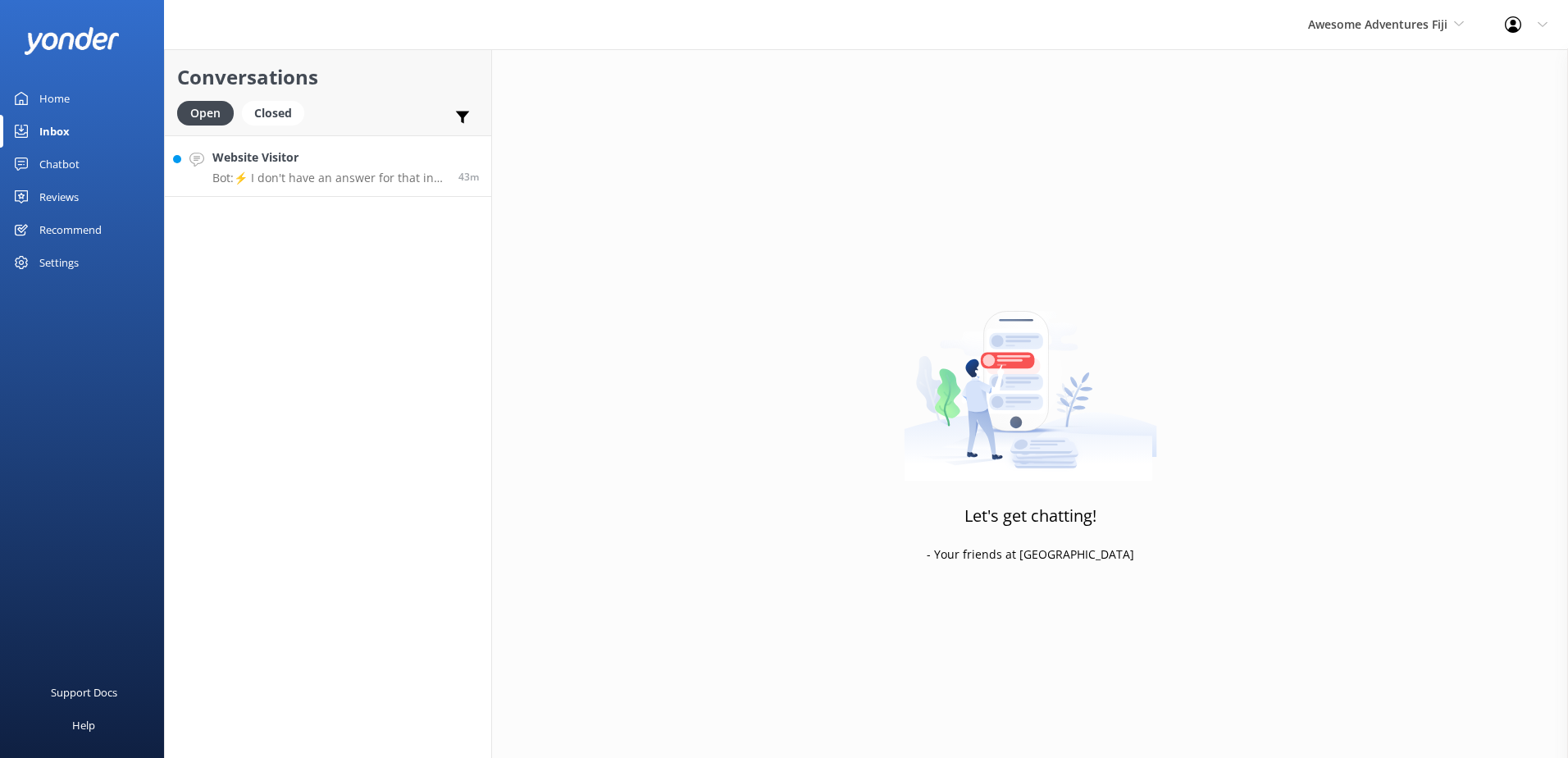
click at [418, 154] on h4 "Website Visitor" at bounding box center [329, 157] width 234 height 18
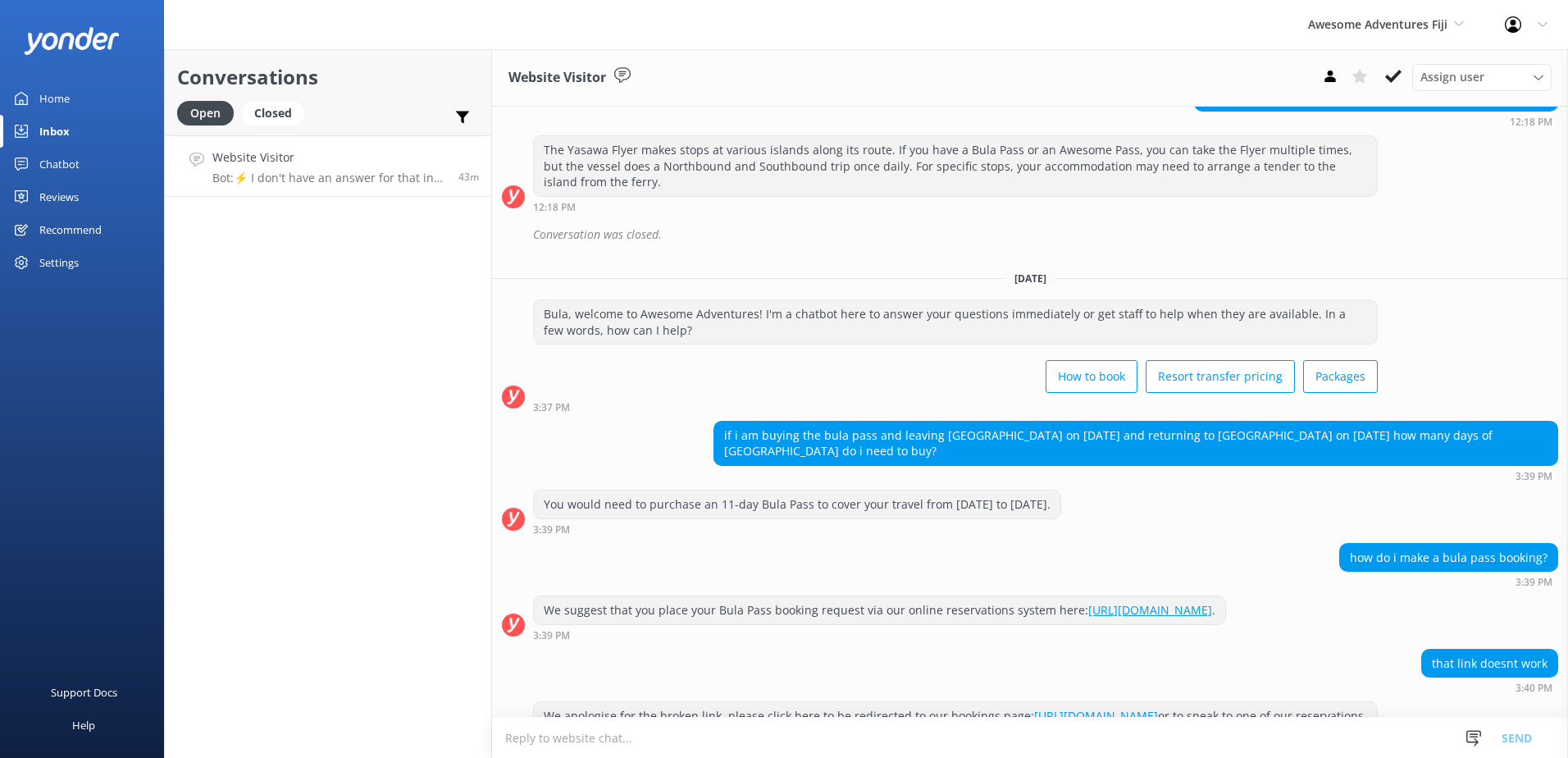
scroll to position [1648, 0]
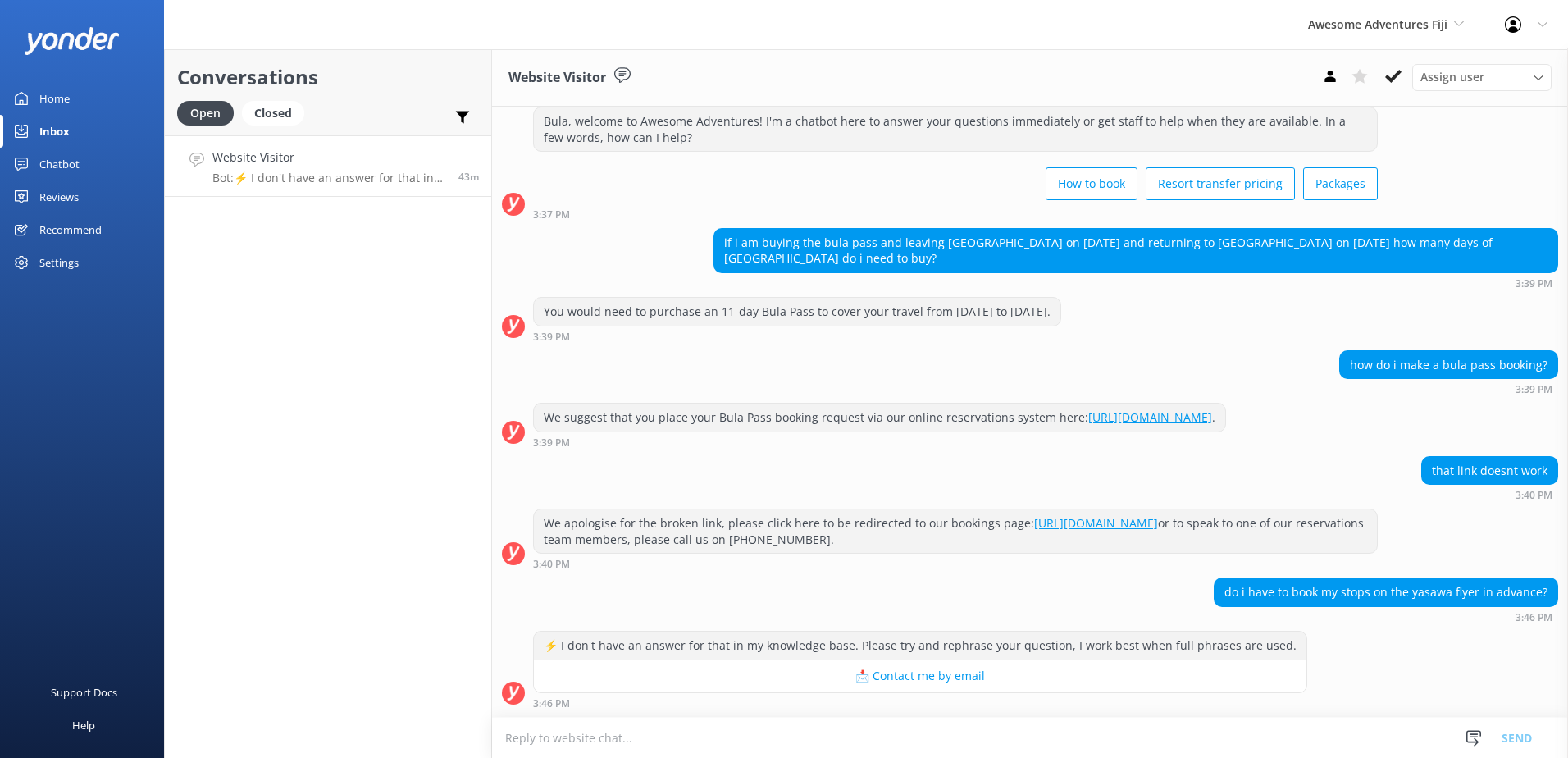
click at [678, 742] on textarea at bounding box center [1029, 738] width 1076 height 40
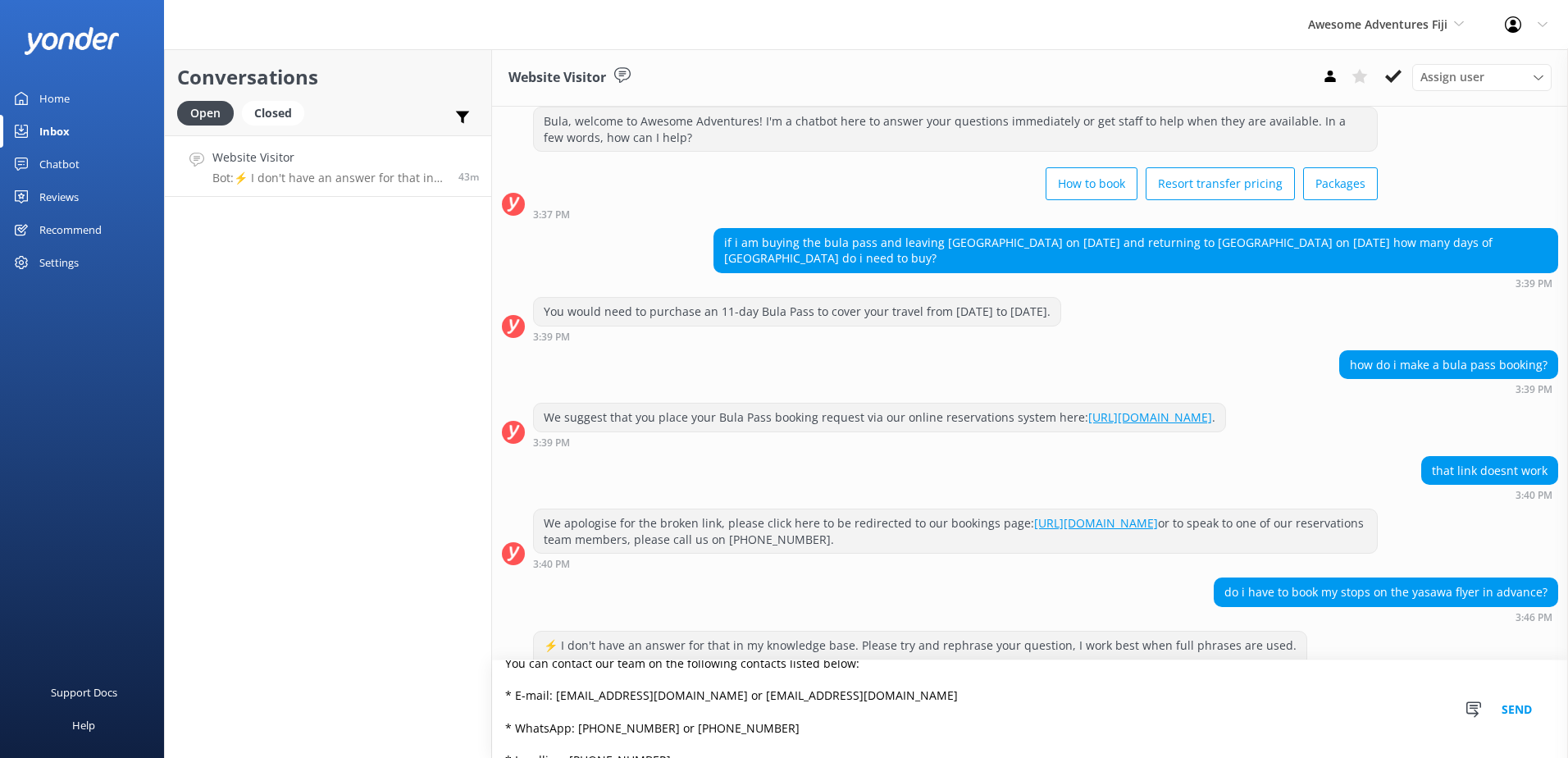
scroll to position [0, 0]
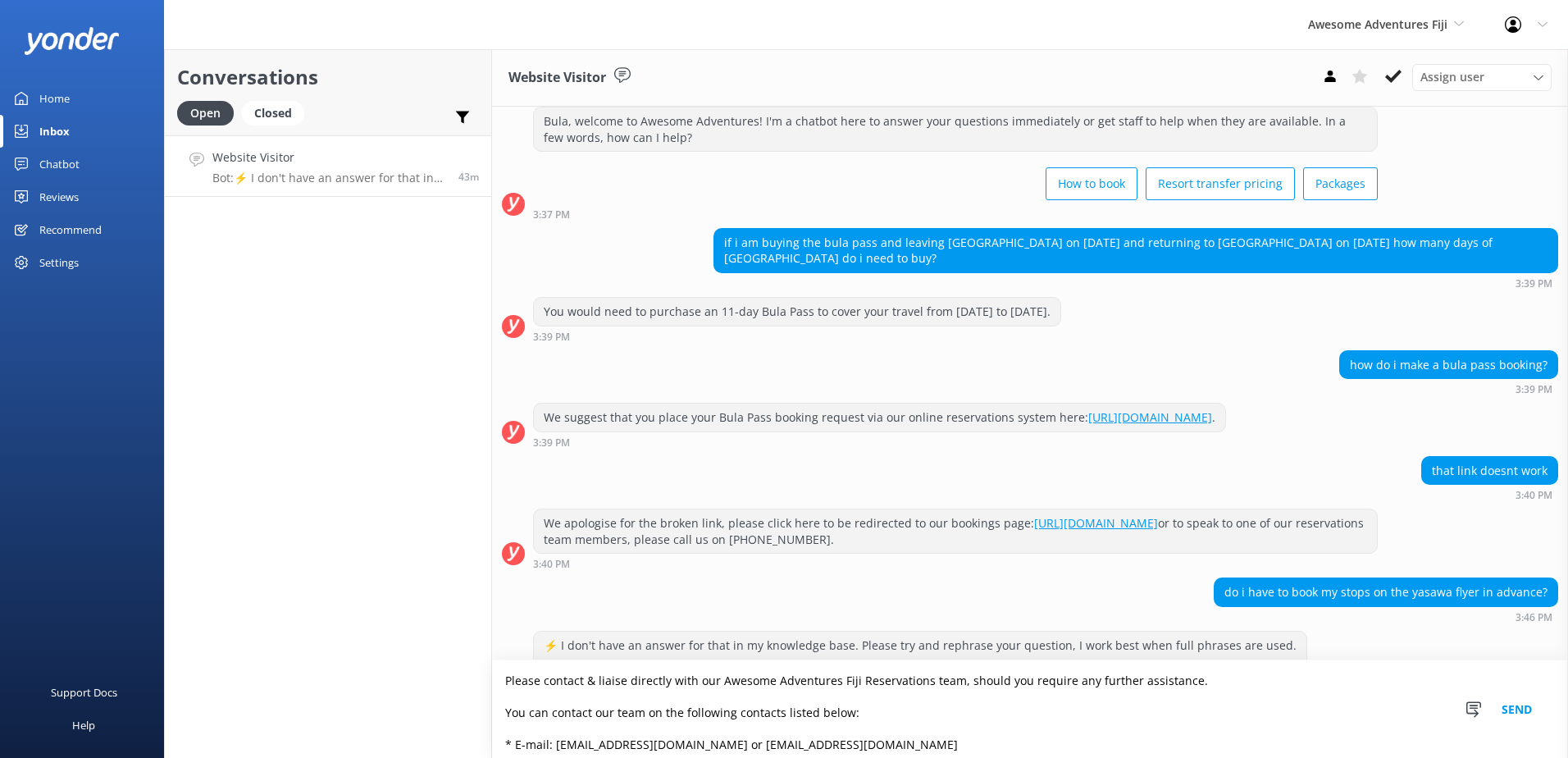
type textarea "Please contact & liaise directly with our Awesome Adventures Fiji Reservations …"
click at [1540, 707] on button "Send" at bounding box center [1516, 709] width 61 height 98
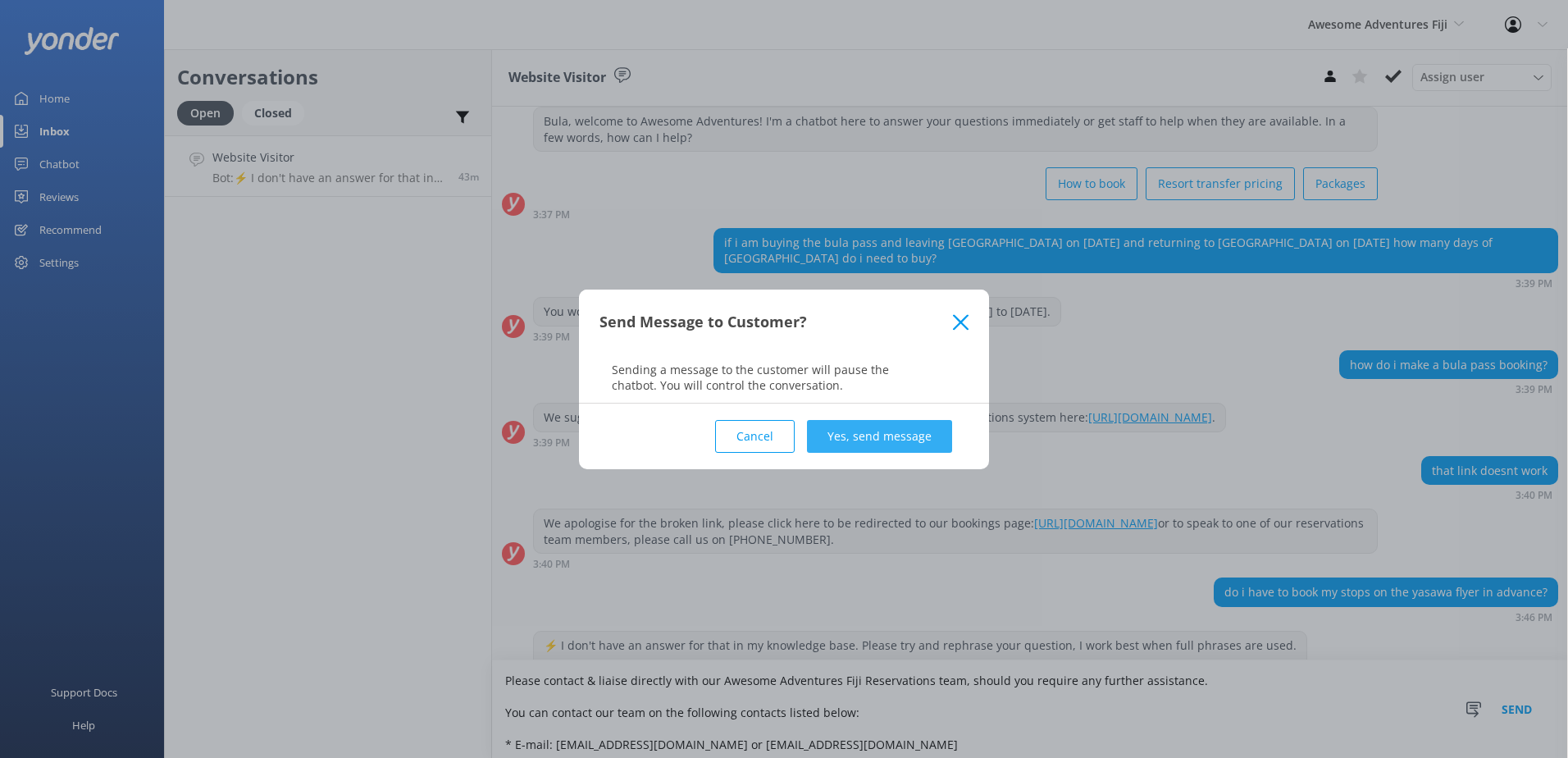
click at [854, 425] on button "Yes, send message" at bounding box center [880, 436] width 145 height 33
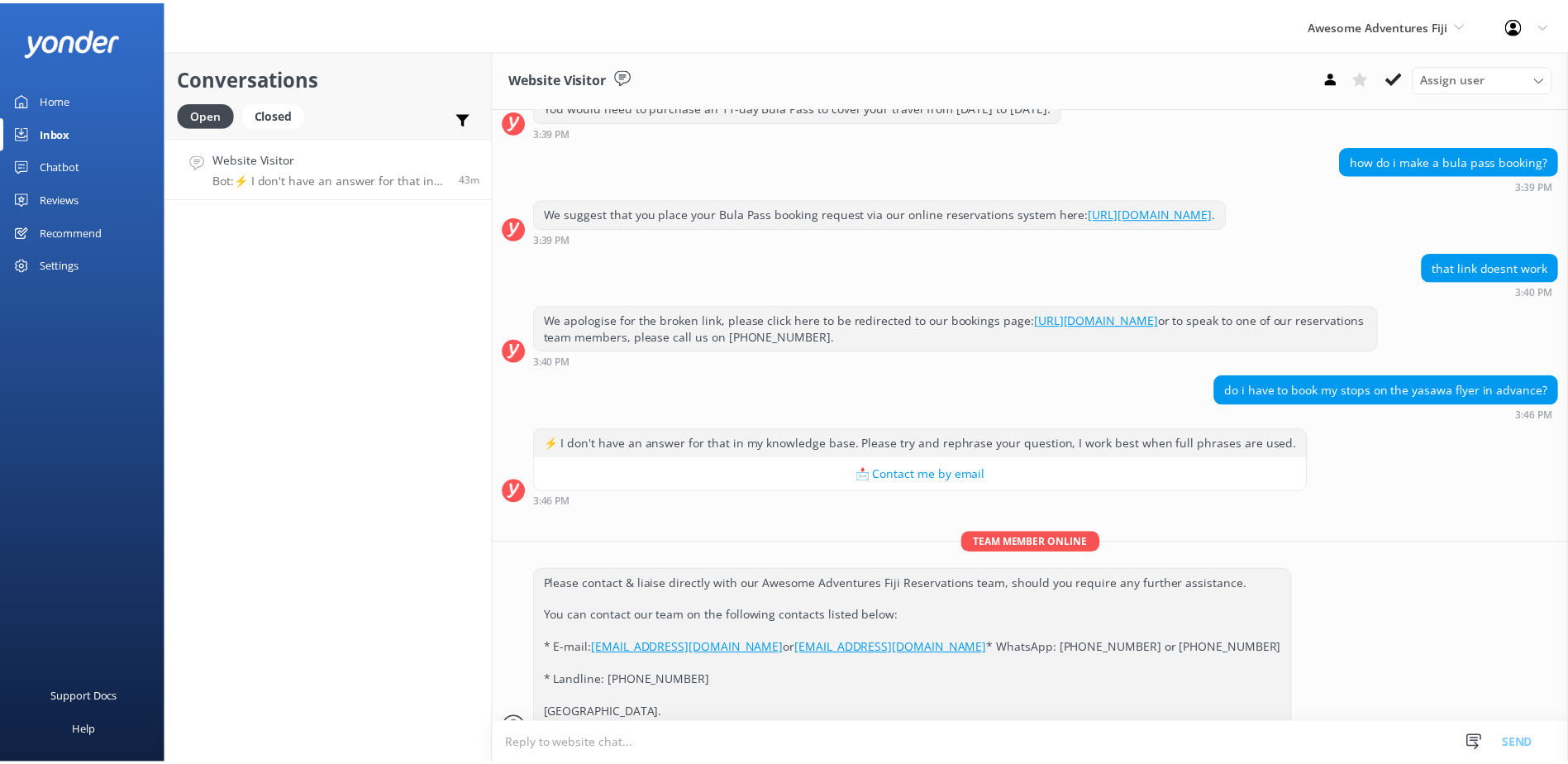
scroll to position [1930, 0]
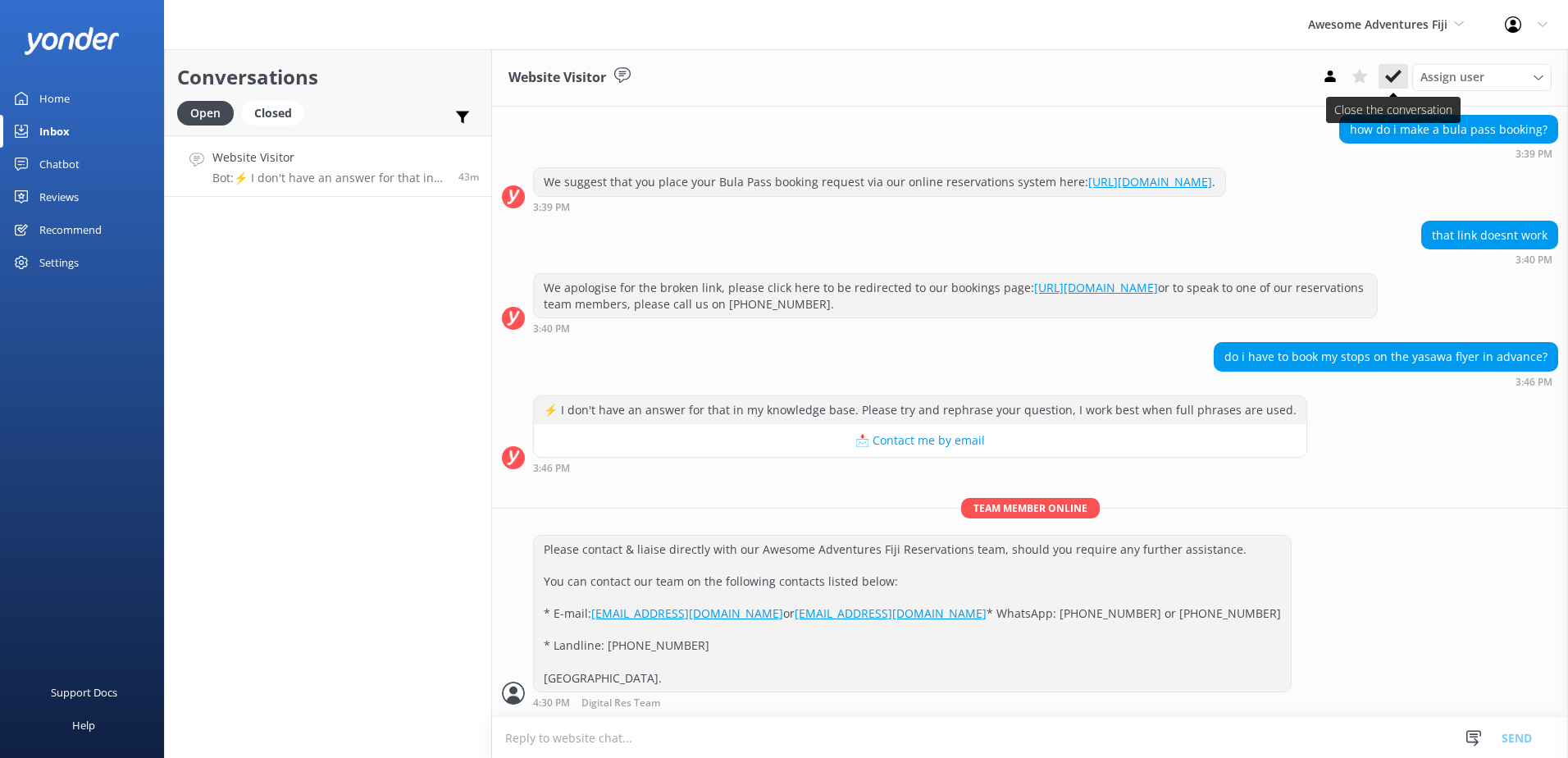
click at [1391, 80] on use at bounding box center [1393, 76] width 16 height 13
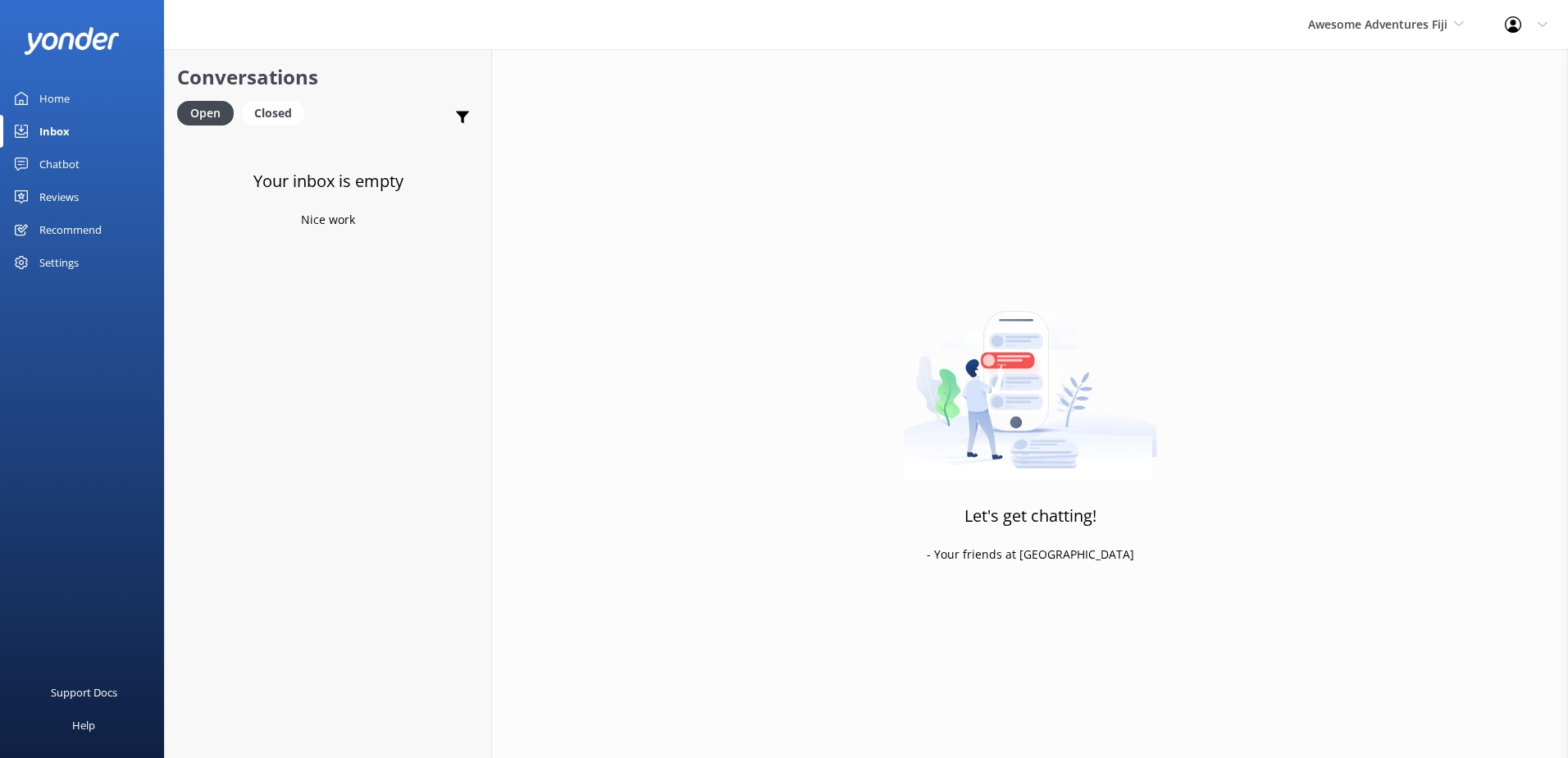
click at [47, 165] on div "Chatbot" at bounding box center [59, 164] width 40 height 33
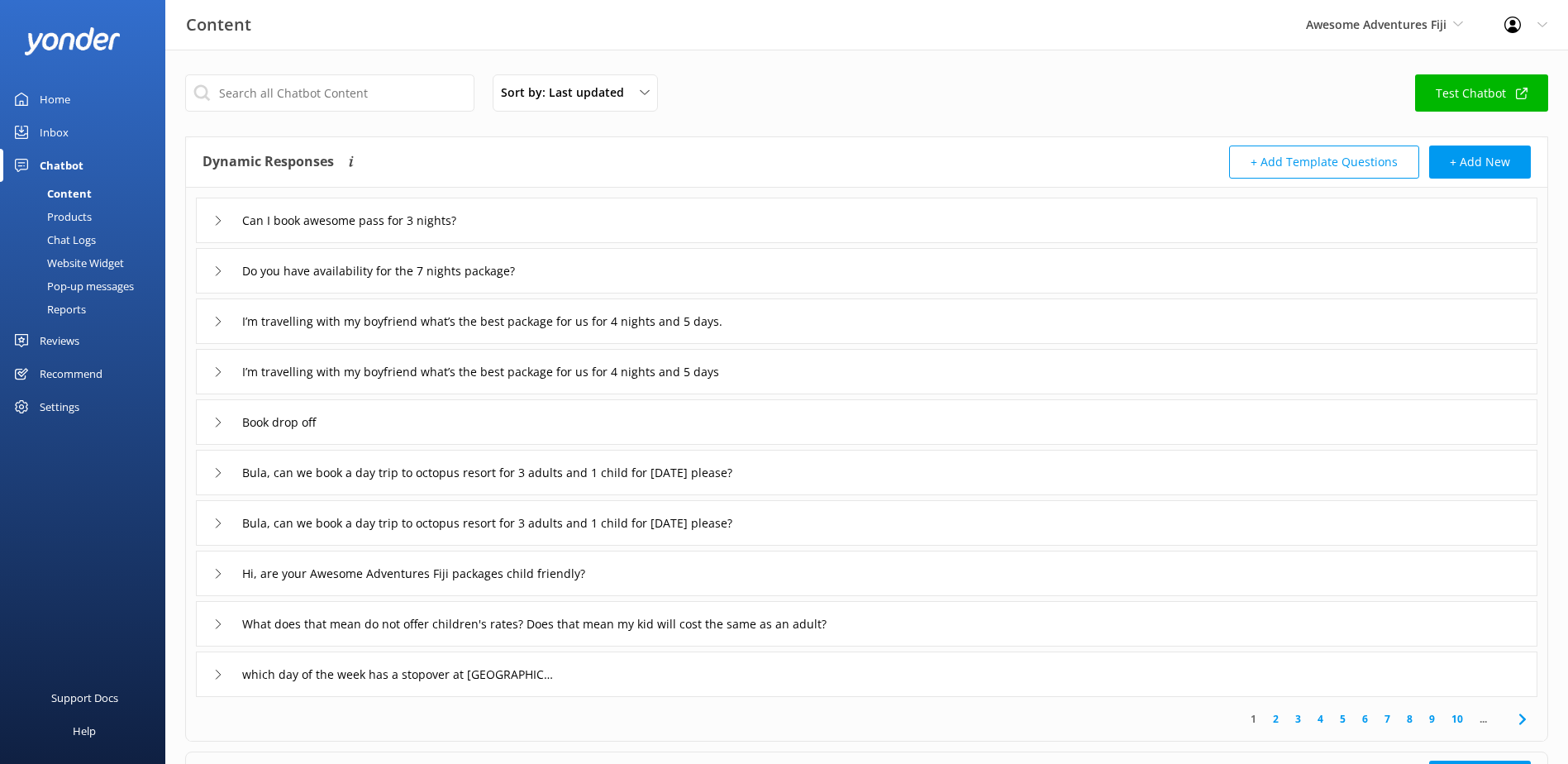
click at [74, 234] on div "Chat Logs" at bounding box center [53, 240] width 86 height 23
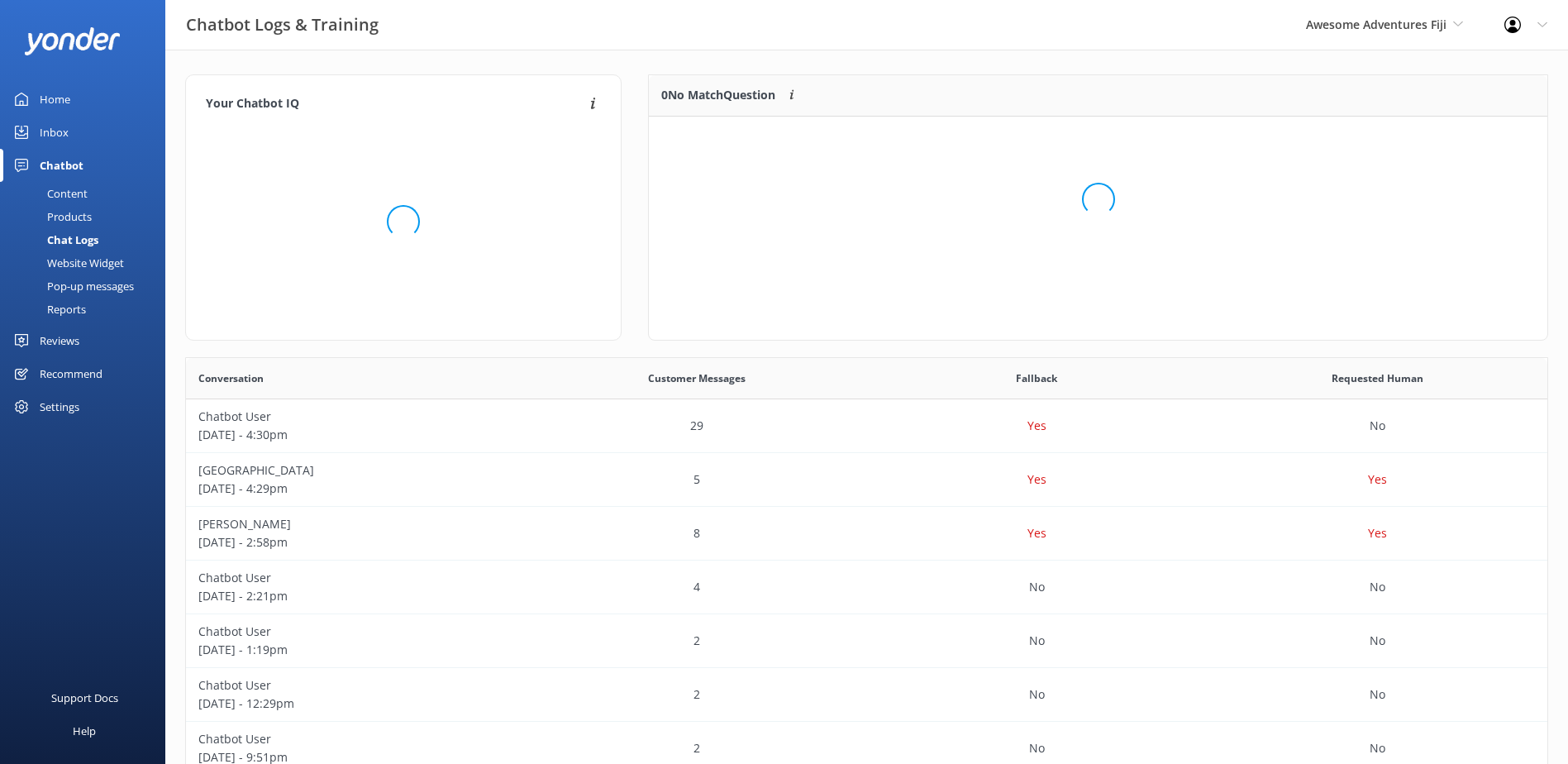
scroll to position [195, 886]
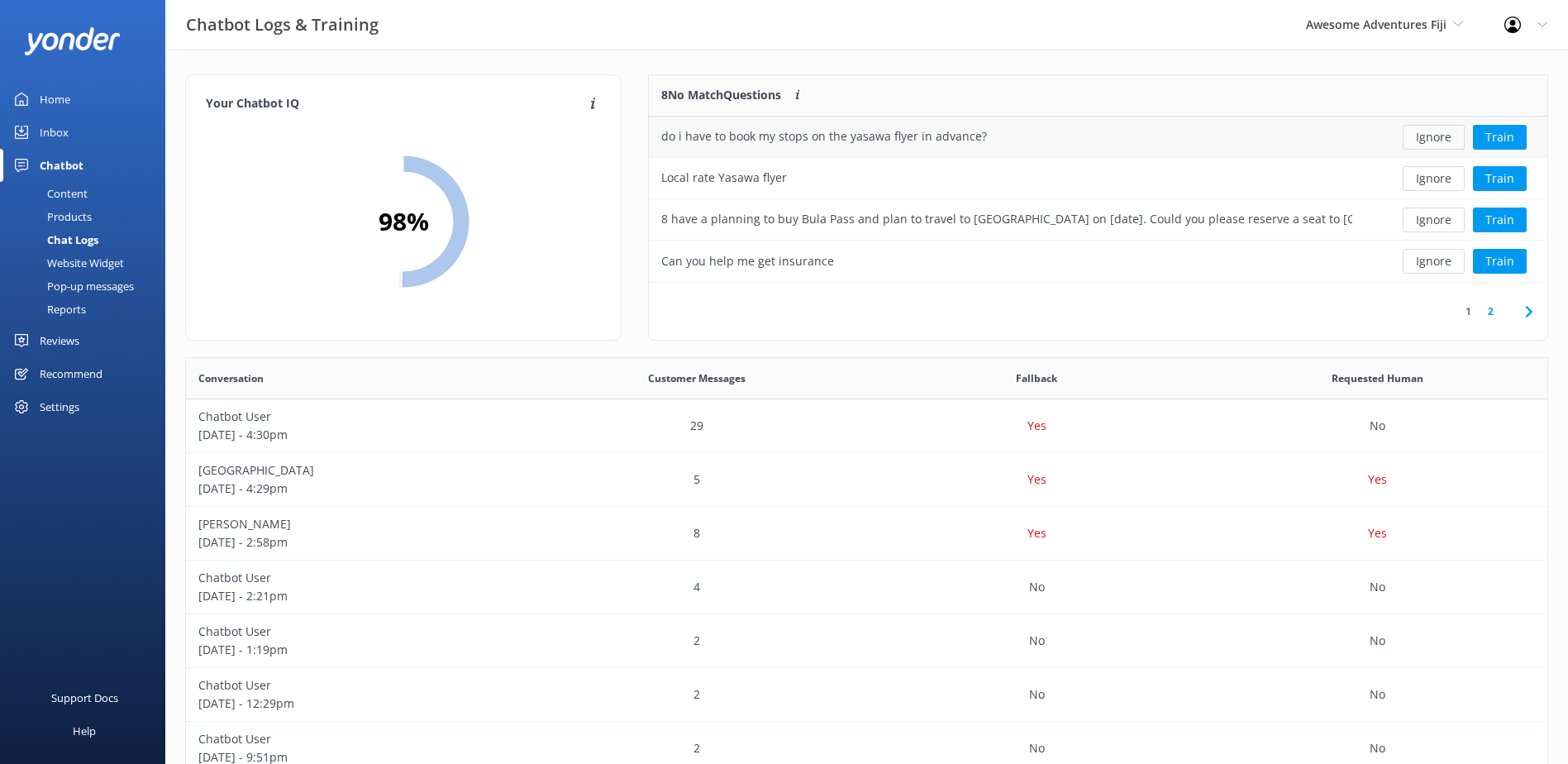
click at [1440, 136] on button "Ignore" at bounding box center [1433, 136] width 62 height 25
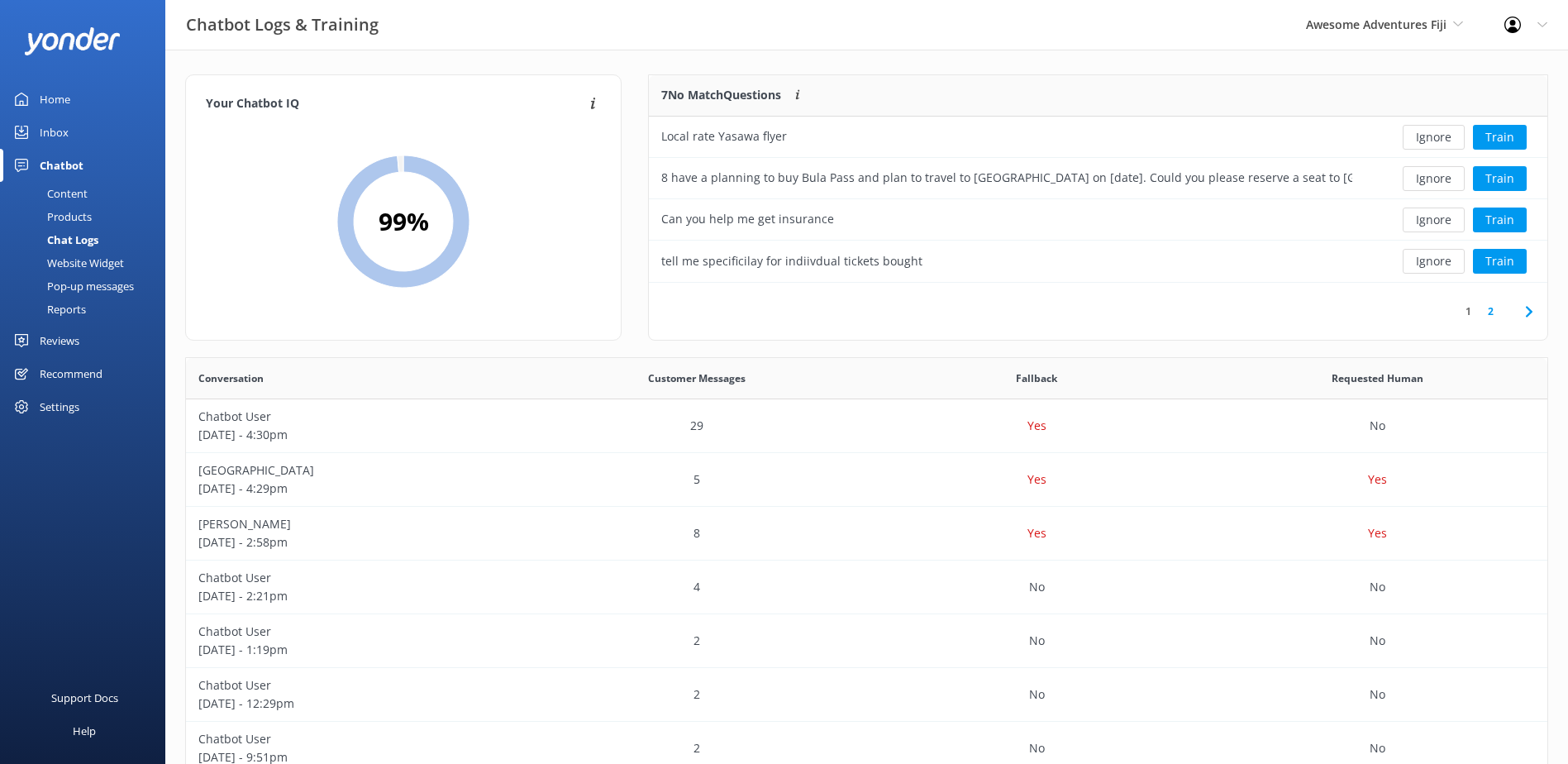
click at [1440, 136] on button "Ignore" at bounding box center [1433, 136] width 62 height 25
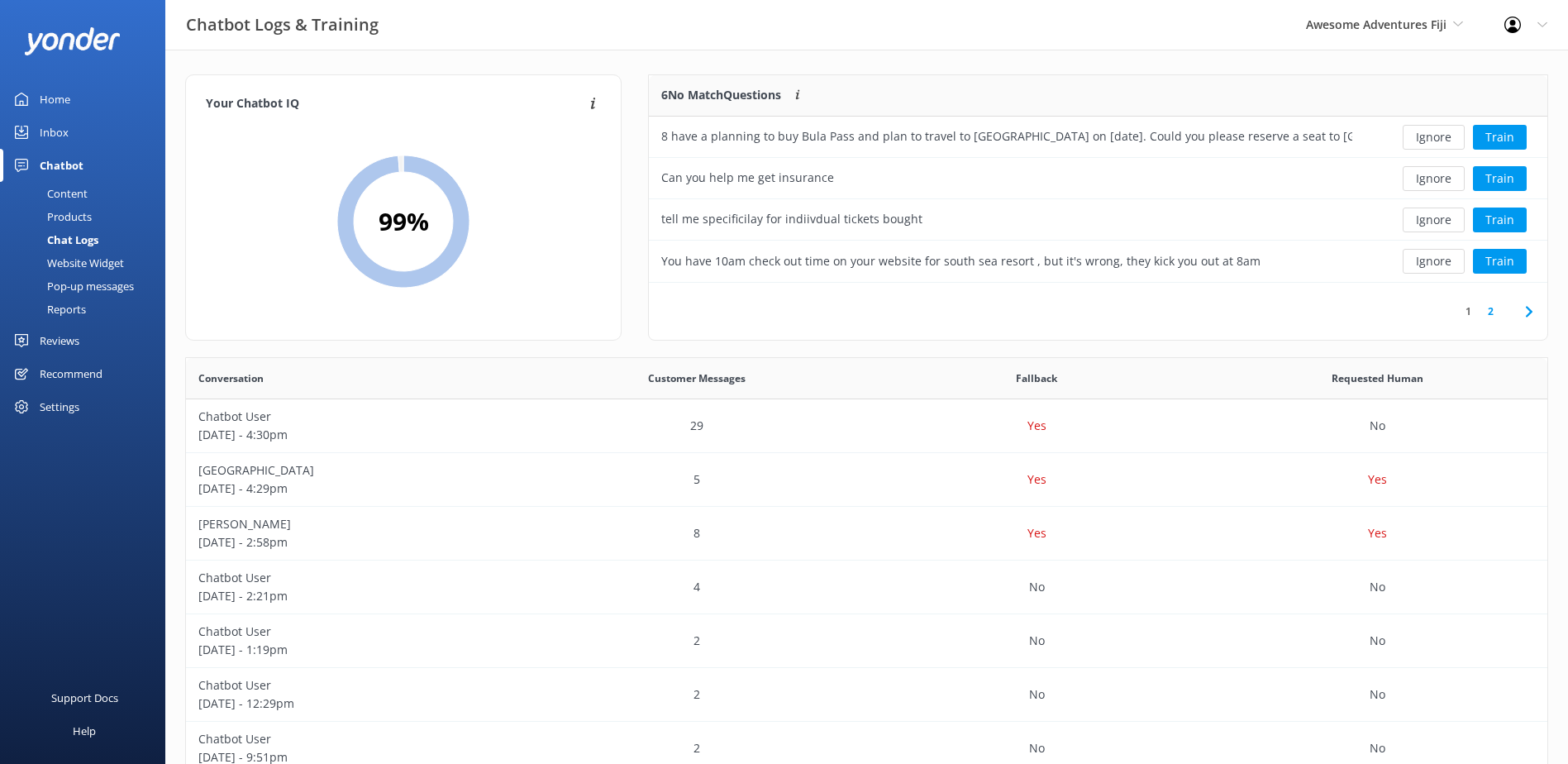
click at [1440, 136] on button "Ignore" at bounding box center [1433, 136] width 62 height 25
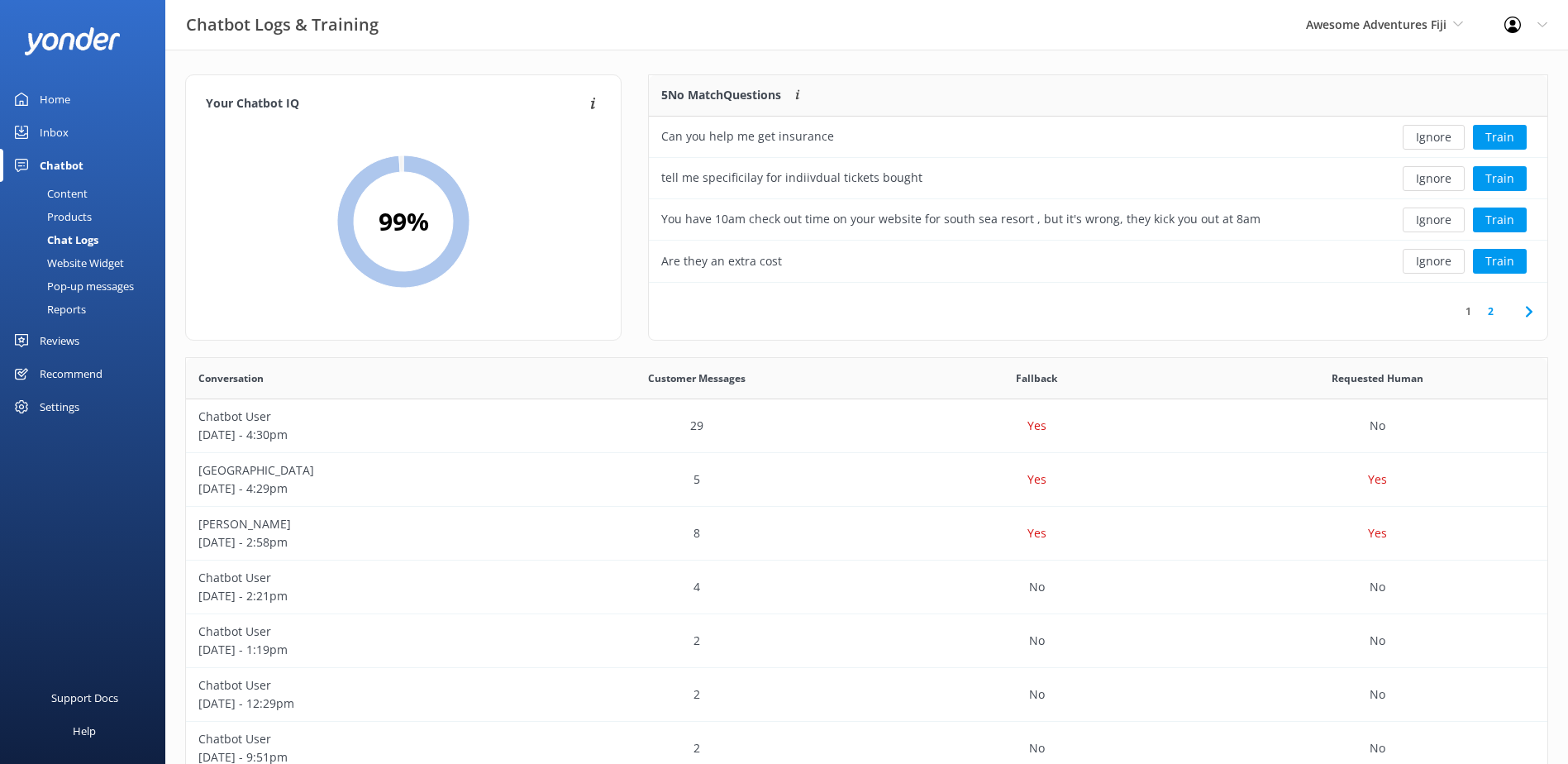
click at [1440, 136] on button "Ignore" at bounding box center [1433, 136] width 62 height 25
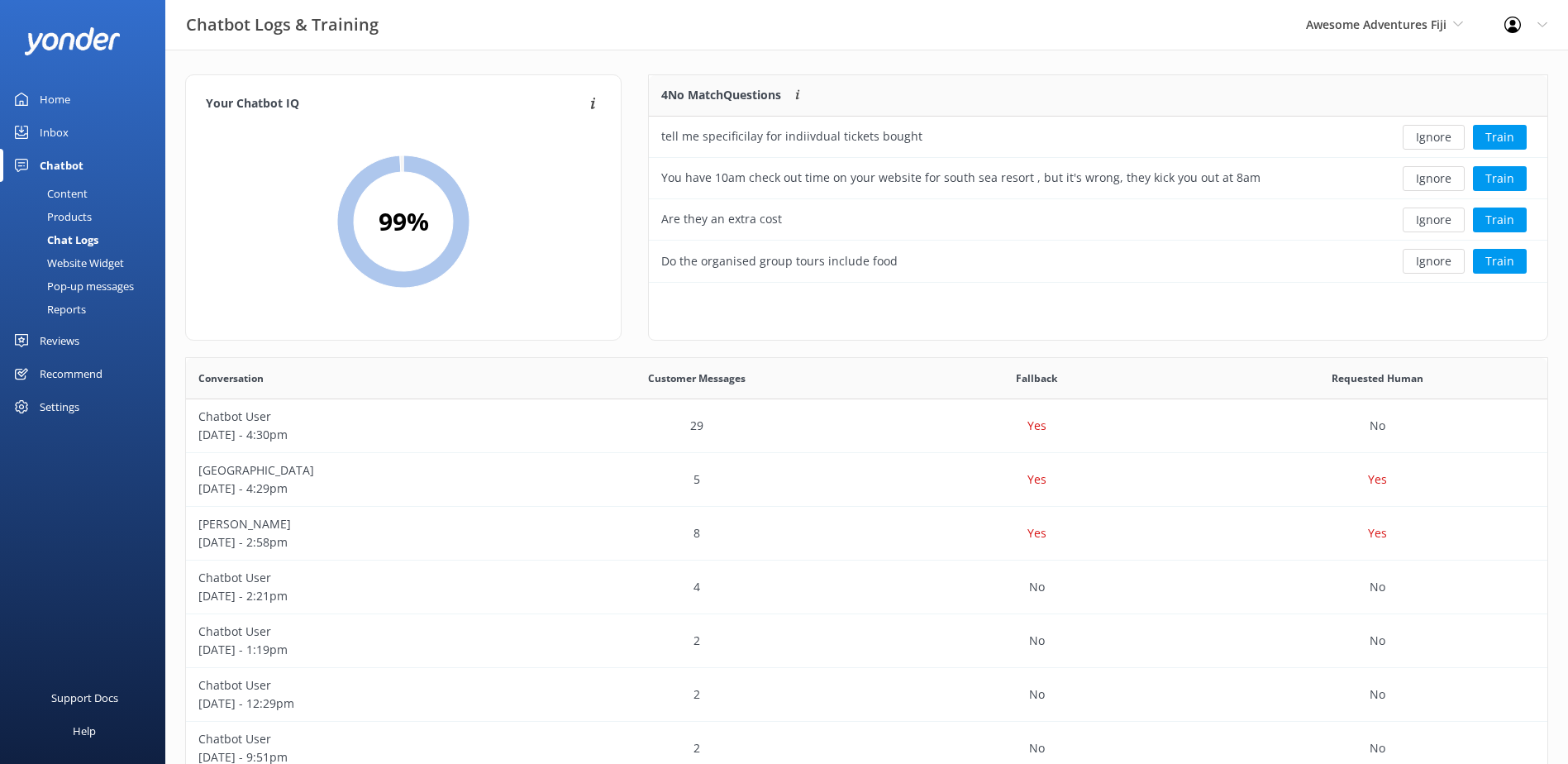
click at [1440, 136] on button "Ignore" at bounding box center [1433, 136] width 62 height 25
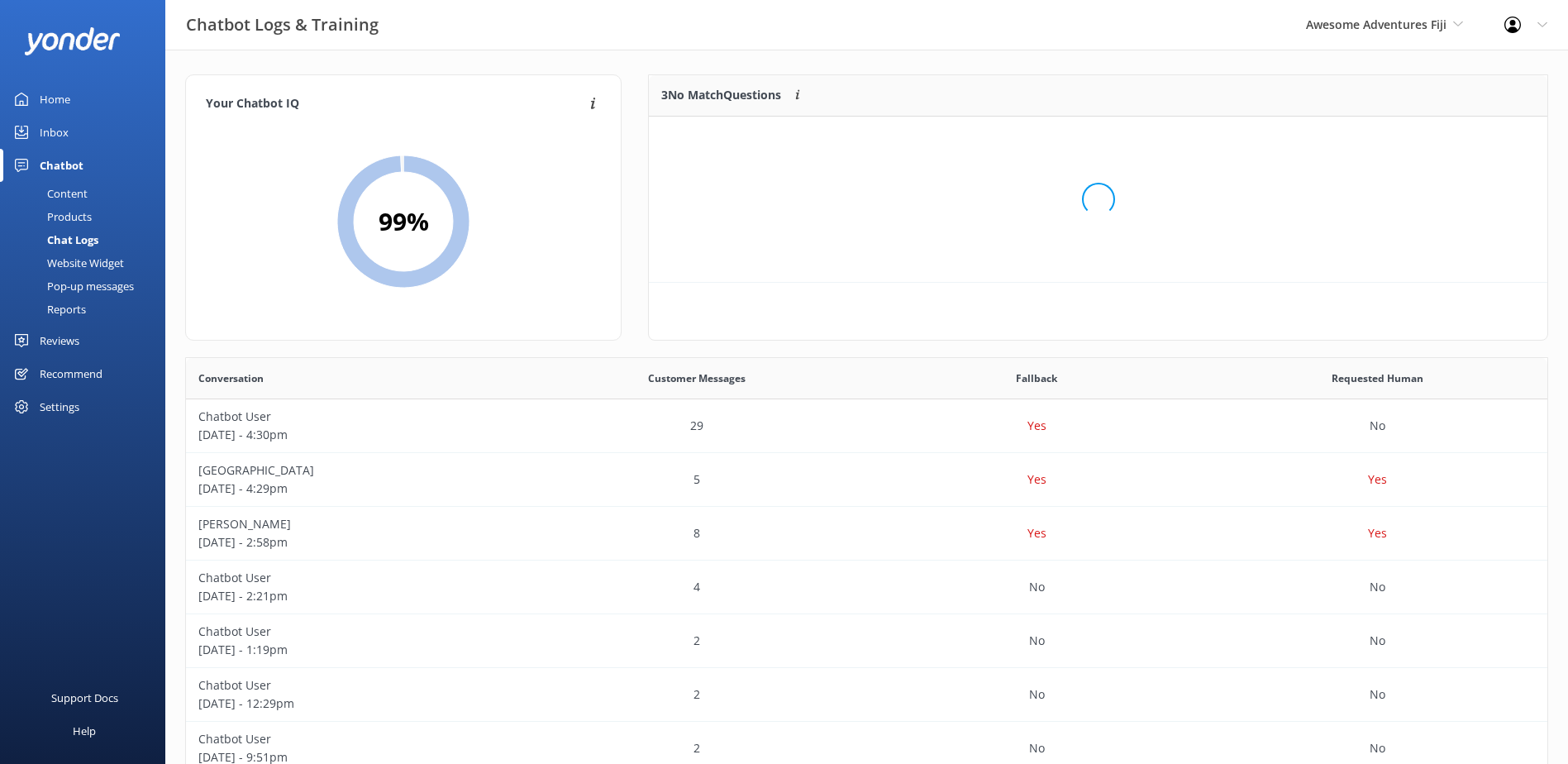
scroll to position [154, 886]
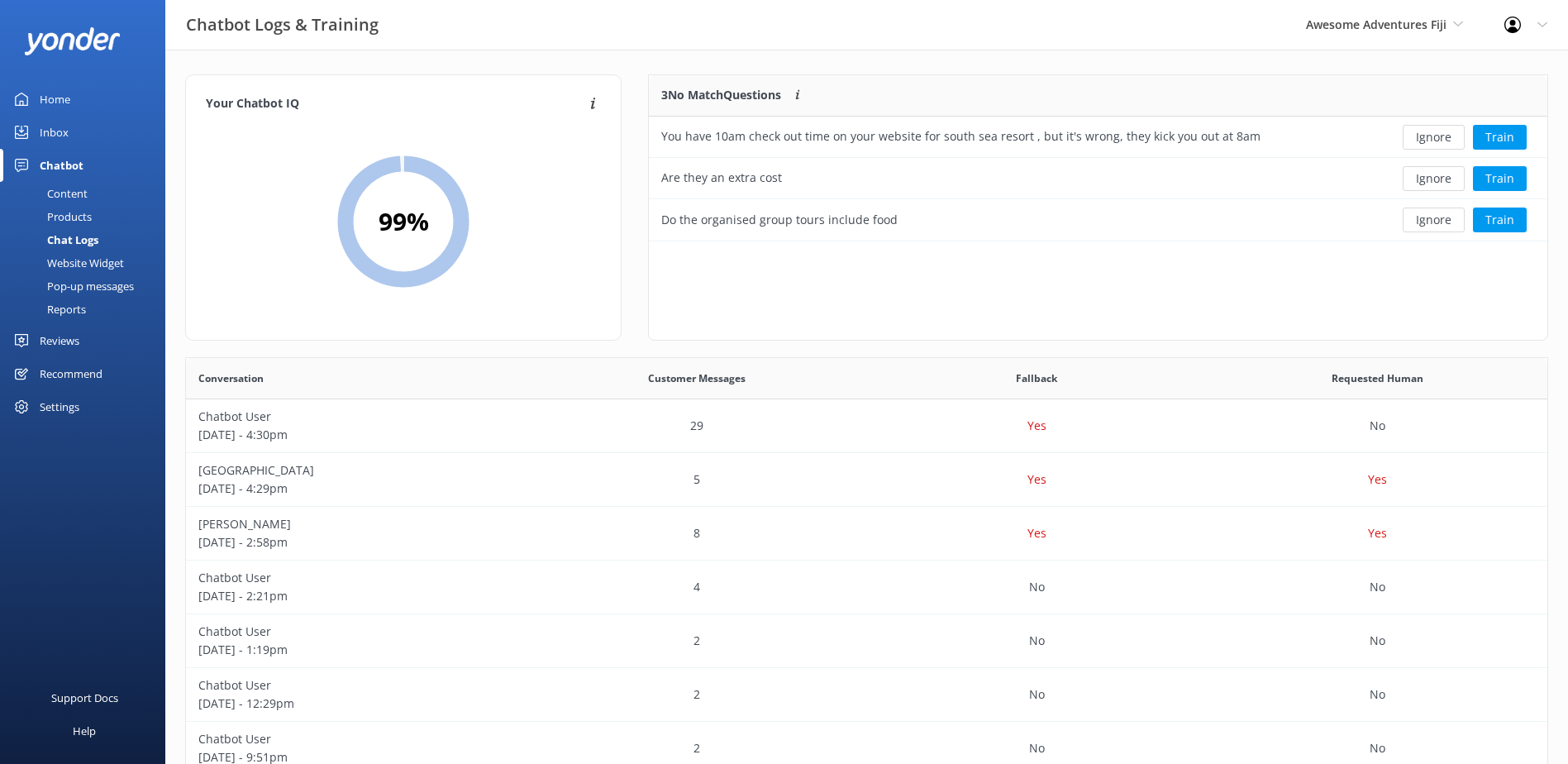
click at [1440, 136] on button "Ignore" at bounding box center [1433, 136] width 62 height 25
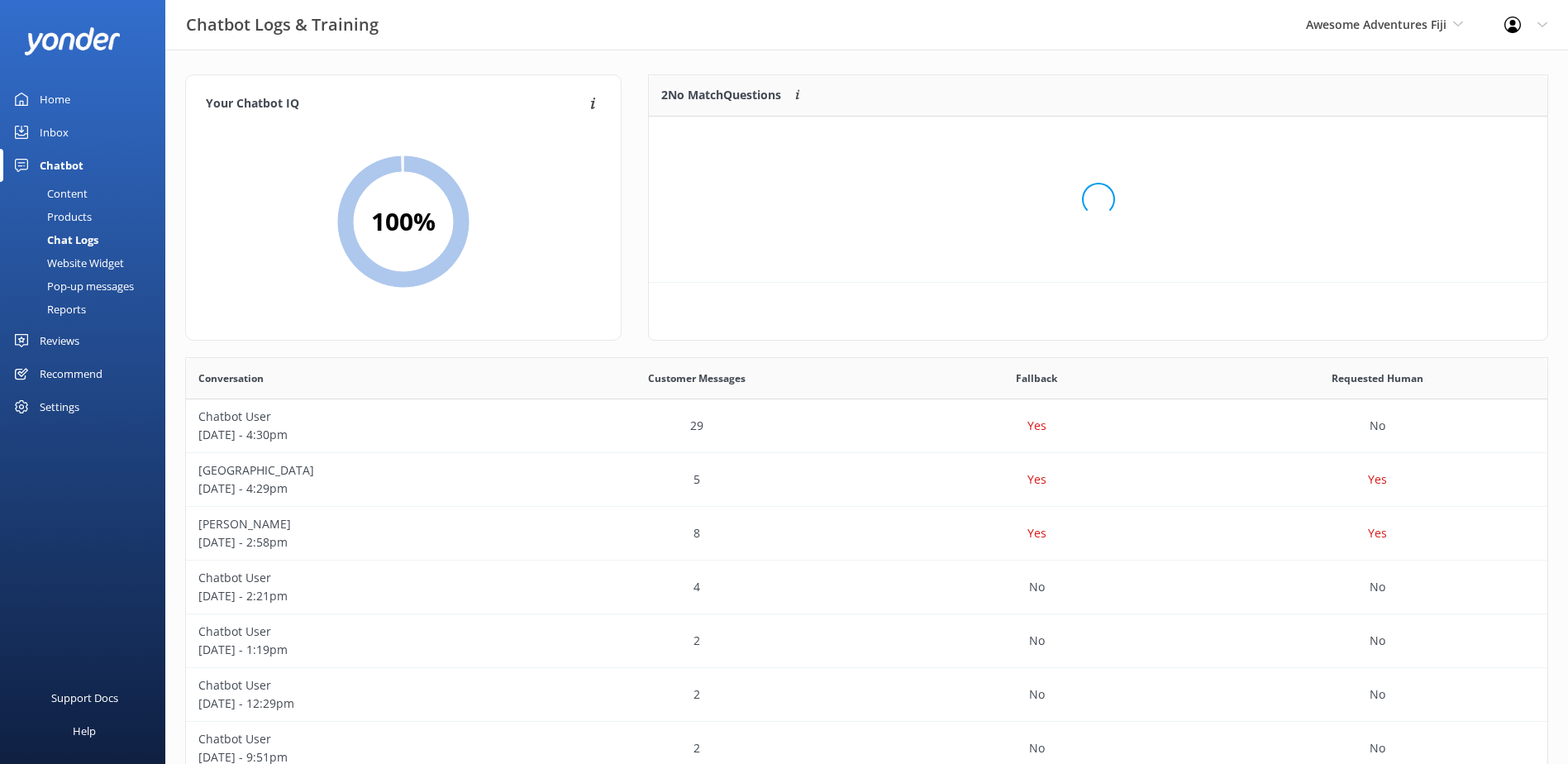
scroll to position [112, 886]
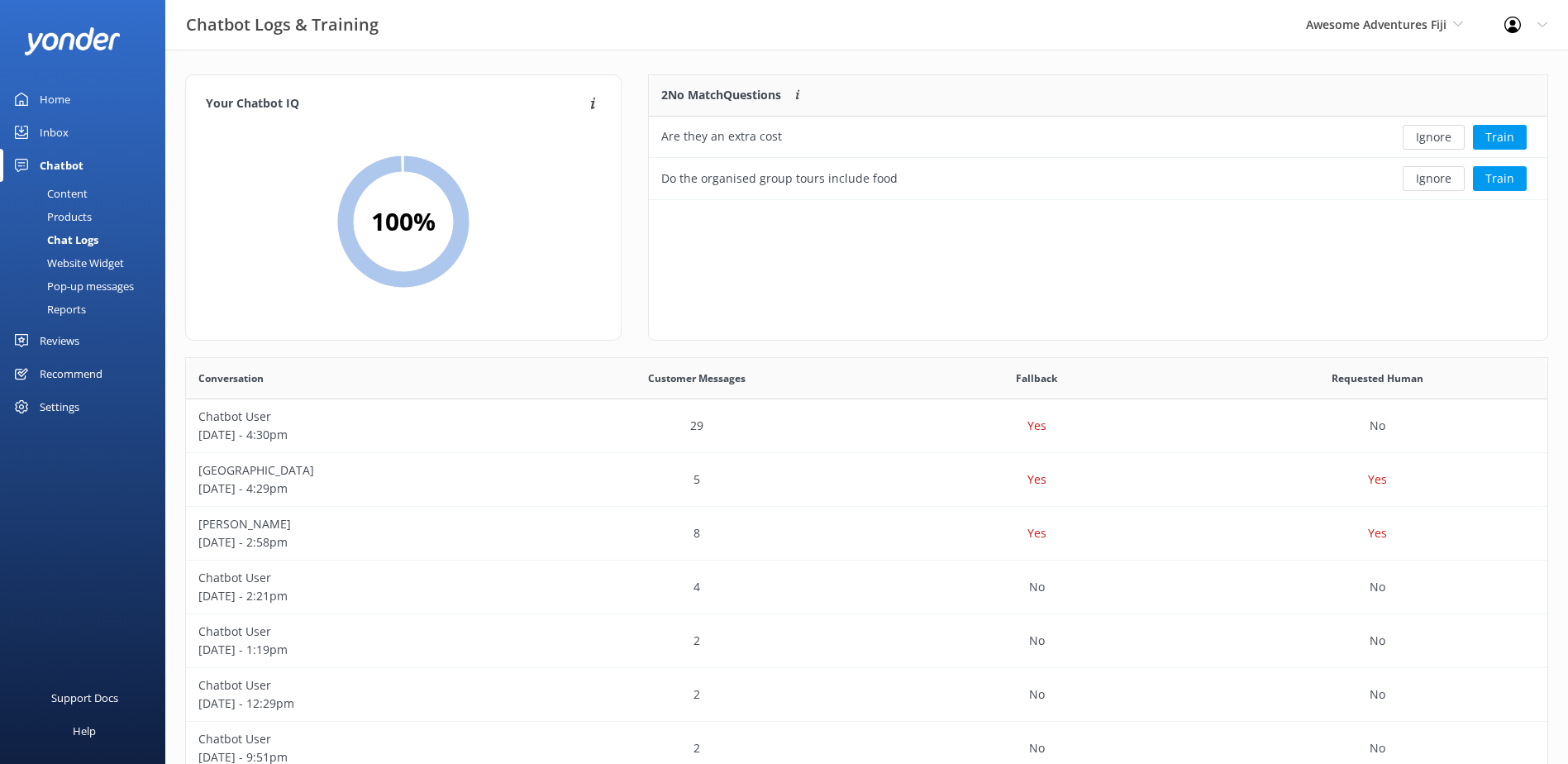
click at [1440, 136] on button "Ignore" at bounding box center [1433, 136] width 62 height 25
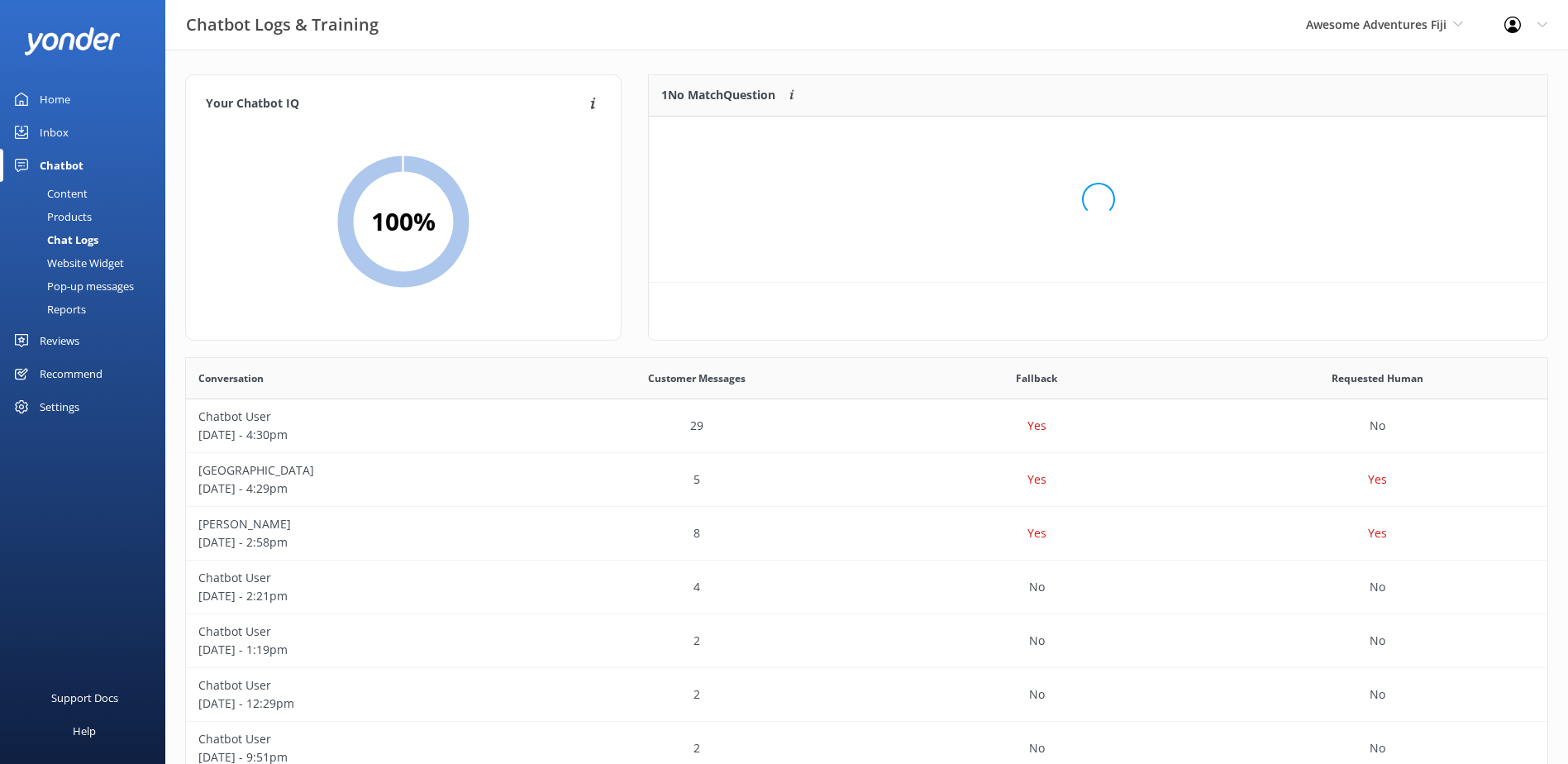
scroll to position [71, 886]
click at [1440, 136] on button "Ignore" at bounding box center [1433, 136] width 62 height 25
click at [1451, 17] on span "Awesome Adventures Fiji" at bounding box center [1385, 25] width 157 height 18
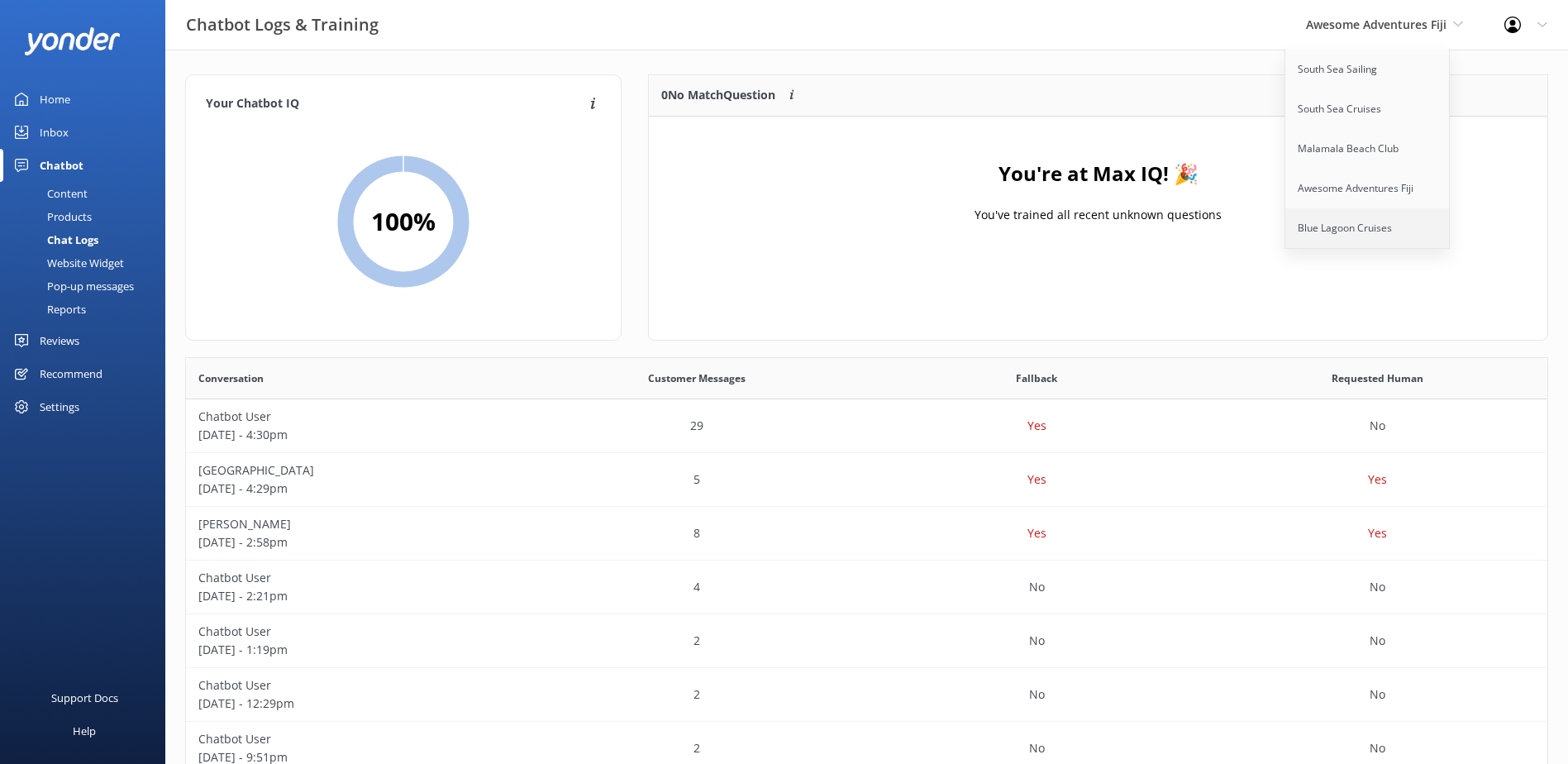
click at [1353, 218] on link "Blue Lagoon Cruises" at bounding box center [1368, 228] width 165 height 40
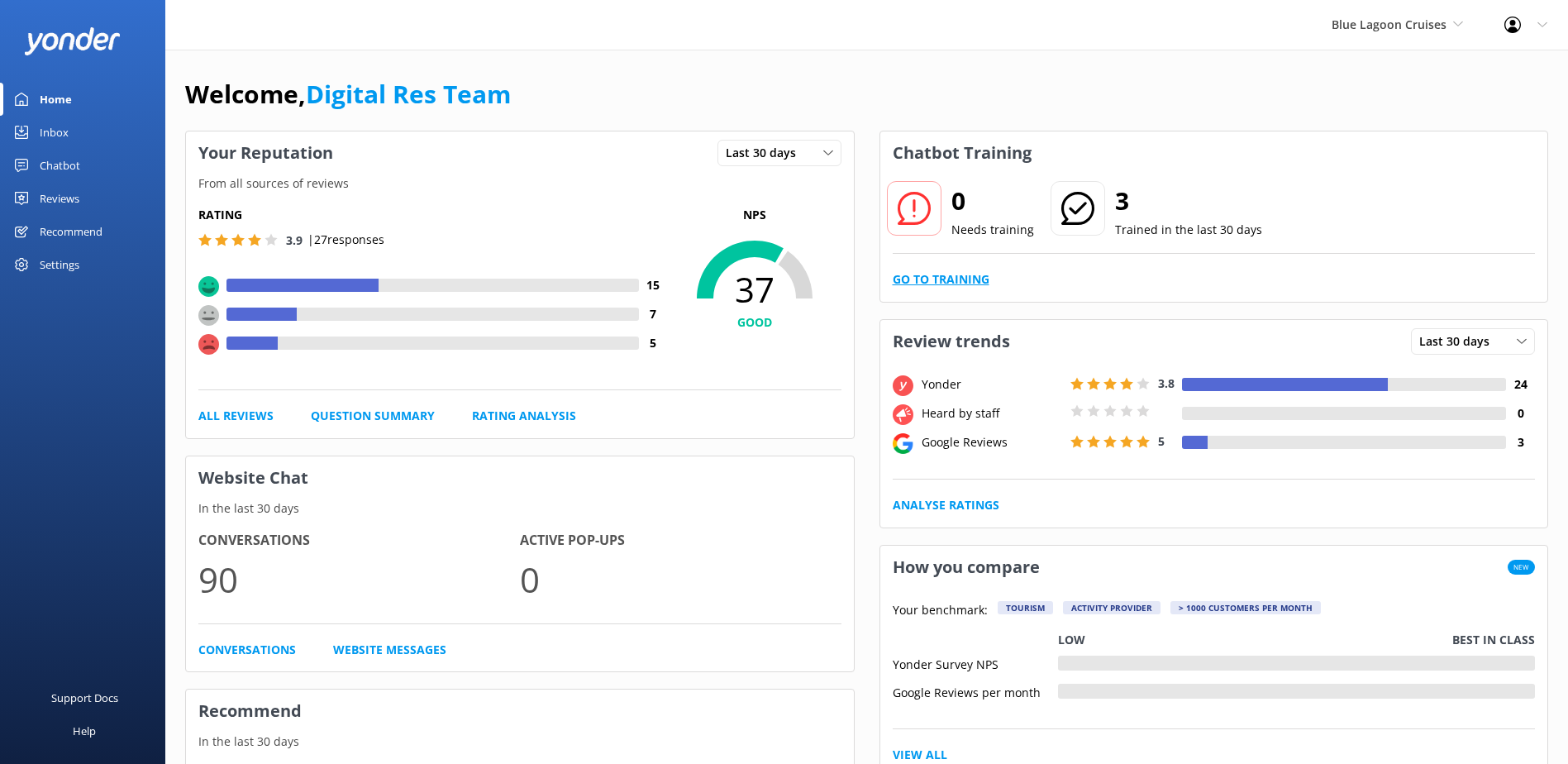
click at [955, 272] on link "Go to Training" at bounding box center [941, 279] width 97 height 18
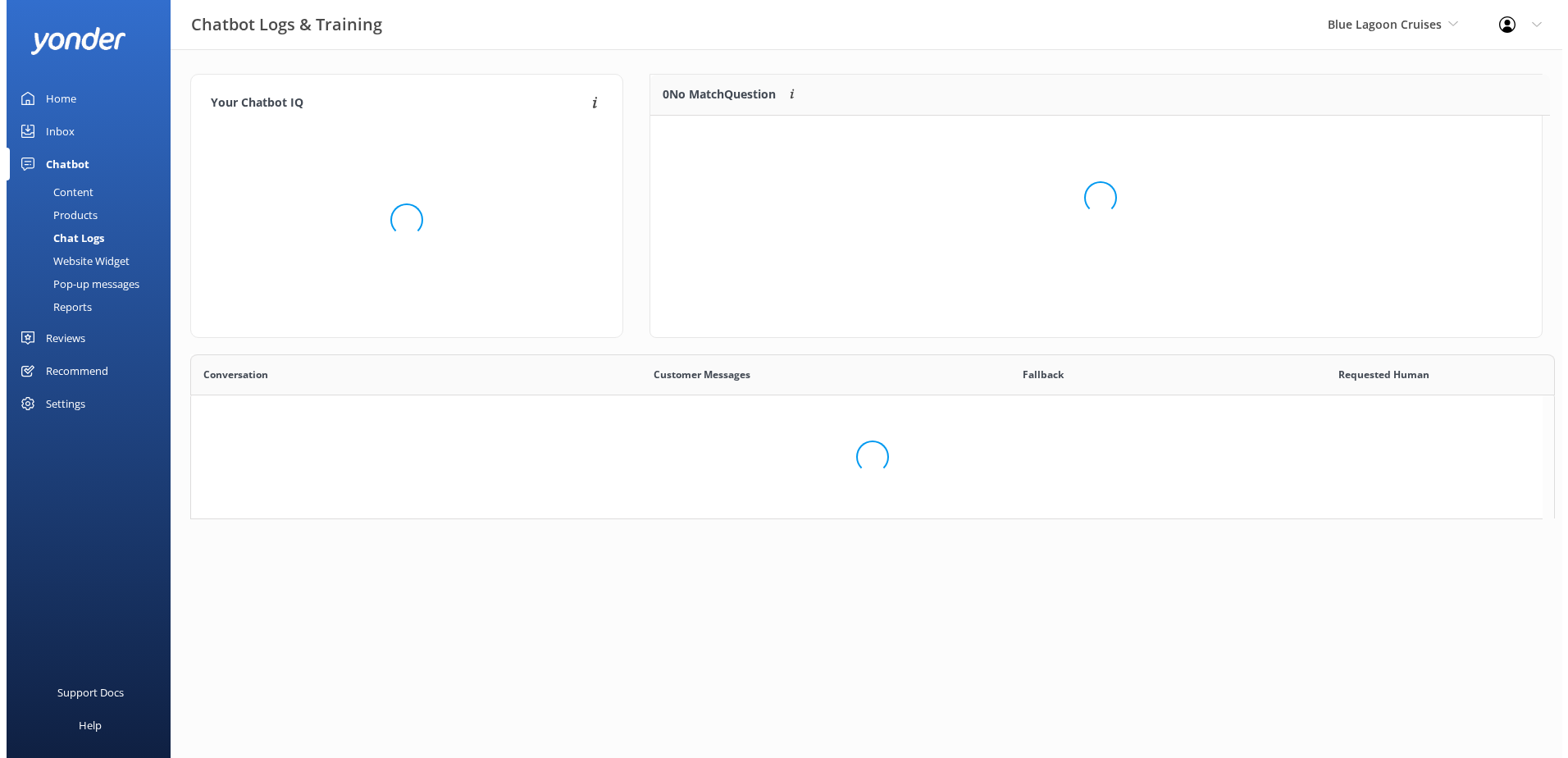
scroll to position [13, 13]
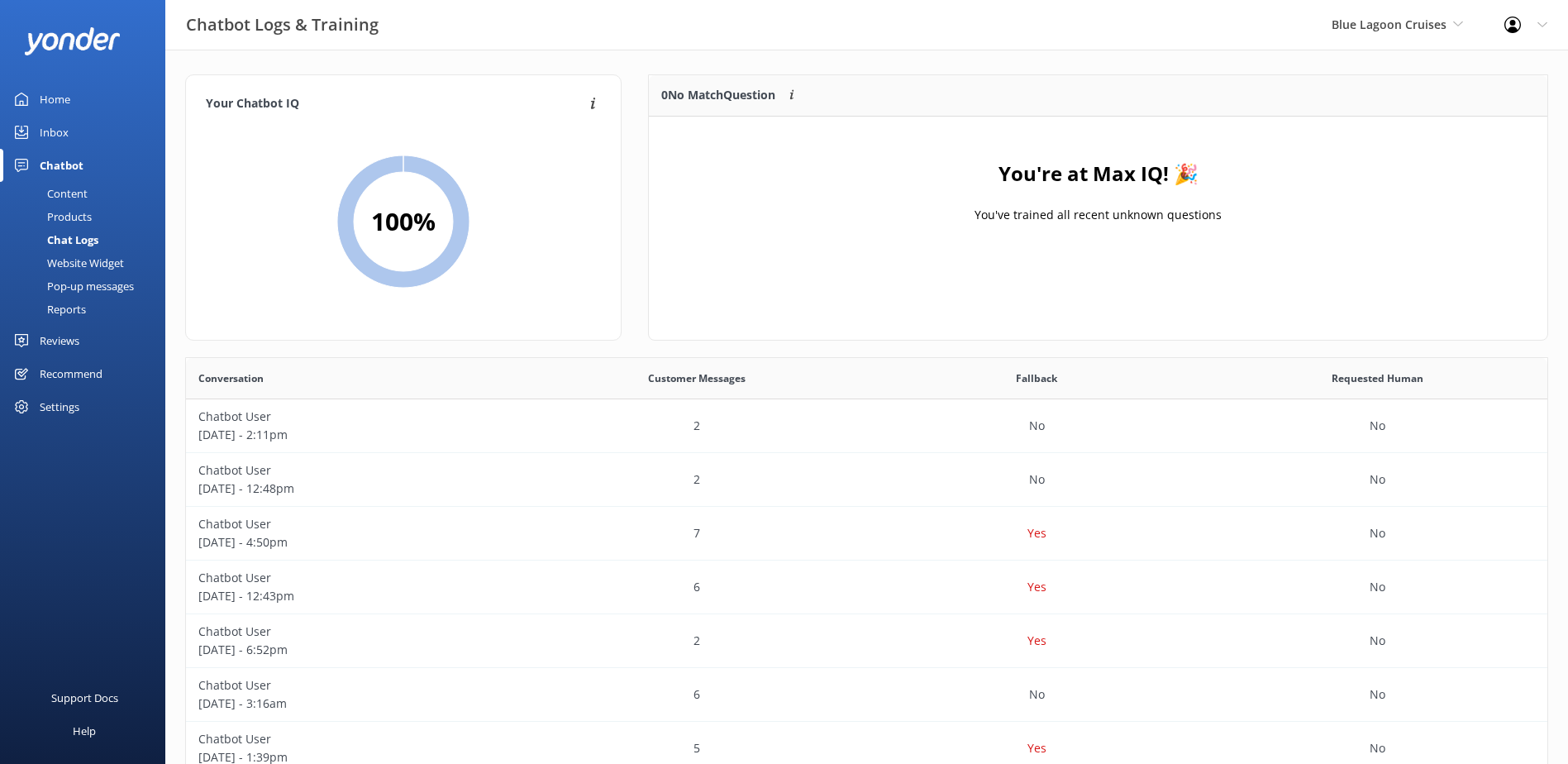
click at [64, 132] on div "Inbox" at bounding box center [53, 133] width 29 height 33
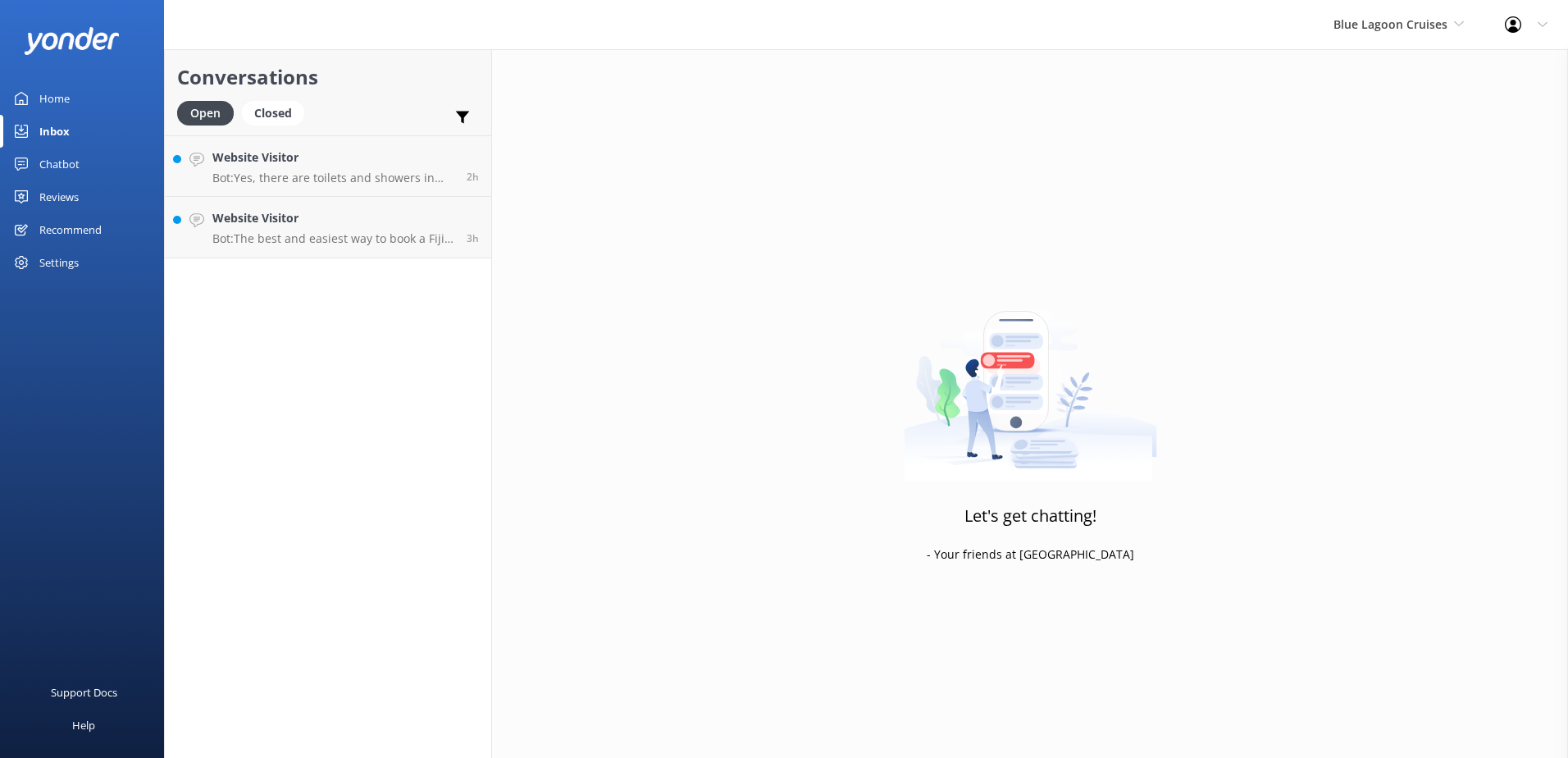
click at [374, 148] on h4 "Website Visitor" at bounding box center [333, 157] width 242 height 18
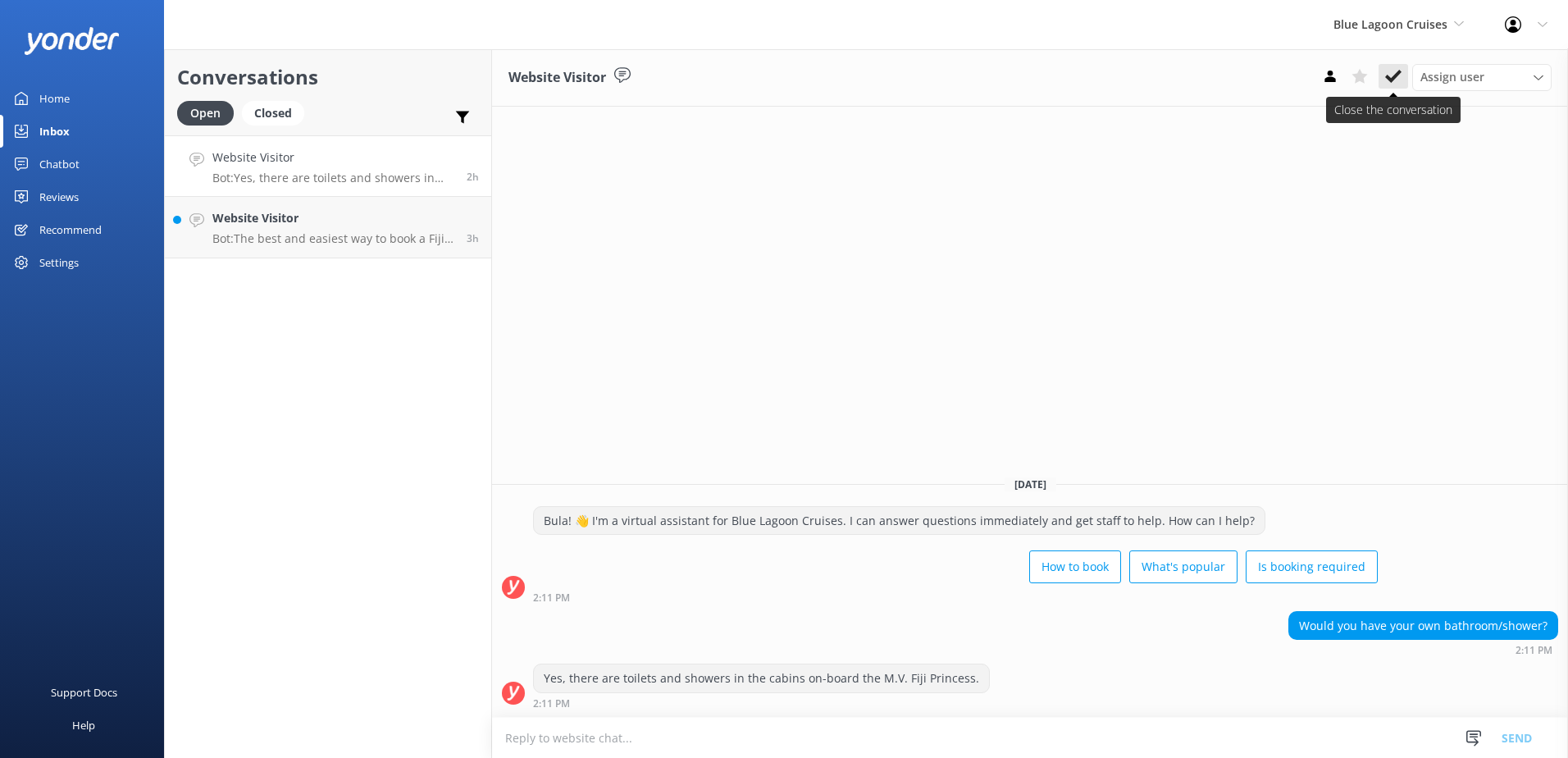
click at [1393, 79] on use at bounding box center [1393, 76] width 16 height 13
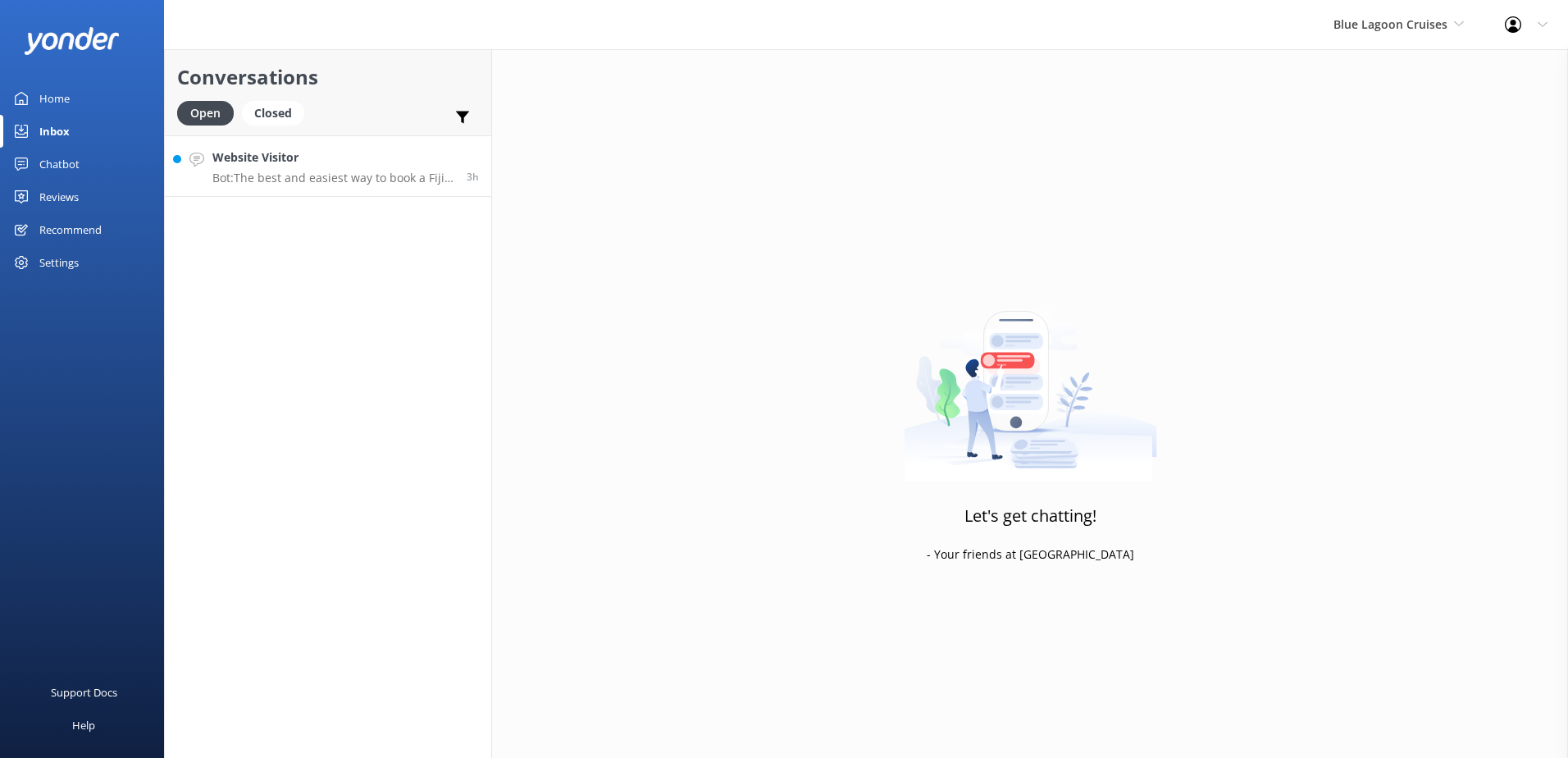
drag, startPoint x: 366, startPoint y: 155, endPoint x: 380, endPoint y: 154, distance: 14.0
click at [366, 155] on h4 "Website Visitor" at bounding box center [333, 157] width 242 height 18
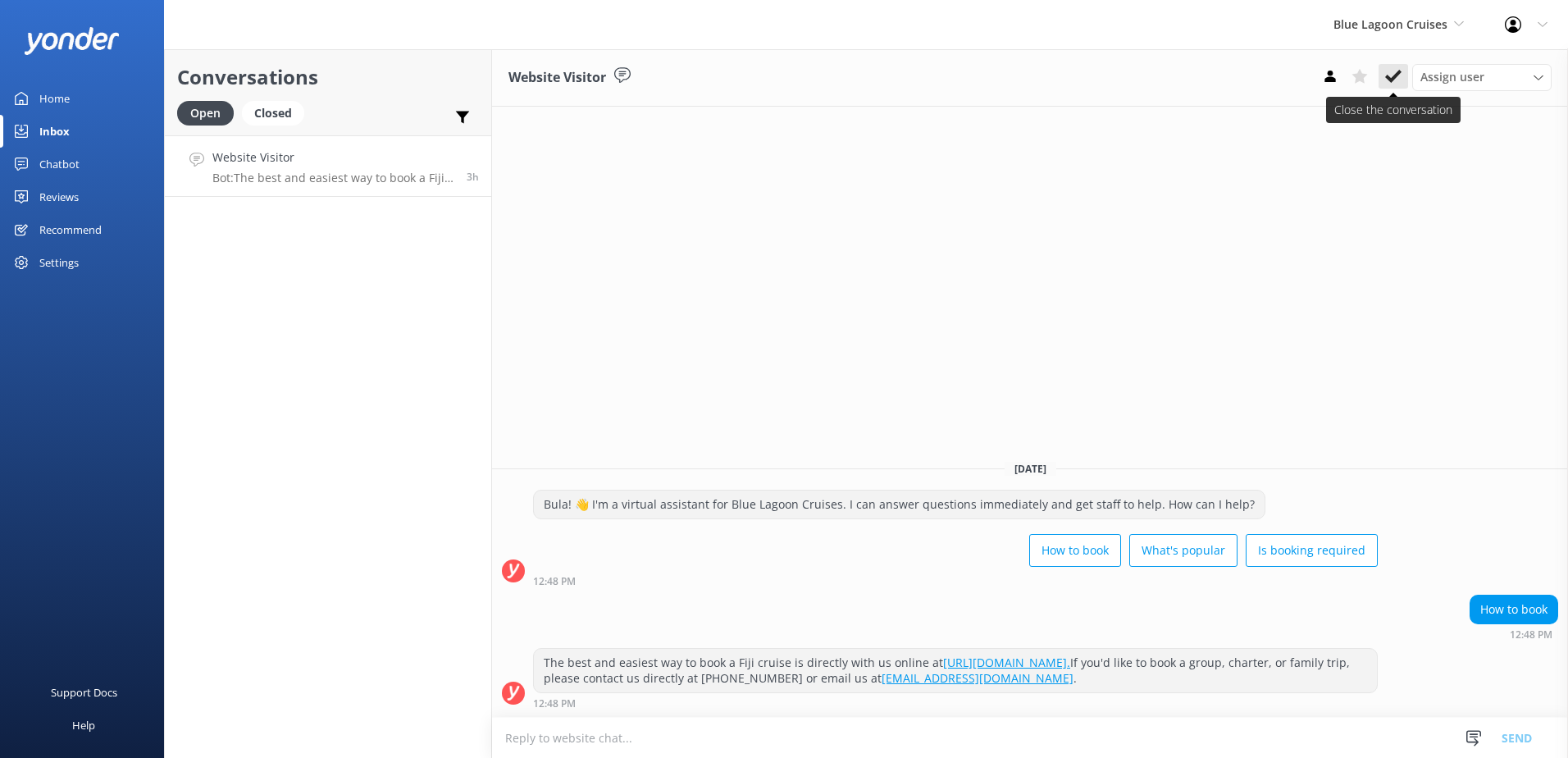
click at [1397, 76] on use at bounding box center [1393, 76] width 16 height 13
